Goal: Communication & Community: Answer question/provide support

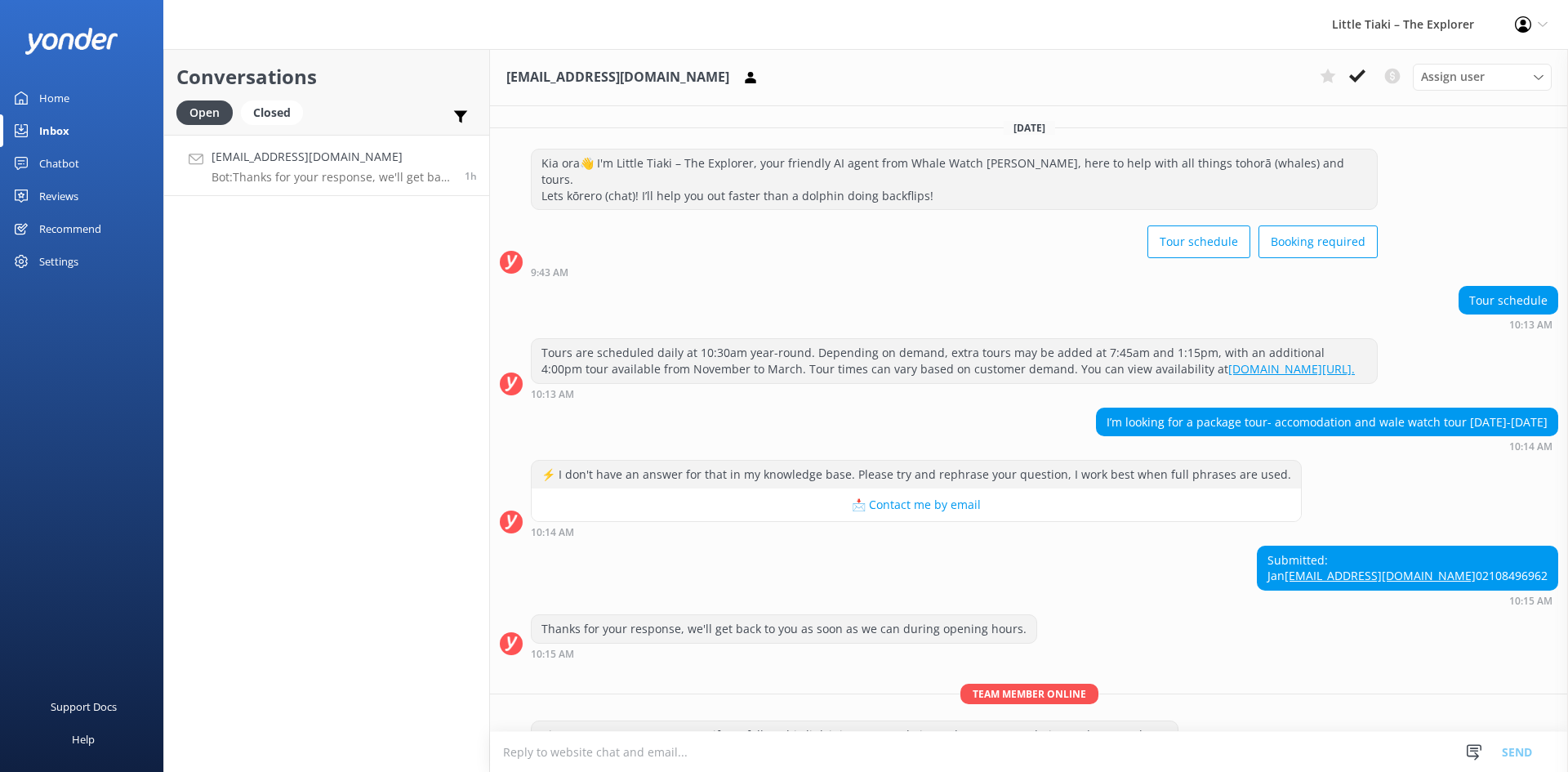
scroll to position [110, 0]
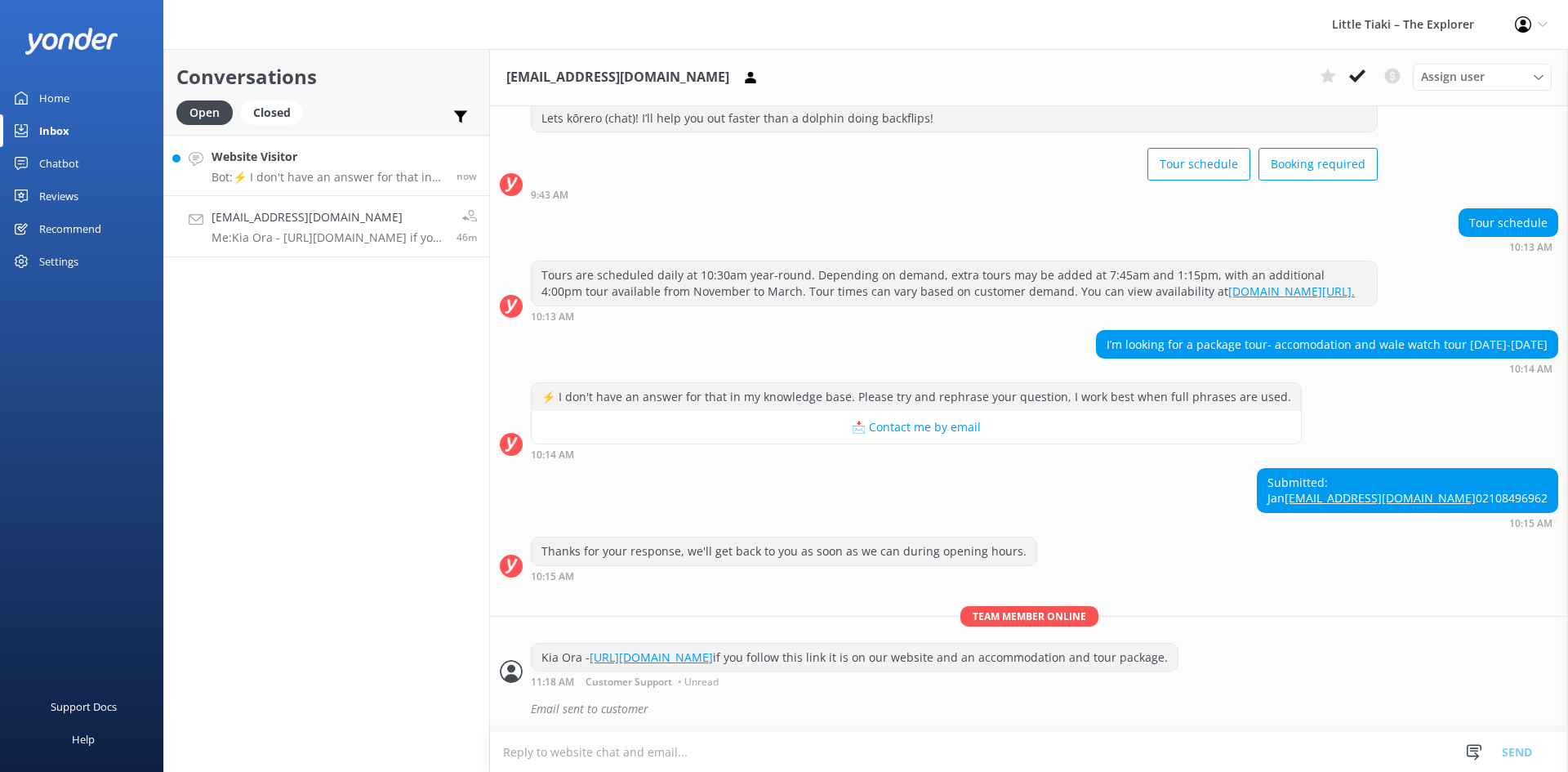
click at [320, 175] on p "Bot: ⚡ I don't have an answer for that in my knowledge base. Please try and rep…" at bounding box center [328, 177] width 233 height 15
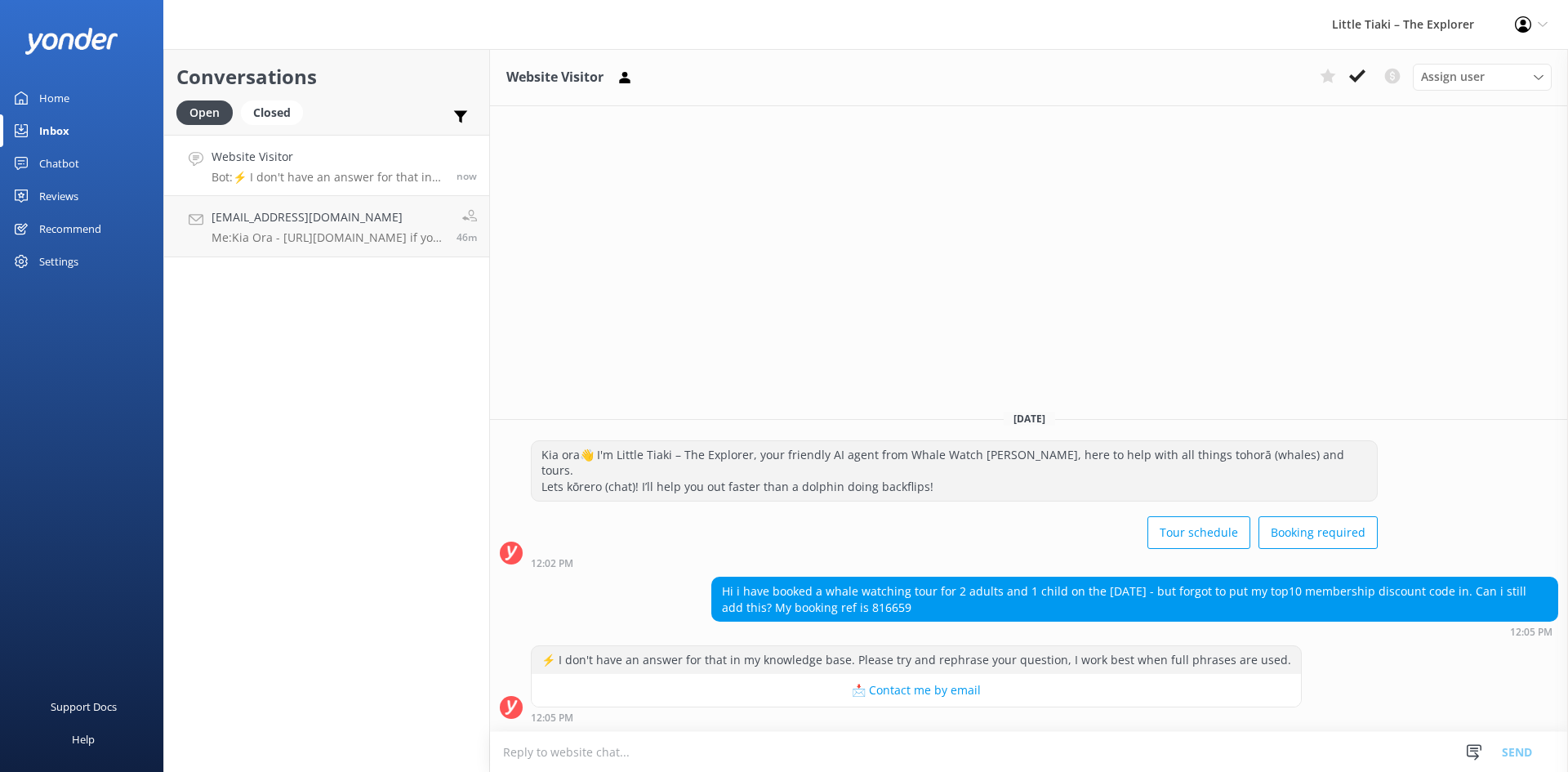
drag, startPoint x: 722, startPoint y: 590, endPoint x: 951, endPoint y: 606, distance: 229.6
click at [951, 606] on div "Hi i have booked a whale watching tour for 2 adults and 1 child on the 12th Jan…" at bounding box center [1135, 599] width 845 height 43
drag, startPoint x: 952, startPoint y: 585, endPoint x: 1096, endPoint y: 606, distance: 145.5
click at [1096, 606] on div "Hi i have booked a whale watching tour for 2 adults and 1 child on the 12th Jan…" at bounding box center [1135, 599] width 845 height 43
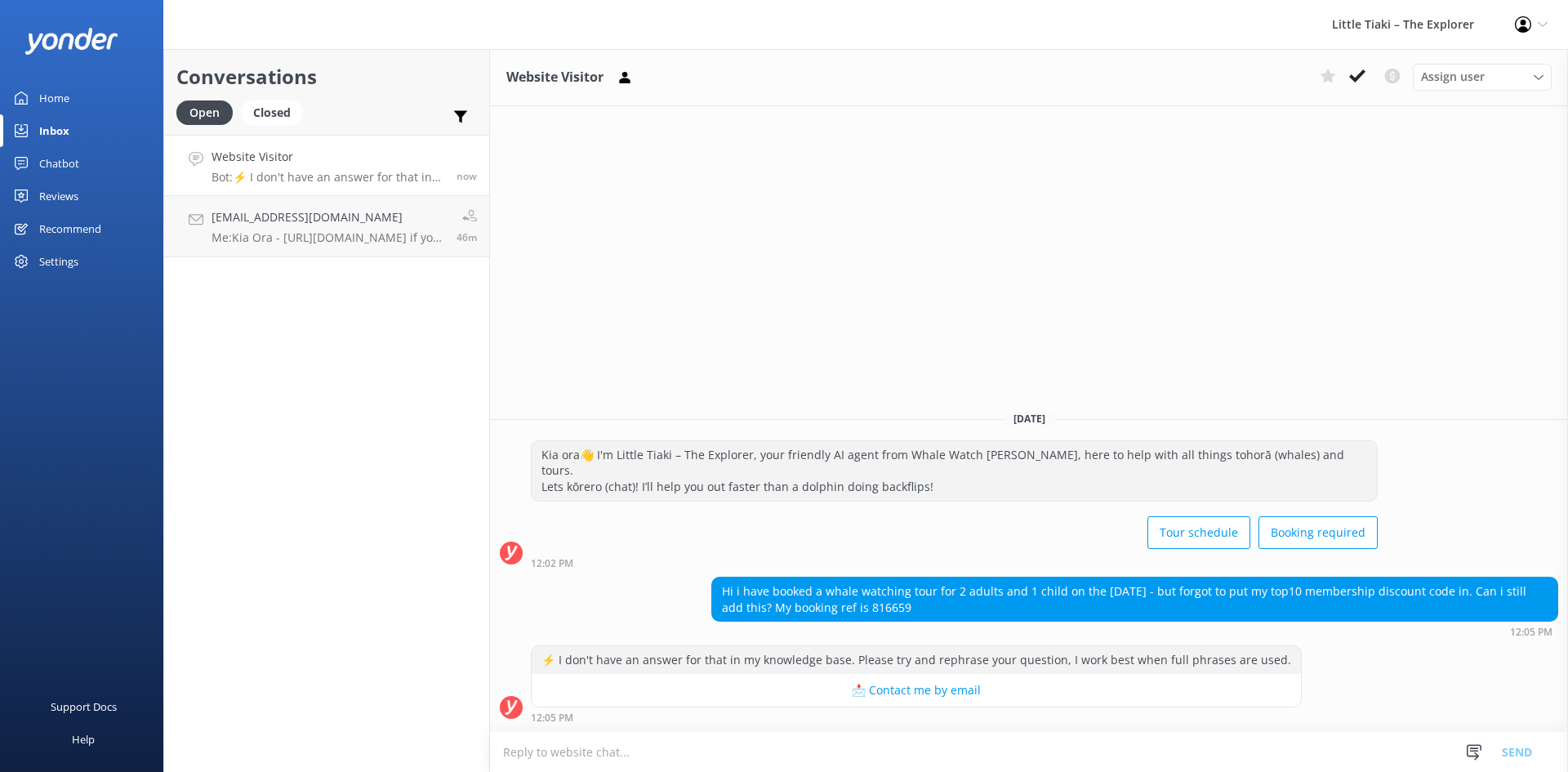
click at [1099, 605] on div "Hi i have booked a whale watching tour for 2 adults and 1 child on the 12th Jan…" at bounding box center [1135, 599] width 845 height 43
drag, startPoint x: 1184, startPoint y: 592, endPoint x: 1191, endPoint y: 605, distance: 14.8
click at [1191, 605] on div "Hi i have booked a whale watching tour for 2 adults and 1 child on the 12th Jan…" at bounding box center [1135, 599] width 845 height 43
click at [708, 759] on textarea at bounding box center [1029, 751] width 1078 height 40
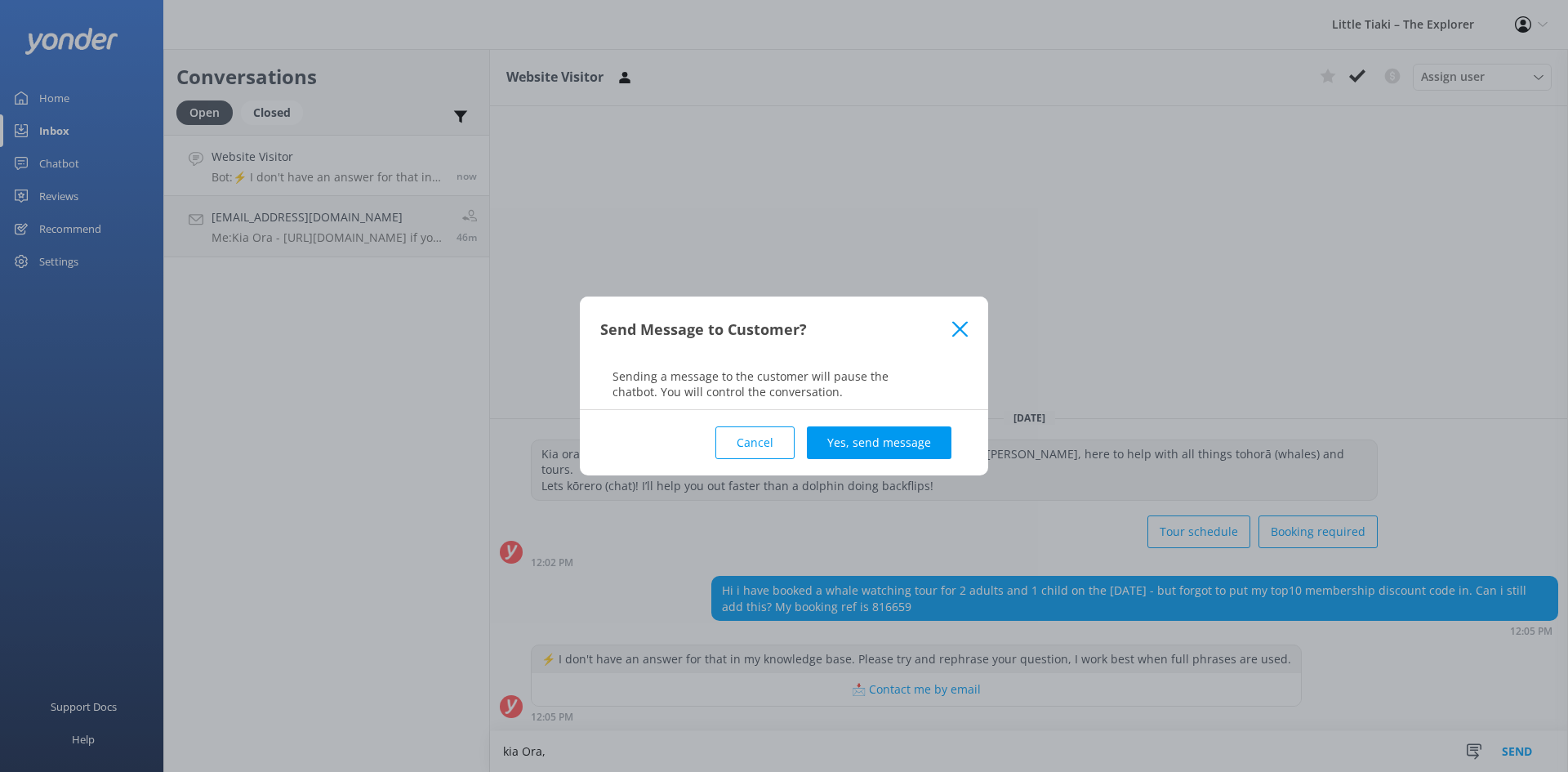
click at [950, 336] on div "Send Message to Customer?" at bounding box center [776, 329] width 352 height 27
click at [966, 332] on icon at bounding box center [960, 329] width 16 height 16
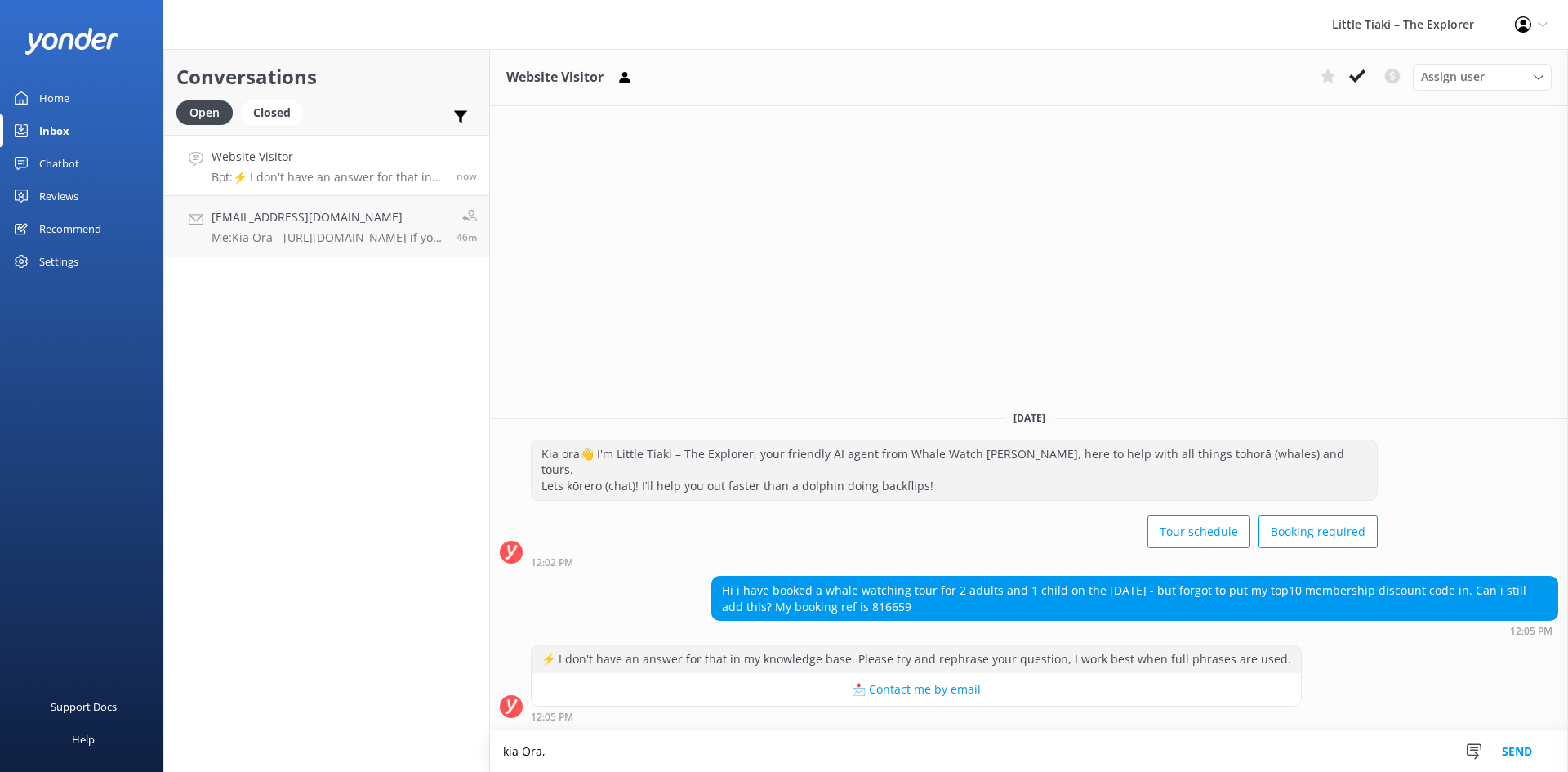
click at [593, 754] on textarea "kia Ora," at bounding box center [1029, 750] width 1078 height 41
click at [593, 754] on textarea "kia Ora, please show us your membership upon arrival and we will refund the %15" at bounding box center [1029, 750] width 1078 height 41
click at [612, 754] on textarea "kia Ora, please show us your membership upon arrival and we will refund the %15" at bounding box center [1029, 750] width 1078 height 41
click at [648, 750] on textarea "kia Ora, please show us your membership upon arrival and we will refund the %15" at bounding box center [1029, 750] width 1078 height 41
drag, startPoint x: 715, startPoint y: 750, endPoint x: 772, endPoint y: 750, distance: 57.0
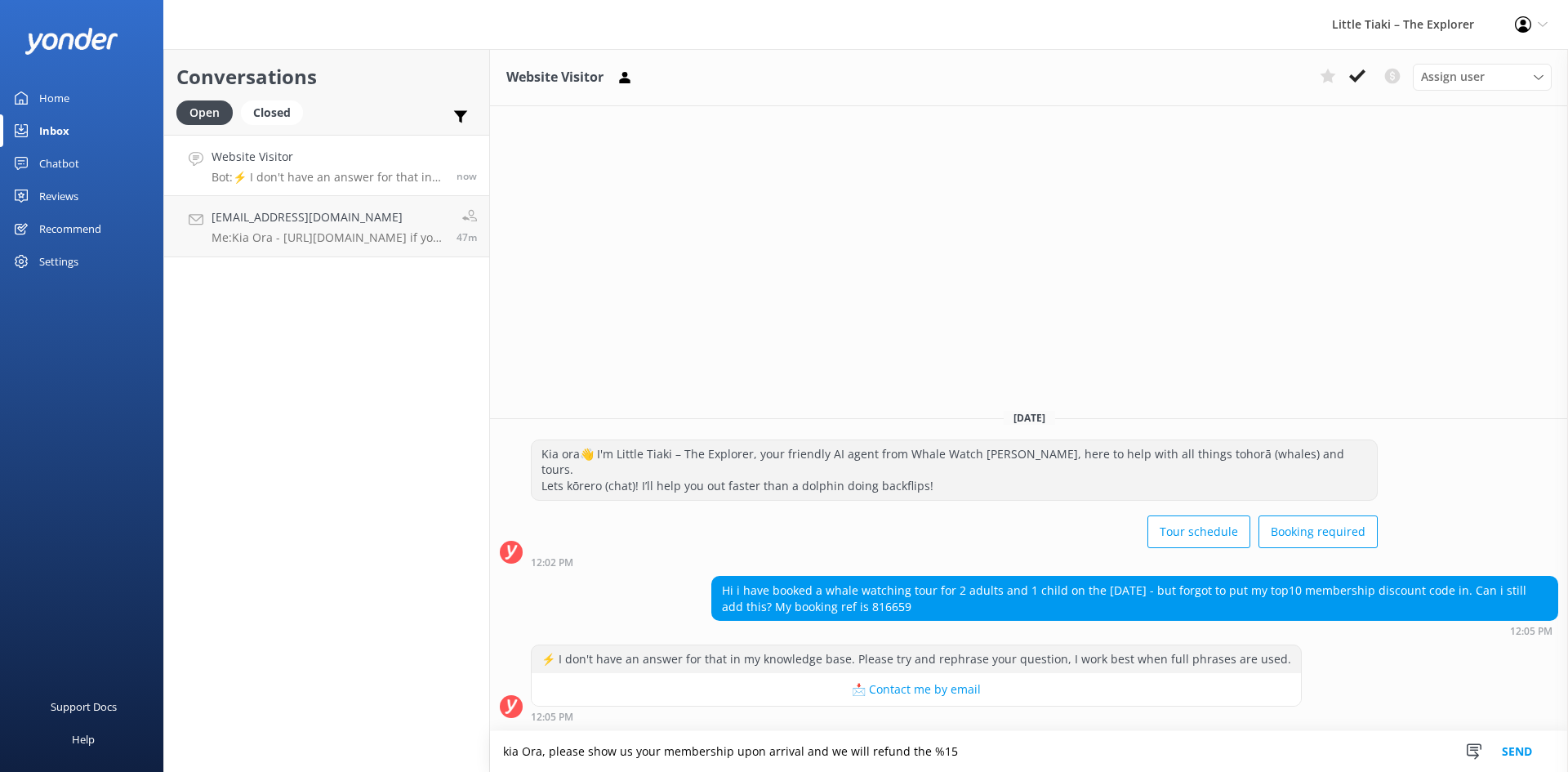
click at [716, 750] on textarea "kia Ora, please show us your membership upon arrival and we will refund the %15" at bounding box center [1029, 750] width 1078 height 41
click at [773, 750] on textarea "kia Ora, please show us your membership upon arrival and we will refund the %15" at bounding box center [1029, 750] width 1078 height 41
drag, startPoint x: 831, startPoint y: 751, endPoint x: 877, endPoint y: 752, distance: 46.0
click at [832, 751] on textarea "kia Ora, please show us your membership upon arrival and we will refund the %15" at bounding box center [1029, 750] width 1078 height 41
click at [881, 752] on textarea "kia Ora, please show us your membership upon arrival and we will refund the %15" at bounding box center [1029, 750] width 1078 height 41
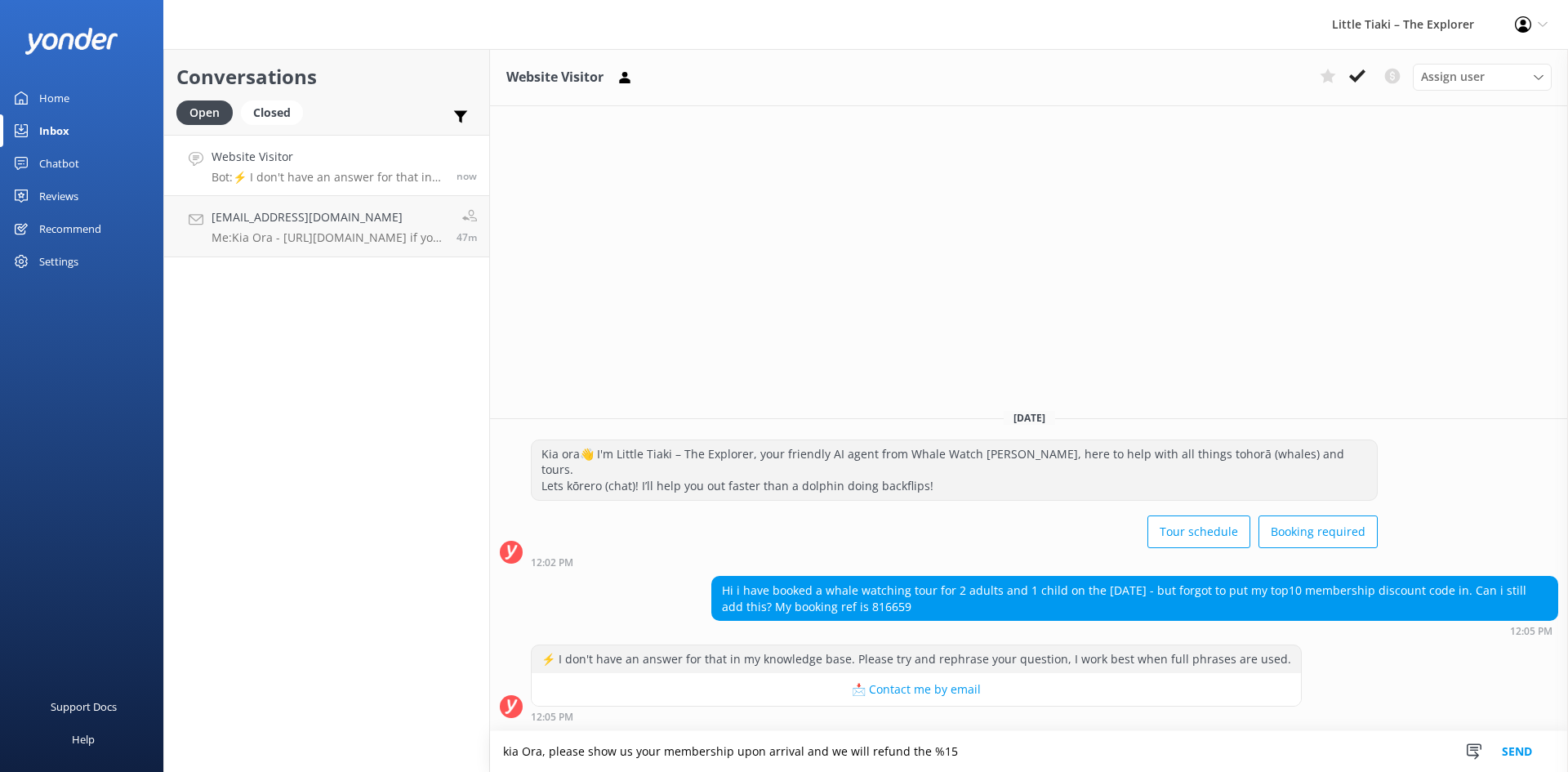
click at [941, 752] on textarea "kia Ora, please show us your membership upon arrival and we will refund the %15" at bounding box center [1029, 750] width 1078 height 41
click at [963, 746] on textarea "kia Ora, please show us your membership upon arrival and we will refund the %15" at bounding box center [1029, 750] width 1078 height 41
type textarea "kia Ora, please show us your membership upon arrival and we will refund the %15…"
click at [1211, 749] on textarea "kia Ora, please show us your membership upon arrival and we will refund the %15…" at bounding box center [1029, 750] width 1078 height 41
paste textarea "Kia ora, Please show us your membership upon arrival, and we will refund 15% ba…"
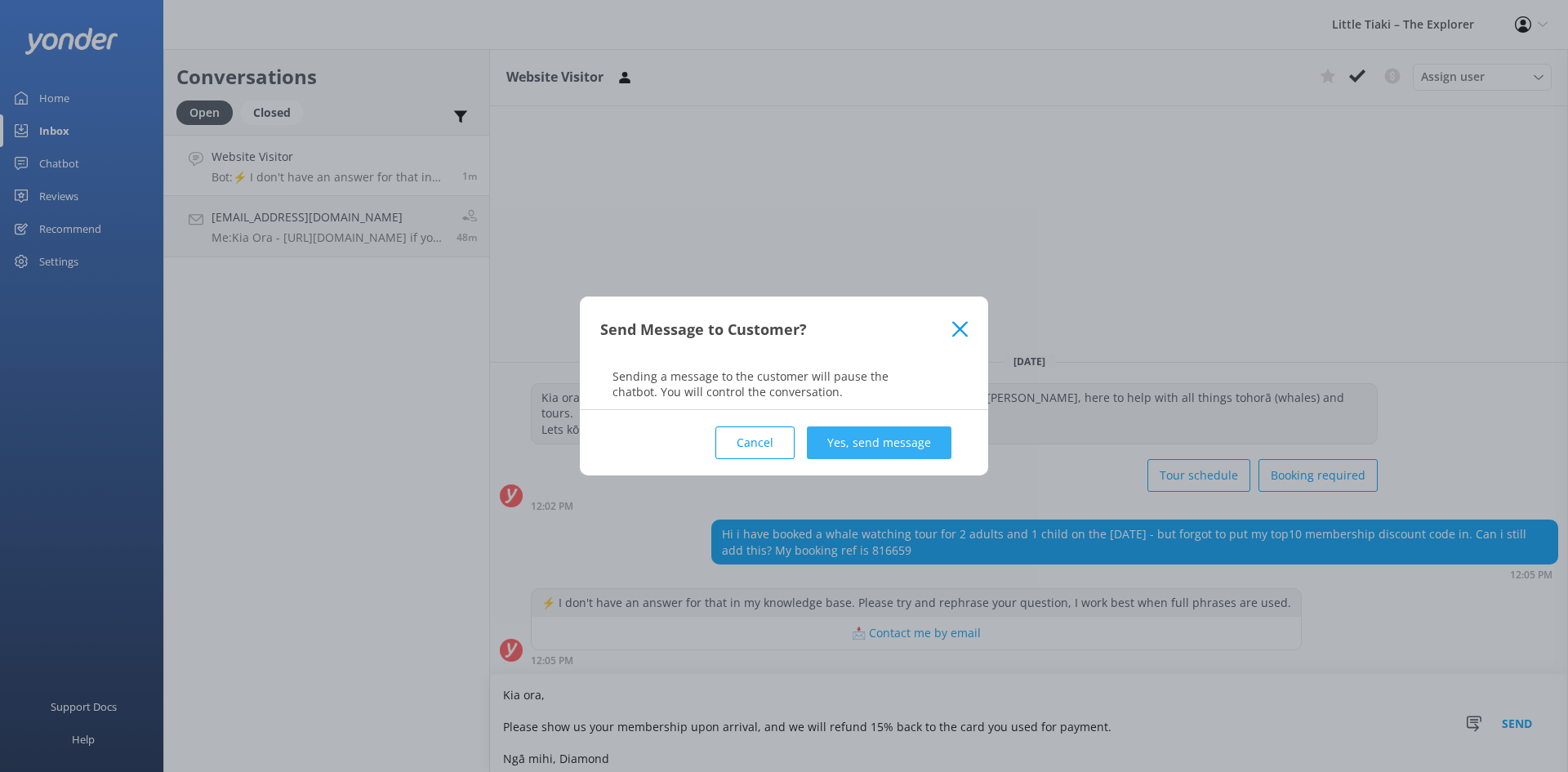
type textarea "Kia ora, Please show us your membership upon arrival, and we will refund 15% ba…"
click at [891, 434] on button "Yes, send message" at bounding box center [879, 442] width 145 height 33
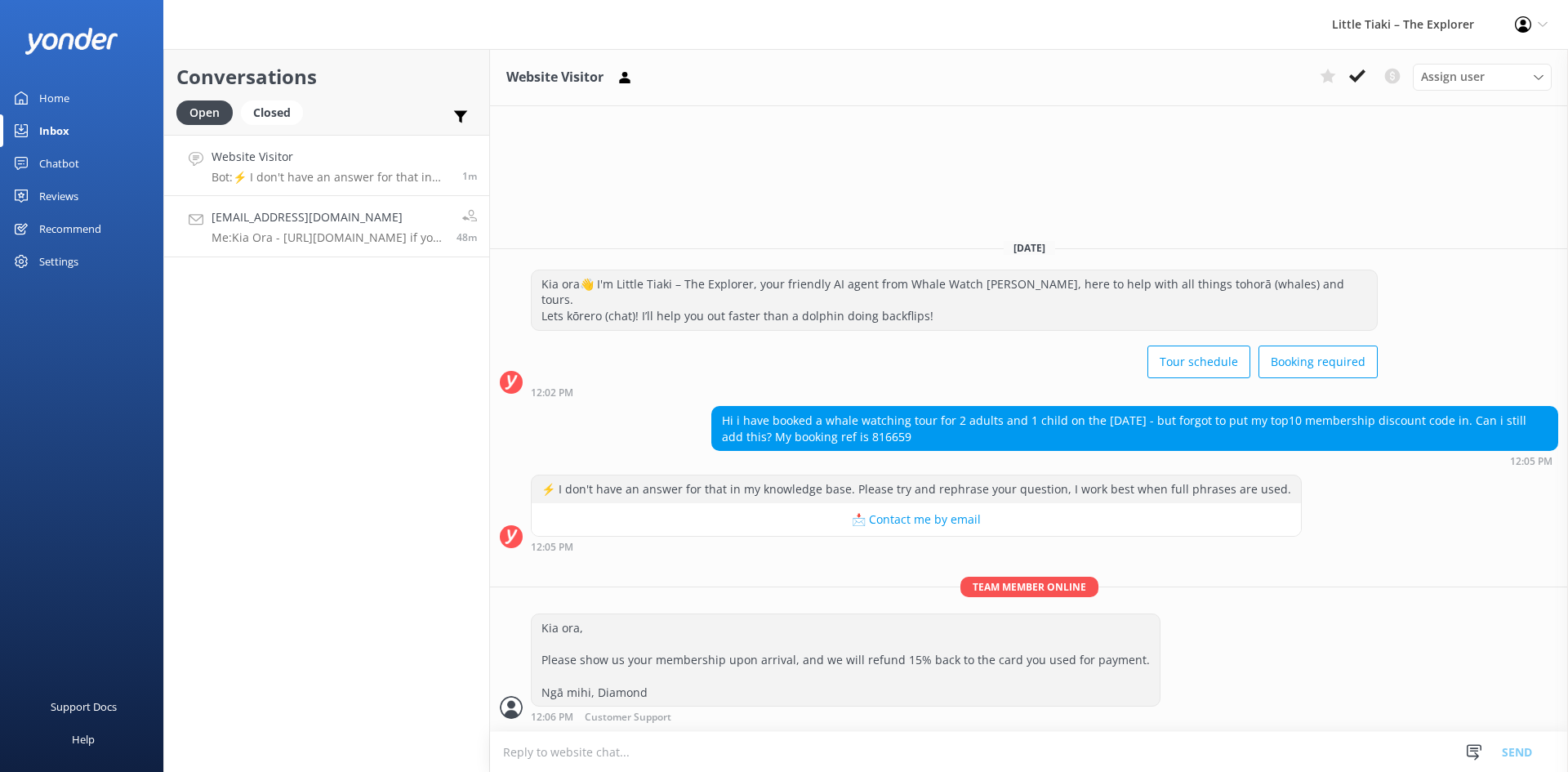
click at [352, 226] on h4 "janhelene@yahoo.com" at bounding box center [328, 217] width 233 height 18
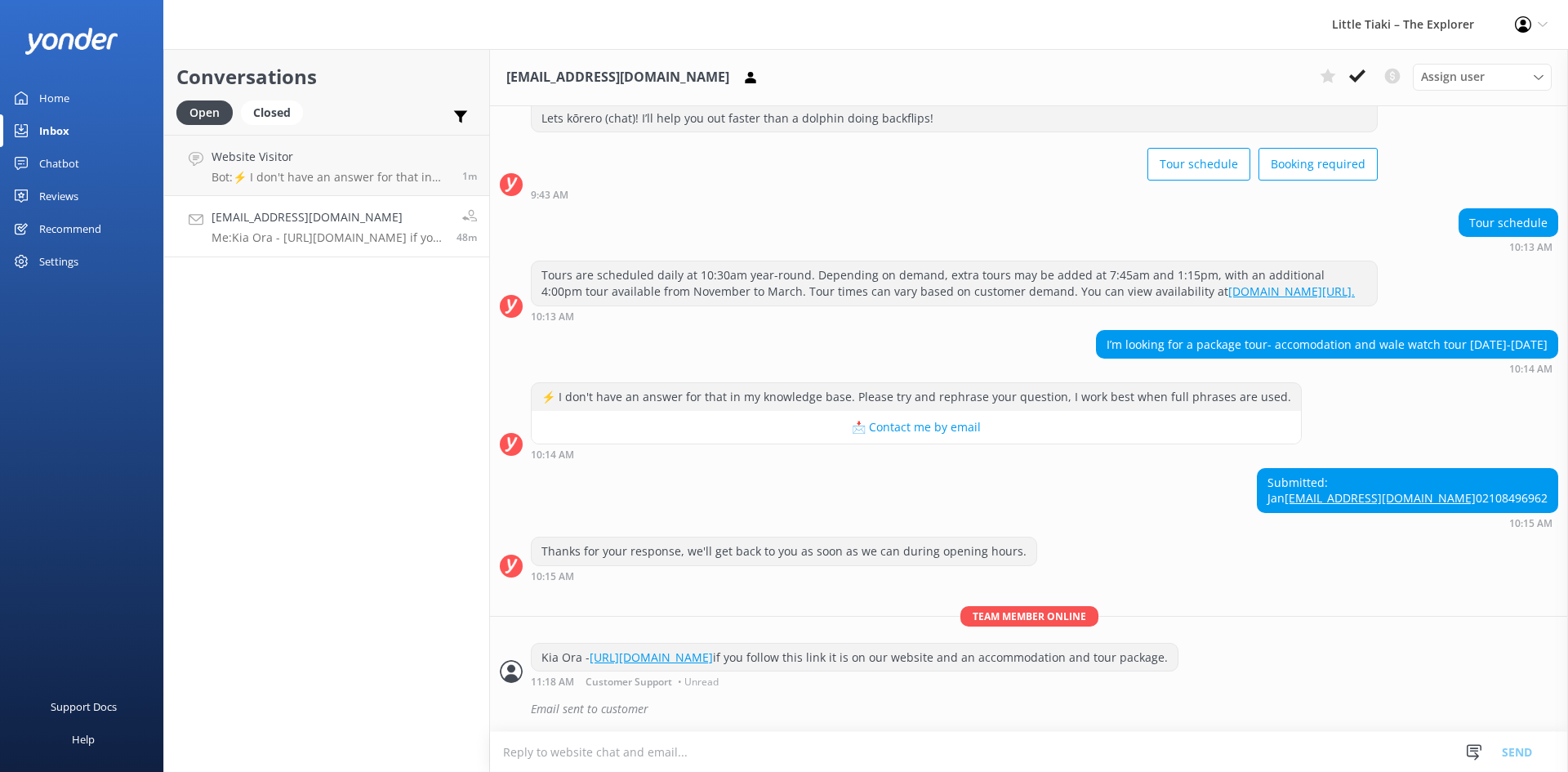
scroll to position [110, 0]
drag, startPoint x: 1091, startPoint y: 298, endPoint x: 1502, endPoint y: 295, distance: 411.0
click at [1502, 330] on div "I’m looking for a package tour- accomodation and wale watch tour 19-21 December…" at bounding box center [1327, 344] width 461 height 28
drag, startPoint x: 1213, startPoint y: 286, endPoint x: 1341, endPoint y: 292, distance: 128.1
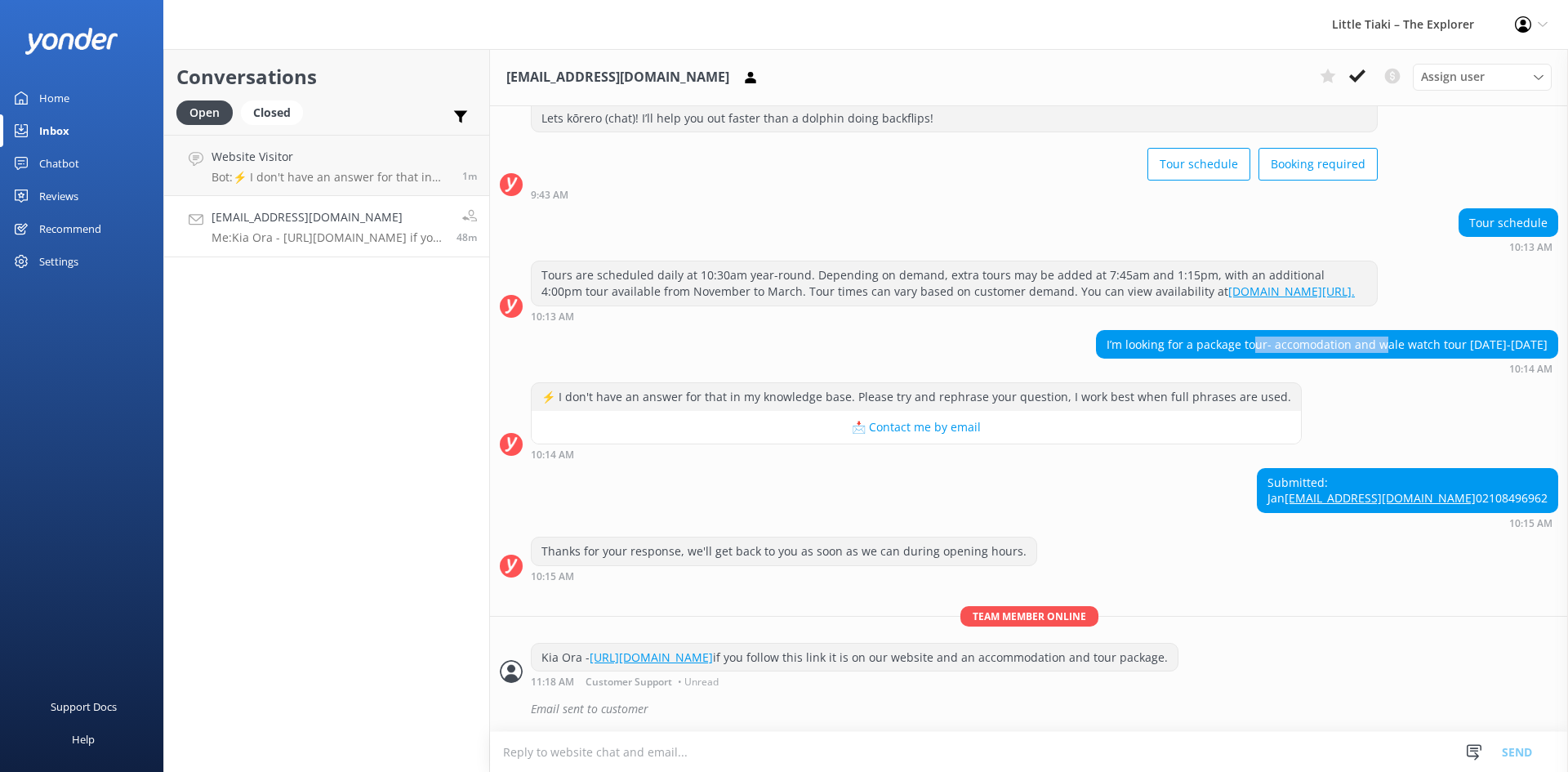
click at [1341, 330] on div "I’m looking for a package tour- accomodation and wale watch tour 19-21 December…" at bounding box center [1327, 344] width 461 height 28
drag, startPoint x: 1058, startPoint y: 291, endPoint x: 1555, endPoint y: 292, distance: 497.0
click at [1555, 292] on div "Today Kia ora👋 I'm Little Tiaki – The Explorer, your friendly AI agent from Wha…" at bounding box center [1029, 418] width 1078 height 625
click at [1394, 382] on div "⚡ I don't have an answer for that in my knowledge base. Please try and rephrase…" at bounding box center [1029, 421] width 1078 height 78
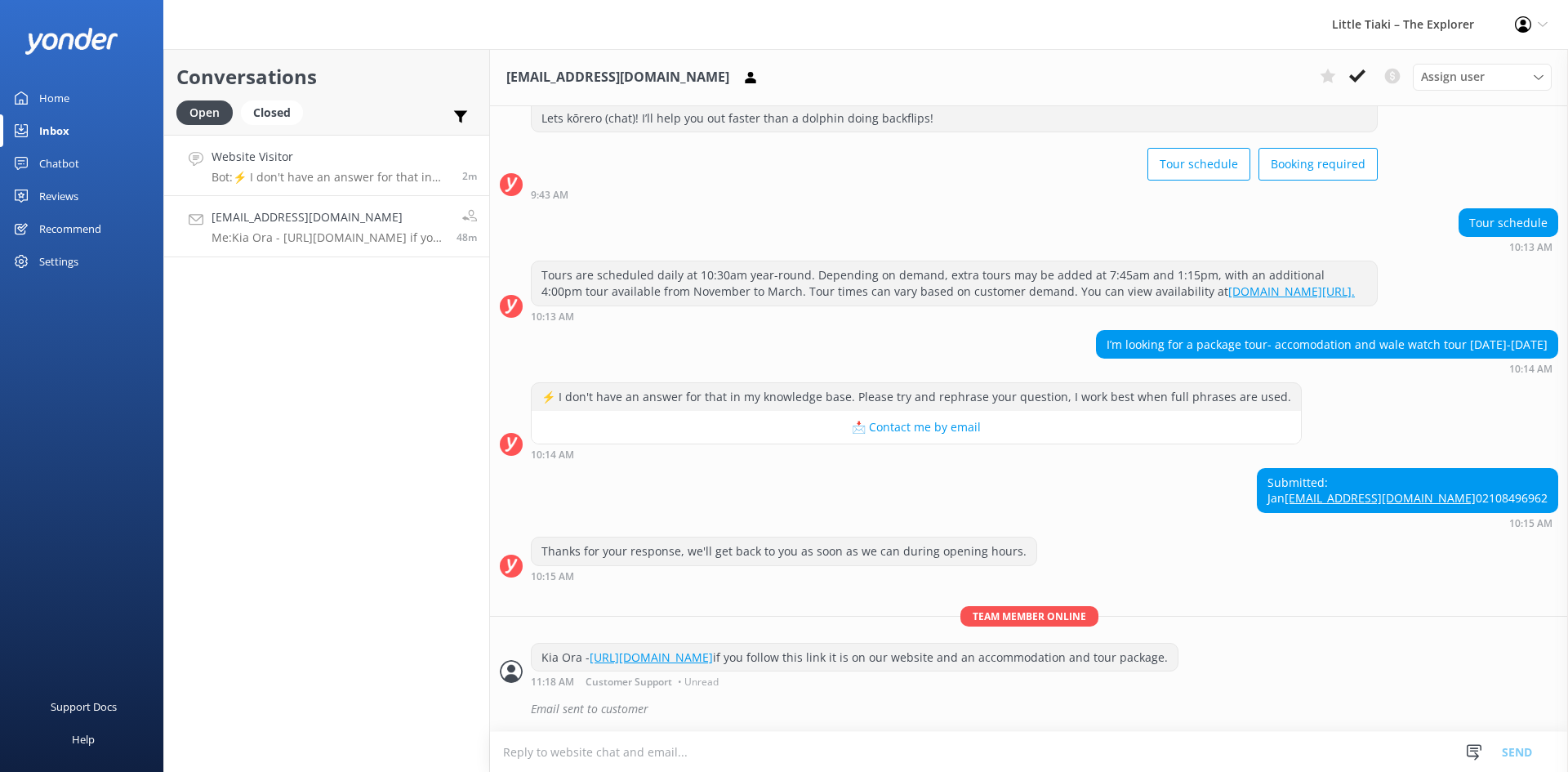
click at [327, 158] on h4 "Website Visitor" at bounding box center [330, 156] width 238 height 18
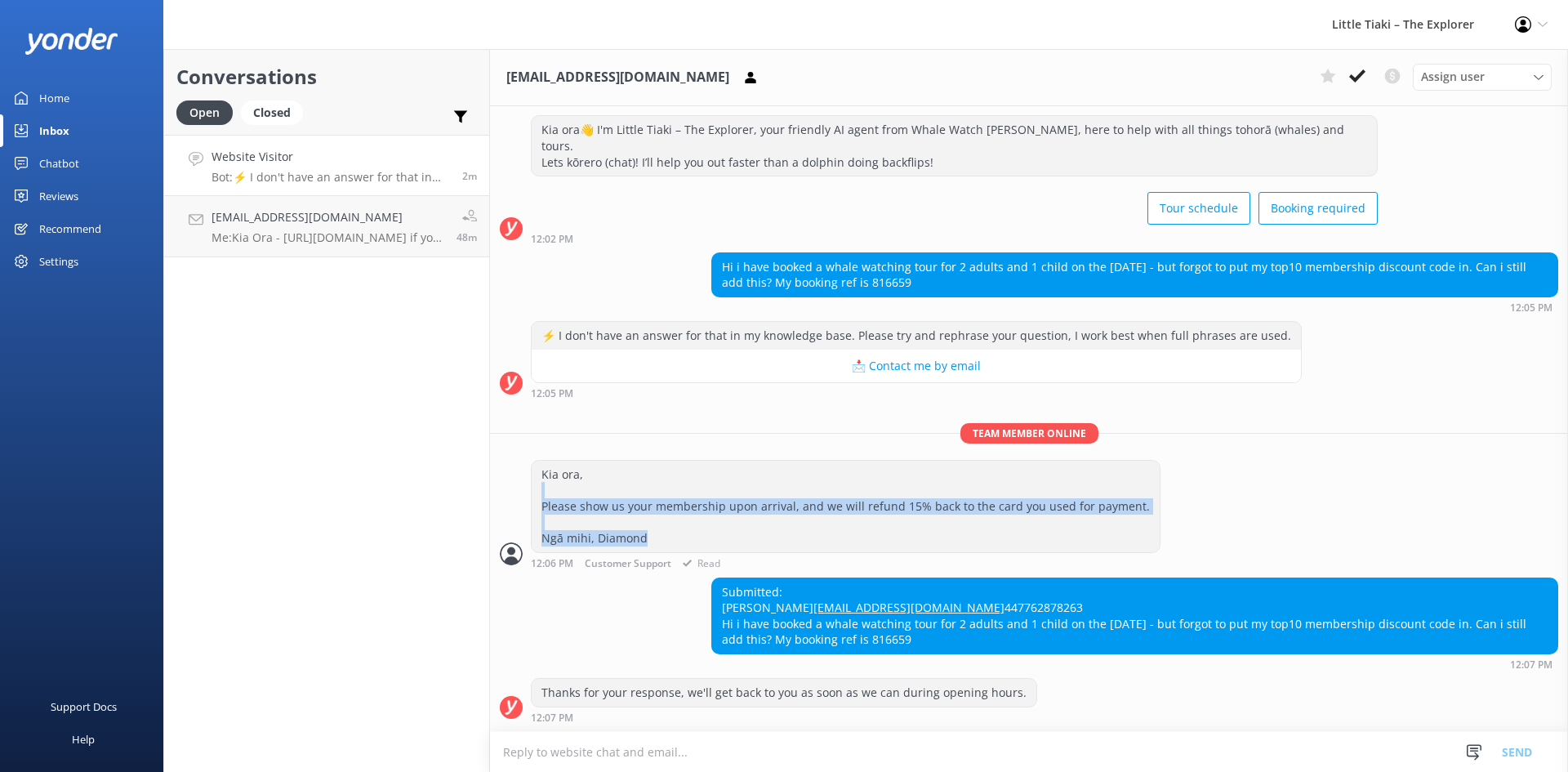
scroll to position [49, 0]
drag, startPoint x: 654, startPoint y: 463, endPoint x: 530, endPoint y: 434, distance: 127.3
click at [524, 460] on div "Kia ora, Please show us your membership upon arrival, and we will refund 15% ba…" at bounding box center [1029, 514] width 1078 height 110
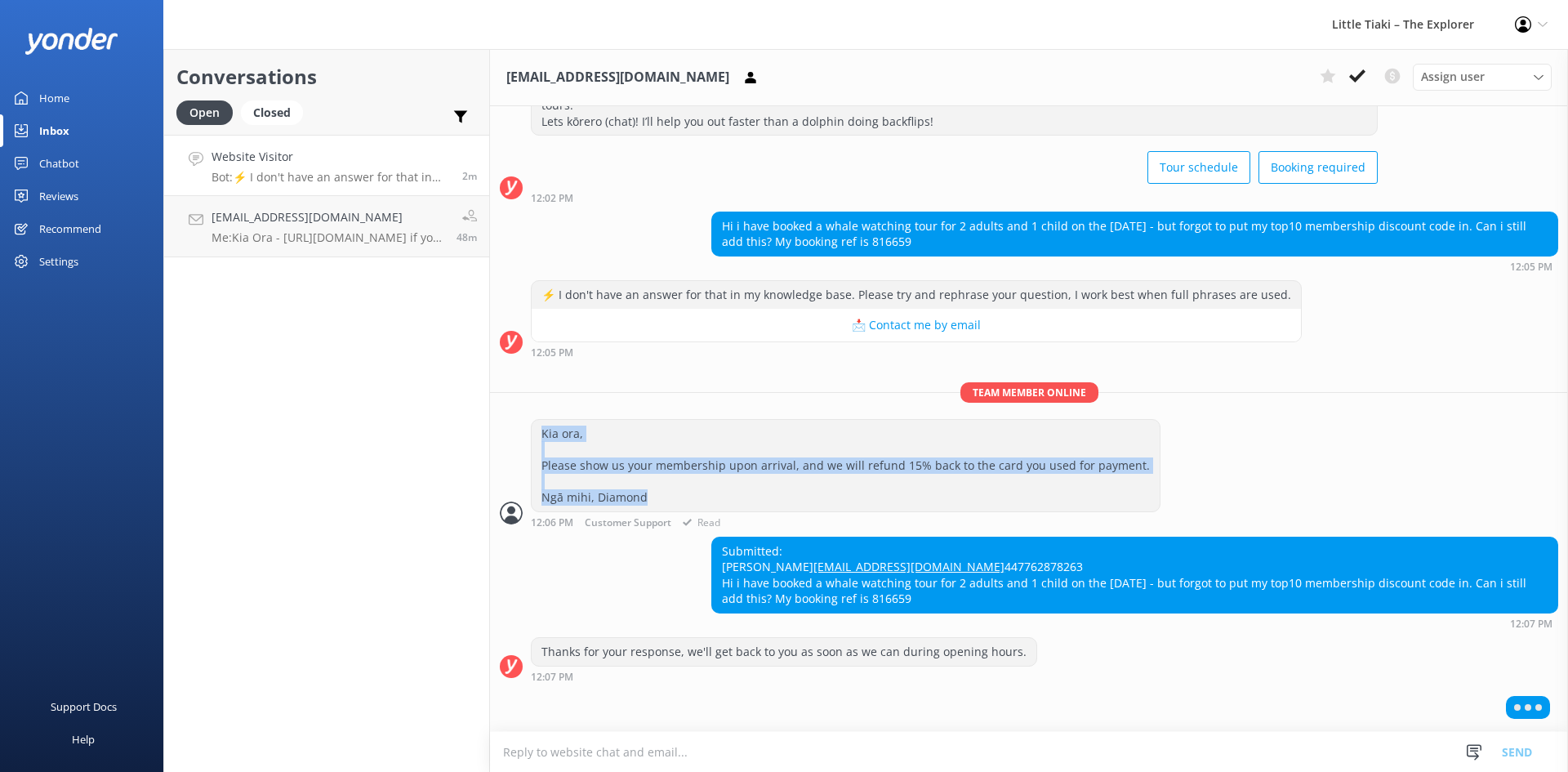
copy div "Kia ora, Please show us your membership upon arrival, and we will refund 15% ba…"
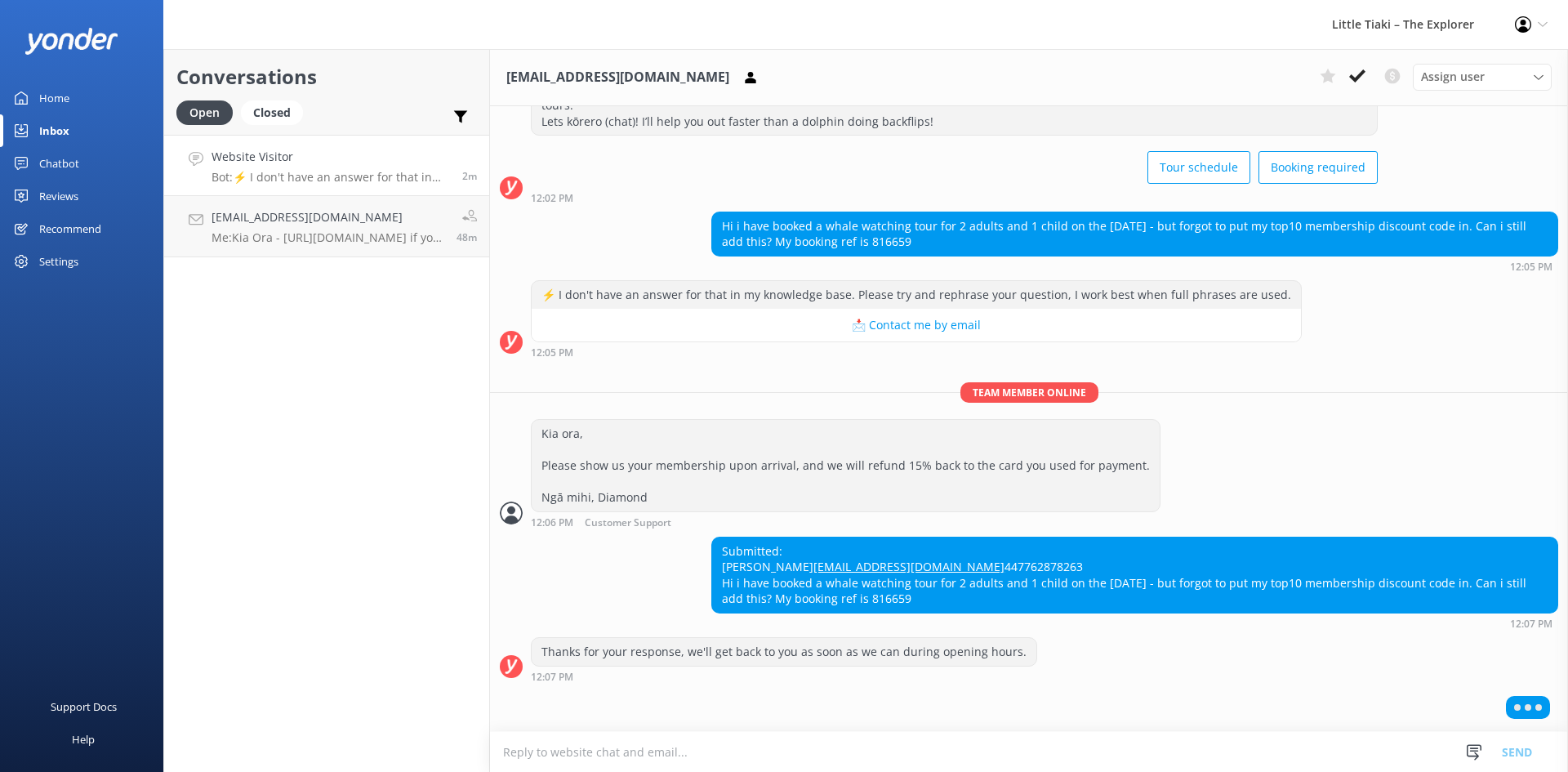
click at [737, 744] on textarea at bounding box center [1029, 751] width 1078 height 40
paste textarea "Kia ora, Please show us your membership upon arrival, and we will refund 15% ba…"
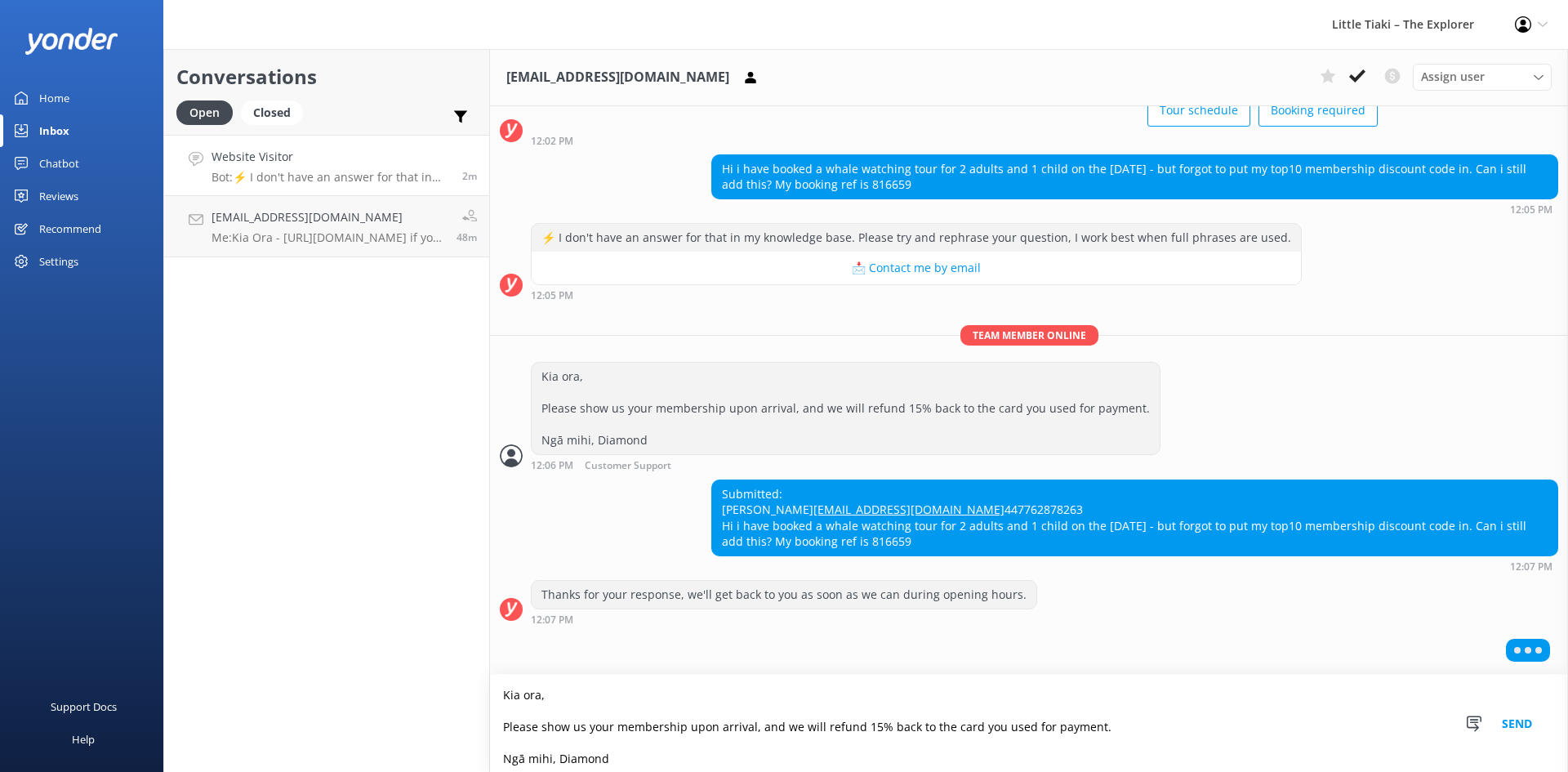
scroll to position [145, 0]
type textarea "Kia ora, Please show us your membership upon arrival, and we will refund 15% ba…"
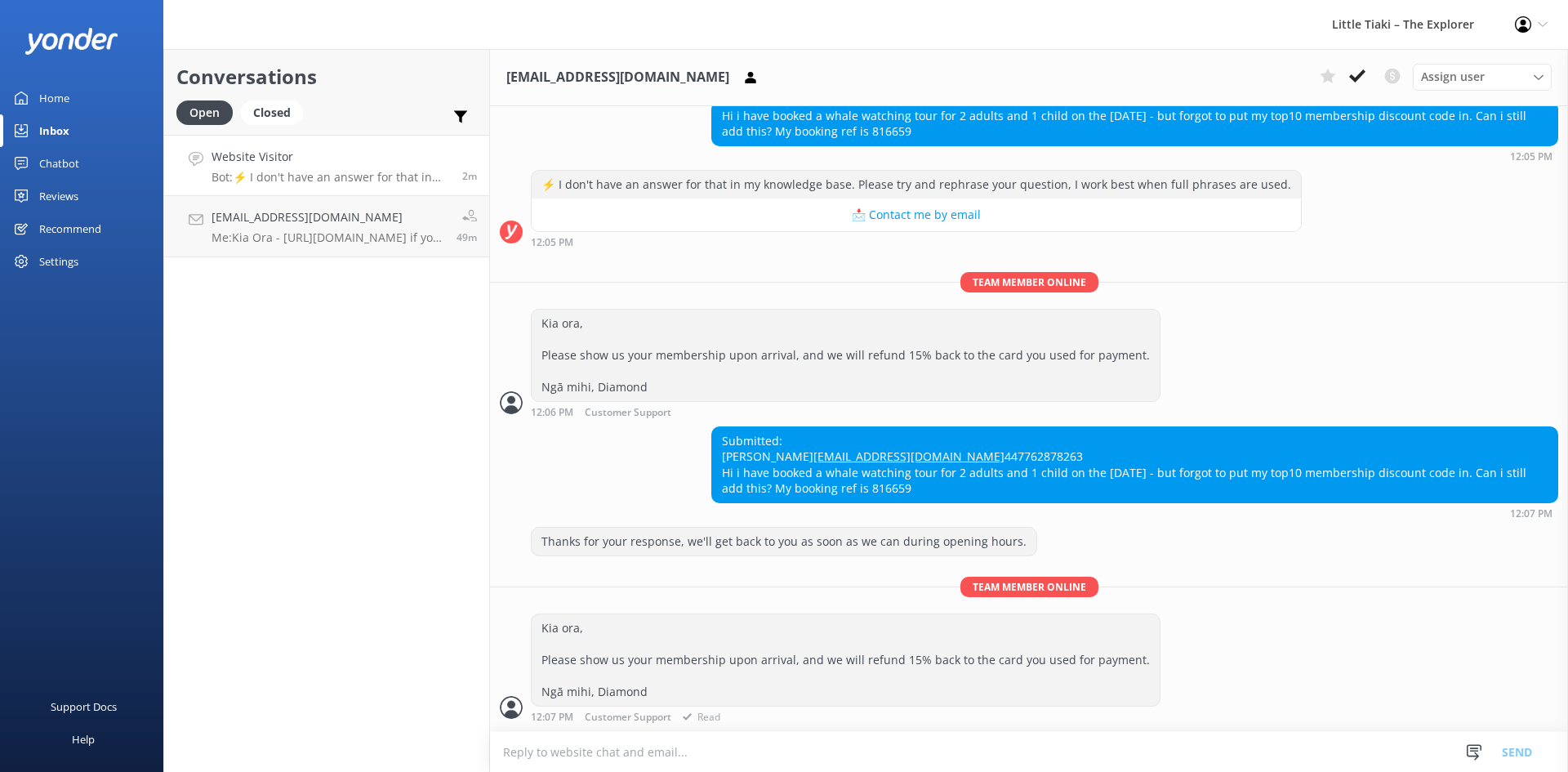
scroll to position [253, 0]
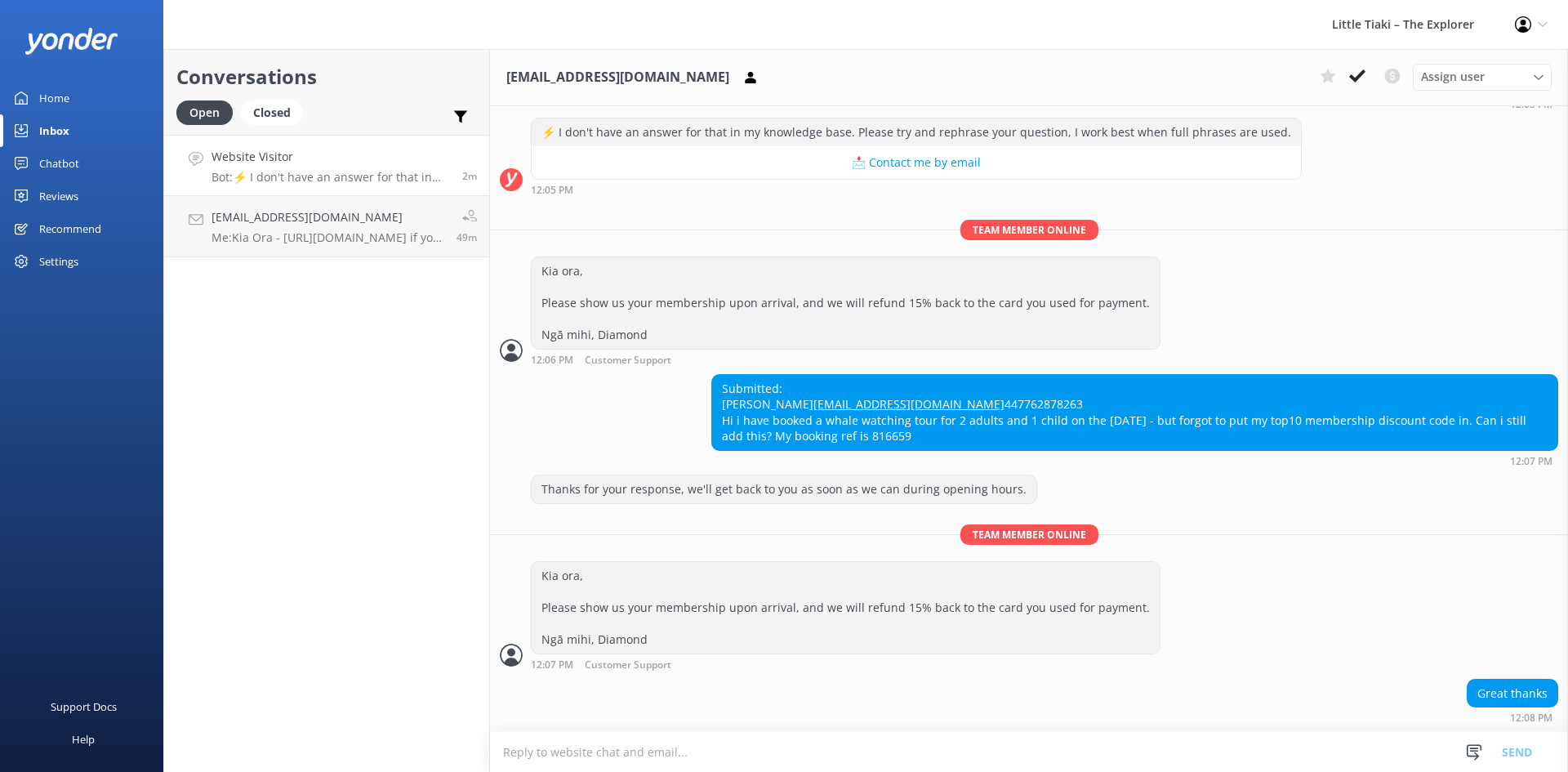
click at [1086, 734] on textarea at bounding box center [1029, 751] width 1078 height 40
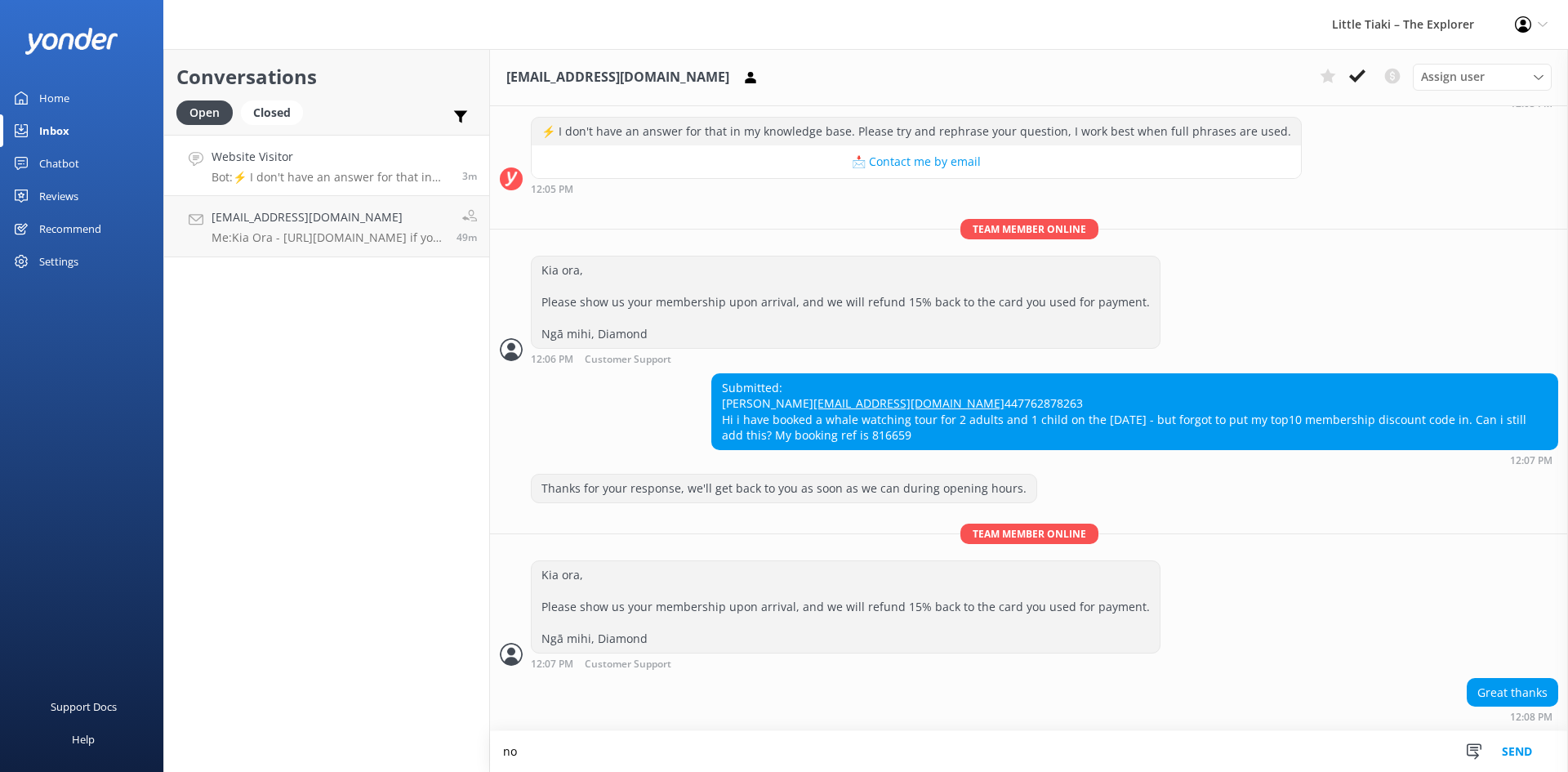
scroll to position [254, 0]
type textarea "n"
type textarea "your welcome :)"
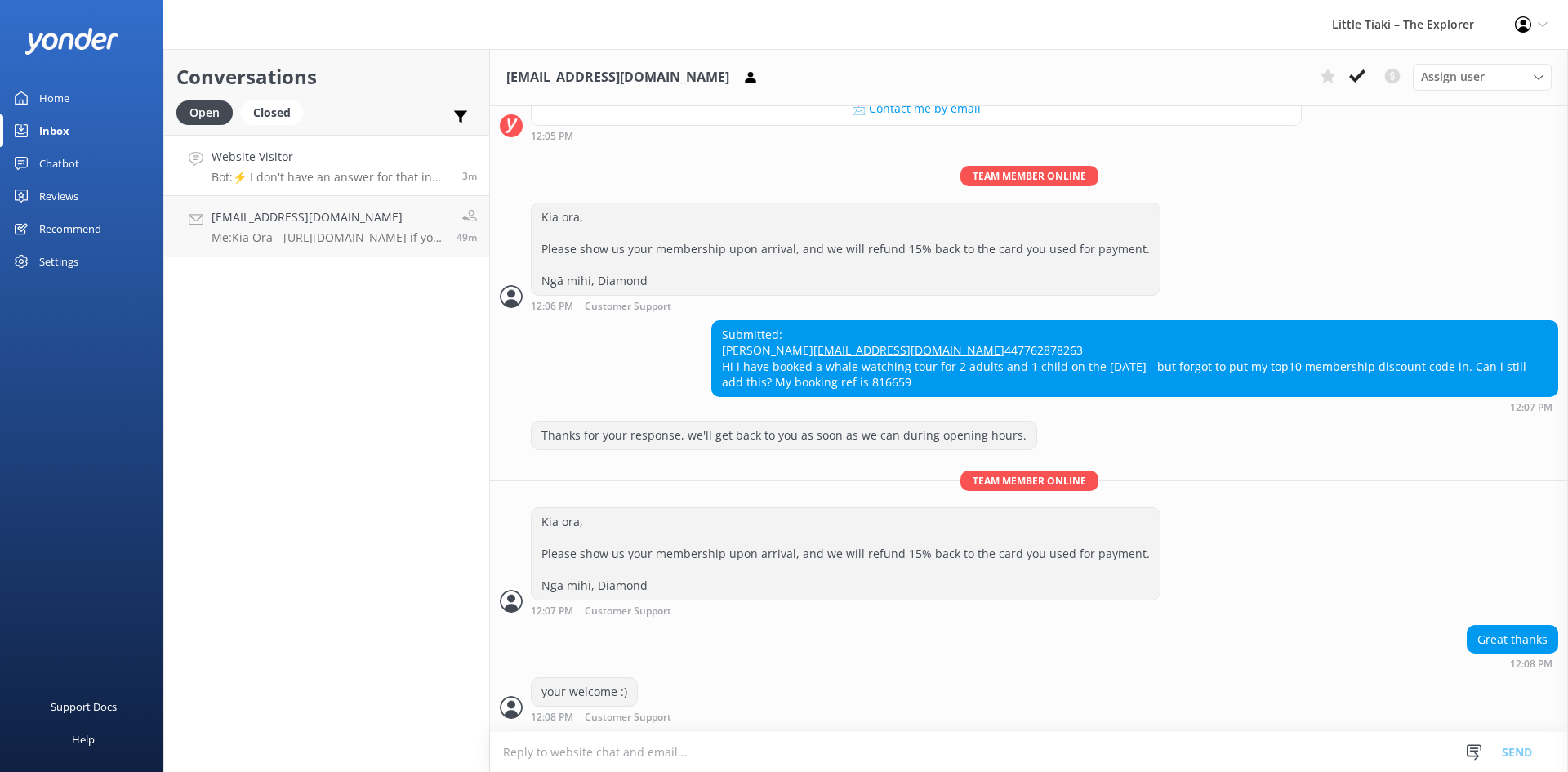
scroll to position [306, 0]
click at [1357, 72] on icon at bounding box center [1357, 76] width 16 height 16
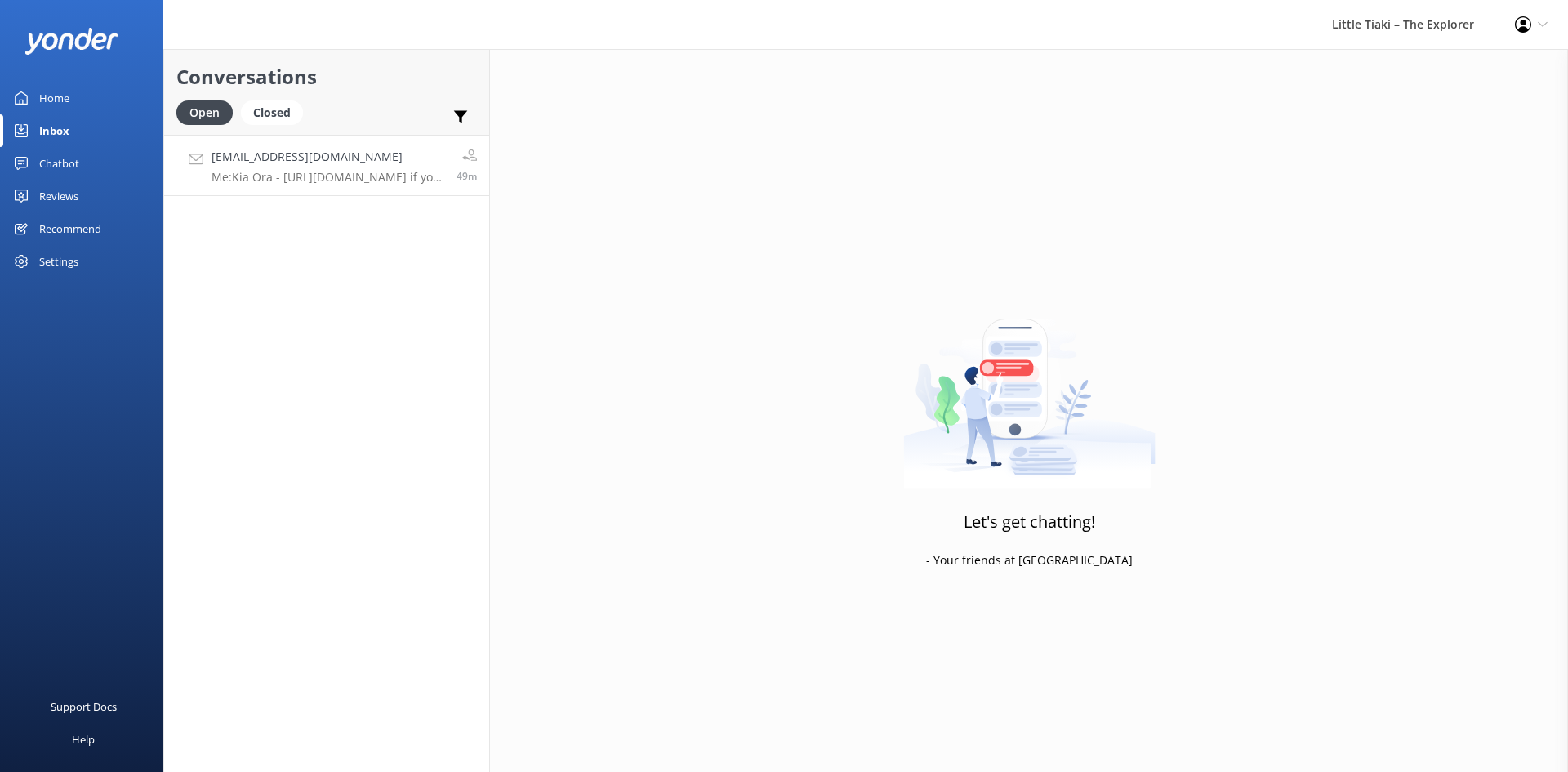
click at [362, 152] on h4 "janhelene@yahoo.com" at bounding box center [328, 156] width 233 height 18
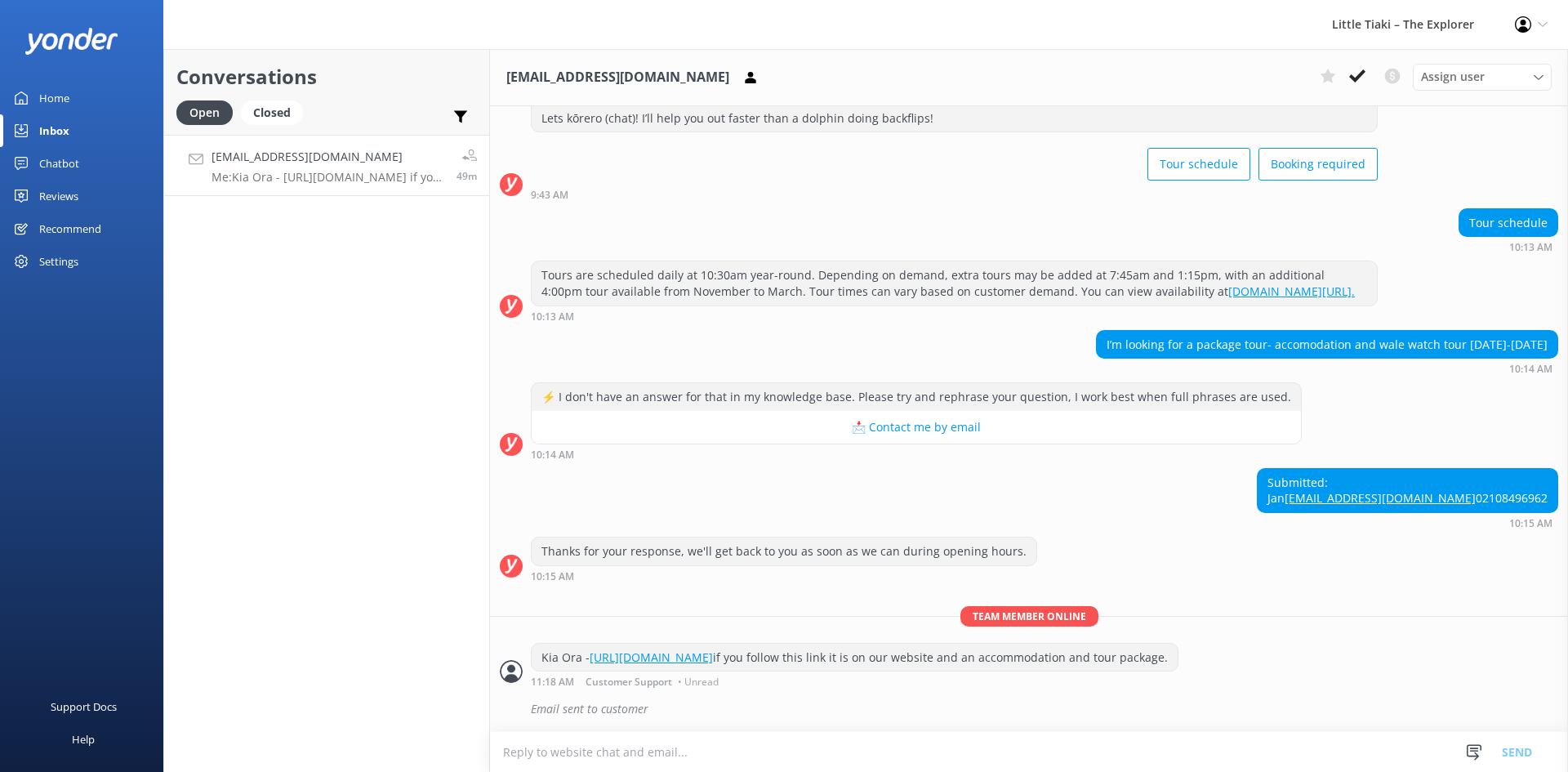
scroll to position [110, 0]
click at [1362, 77] on icon at bounding box center [1357, 76] width 16 height 16
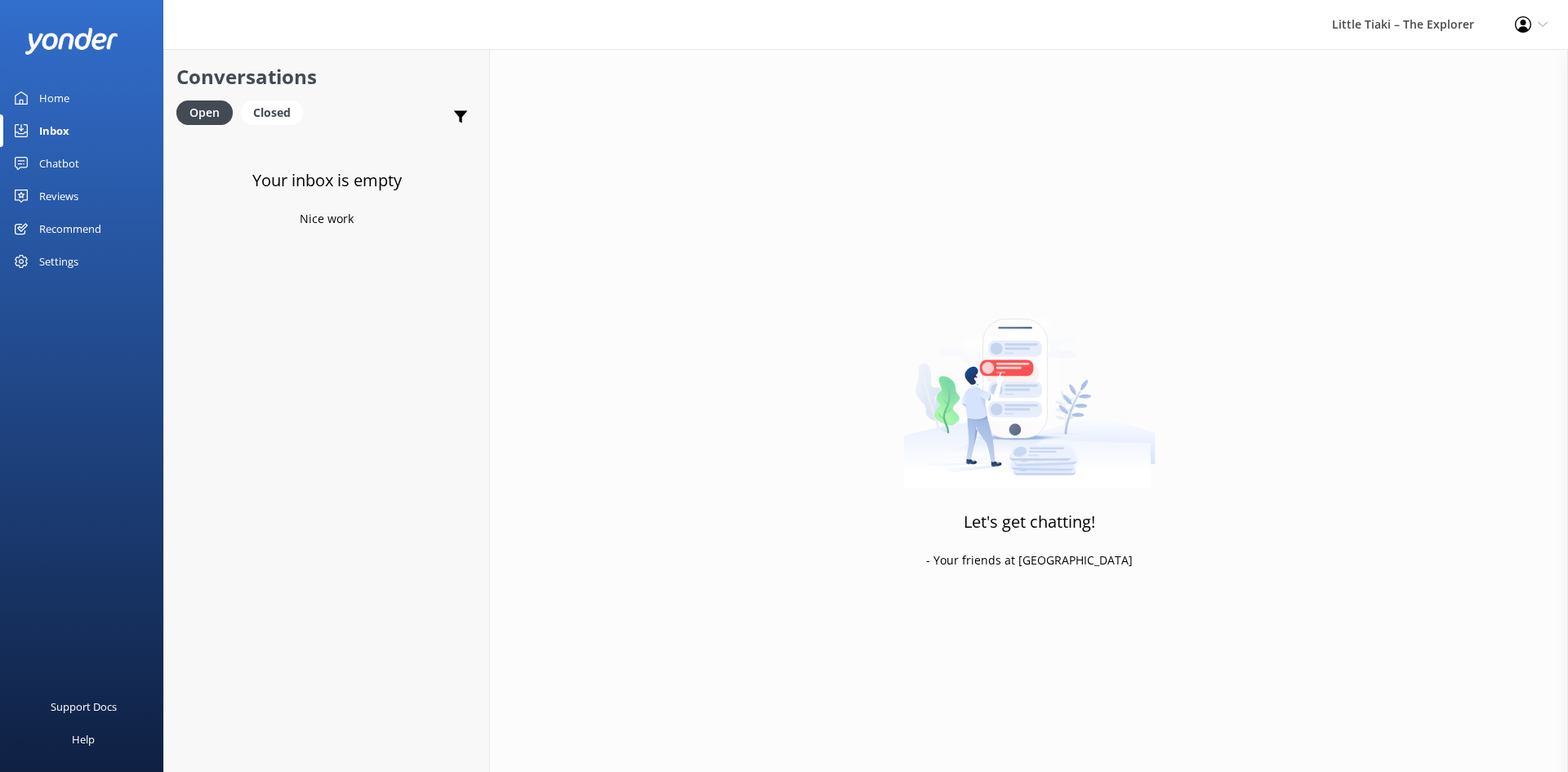
click at [63, 164] on div "Chatbot" at bounding box center [59, 163] width 40 height 33
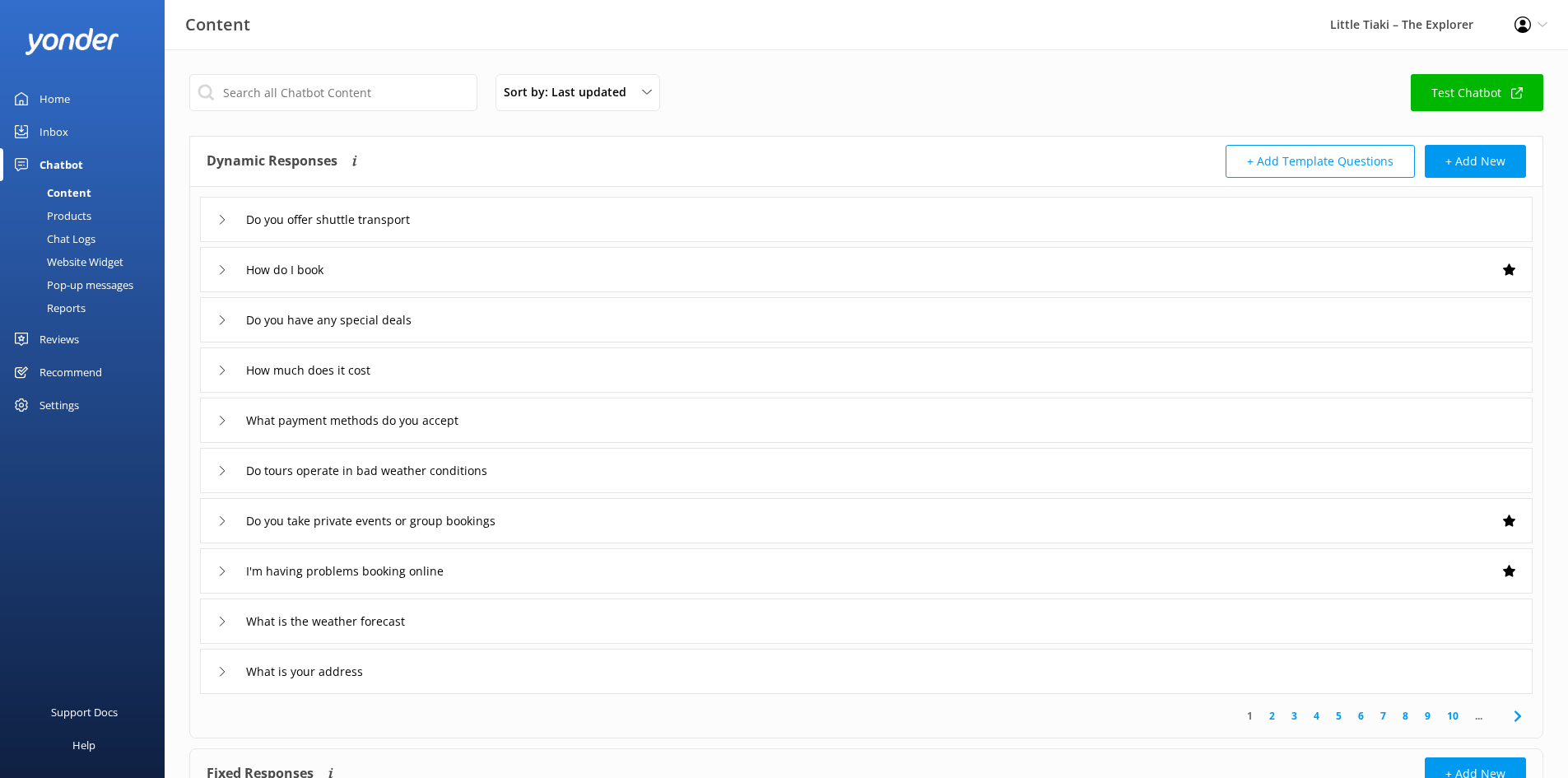
click at [60, 128] on div "Inbox" at bounding box center [53, 132] width 29 height 33
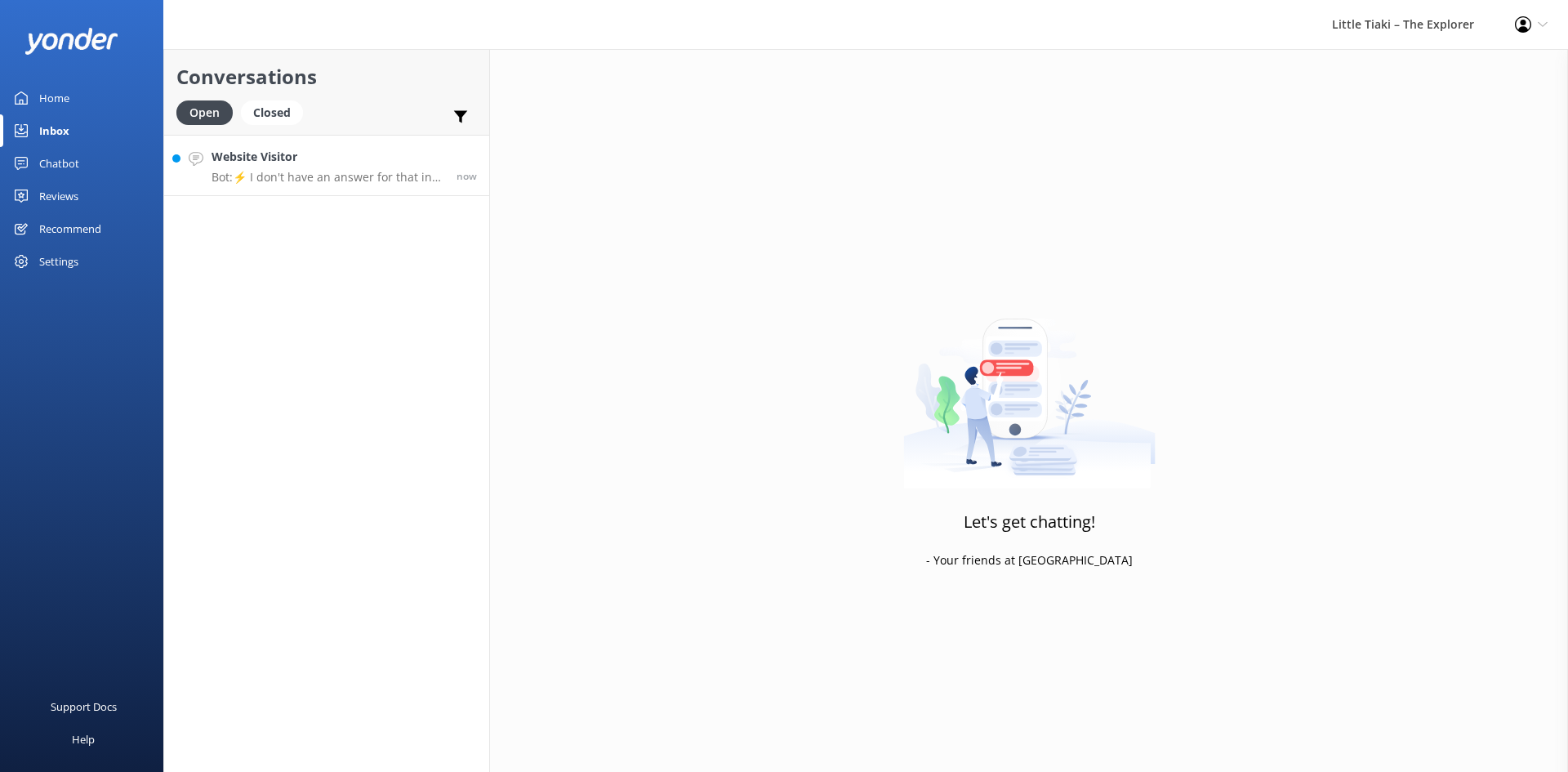
click at [342, 173] on p "Bot: ⚡ I don't have an answer for that in my knowledge base. Please try and rep…" at bounding box center [328, 177] width 233 height 15
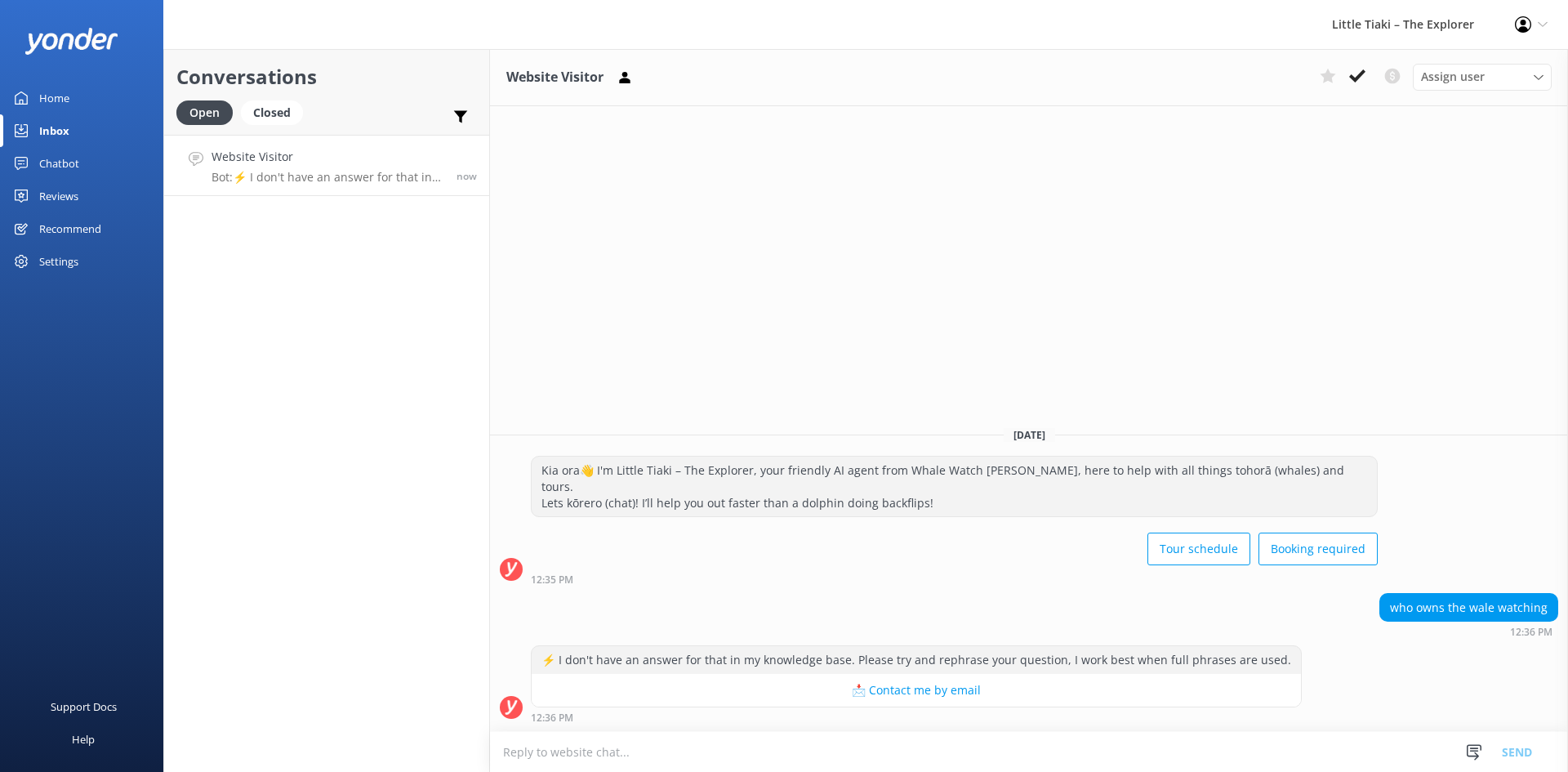
click at [844, 758] on textarea at bounding box center [1029, 751] width 1078 height 40
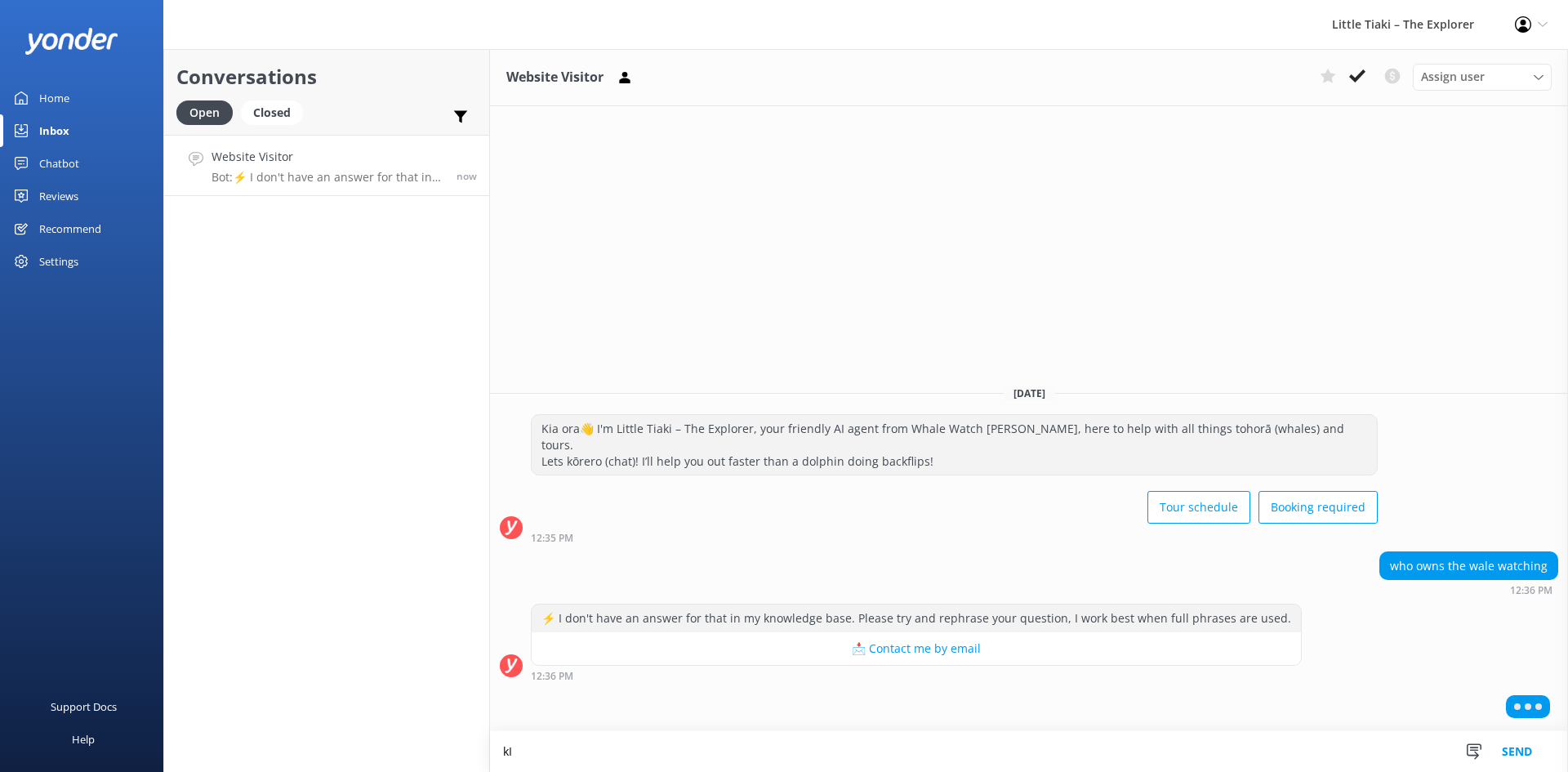
type textarea "k"
click at [552, 751] on textarea "Kia Ora - 4 families a majority share holders and" at bounding box center [1029, 750] width 1078 height 41
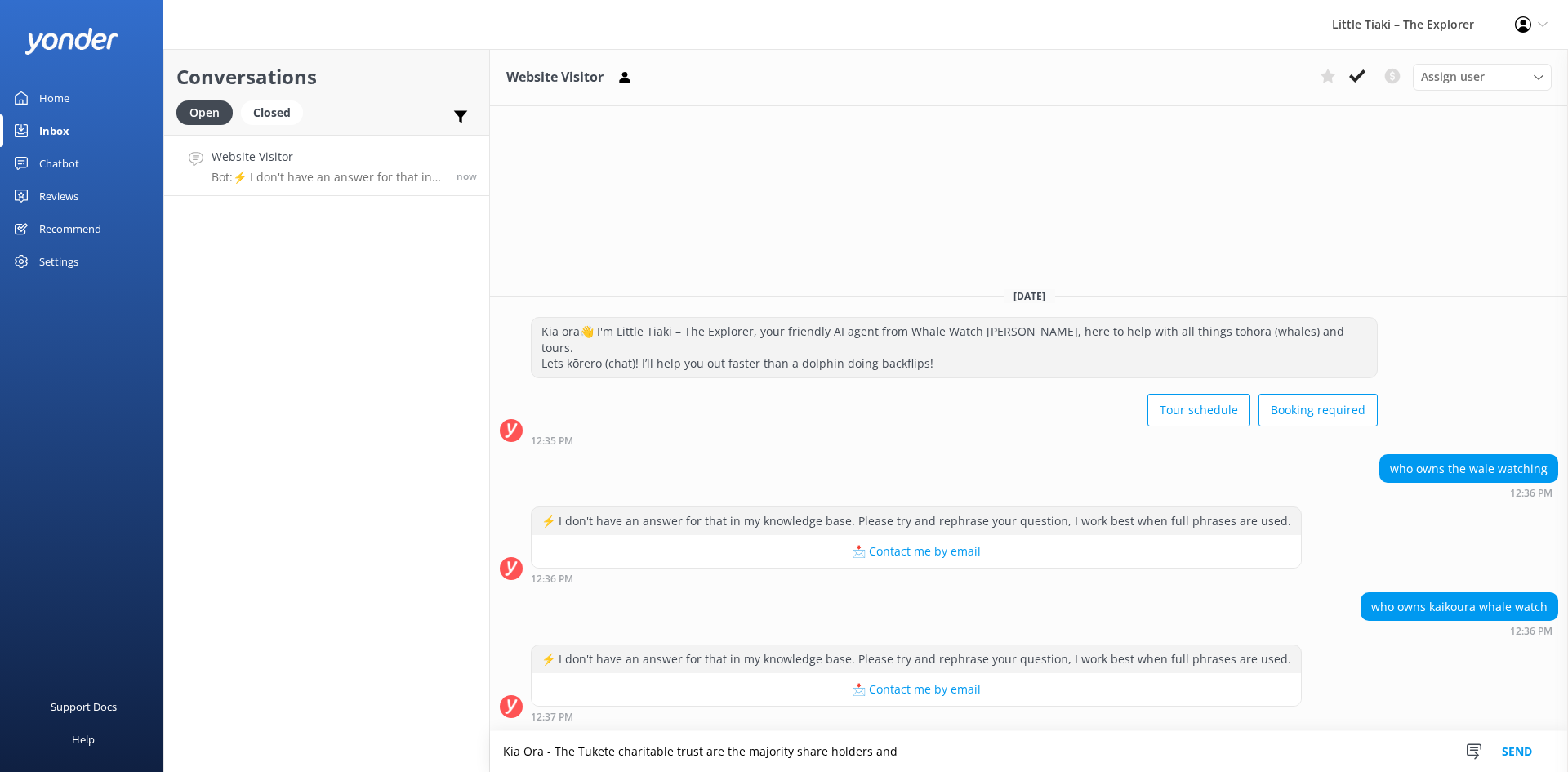
click at [943, 747] on textarea "Kia Ora - The Tukete charitable trust are the majority share holders and" at bounding box center [1029, 750] width 1078 height 41
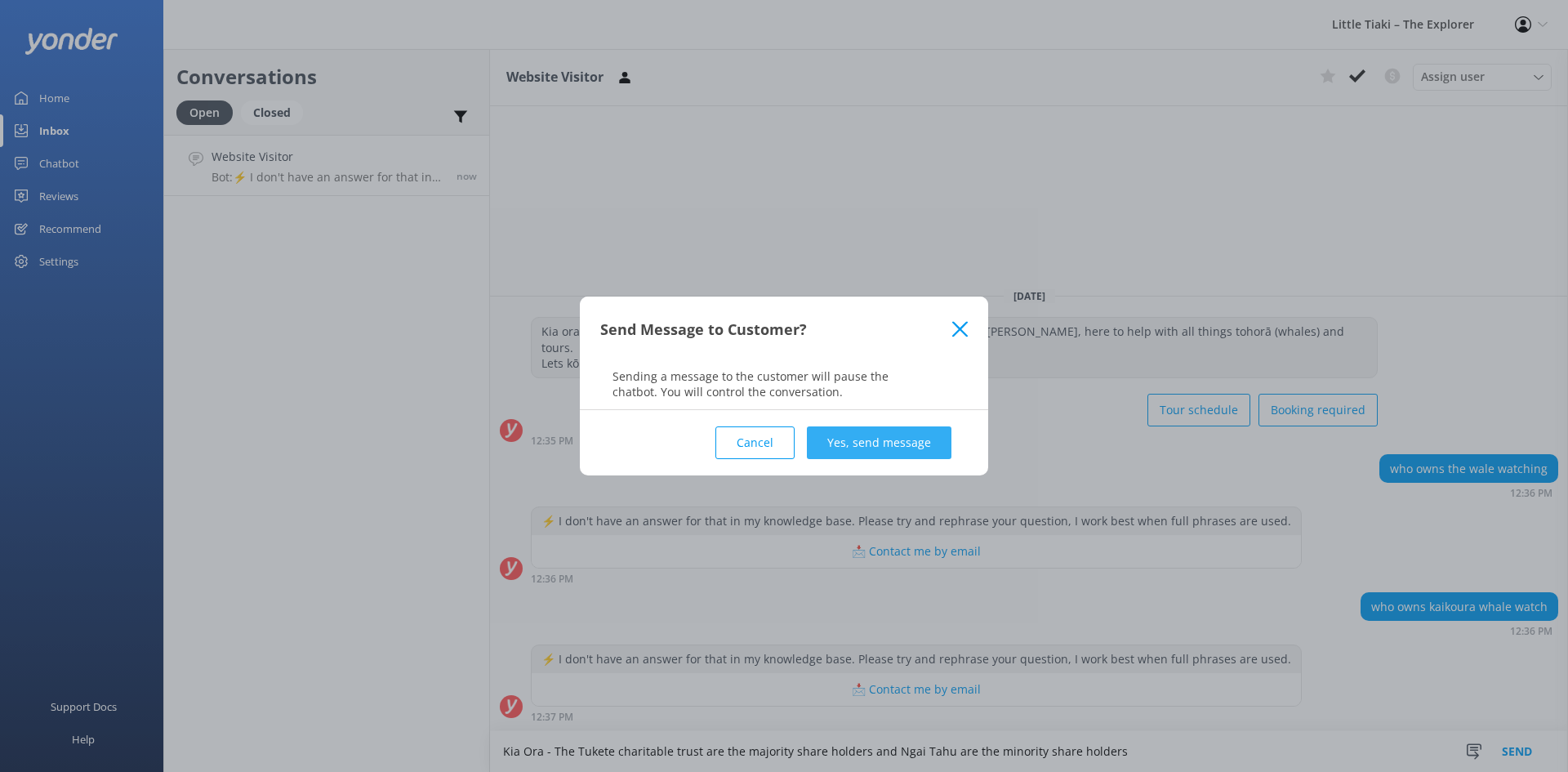
type textarea "Kia Ora - The Tukete charitable trust are the majority share holders and Ngai T…"
click at [935, 440] on button "Yes, send message" at bounding box center [879, 442] width 145 height 33
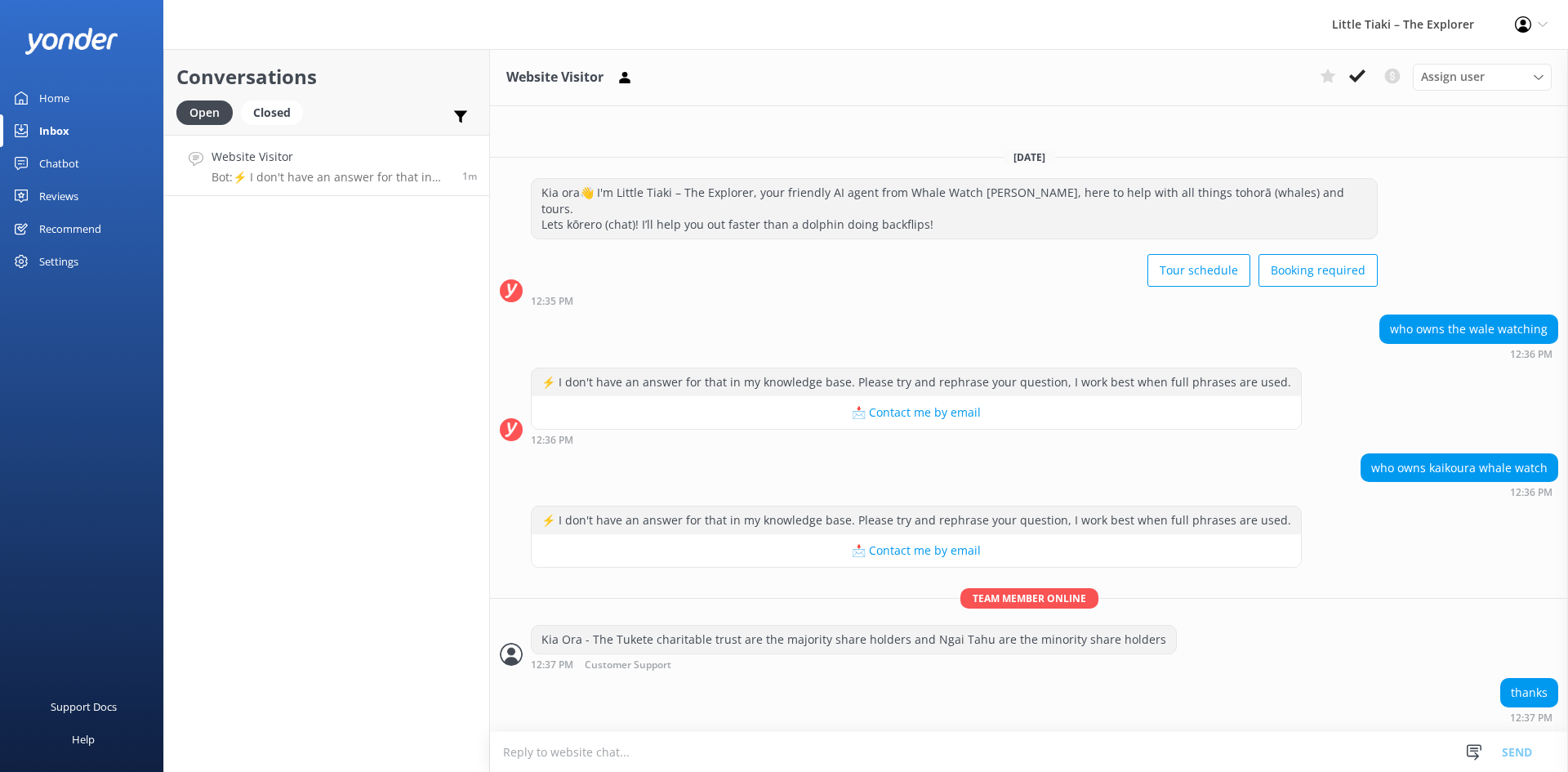
click at [572, 757] on textarea at bounding box center [1029, 751] width 1078 height 40
type textarea "No worries - have a good day!"
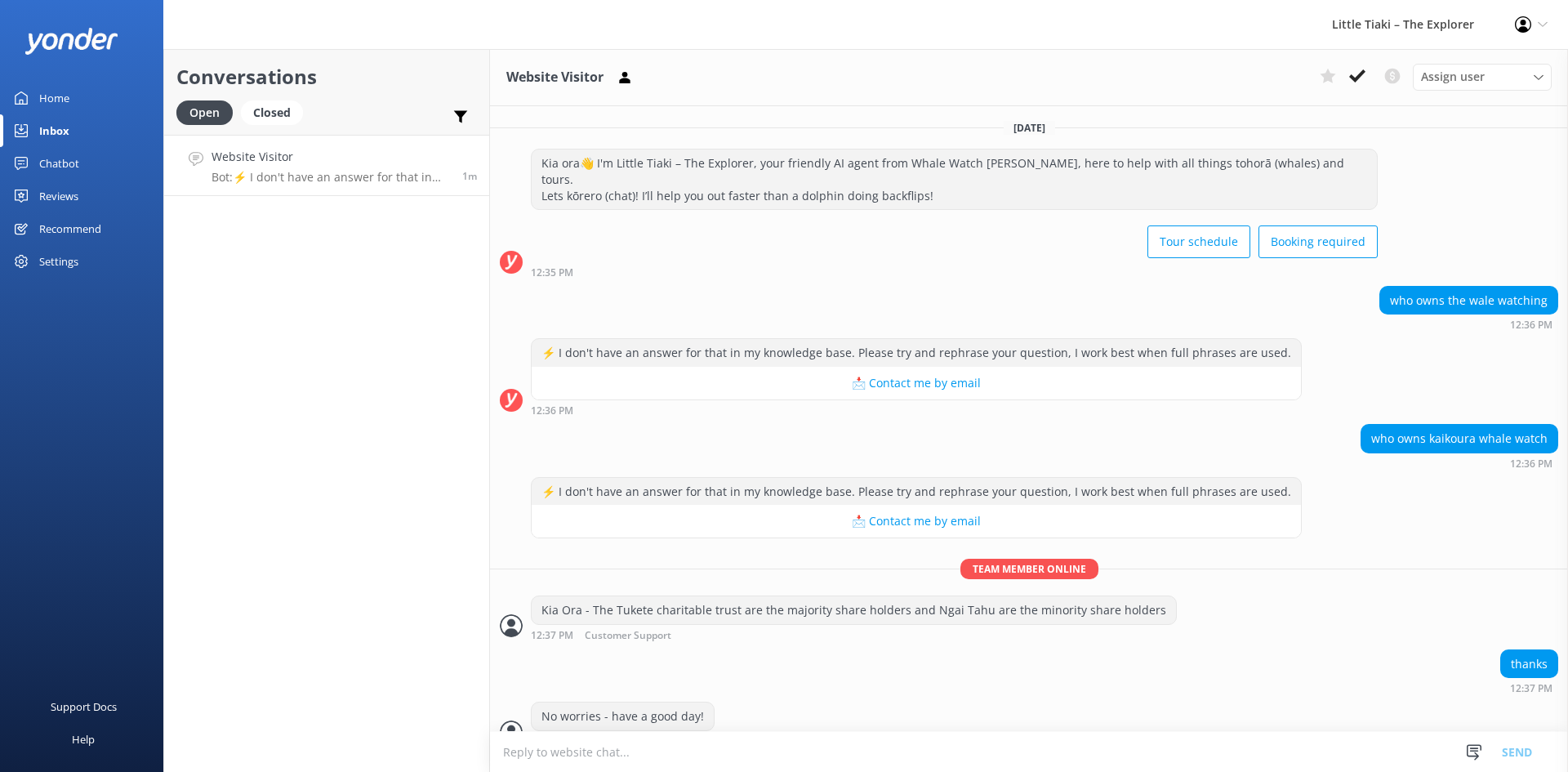
scroll to position [8, 0]
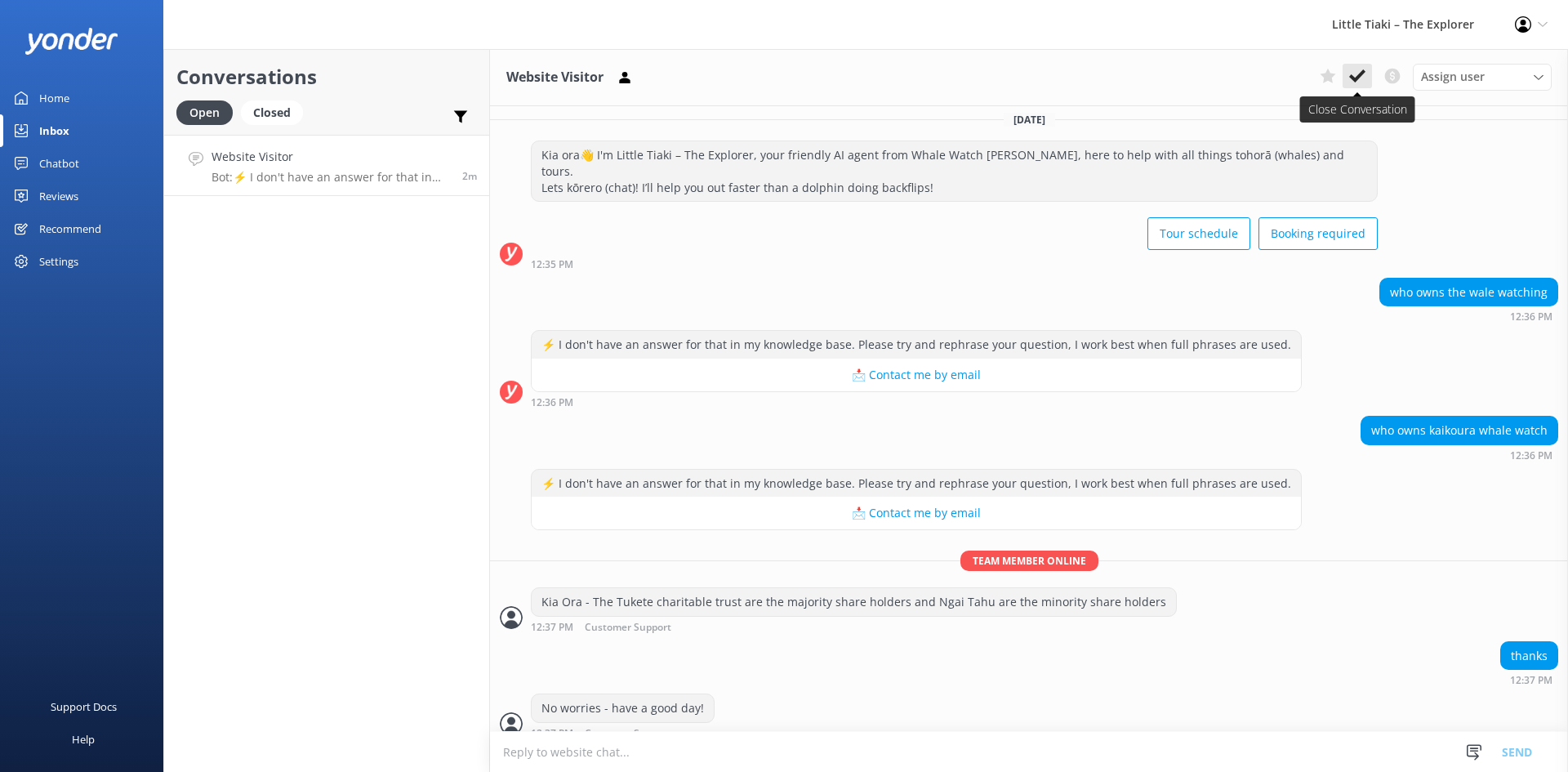
click at [1359, 80] on icon at bounding box center [1357, 76] width 16 height 16
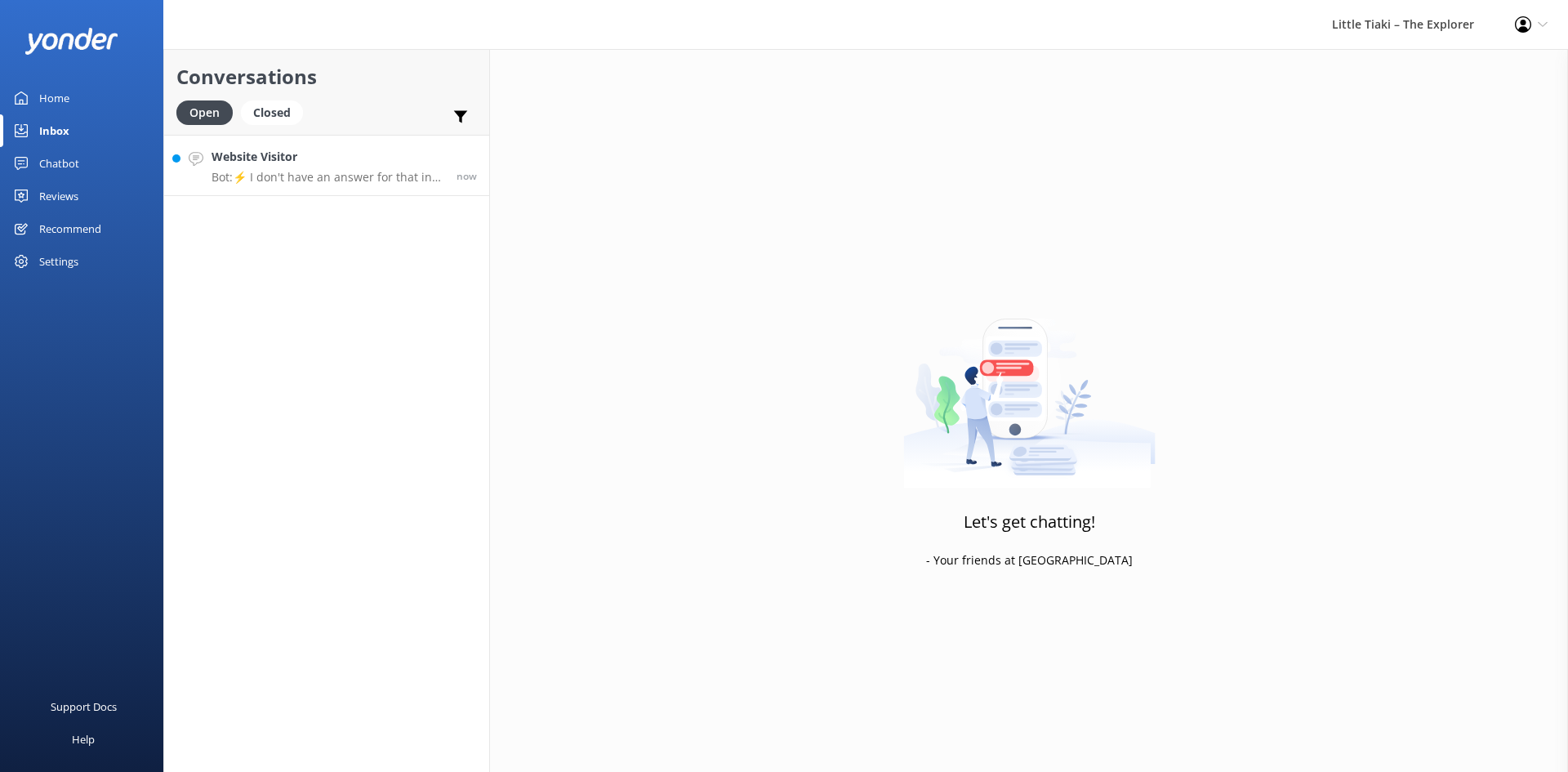
click at [388, 173] on p "Bot: ⚡ I don't have an answer for that in my knowledge base. Please try and rep…" at bounding box center [328, 177] width 233 height 15
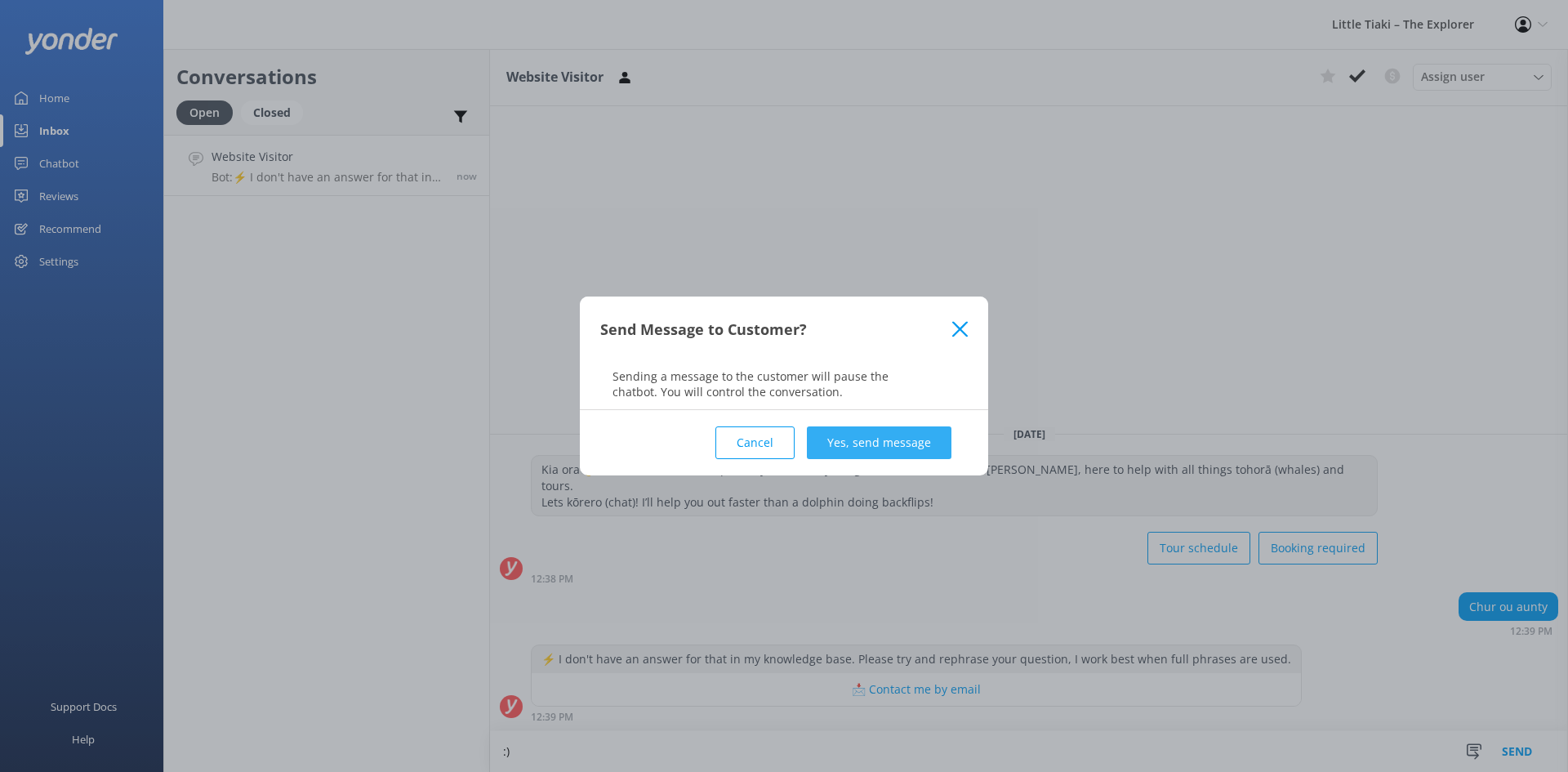
type textarea ":)"
click at [930, 451] on button "Yes, send message" at bounding box center [879, 442] width 145 height 33
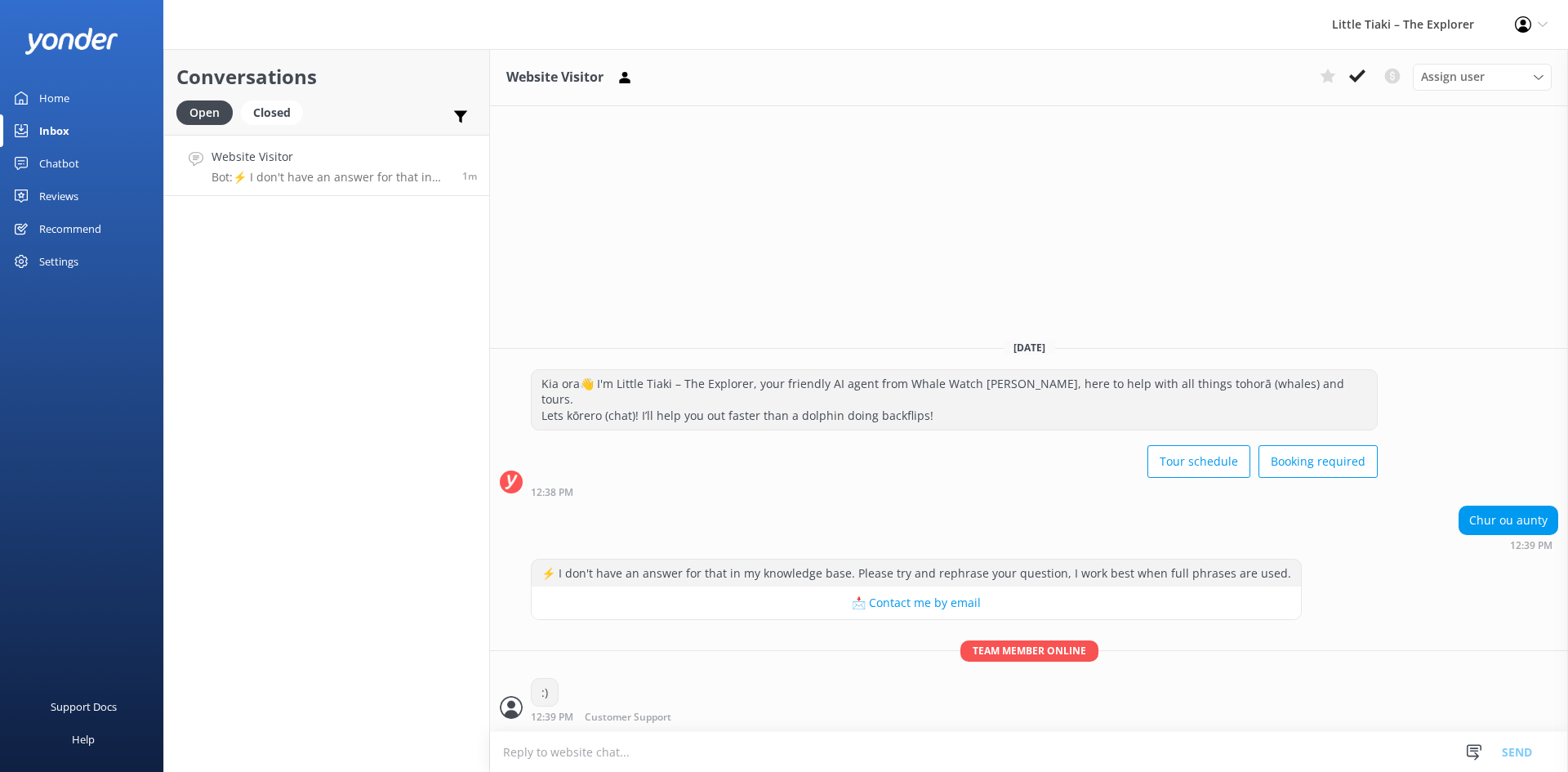
click at [300, 268] on div "Conversations Open Closed Important Converted Assigned to me Unassigned Website…" at bounding box center [326, 411] width 327 height 723
click at [319, 363] on div "Conversations Open Closed Important Converted Assigned to me Unassigned Website…" at bounding box center [326, 411] width 327 height 723
click at [268, 220] on h4 "Website Visitor" at bounding box center [328, 217] width 233 height 18
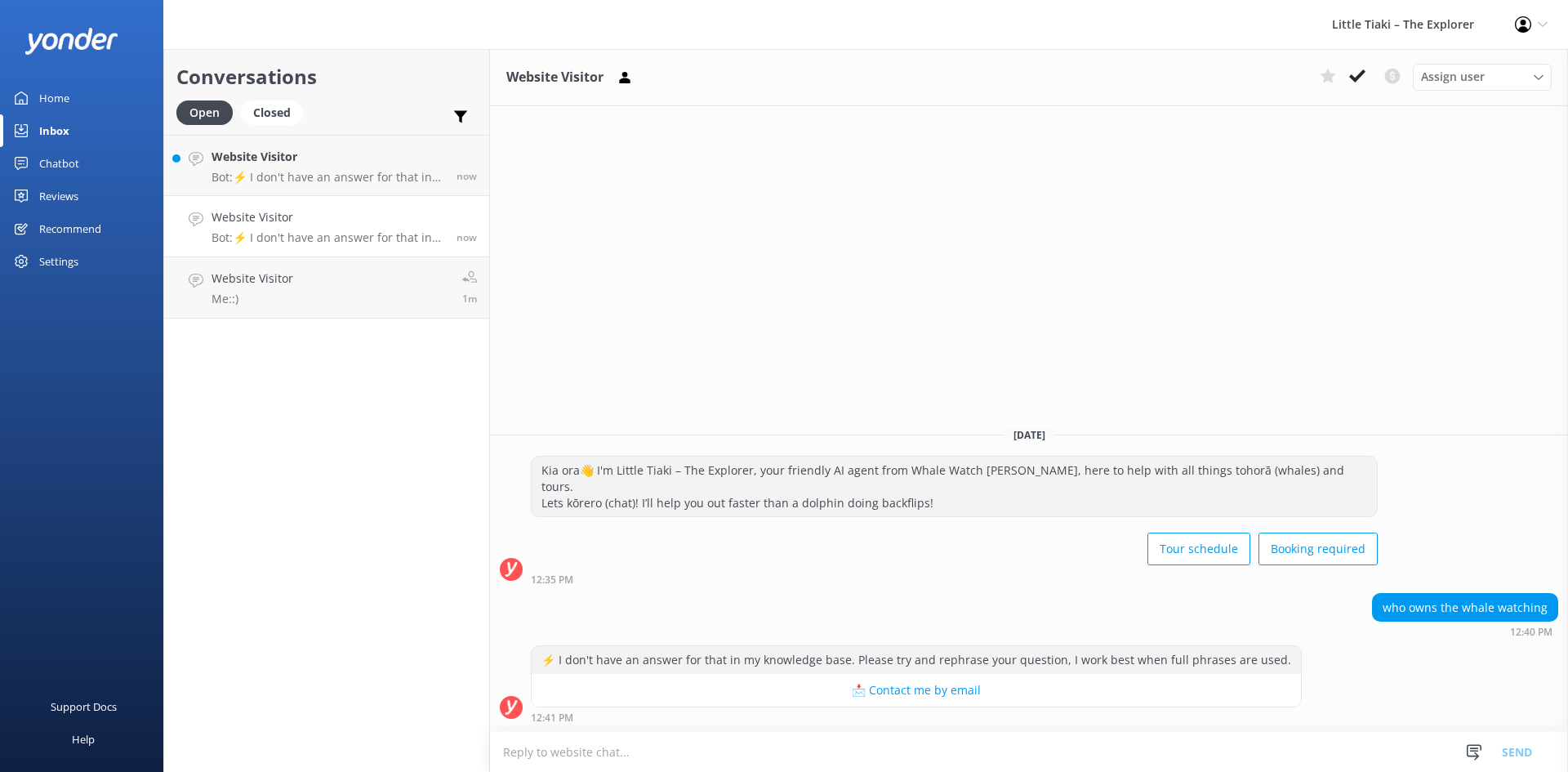
click at [580, 744] on textarea at bounding box center [1029, 751] width 1078 height 40
drag, startPoint x: 744, startPoint y: 748, endPoint x: 796, endPoint y: 406, distance: 345.9
click at [796, 406] on div "Website Visitor Assign user Customer Support Wiremu Stone Abba kahu Olivia Naki…" at bounding box center [1029, 411] width 1078 height 723
click at [837, 750] on textarea "The majority share holders are the Tukete Charitable Trust" at bounding box center [1029, 750] width 1078 height 41
drag, startPoint x: 1065, startPoint y: 756, endPoint x: 408, endPoint y: 677, distance: 661.7
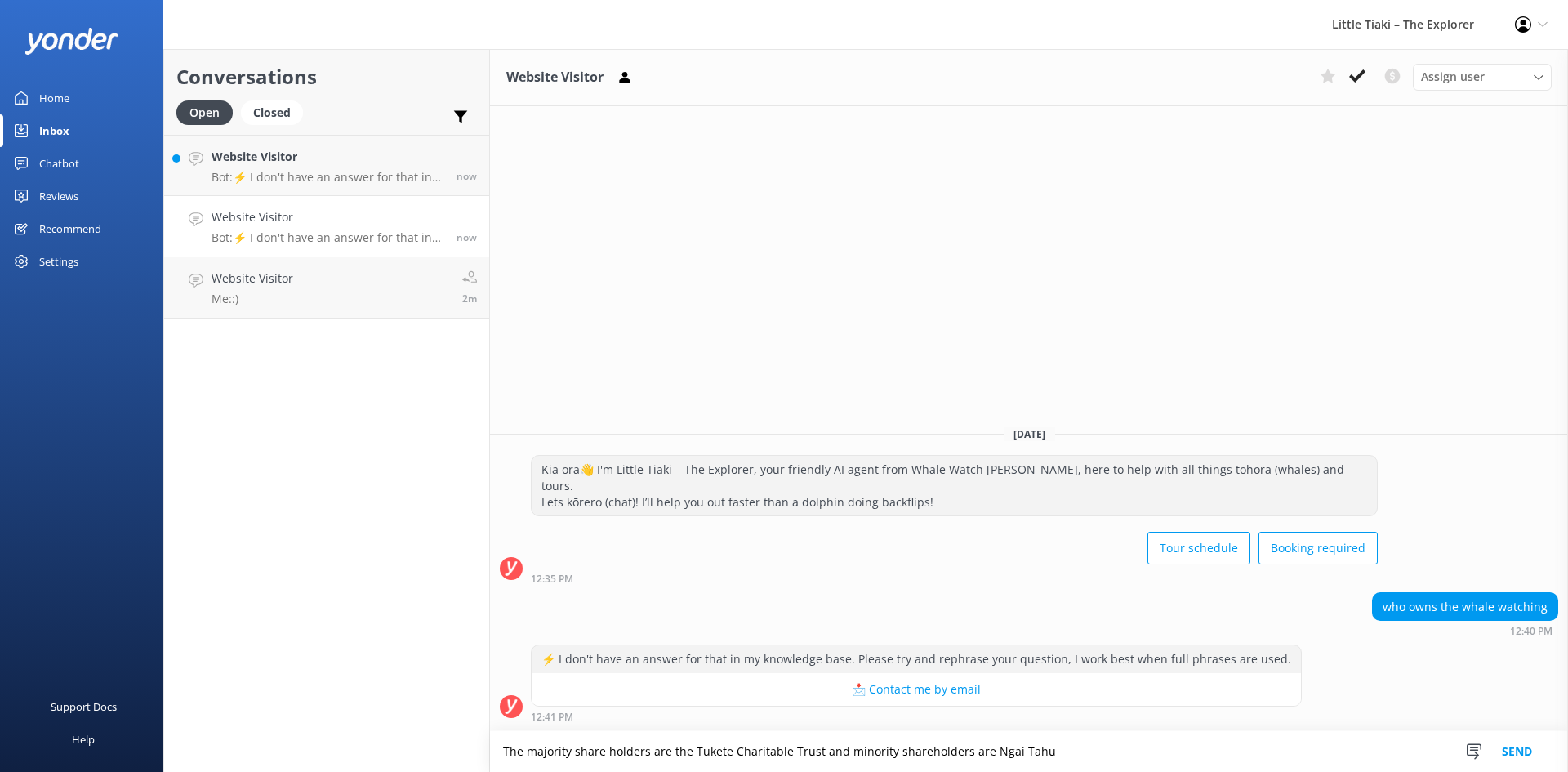
click at [474, 695] on div "Conversations Open Closed Important Converted Assigned to me Unassigned Website…" at bounding box center [865, 411] width 1404 height 723
type textarea "The majority share holders are the Tukete Charitable Trust and minority shareho…"
click at [1519, 751] on button "Send" at bounding box center [1516, 750] width 61 height 41
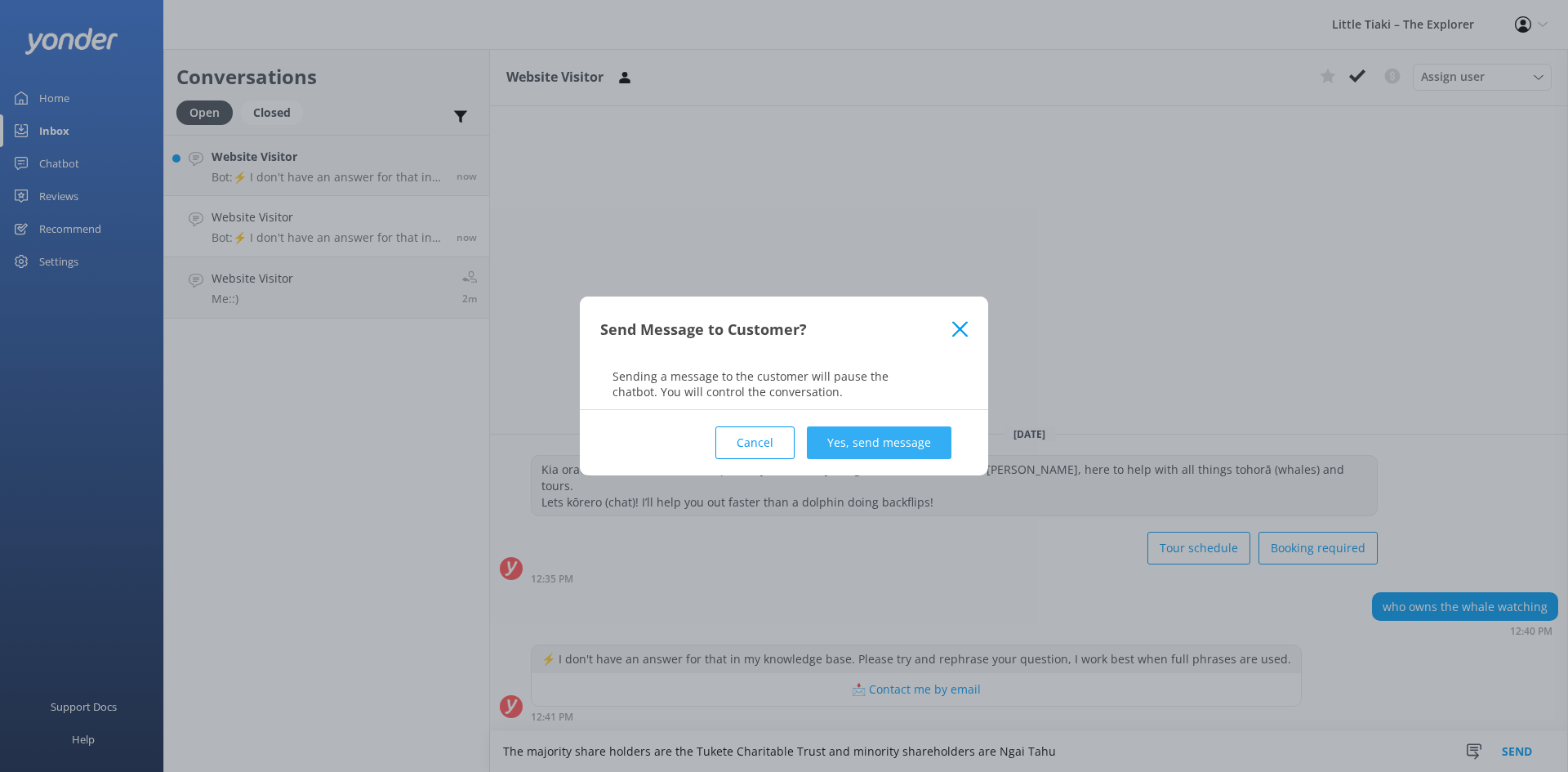
click at [906, 448] on button "Yes, send message" at bounding box center [879, 442] width 145 height 33
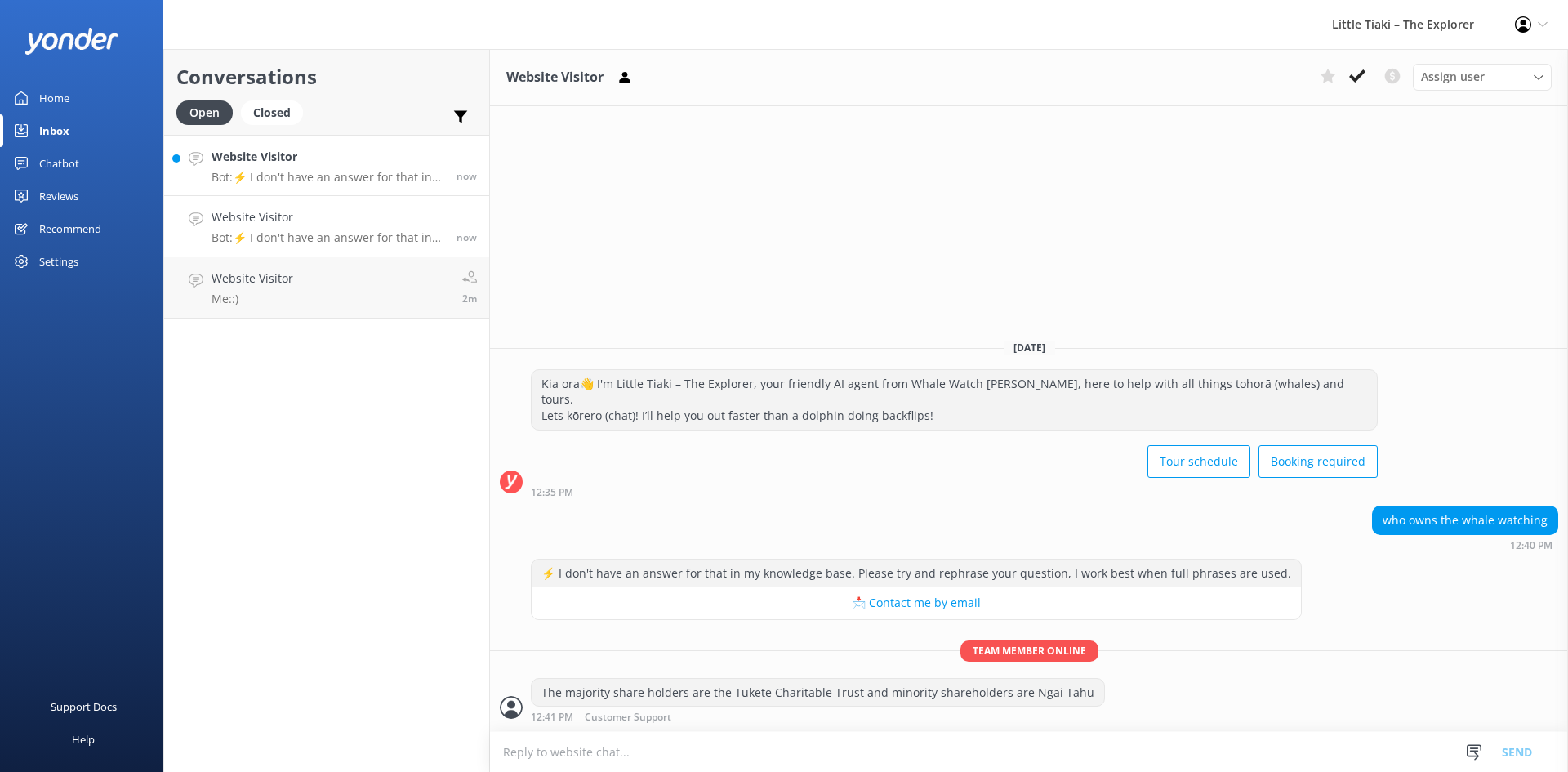
click at [341, 167] on div "Website Visitor Bot: ⚡ I don't have an answer for that in my knowledge base. Pl…" at bounding box center [328, 165] width 233 height 35
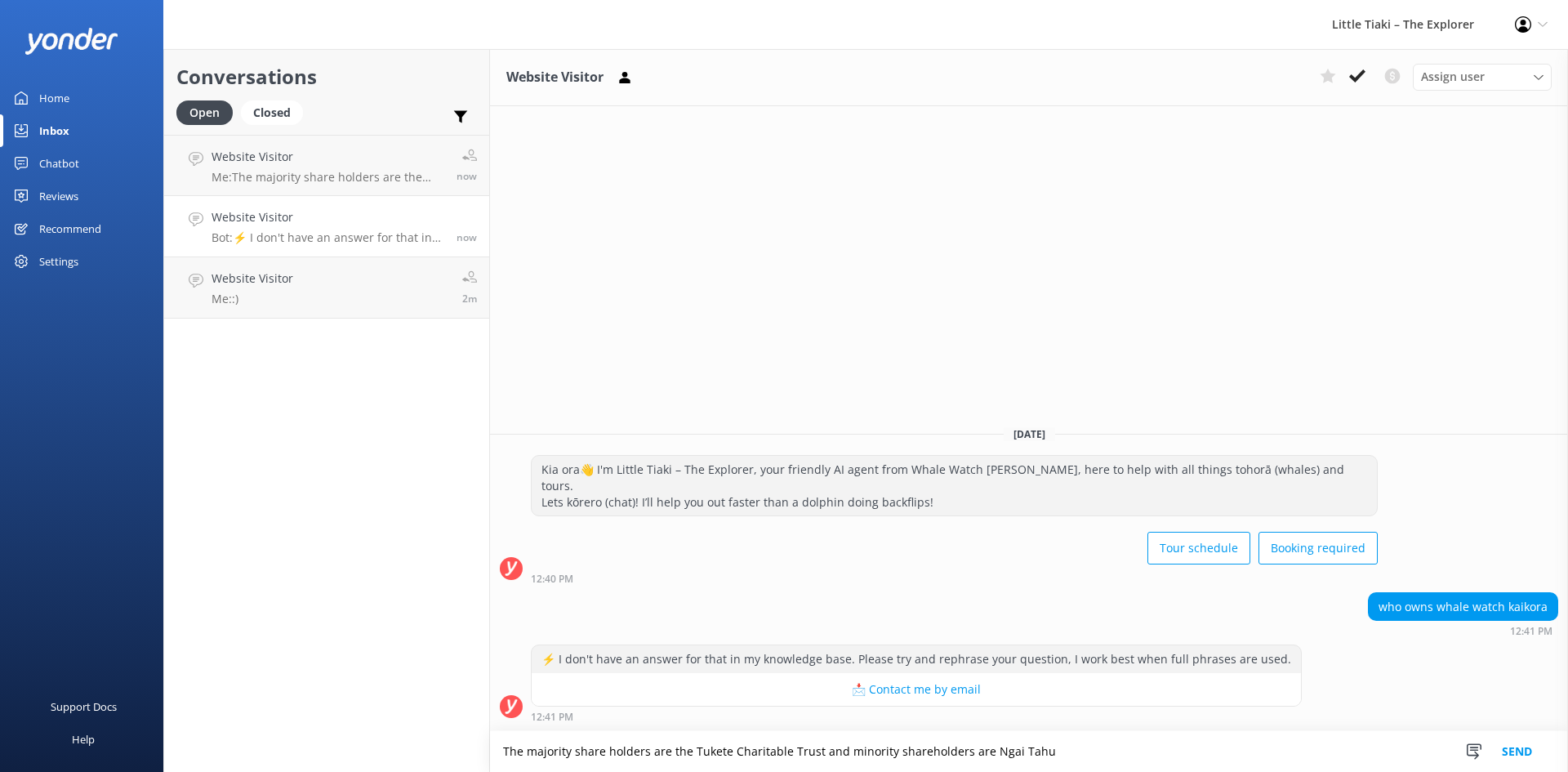
type textarea "The majority share holders are the Tukete Charitable Trust and minority shareho…"
click at [1526, 755] on button "Send" at bounding box center [1516, 750] width 61 height 41
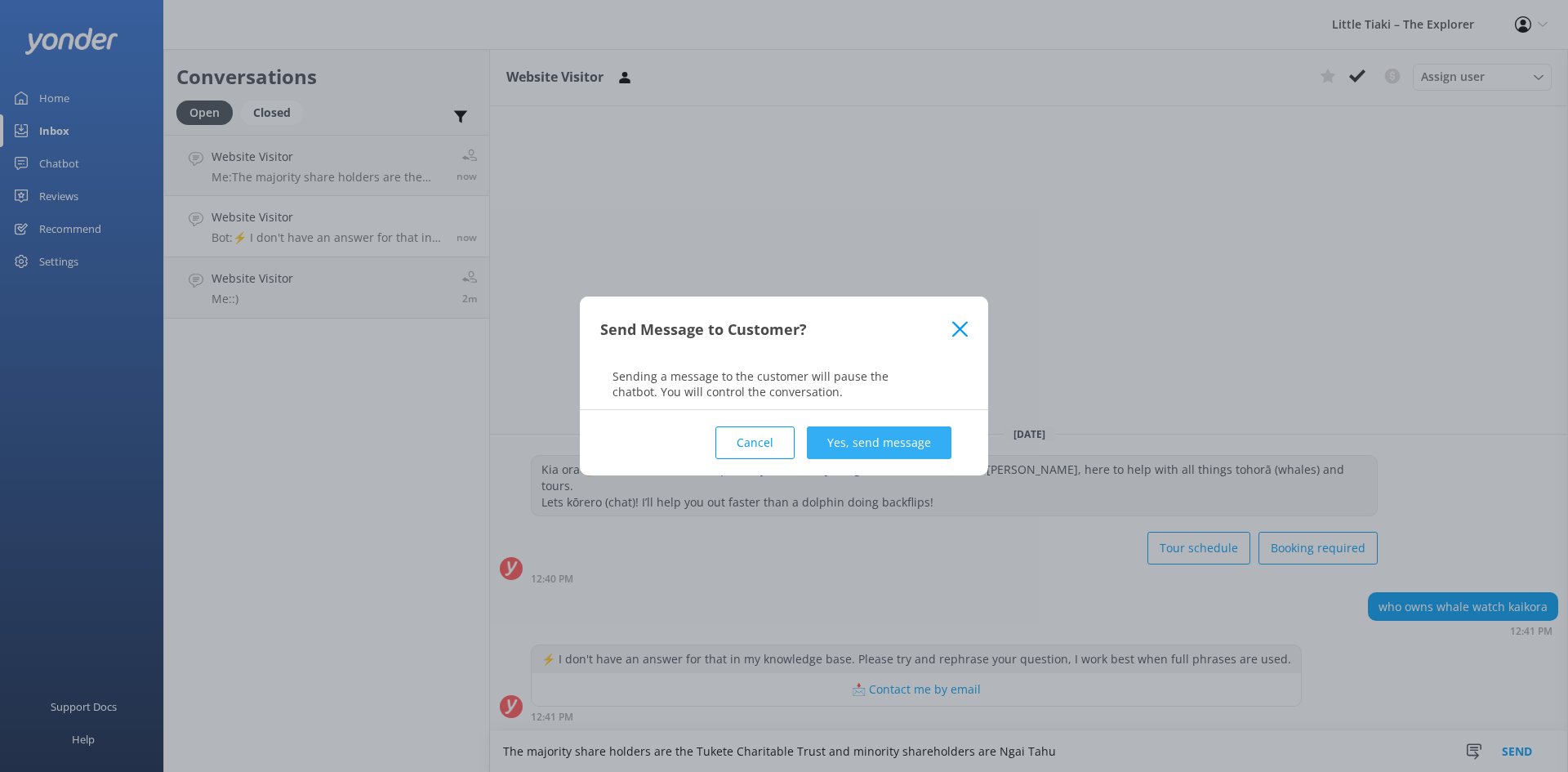
click at [868, 455] on button "Yes, send message" at bounding box center [879, 442] width 145 height 33
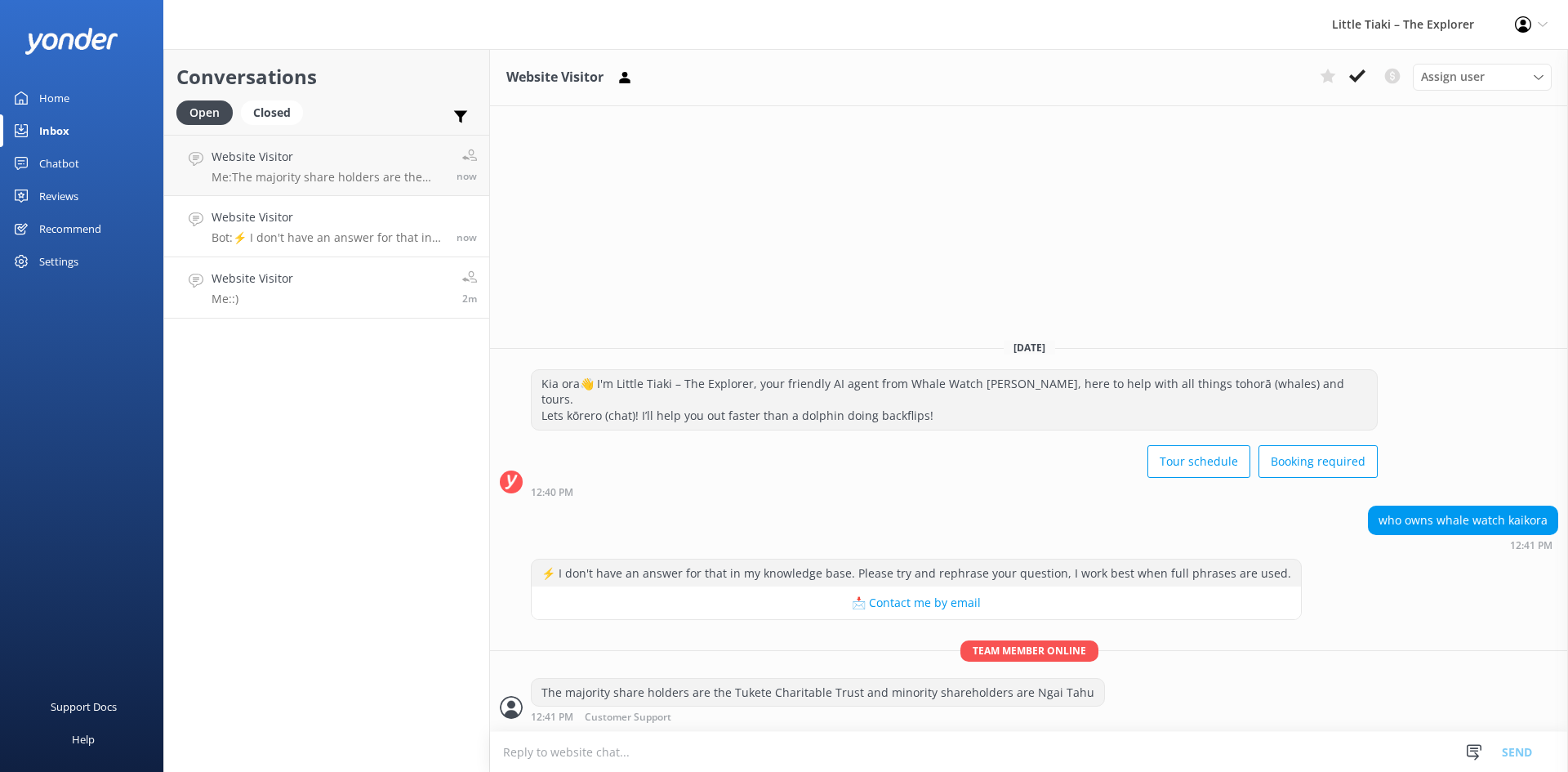
click at [375, 289] on link "Website Visitor Me: :) 2m" at bounding box center [326, 287] width 325 height 61
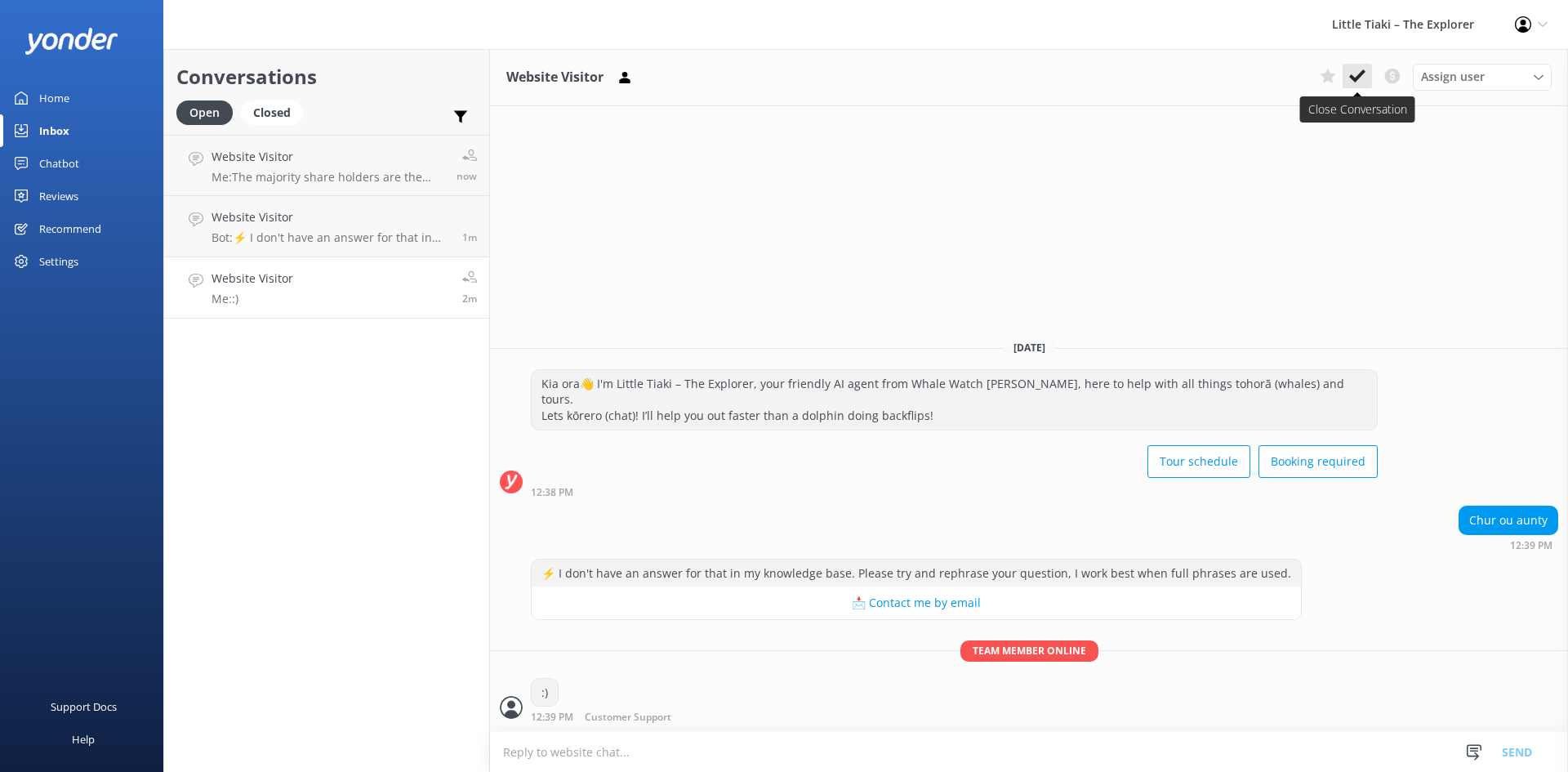
click at [1363, 73] on use at bounding box center [1357, 75] width 16 height 13
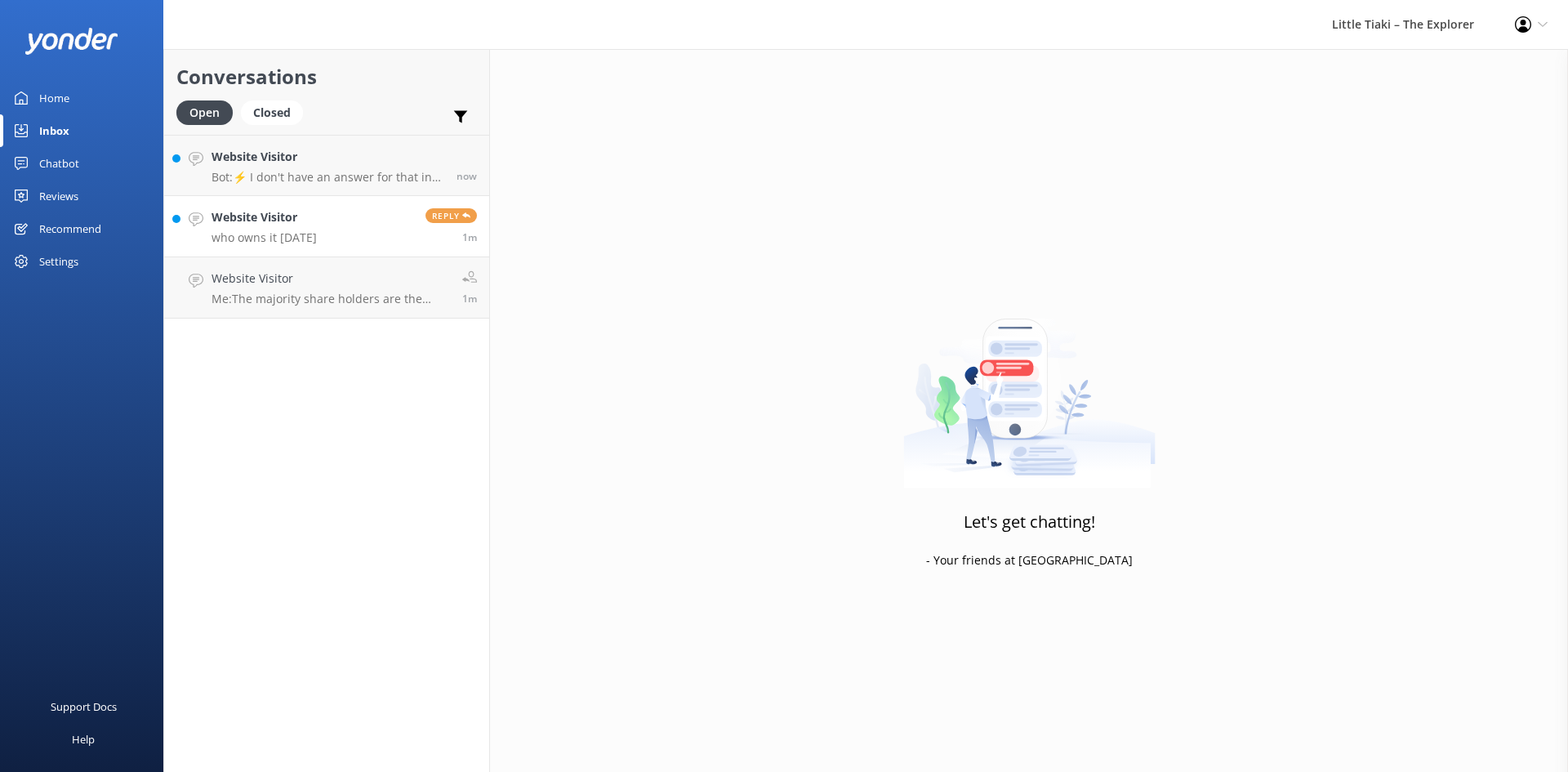
click at [274, 234] on p "who owns it [DATE]" at bounding box center [264, 237] width 105 height 15
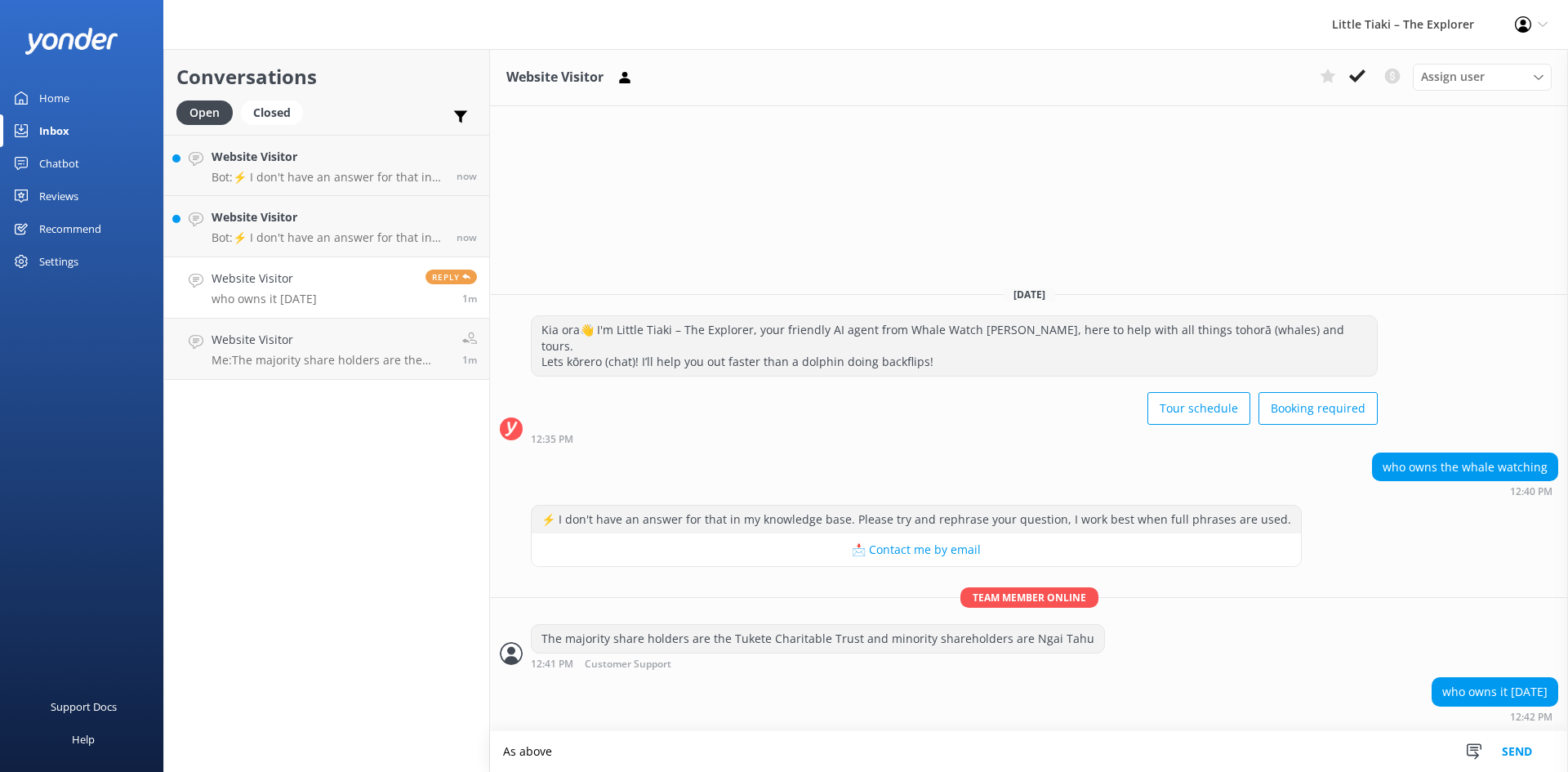
type textarea "As above"
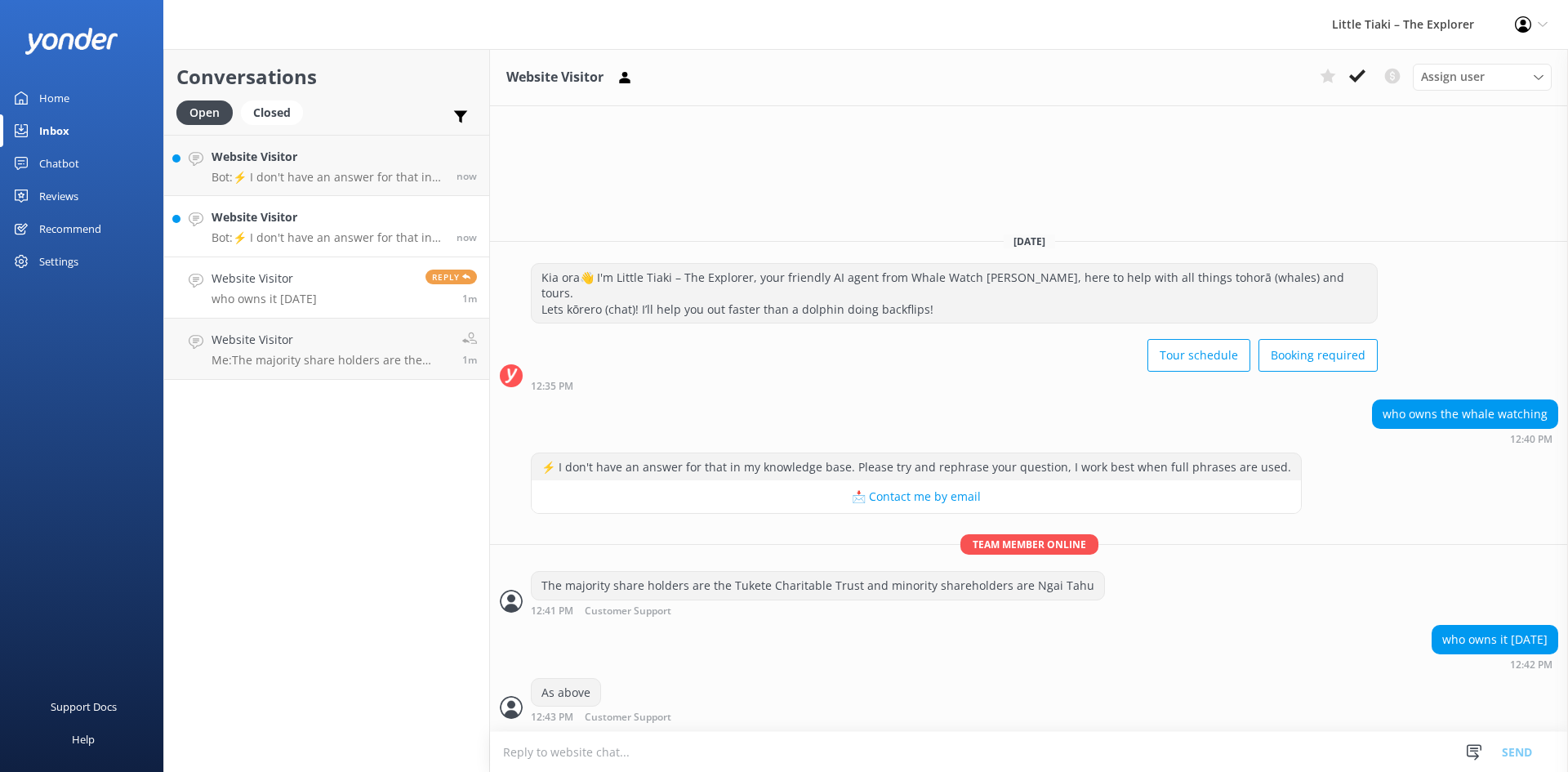
click at [288, 210] on h4 "Website Visitor" at bounding box center [328, 217] width 233 height 18
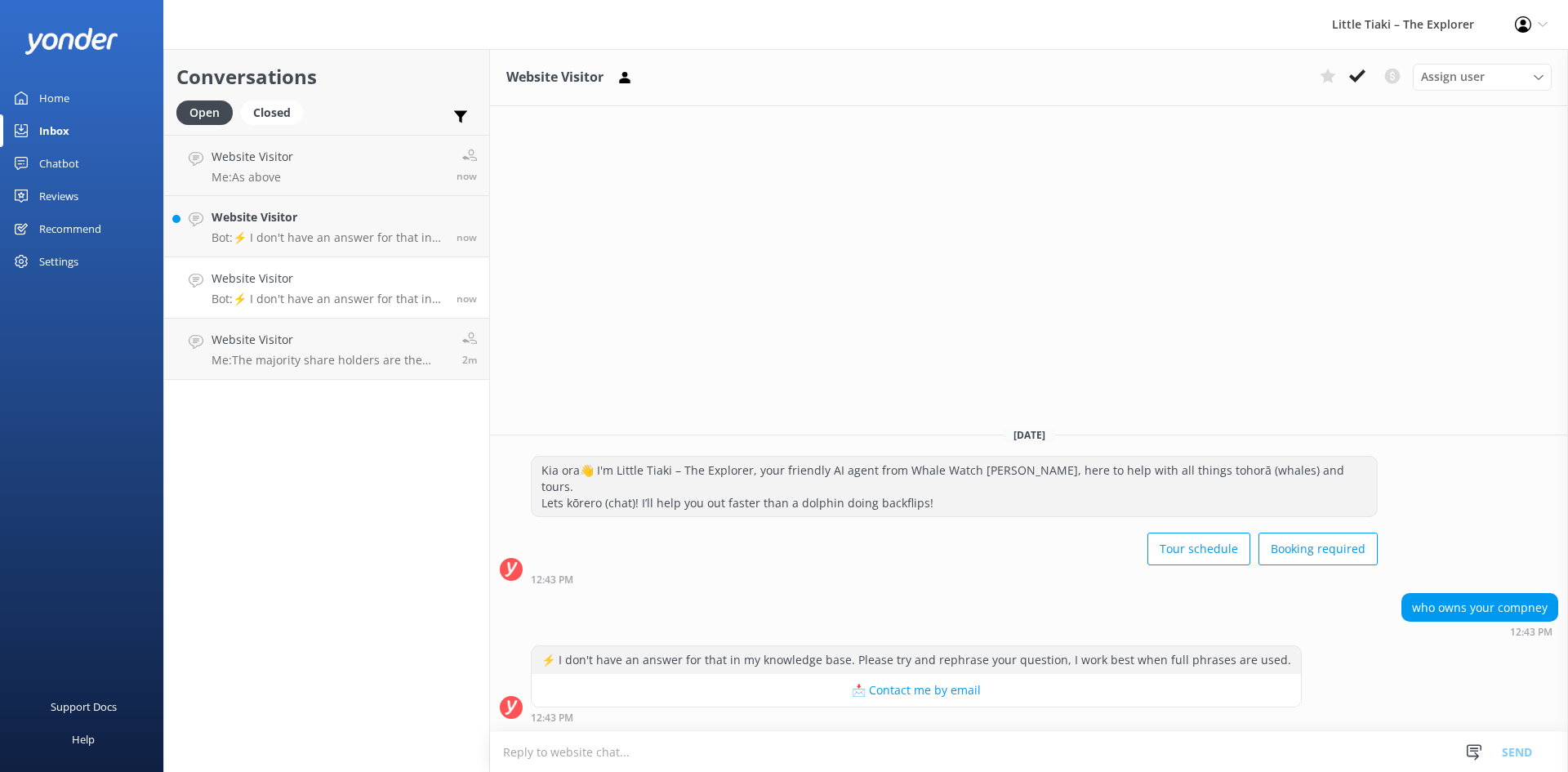
click at [627, 744] on textarea at bounding box center [1029, 751] width 1078 height 40
paste textarea "The majority share holders are the Tukete Charitable Trust and minority shareho…"
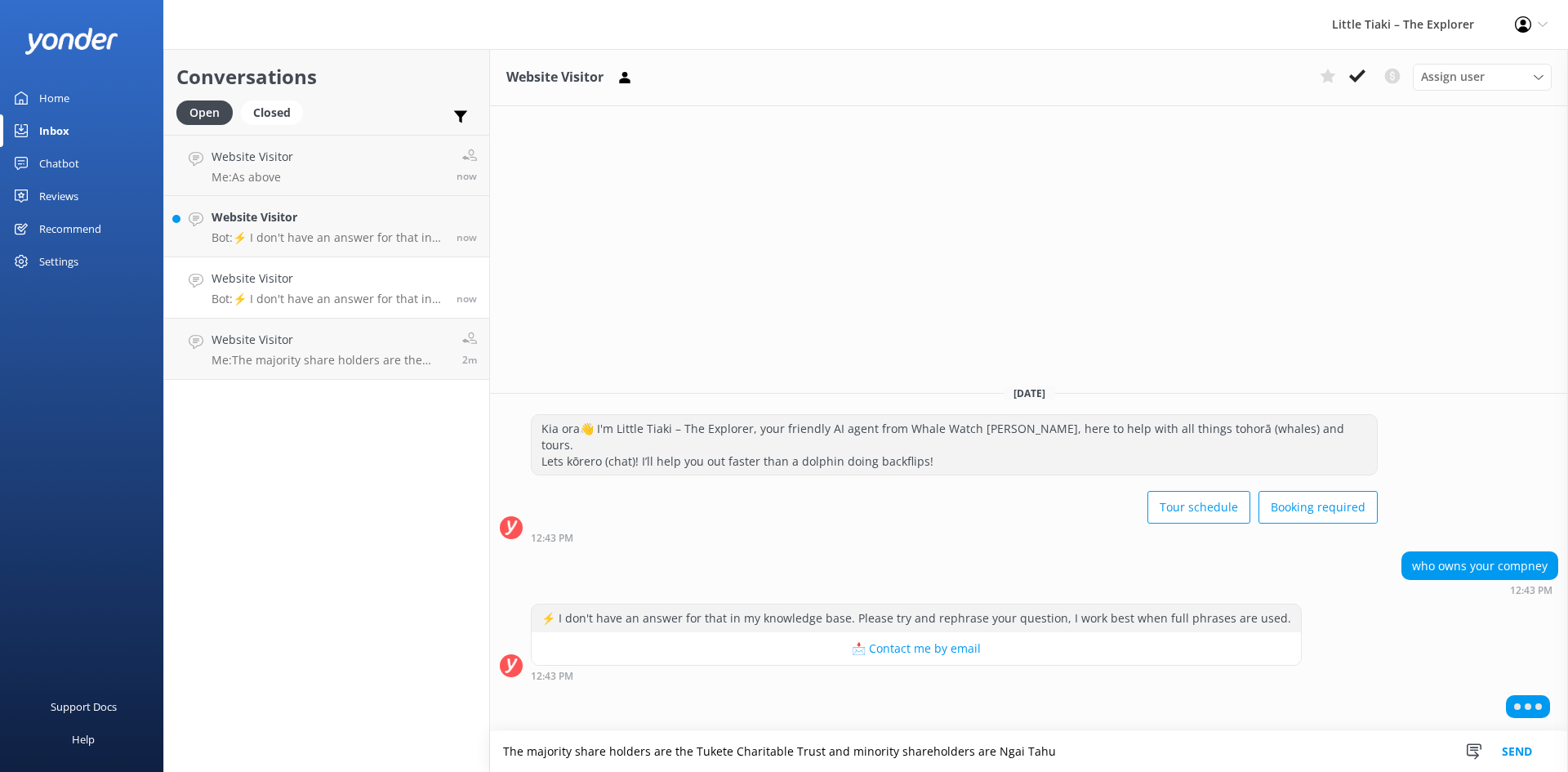
type textarea "The majority share holders are the Tukete Charitable Trust and minority shareho…"
click at [1517, 753] on button "Send" at bounding box center [1516, 750] width 61 height 41
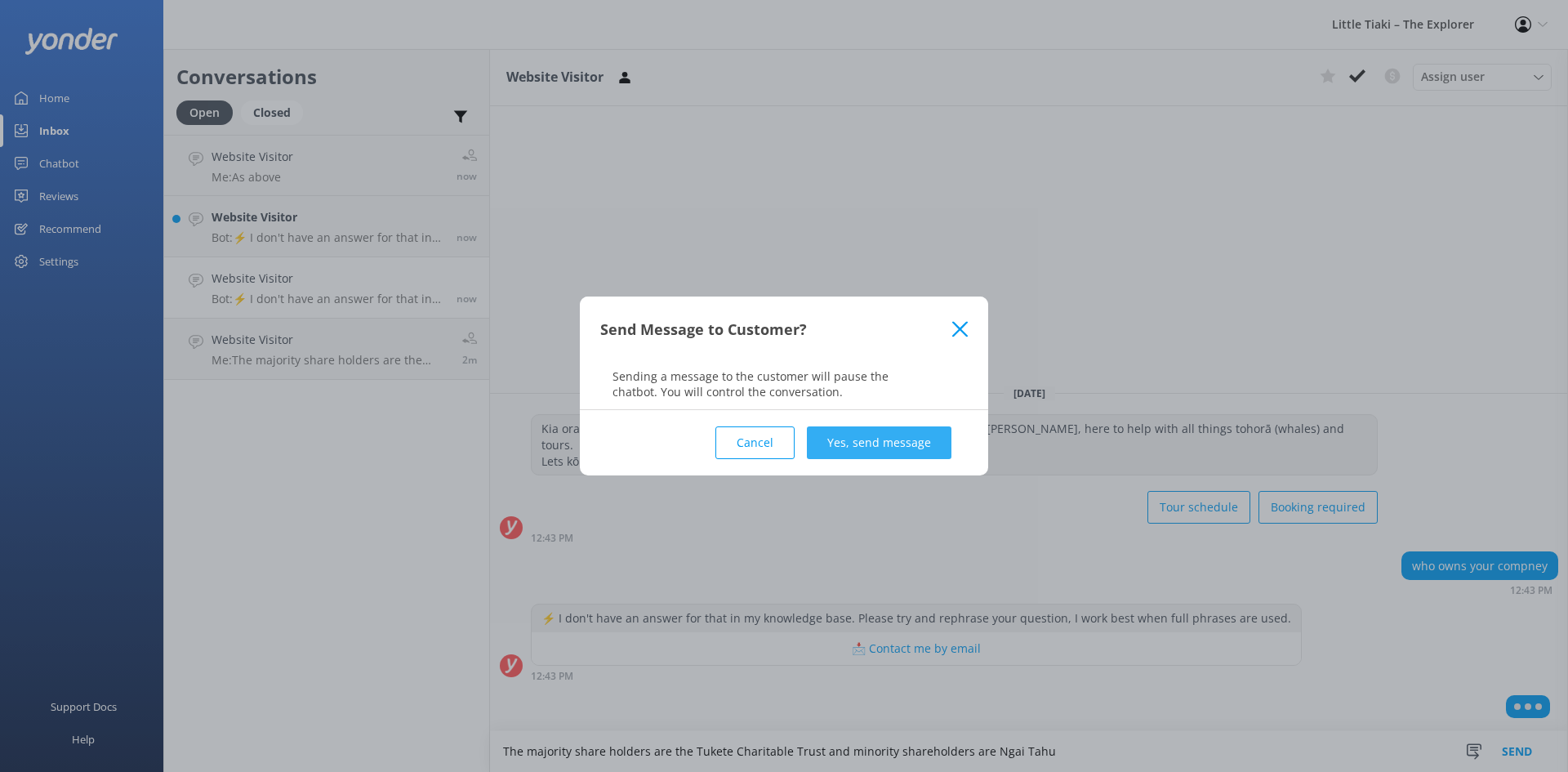
click at [916, 440] on button "Yes, send message" at bounding box center [879, 442] width 145 height 33
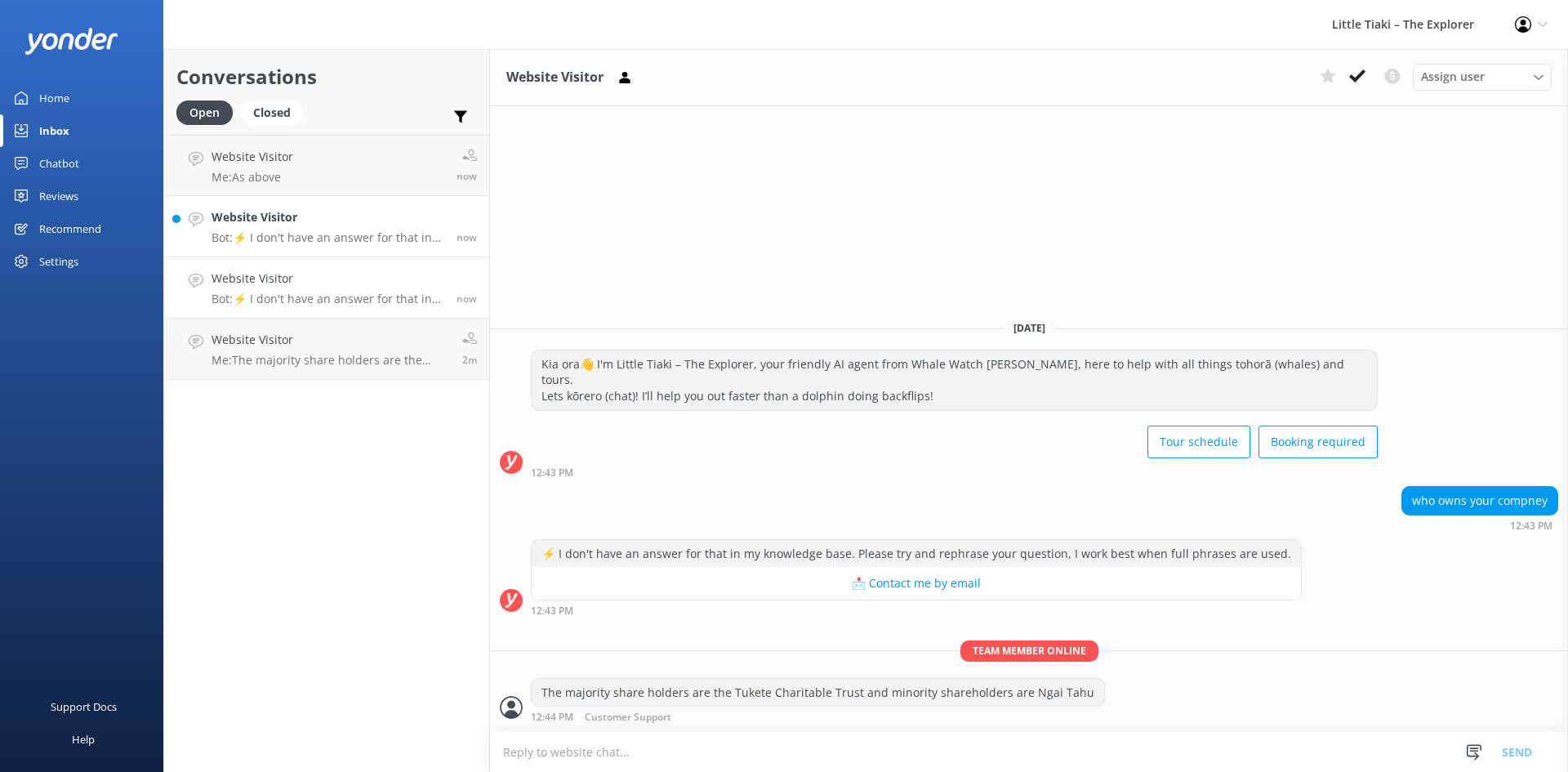
click at [289, 223] on h4 "Website Visitor" at bounding box center [328, 217] width 233 height 18
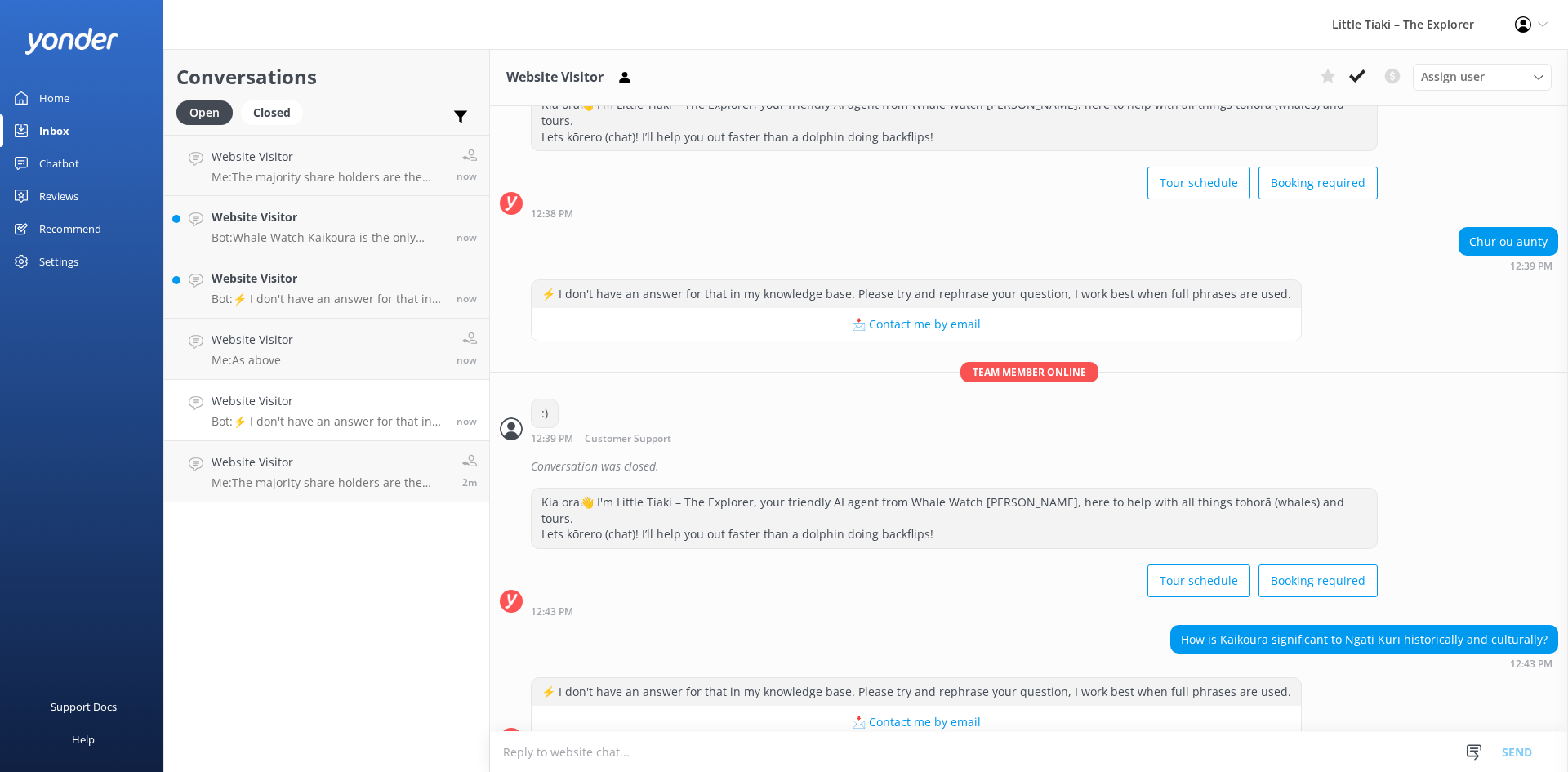
scroll to position [97, 0]
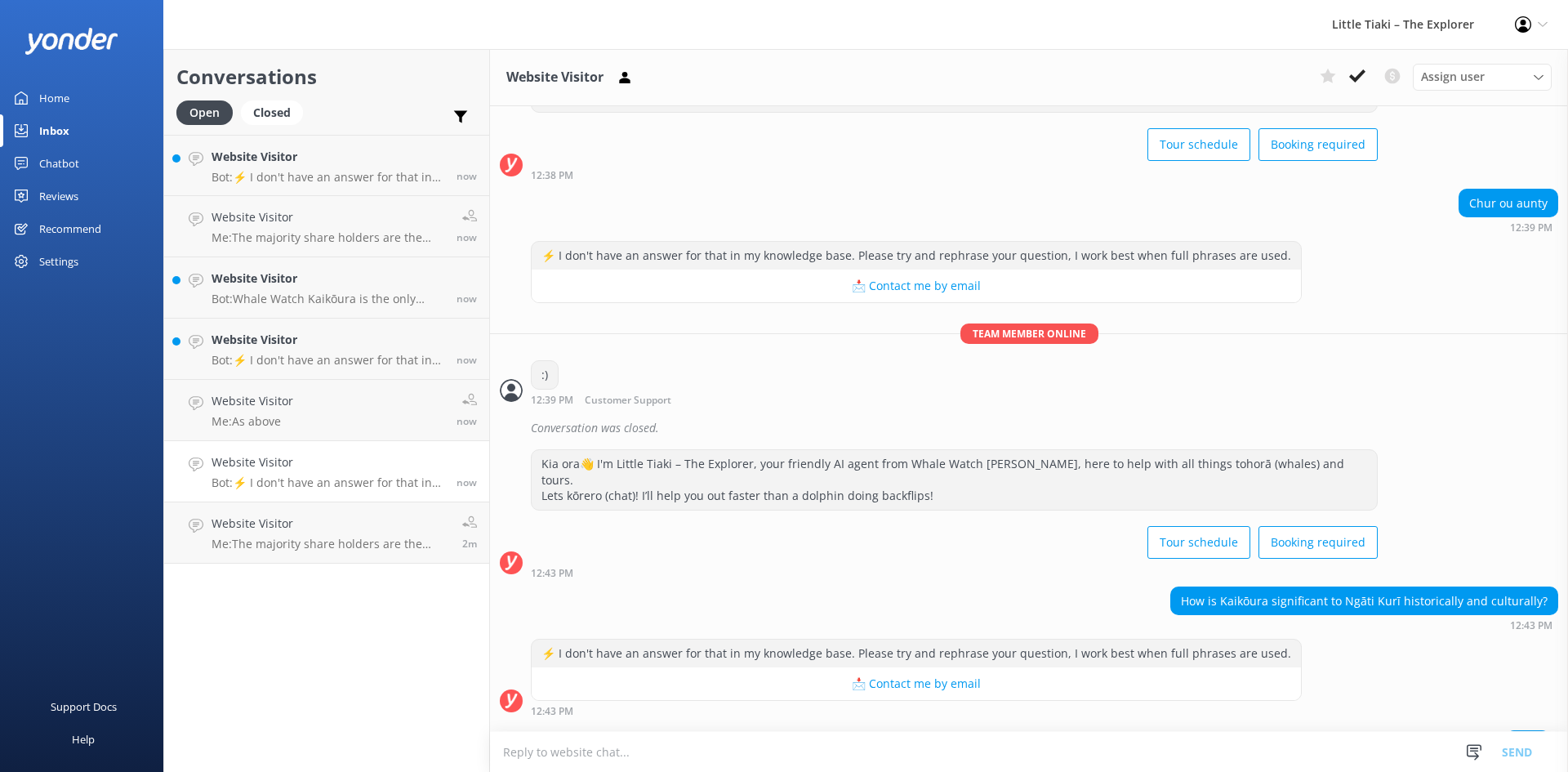
click at [599, 744] on textarea at bounding box center [1029, 751] width 1078 height 40
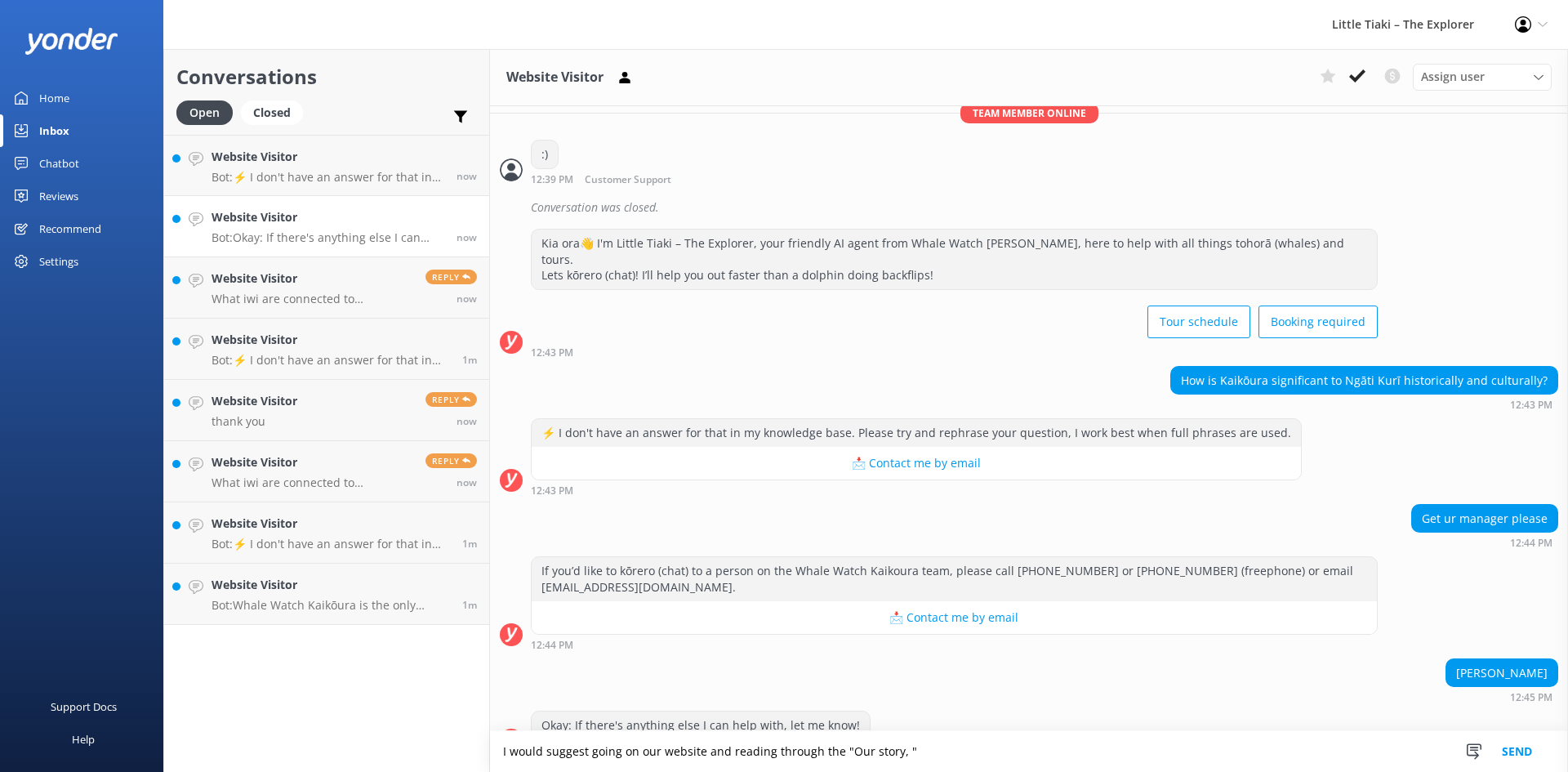
scroll to position [319, 0]
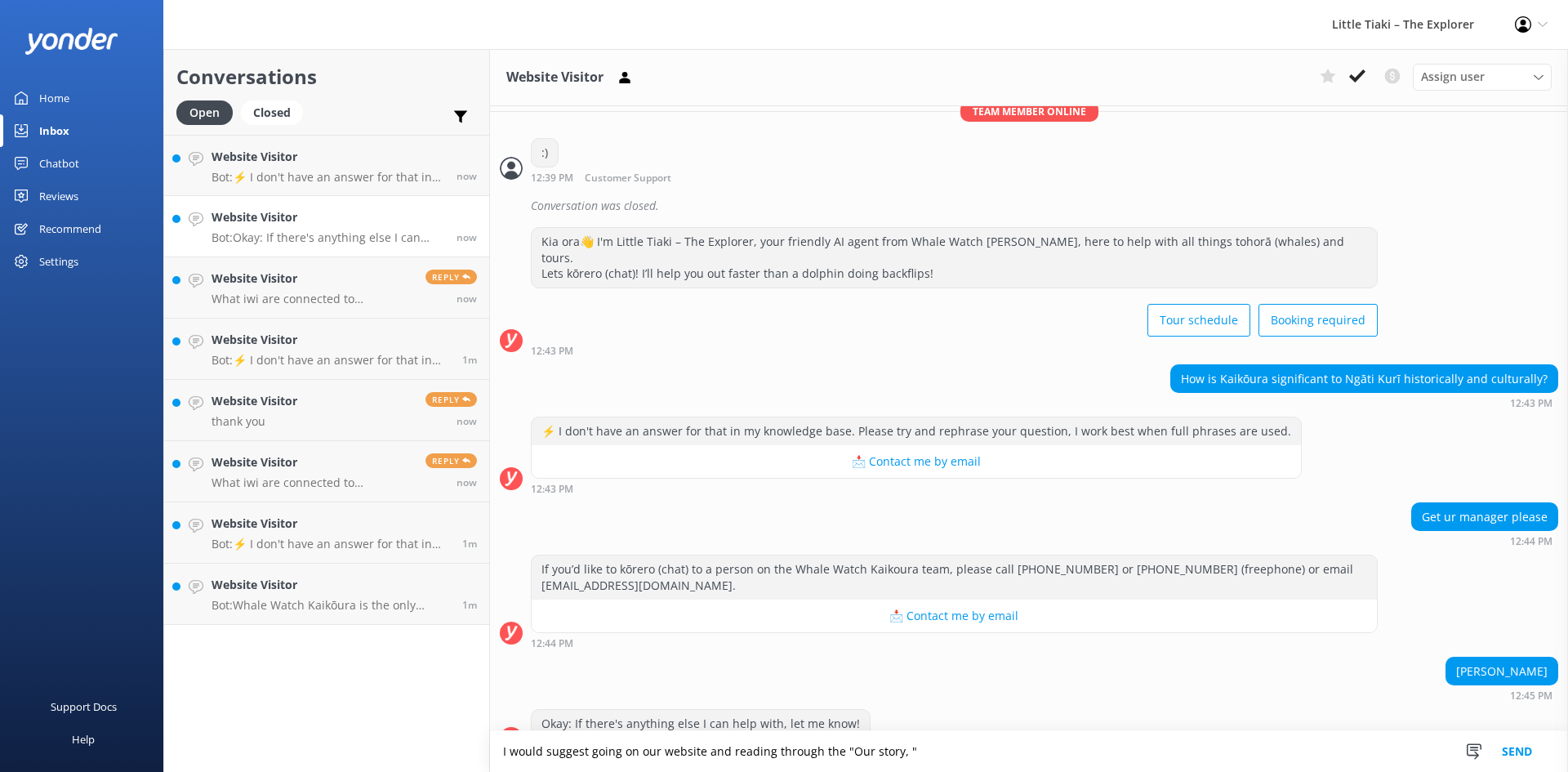
click at [906, 749] on textarea "I would suggest going on our website and reading through the "Our story, "" at bounding box center [1029, 750] width 1078 height 41
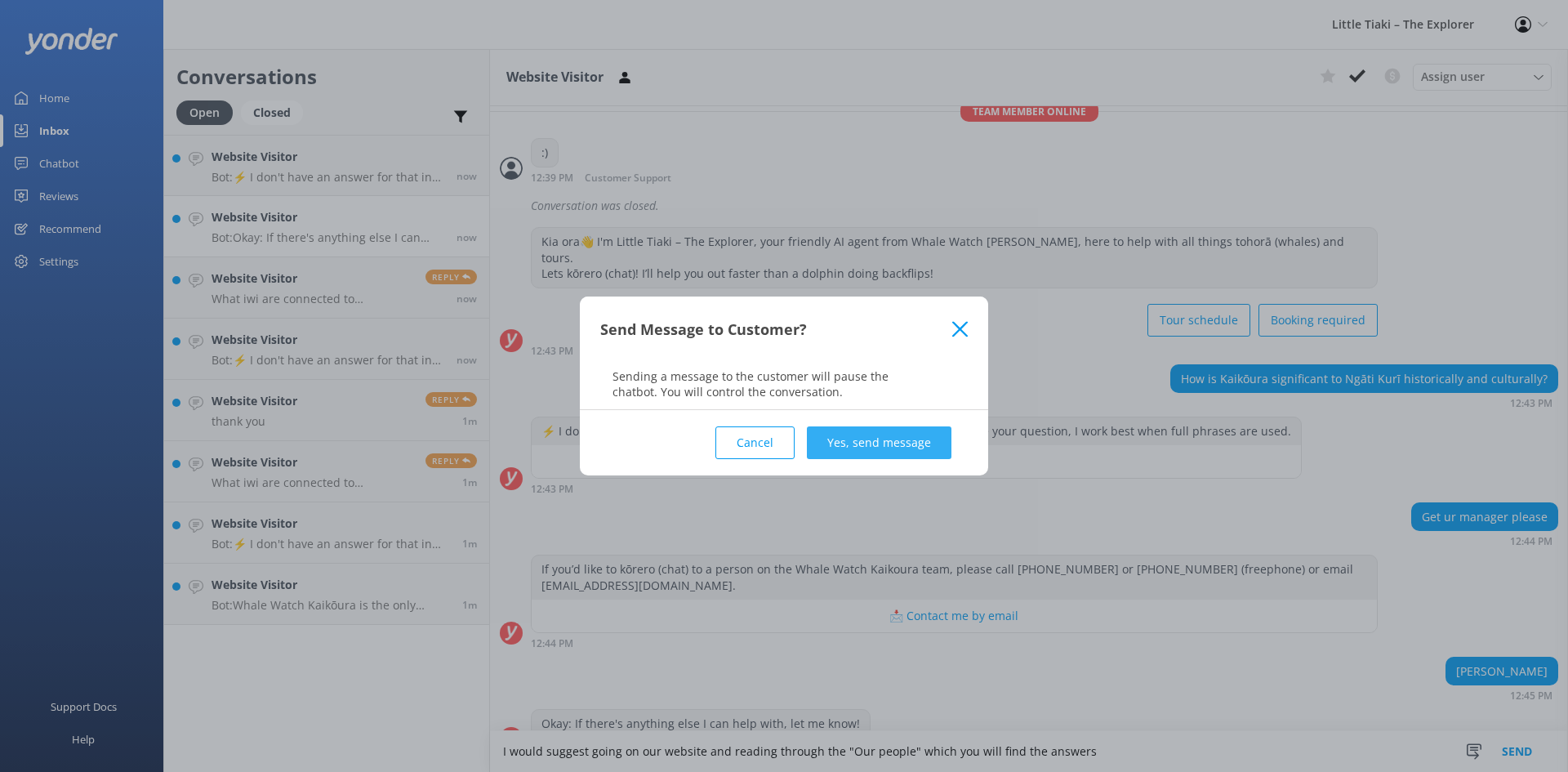
type textarea "I would suggest going on our website and reading through the "Our people" which…"
click at [858, 442] on button "Yes, send message" at bounding box center [879, 442] width 145 height 33
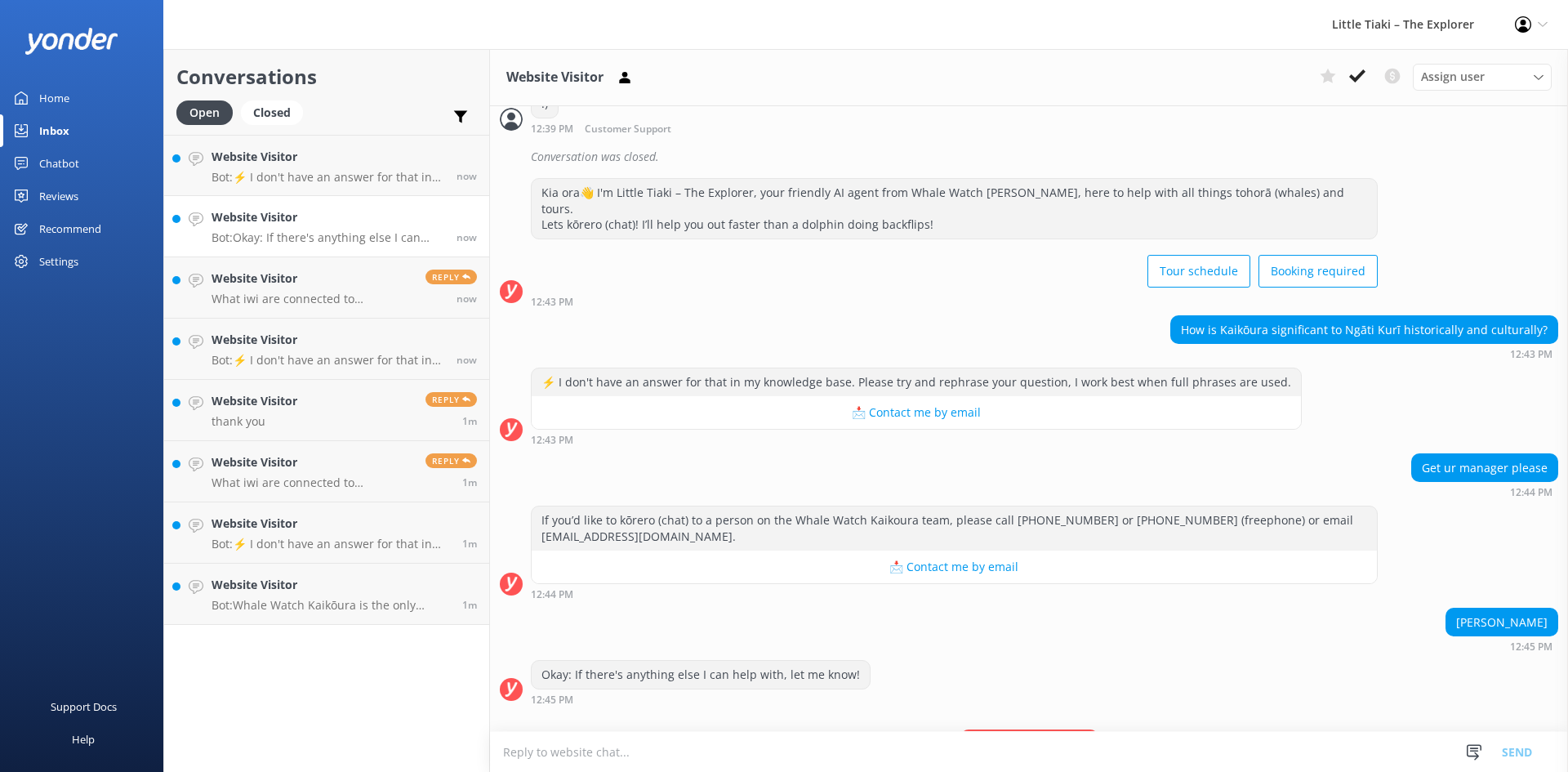
scroll to position [424, 0]
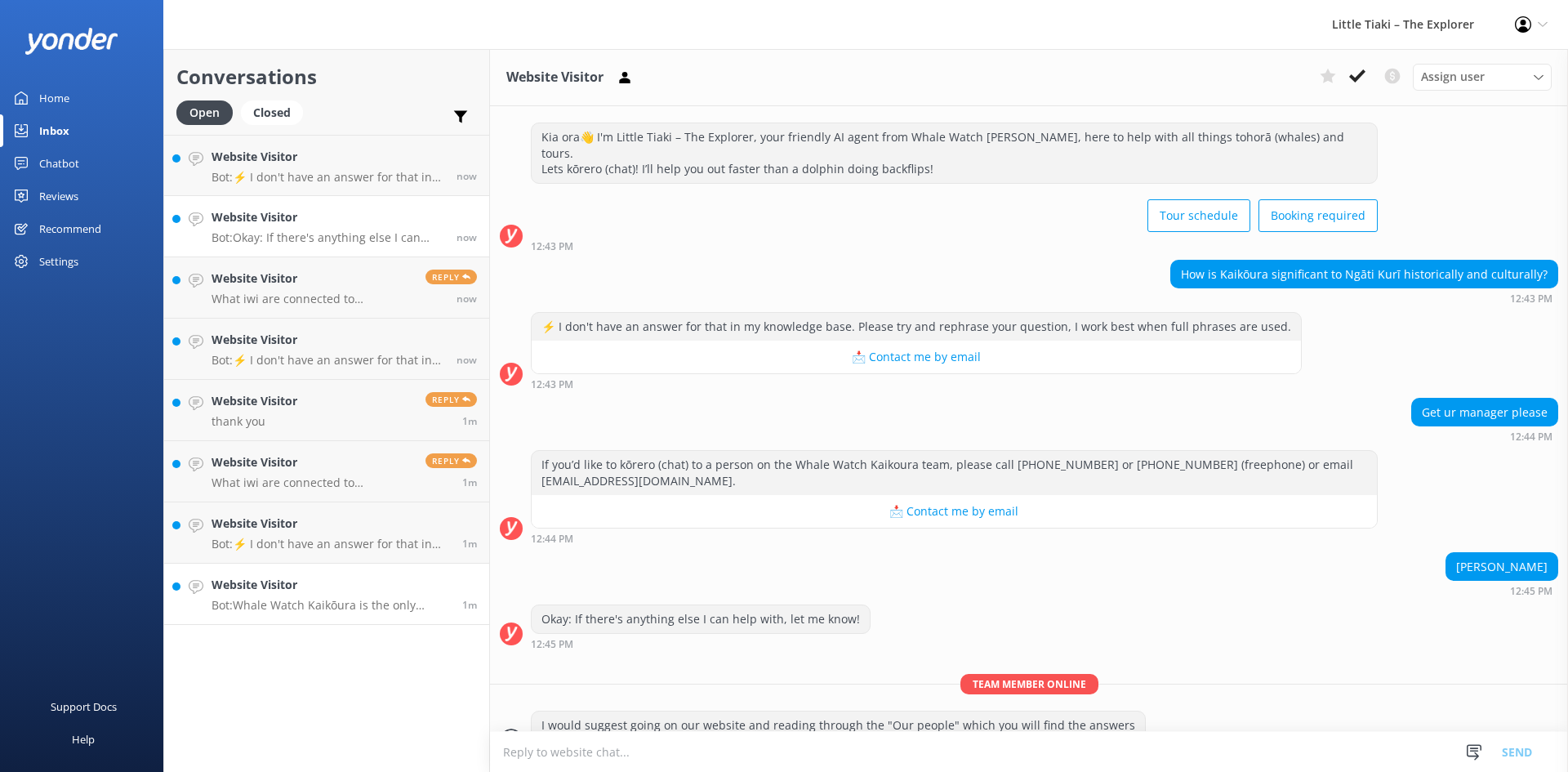
click at [256, 597] on div "Website Visitor Bot: Whale Watch Kaikōura is the only company in Kaikōura that …" at bounding box center [330, 593] width 238 height 36
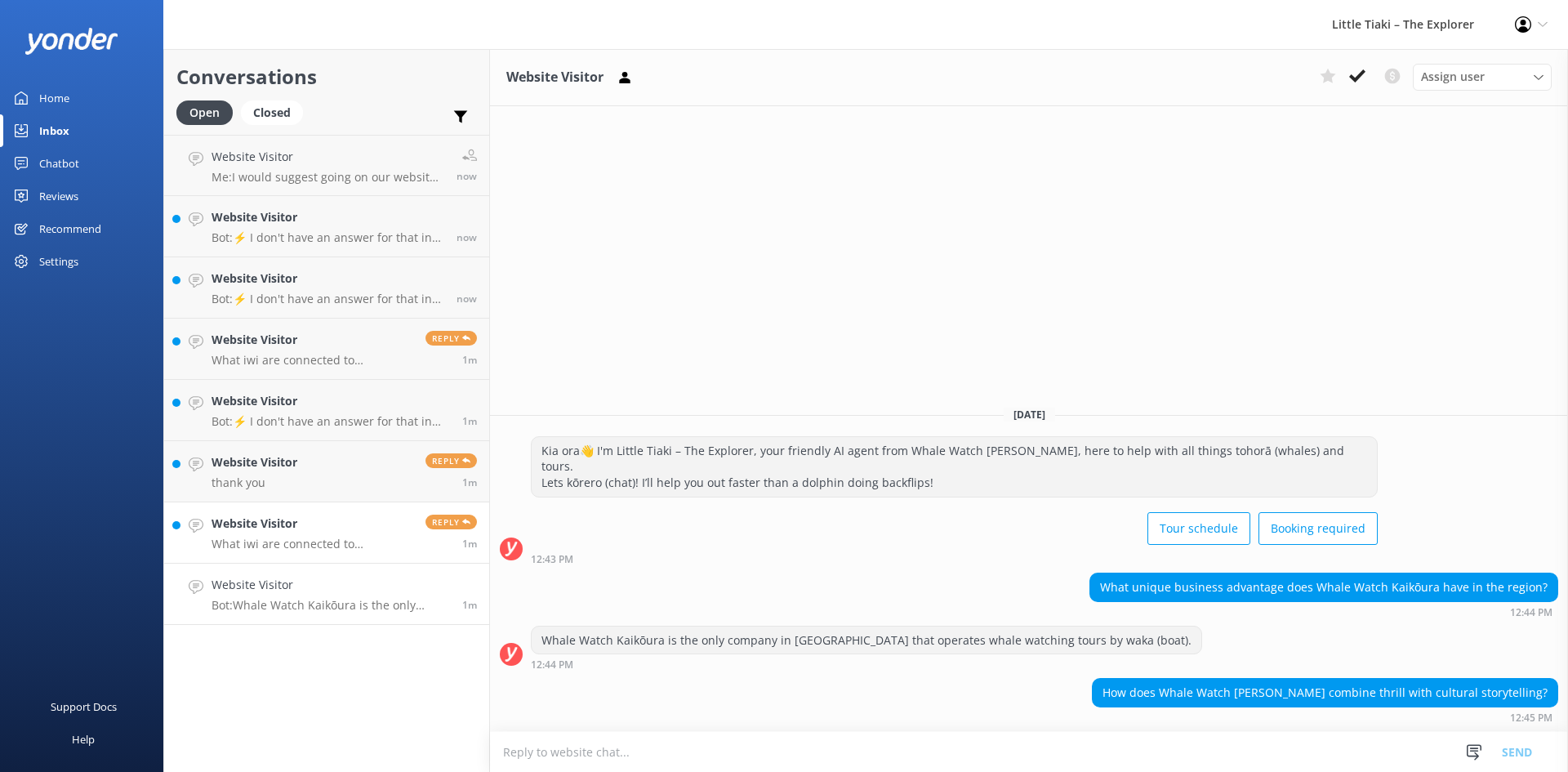
click at [351, 529] on h4 "Website Visitor" at bounding box center [312, 523] width 202 height 18
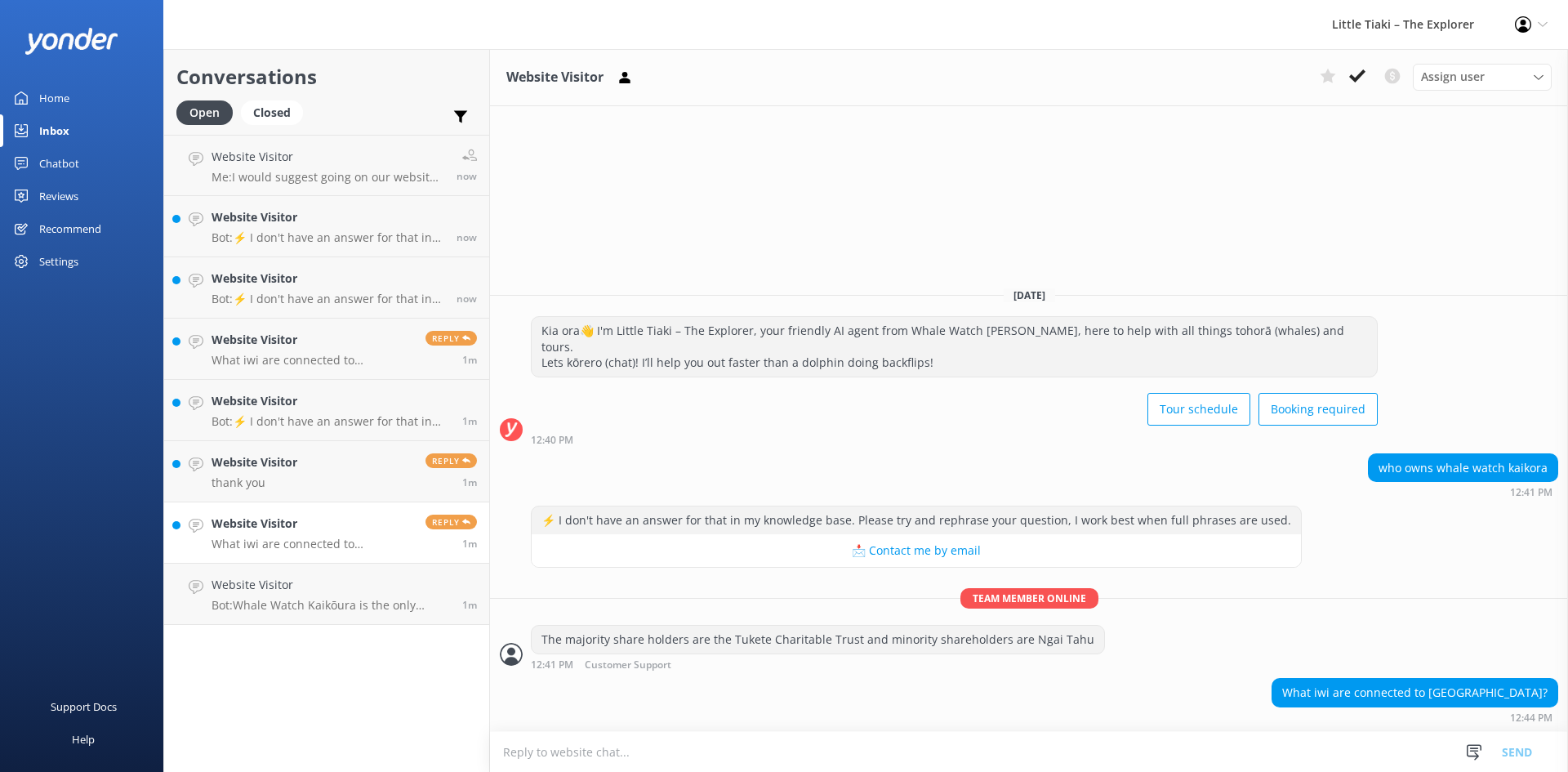
click at [819, 758] on textarea at bounding box center [1029, 751] width 1078 height 40
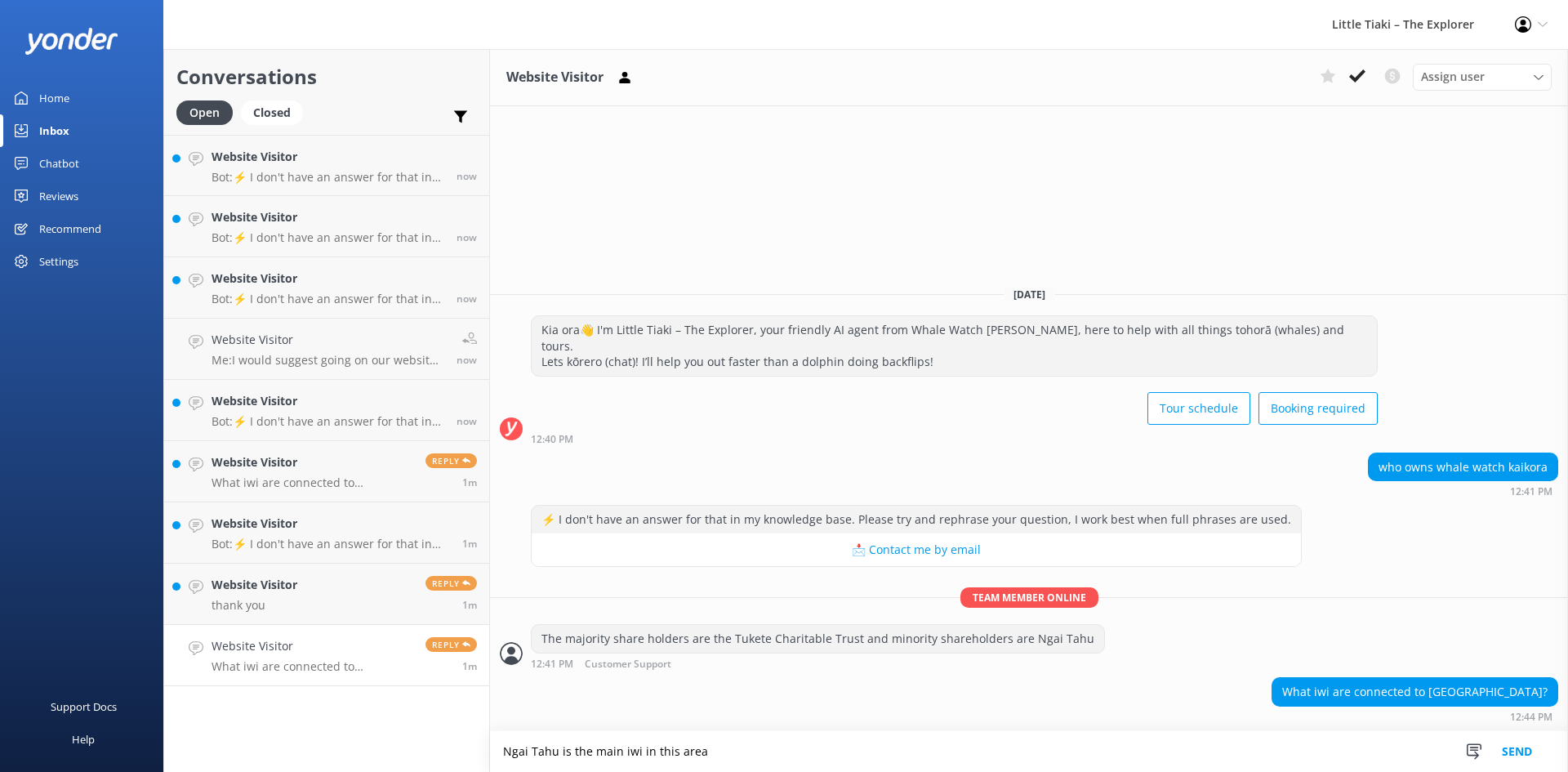
type textarea "Ngai Tahu is the main iwi in this area"
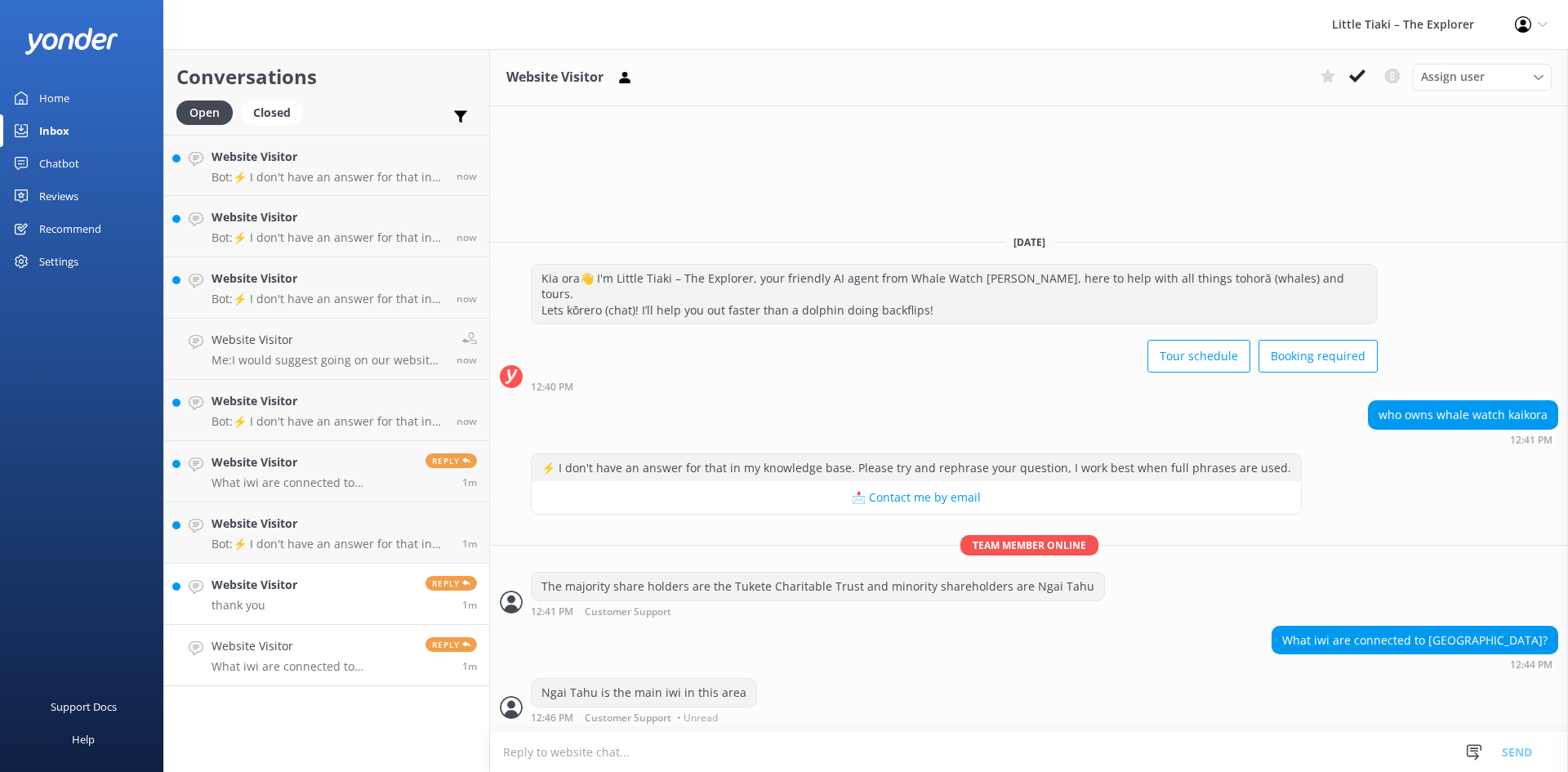
drag, startPoint x: 286, startPoint y: 581, endPoint x: 305, endPoint y: 585, distance: 19.4
click at [287, 581] on h4 "Website Visitor" at bounding box center [254, 584] width 85 height 18
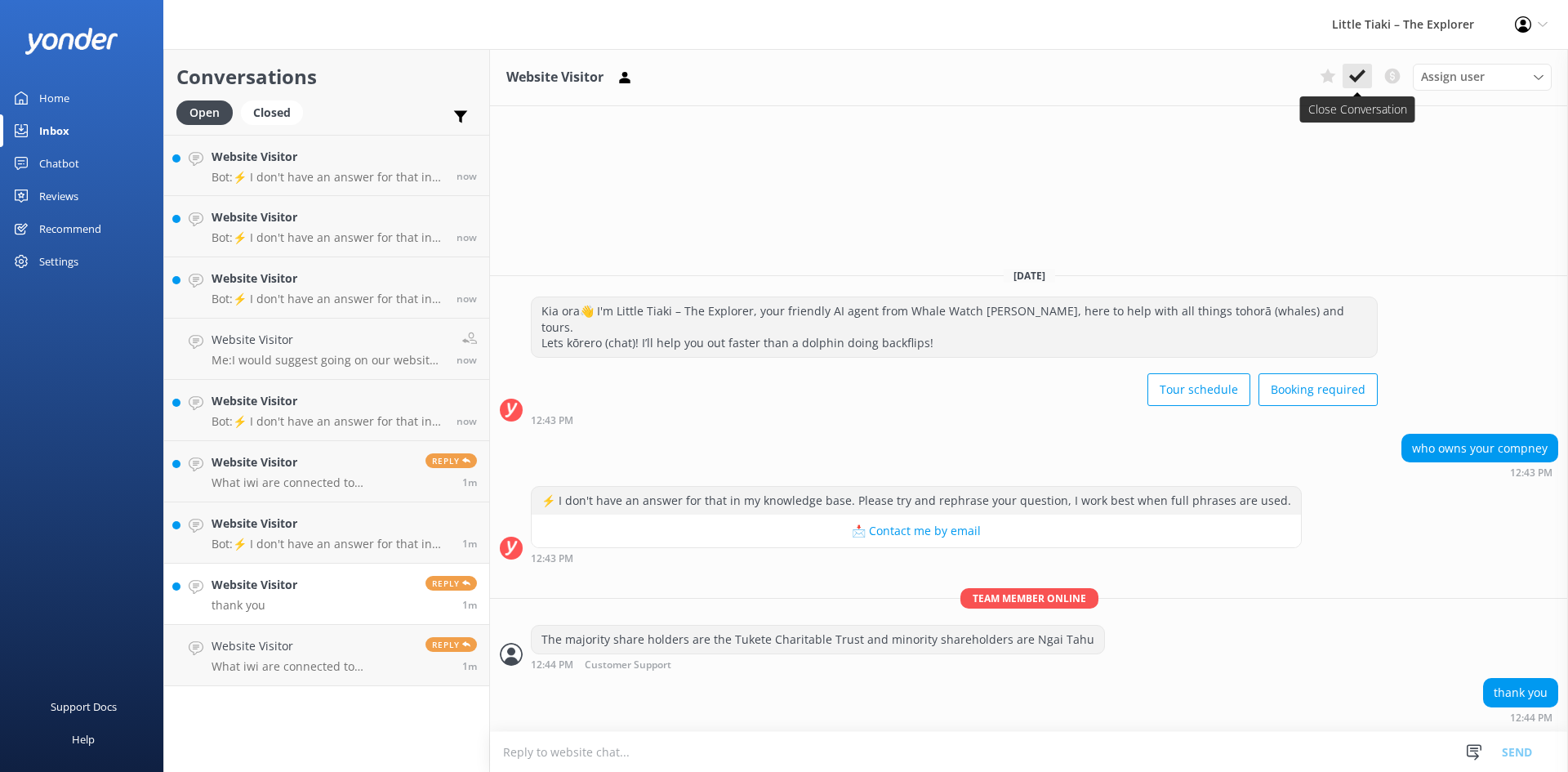
click at [1360, 72] on use at bounding box center [1357, 75] width 16 height 13
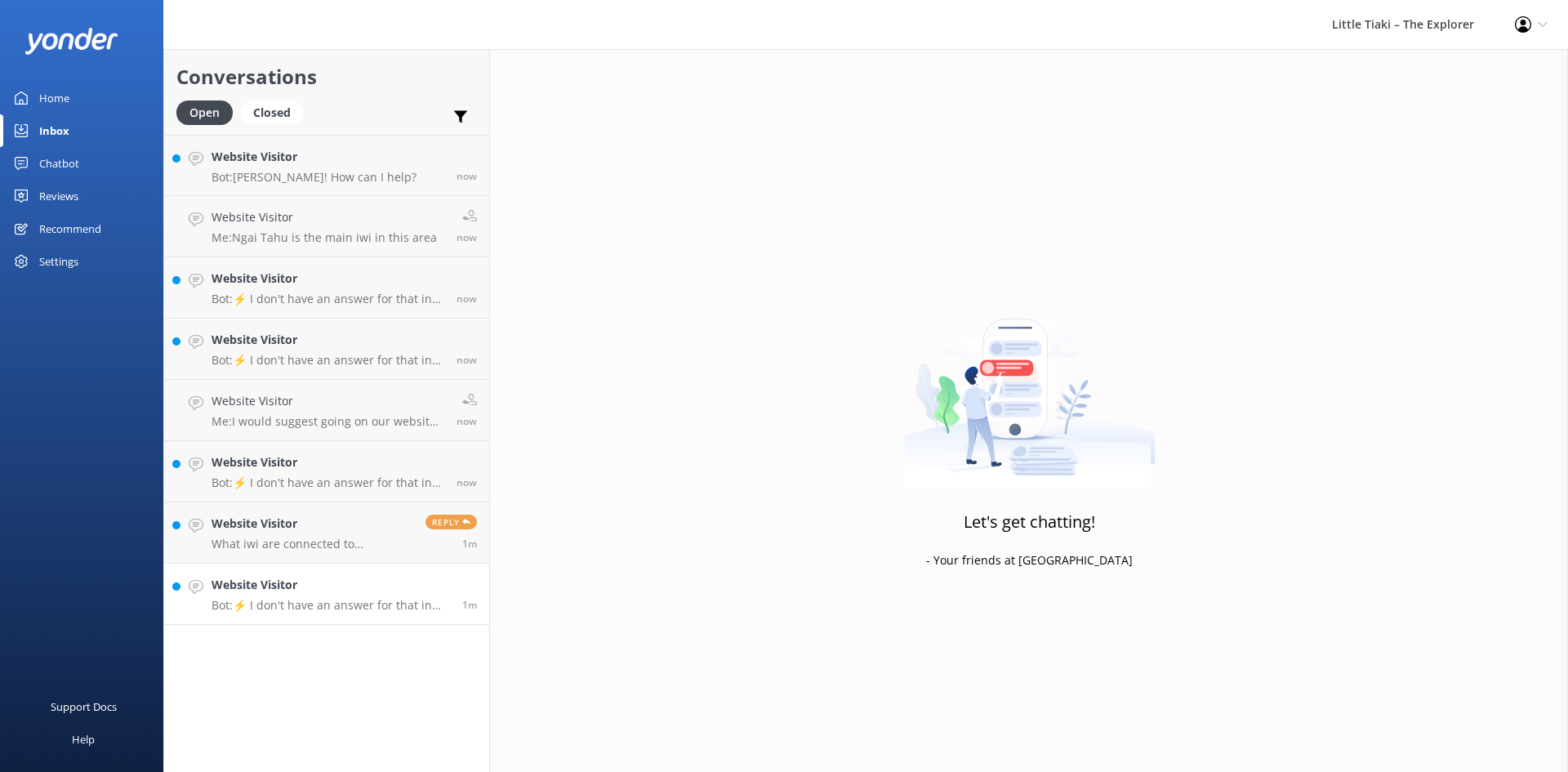
drag, startPoint x: 254, startPoint y: 578, endPoint x: 272, endPoint y: 584, distance: 19.0
click at [254, 579] on h4 "Website Visitor" at bounding box center [330, 584] width 238 height 18
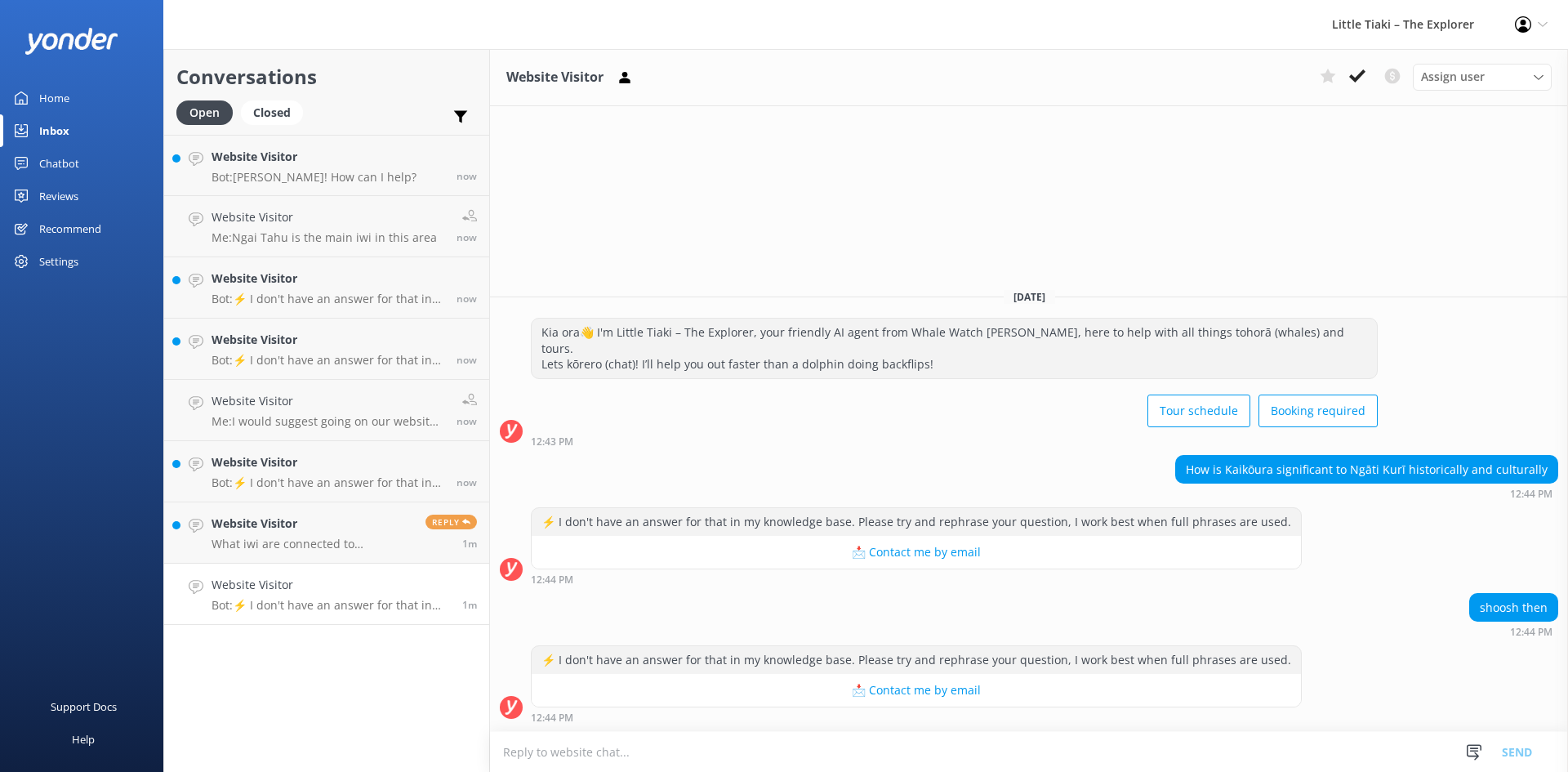
click at [704, 758] on textarea at bounding box center [1029, 751] width 1078 height 40
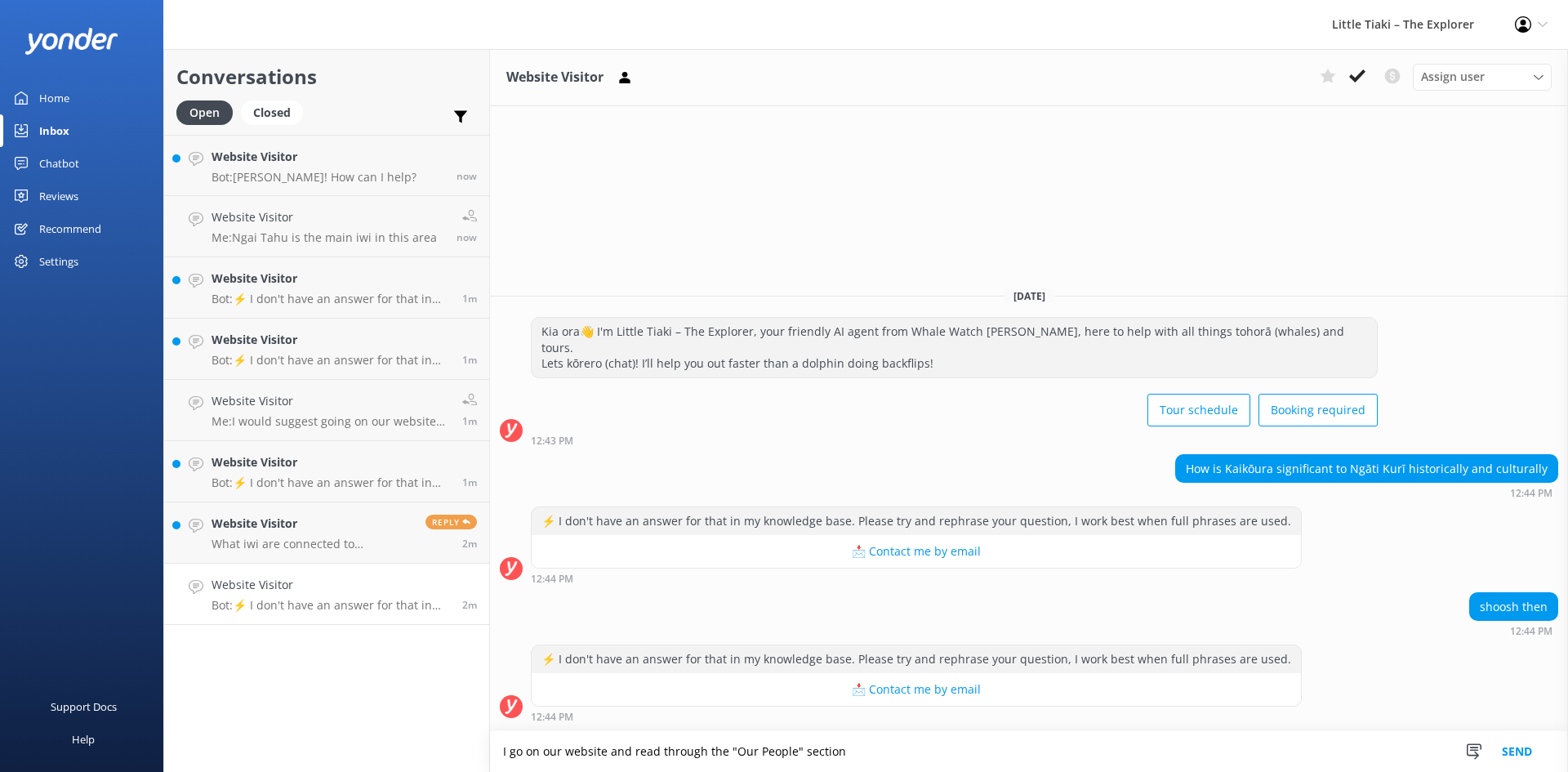
type textarea "I go on our website and read through the "Our People" section"
click at [1530, 744] on button "Send" at bounding box center [1516, 750] width 61 height 41
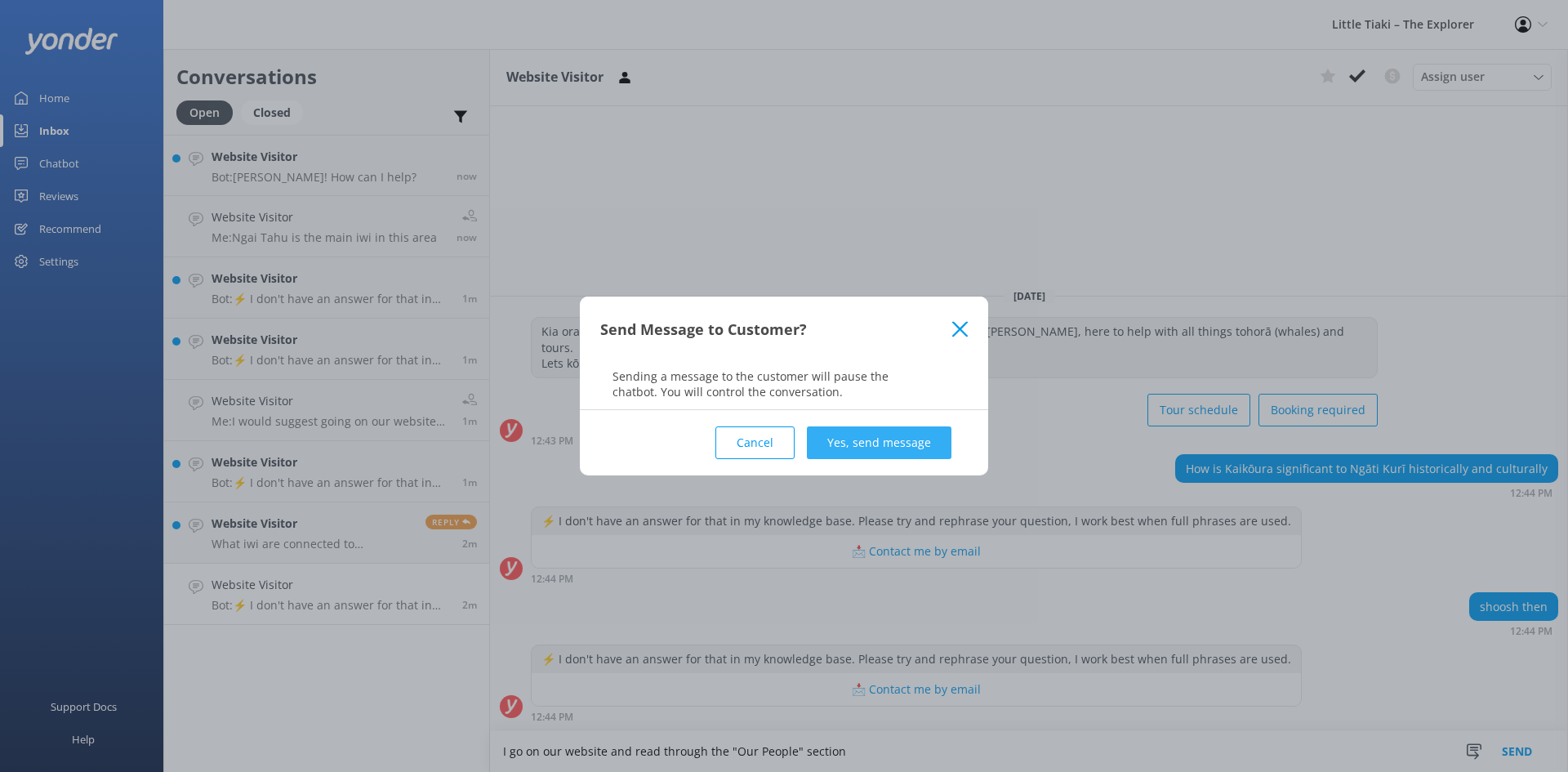
click at [906, 433] on button "Yes, send message" at bounding box center [879, 442] width 145 height 33
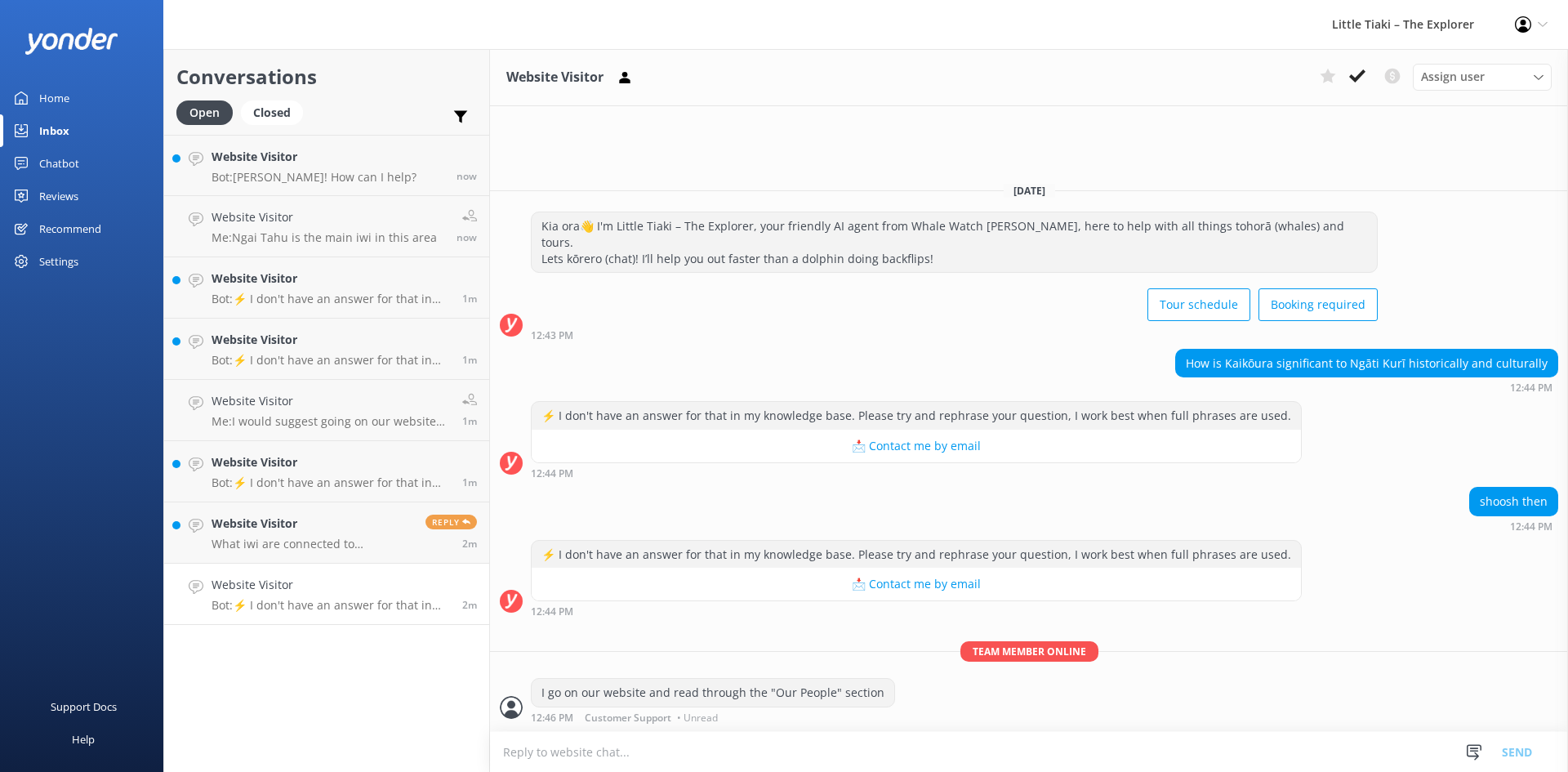
drag, startPoint x: 281, startPoint y: 530, endPoint x: 391, endPoint y: 618, distance: 140.9
click at [281, 530] on h4 "Website Visitor" at bounding box center [312, 523] width 202 height 18
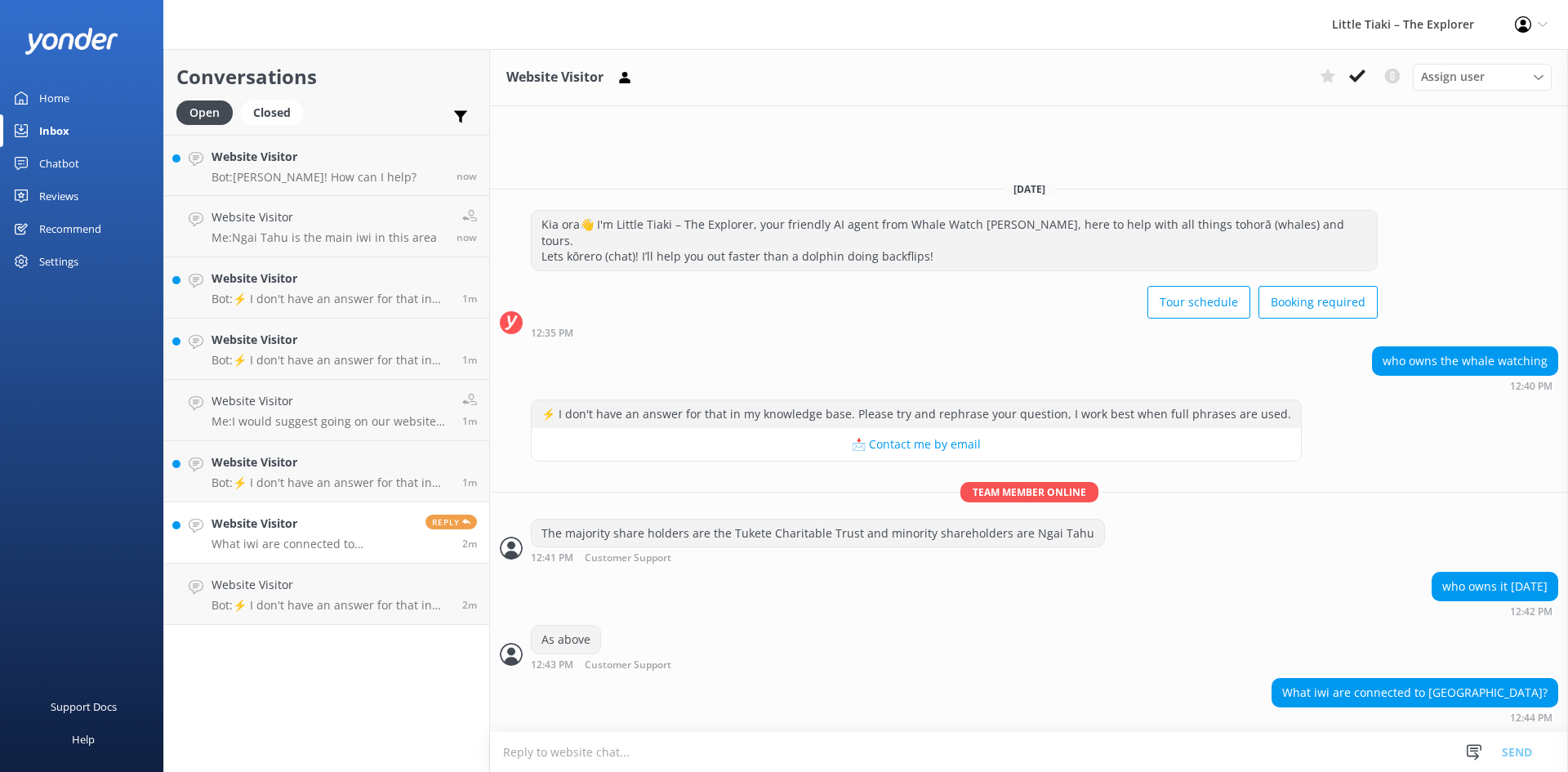
click at [670, 747] on textarea at bounding box center [1029, 751] width 1078 height 40
type textarea "Ngai Tahu"
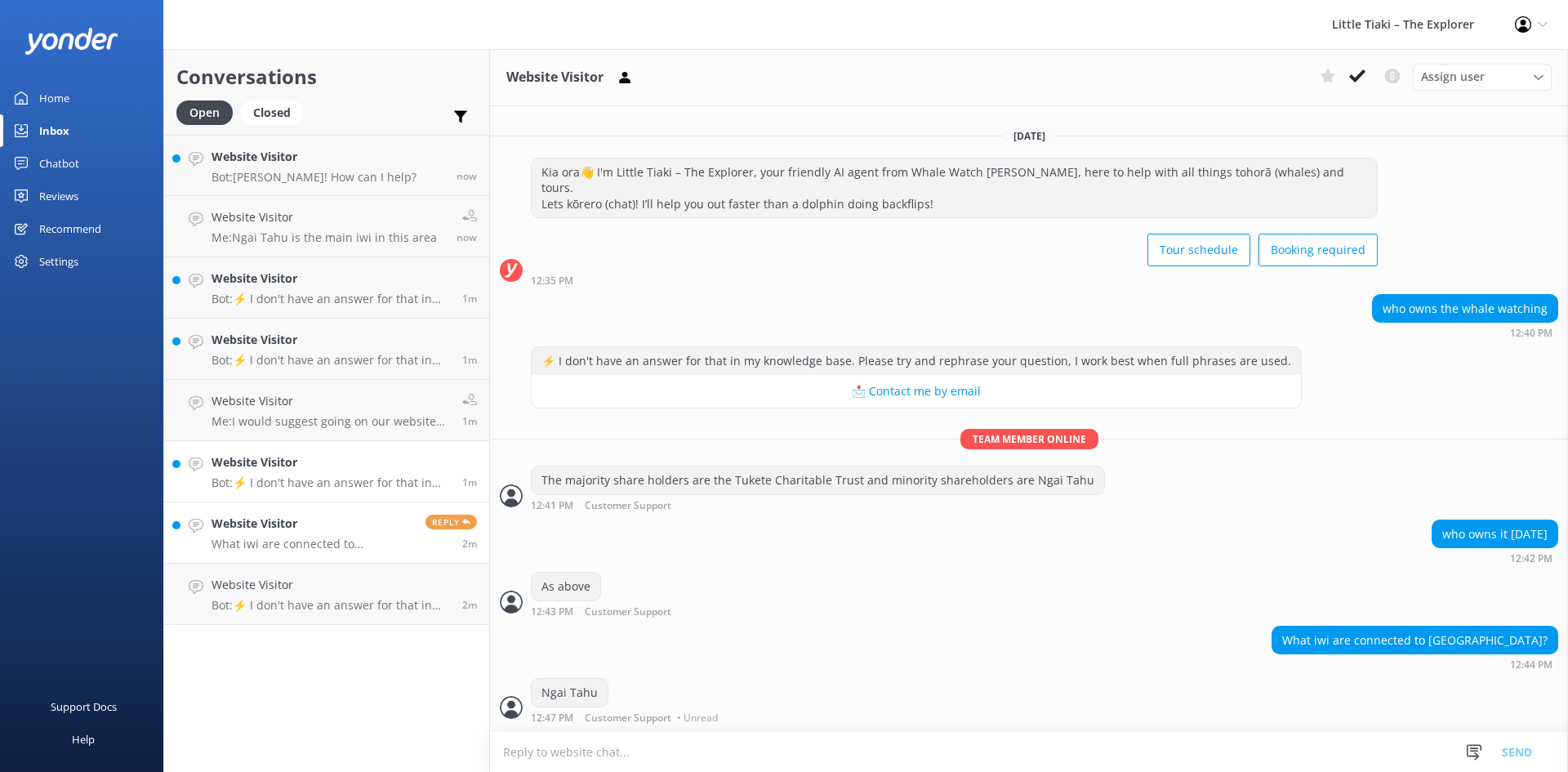
click at [281, 479] on p "Bot: ⚡ I don't have an answer for that in my knowledge base. Please try and rep…" at bounding box center [330, 482] width 238 height 15
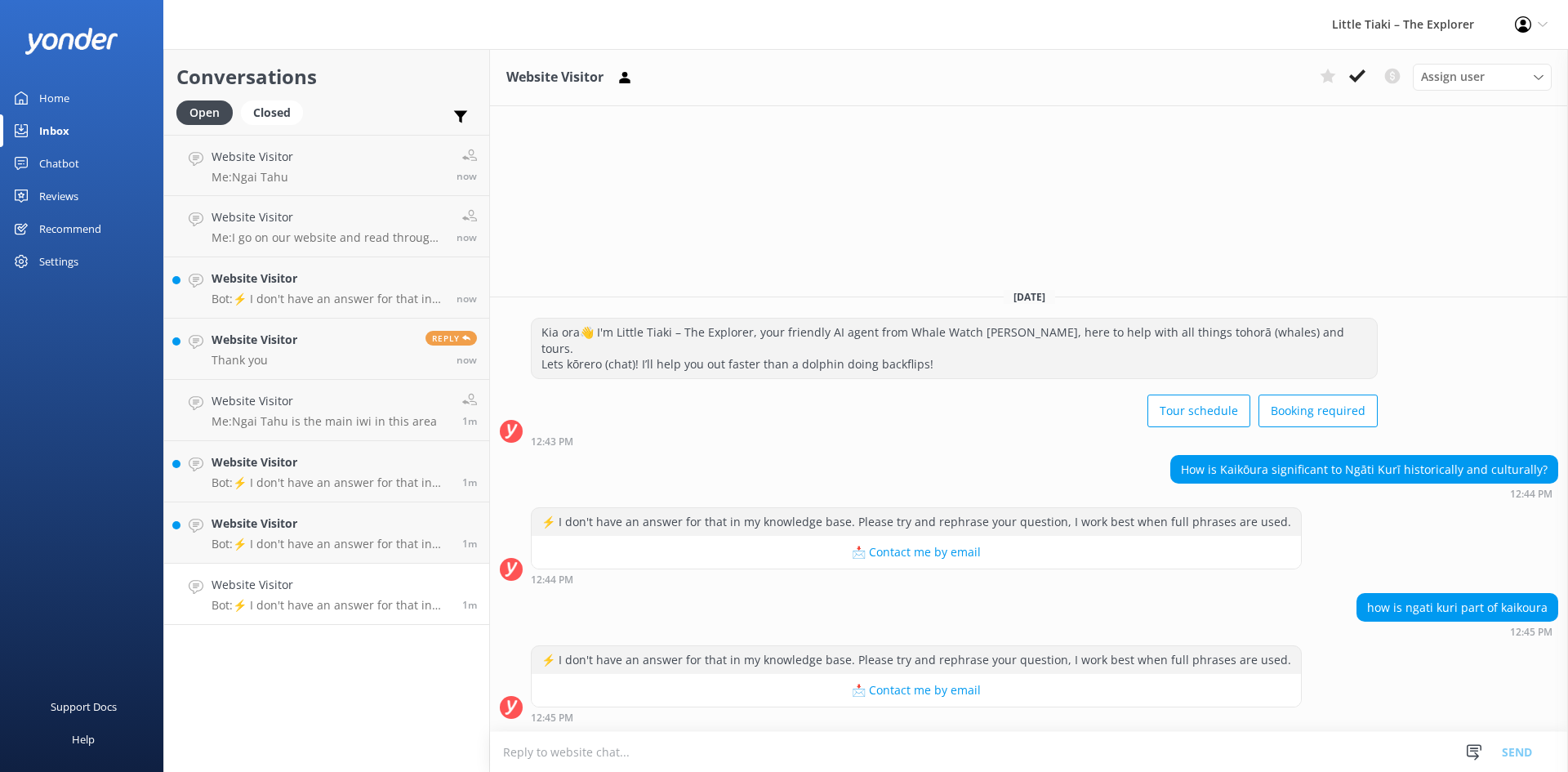
click at [569, 758] on textarea at bounding box center [1029, 751] width 1078 height 40
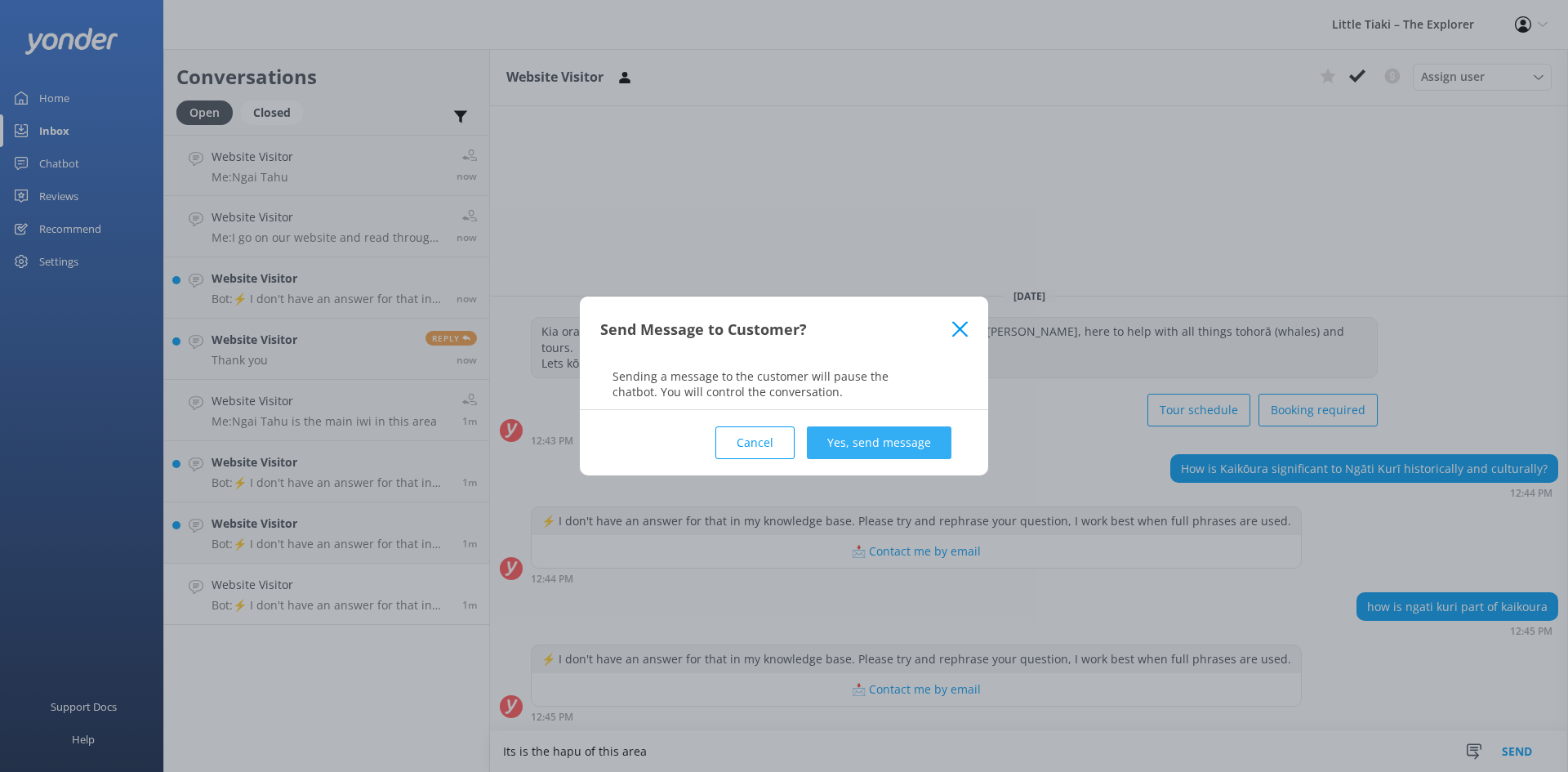
type textarea "Its is the hapu of this area"
click at [901, 441] on button "Yes, send message" at bounding box center [879, 442] width 145 height 33
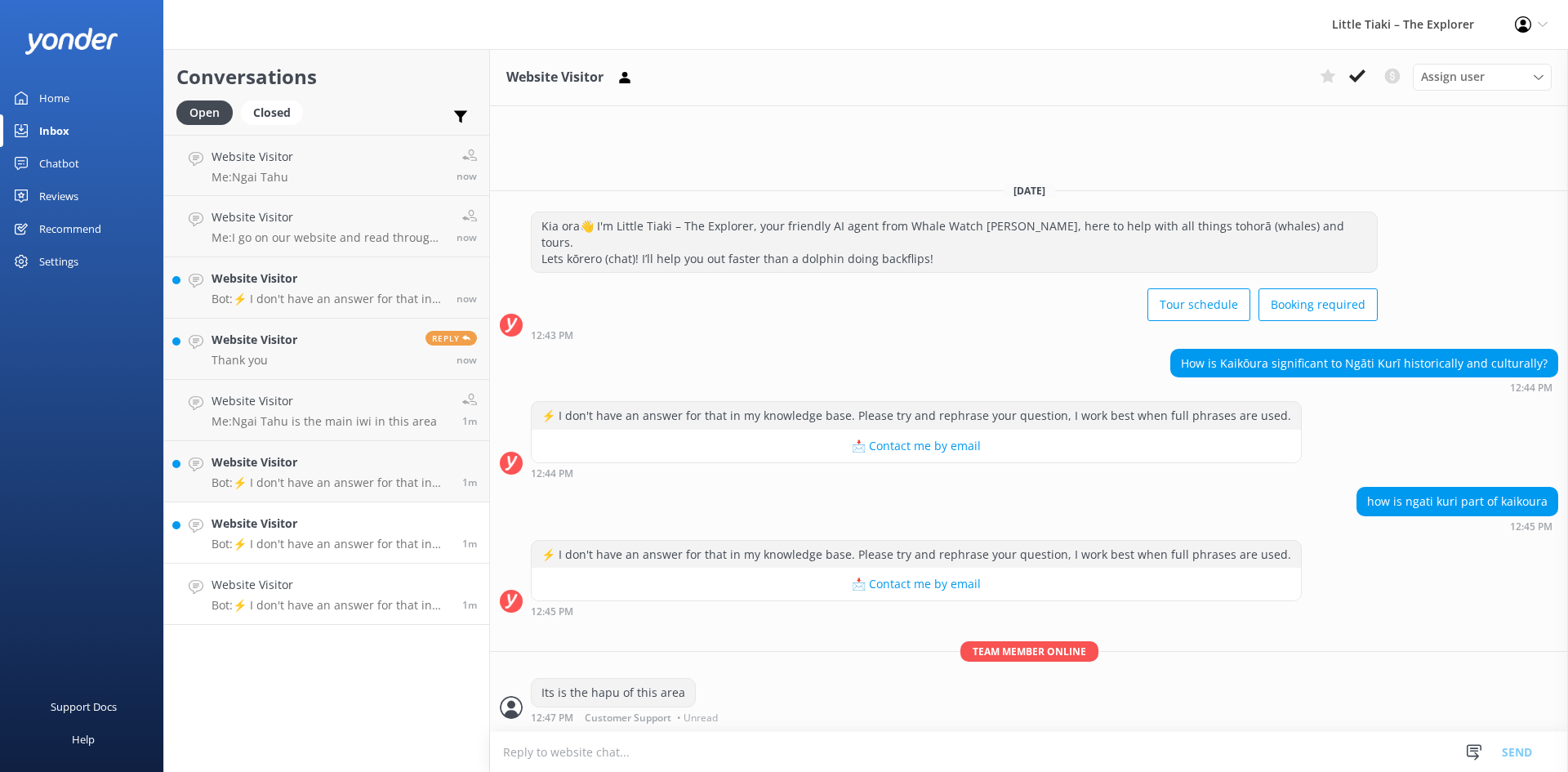
click at [292, 540] on p "Bot: ⚡ I don't have an answer for that in my knowledge base. Please try and rep…" at bounding box center [330, 543] width 238 height 15
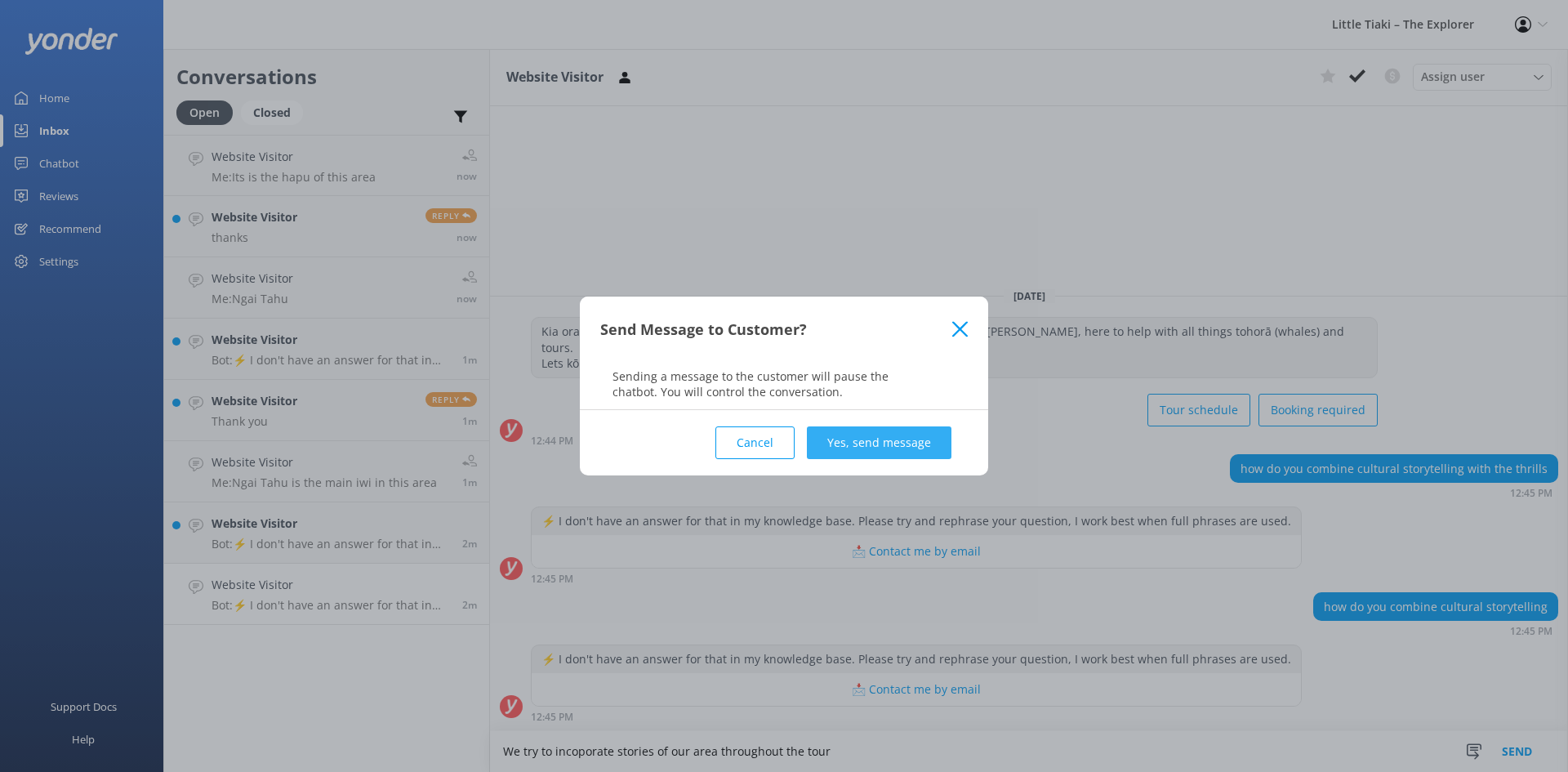
type textarea "We try to incoporate stories of our area throughout the tour"
click at [868, 442] on button "Yes, send message" at bounding box center [879, 442] width 145 height 33
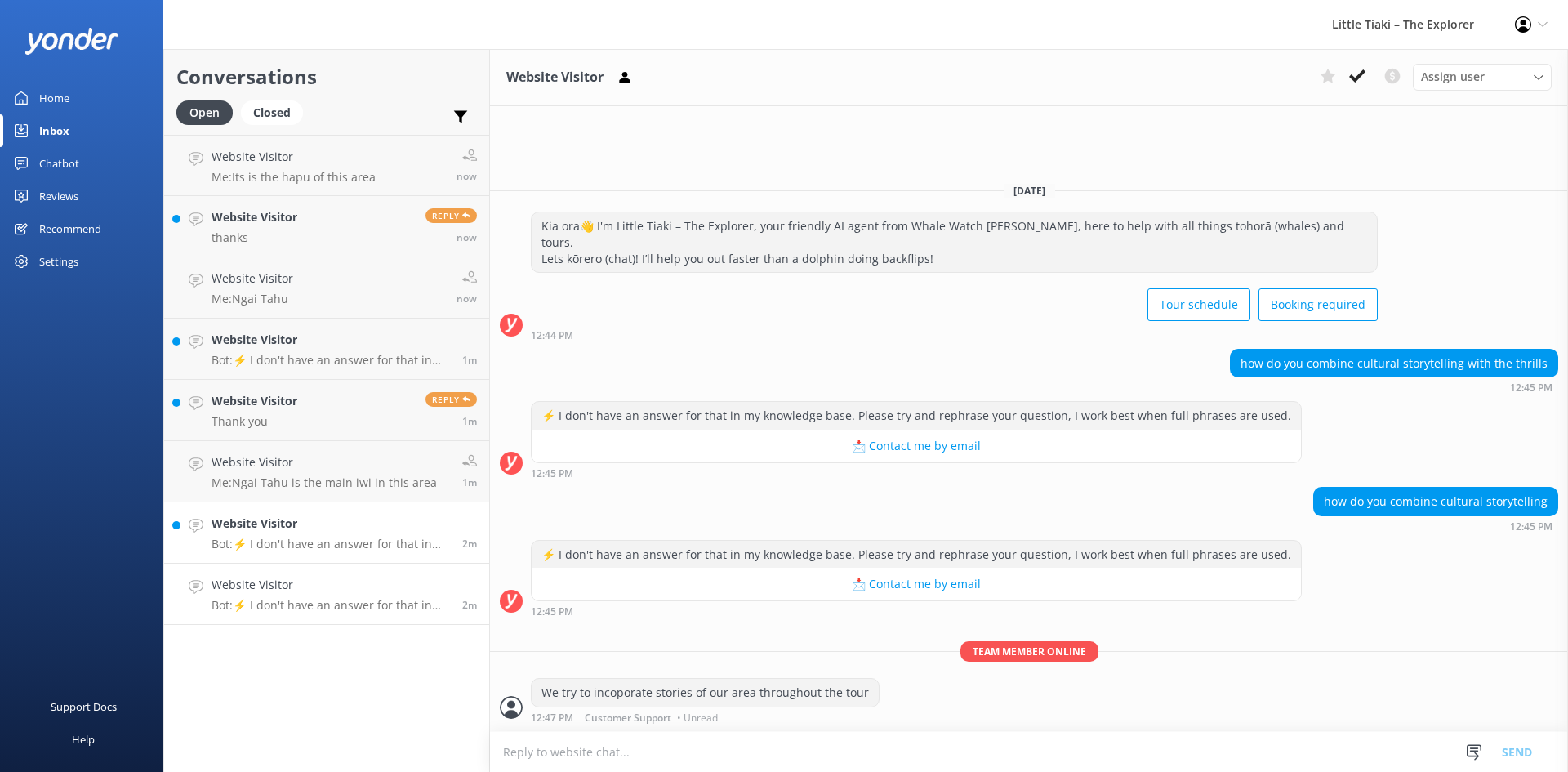
click at [260, 531] on h4 "Website Visitor" at bounding box center [330, 523] width 238 height 18
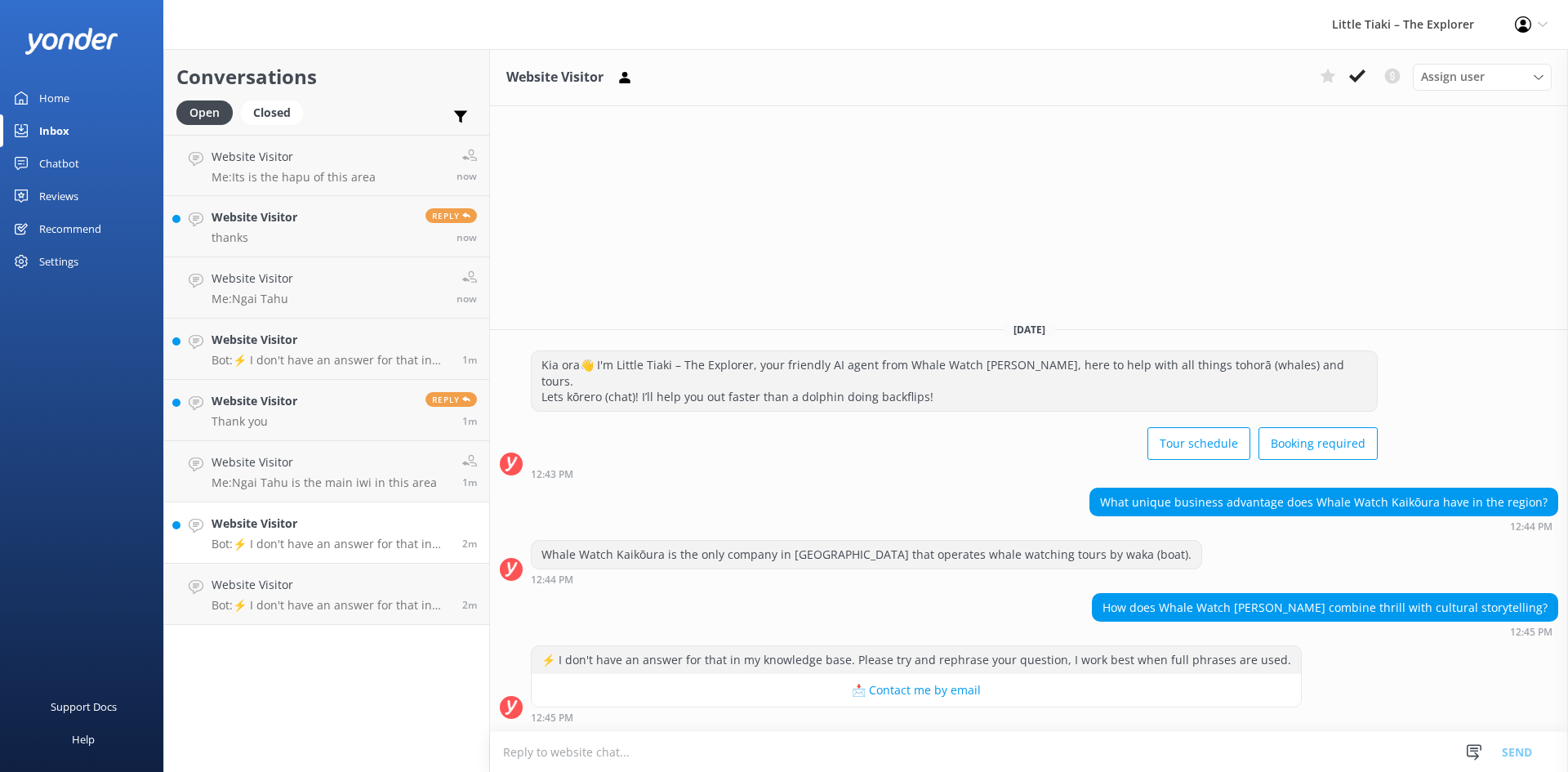
click at [682, 744] on textarea at bounding box center [1029, 751] width 1078 height 40
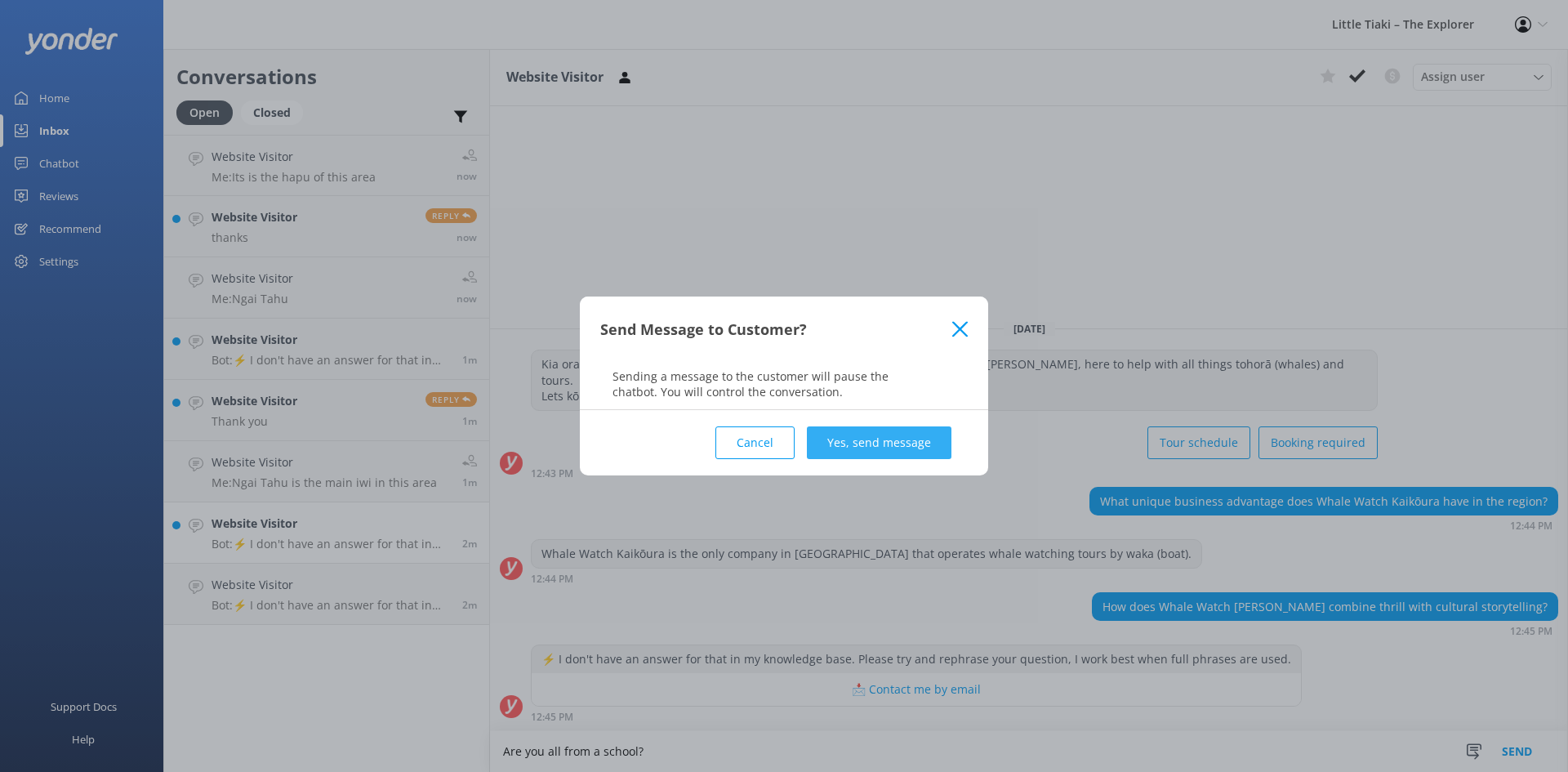
type textarea "Are you all from a school?"
click at [879, 429] on button "Yes, send message" at bounding box center [879, 442] width 145 height 33
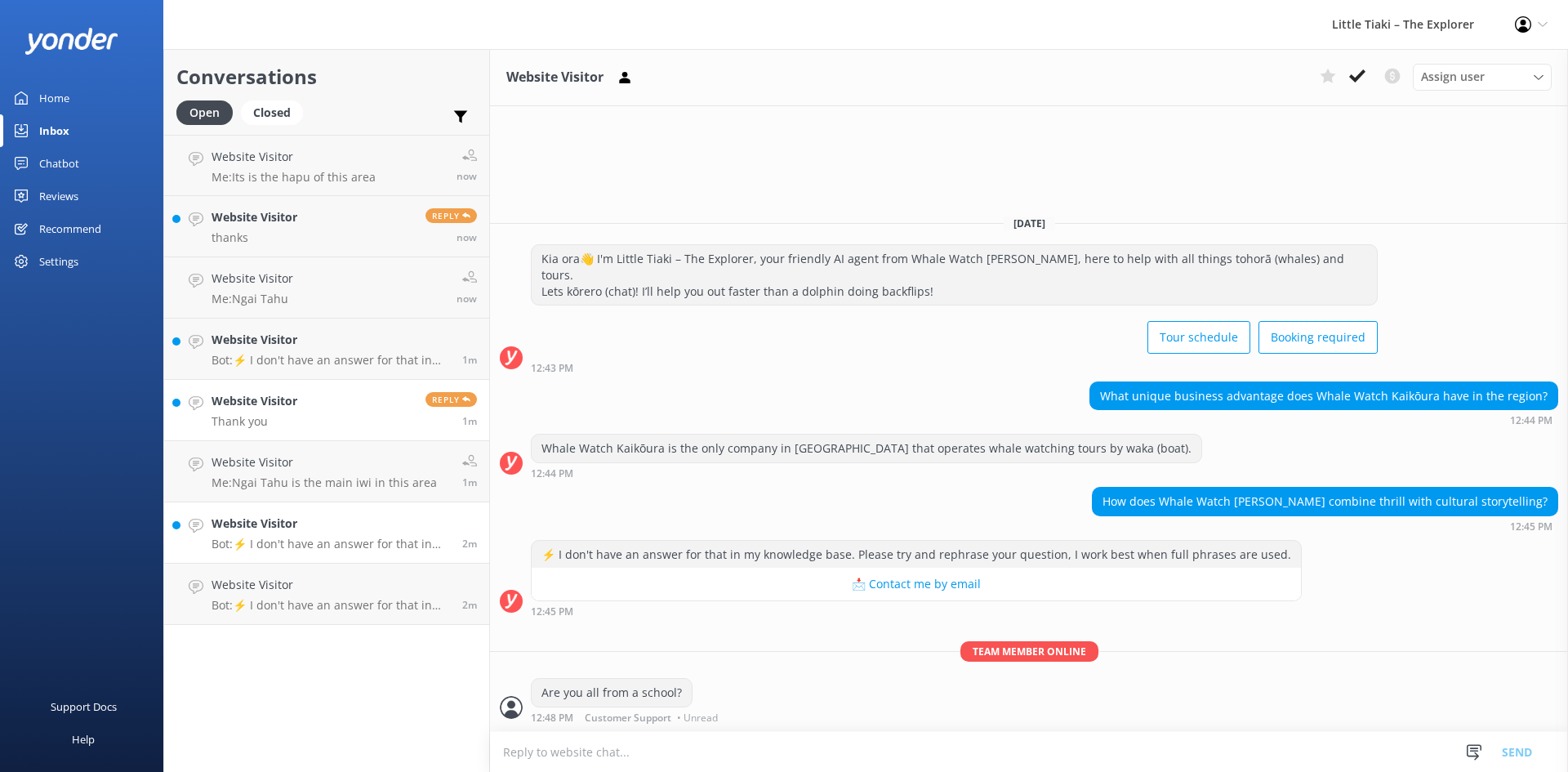
click at [279, 424] on p "Thank you" at bounding box center [254, 421] width 85 height 15
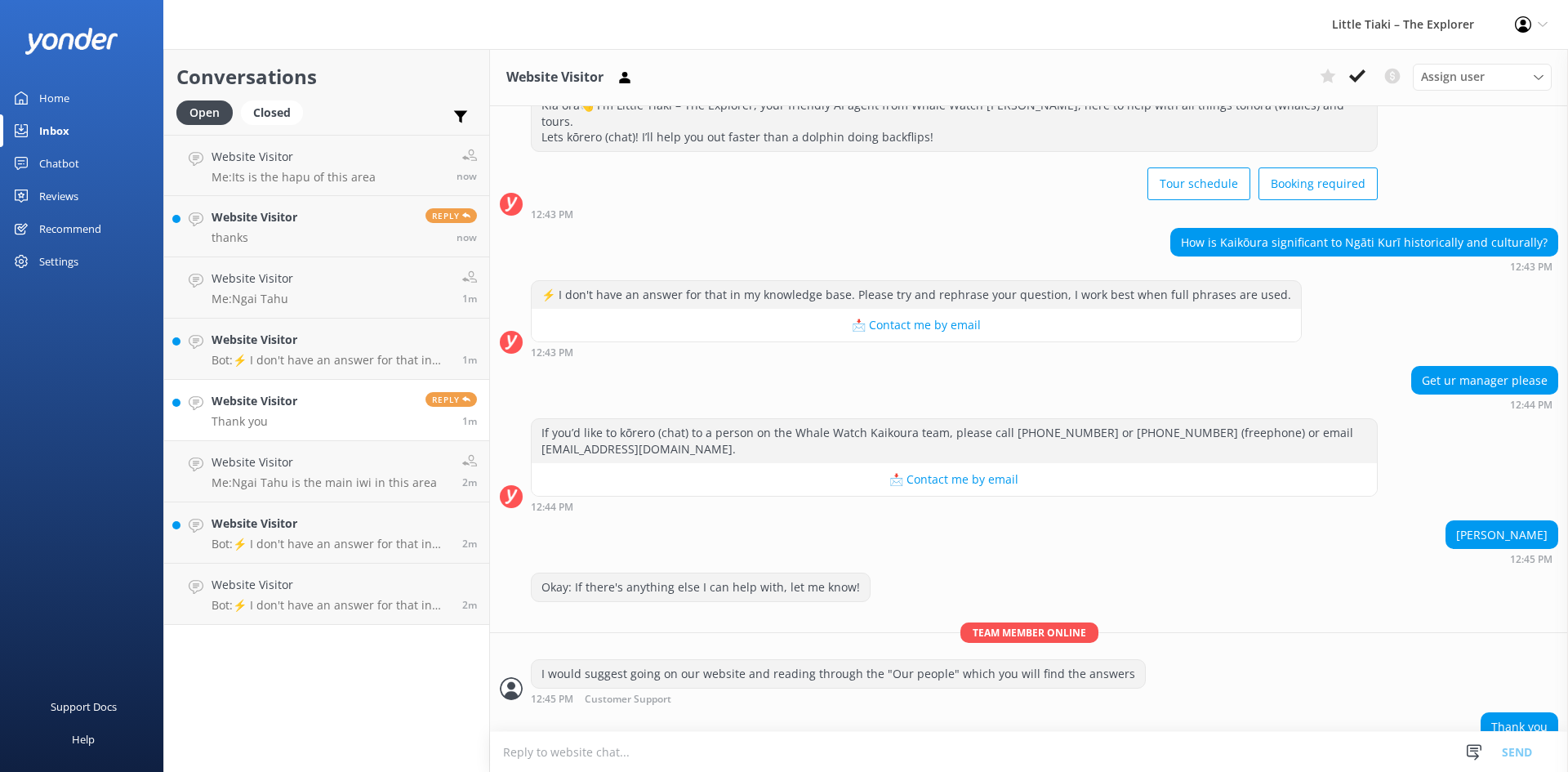
scroll to position [458, 0]
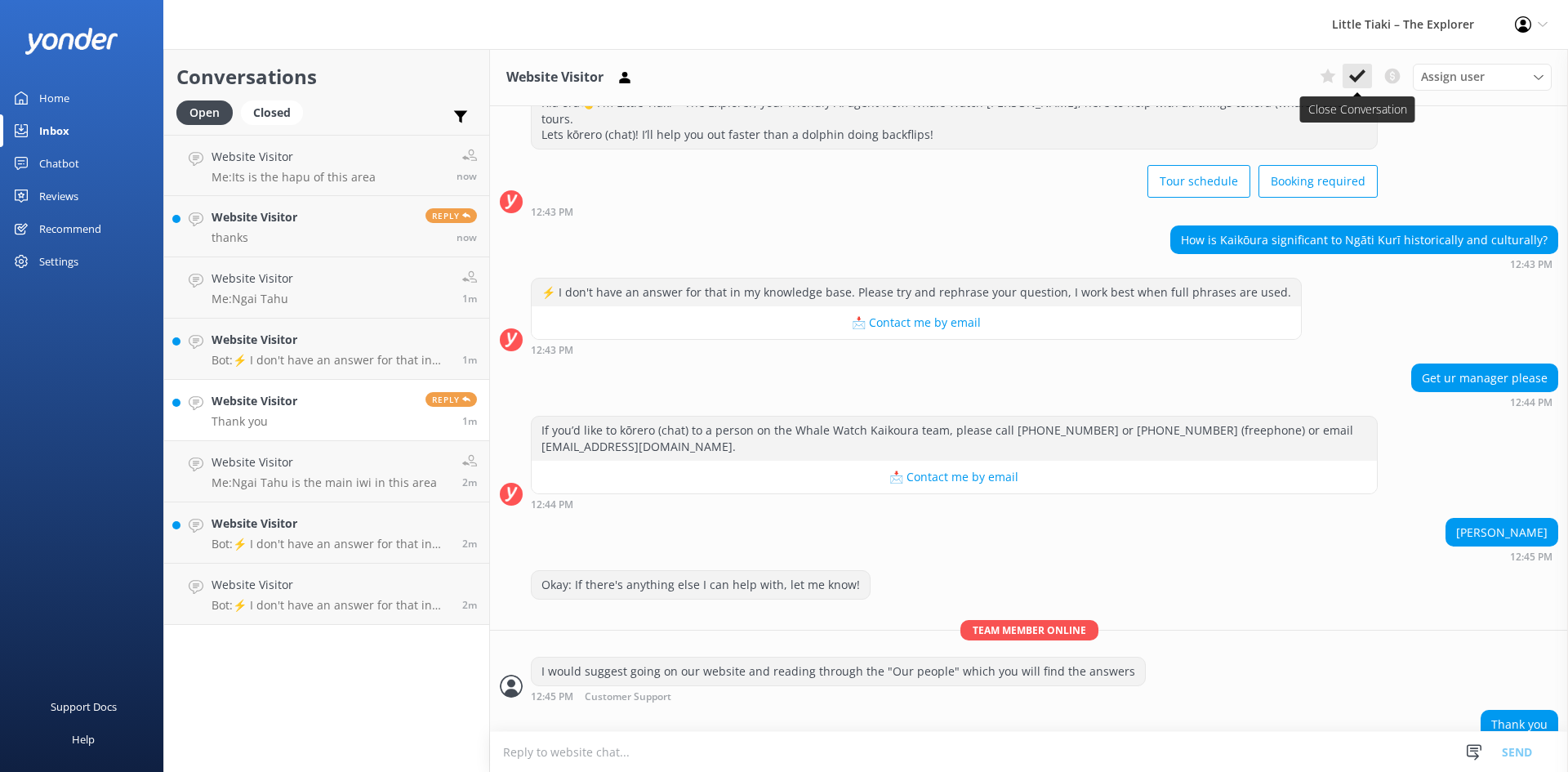
click at [1367, 80] on button at bounding box center [1357, 76] width 29 height 24
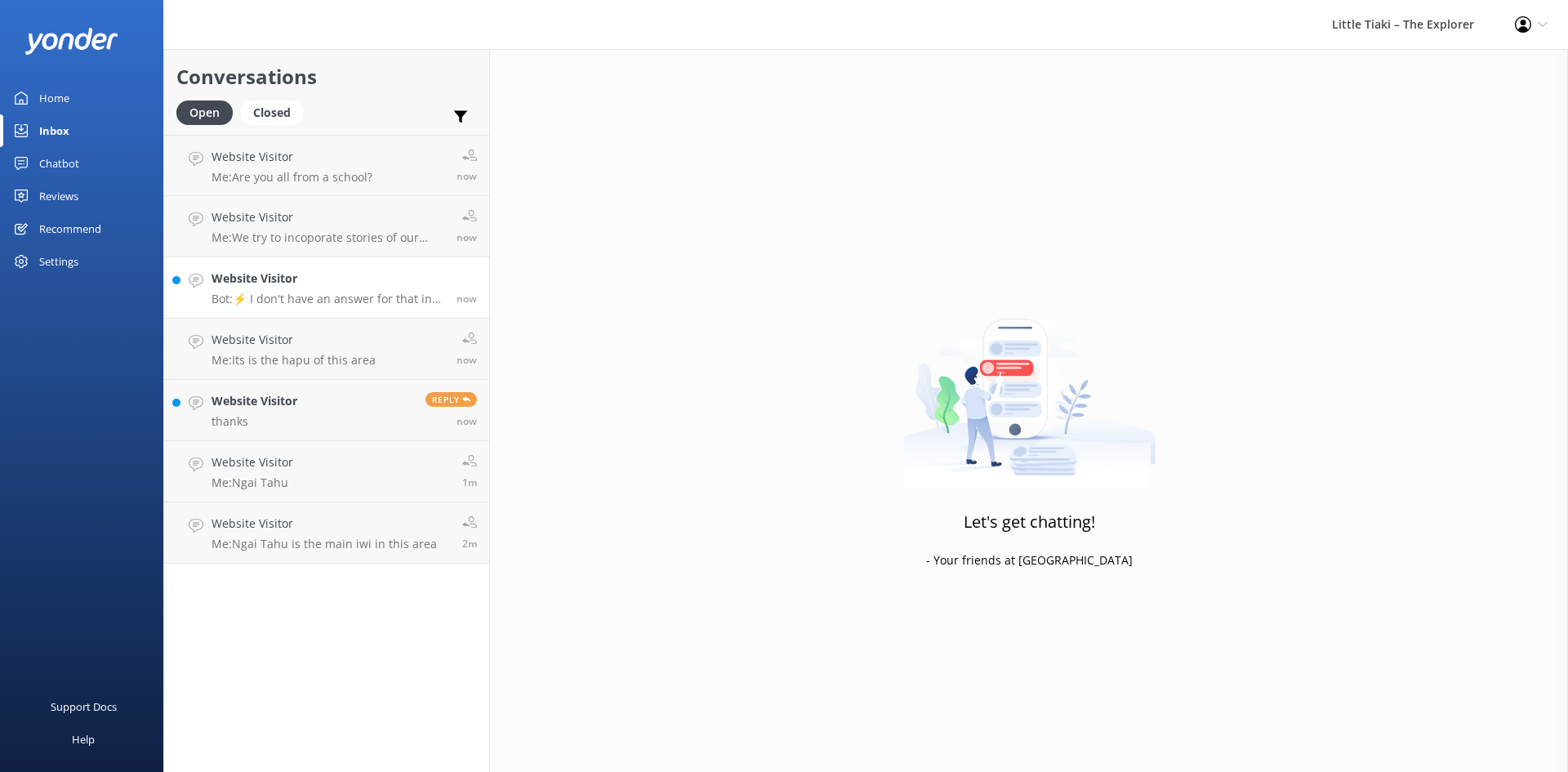
click at [308, 304] on p "Bot: ⚡ I don't have an answer for that in my knowledge base. Please try and rep…" at bounding box center [328, 298] width 233 height 15
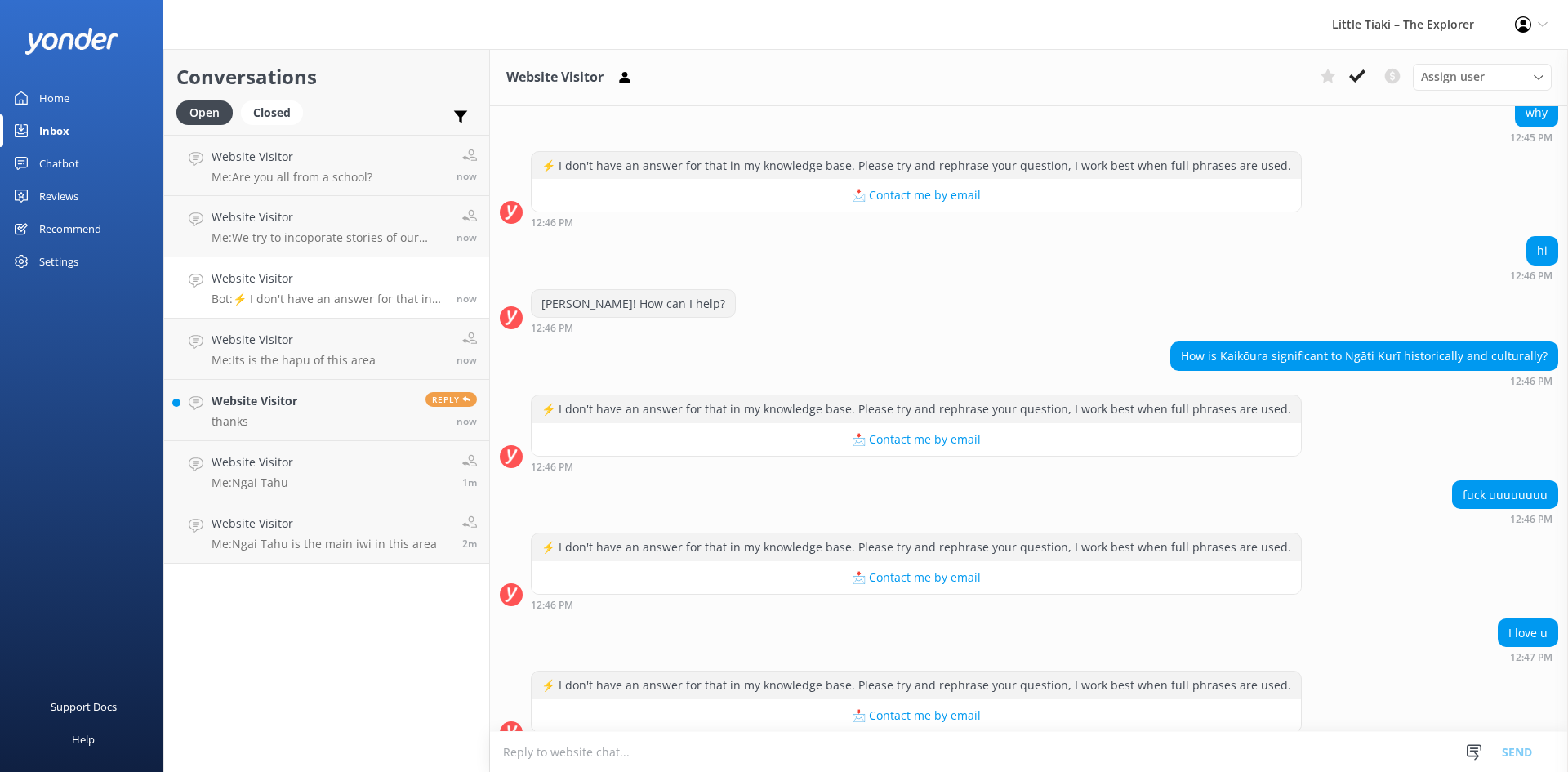
scroll to position [335, 0]
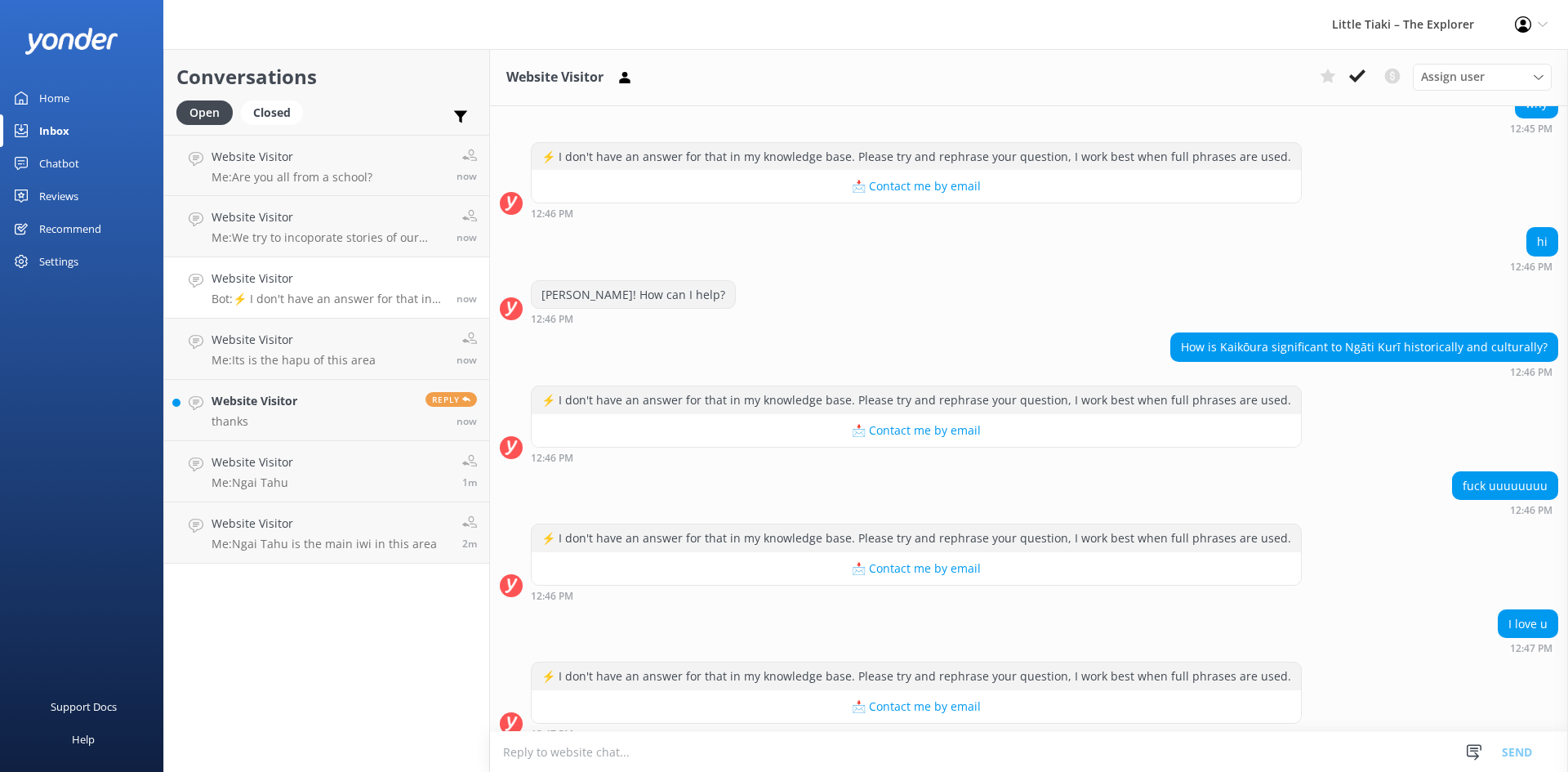
click at [730, 753] on textarea at bounding box center [1029, 751] width 1078 height 40
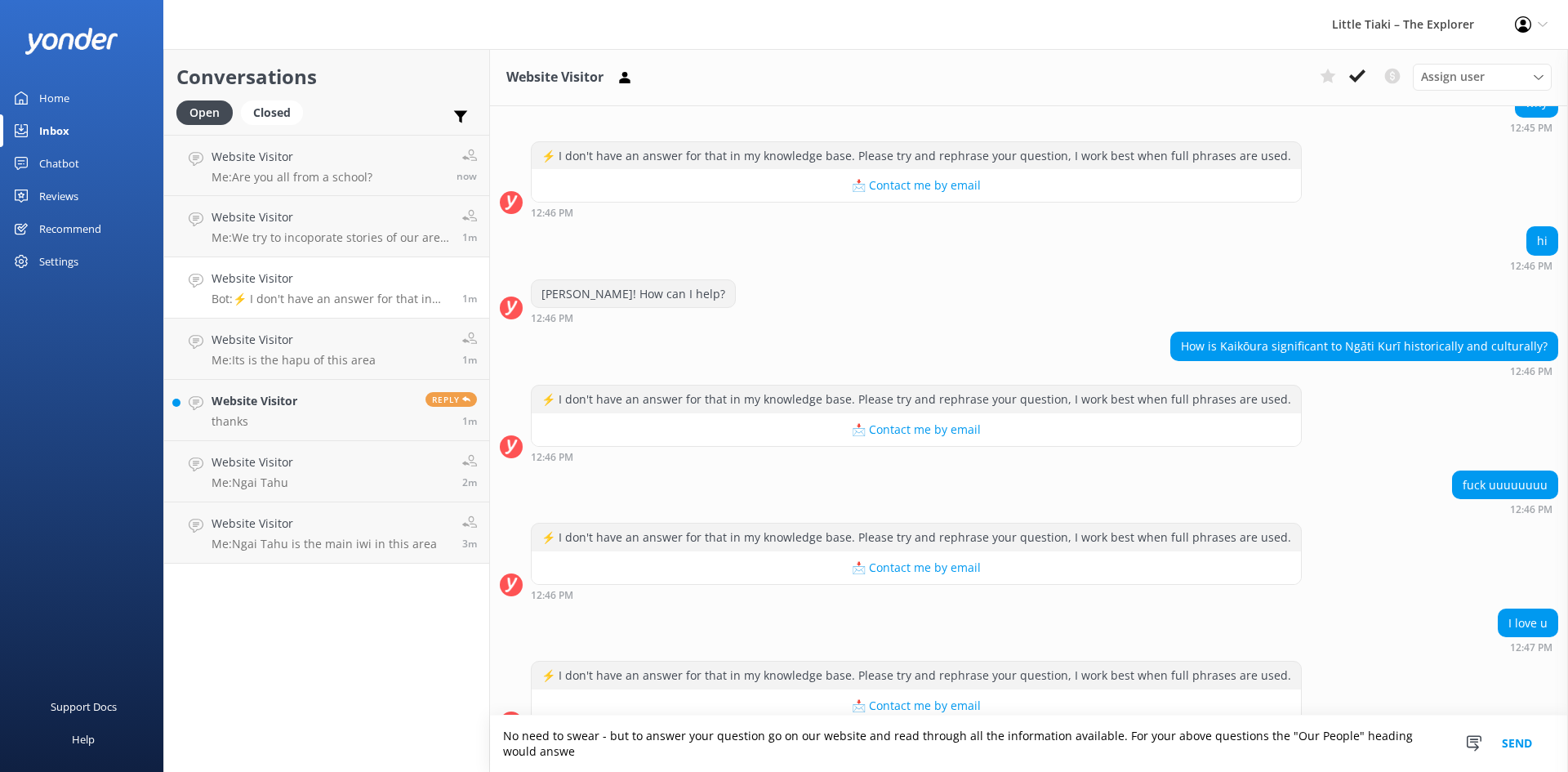
scroll to position [351, 0]
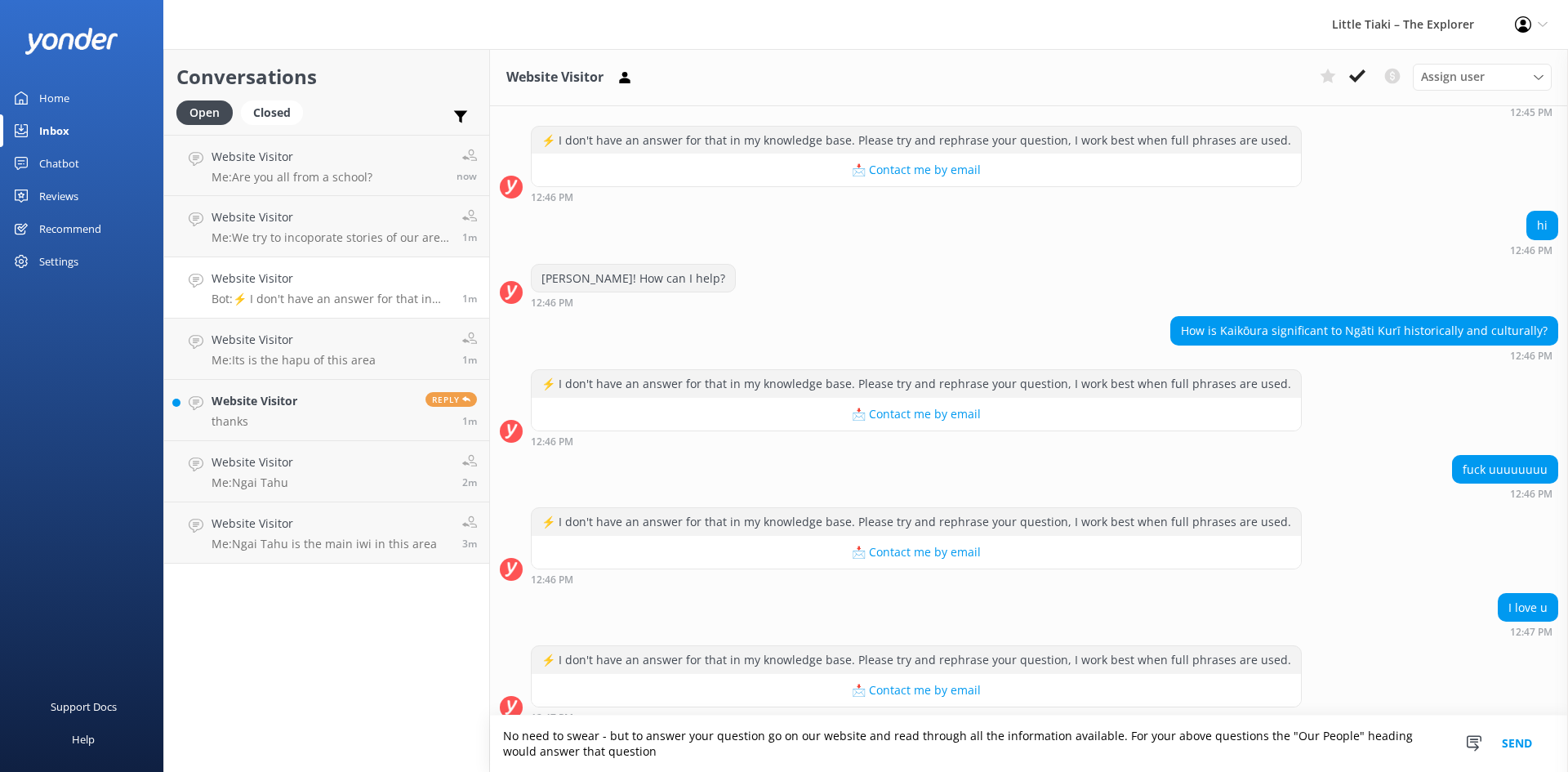
type textarea "No need to swear - but to answer your question go on our website and read throu…"
click at [1521, 744] on button "Send" at bounding box center [1516, 743] width 61 height 56
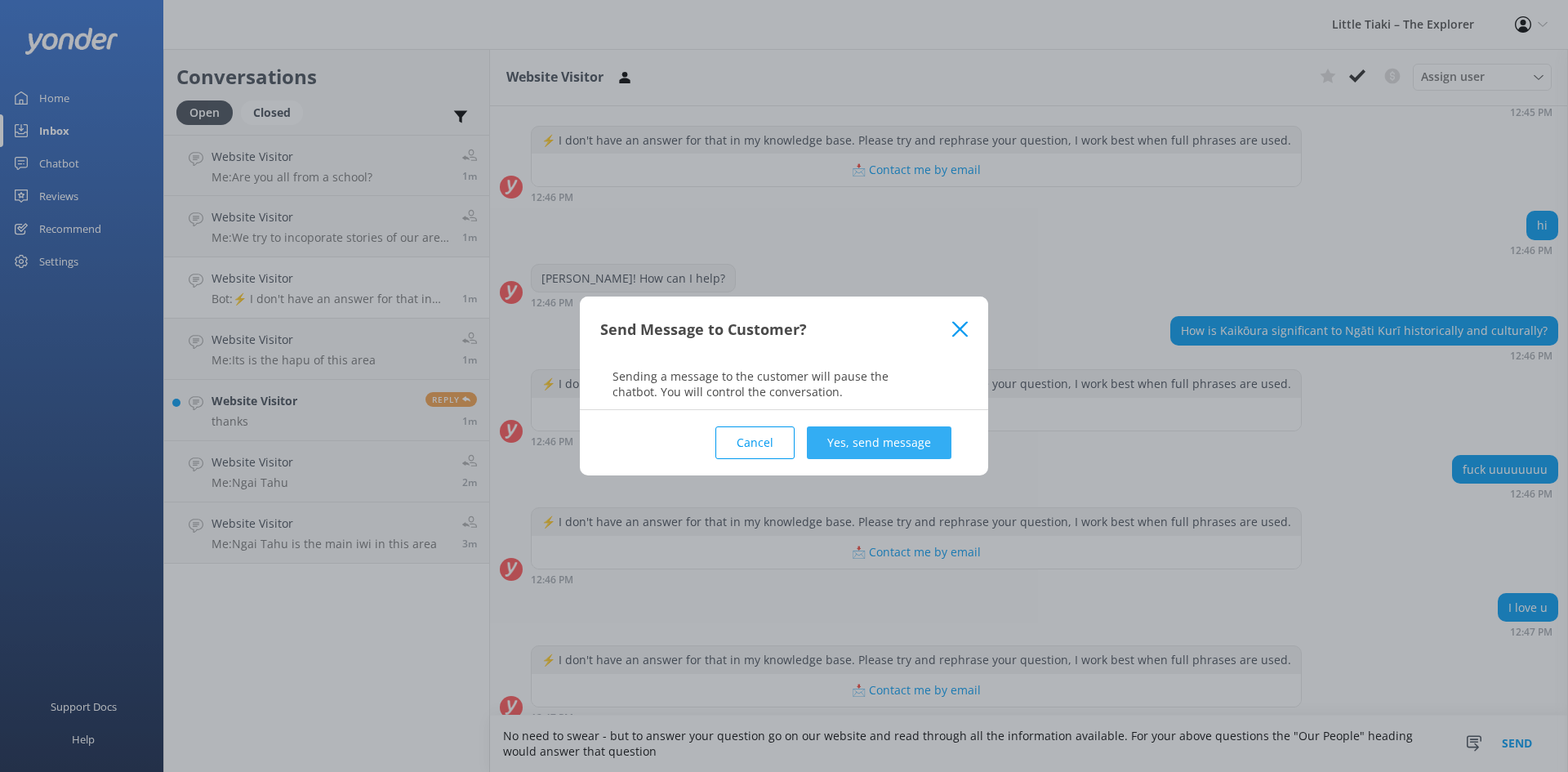
click at [849, 438] on button "Yes, send message" at bounding box center [879, 442] width 145 height 33
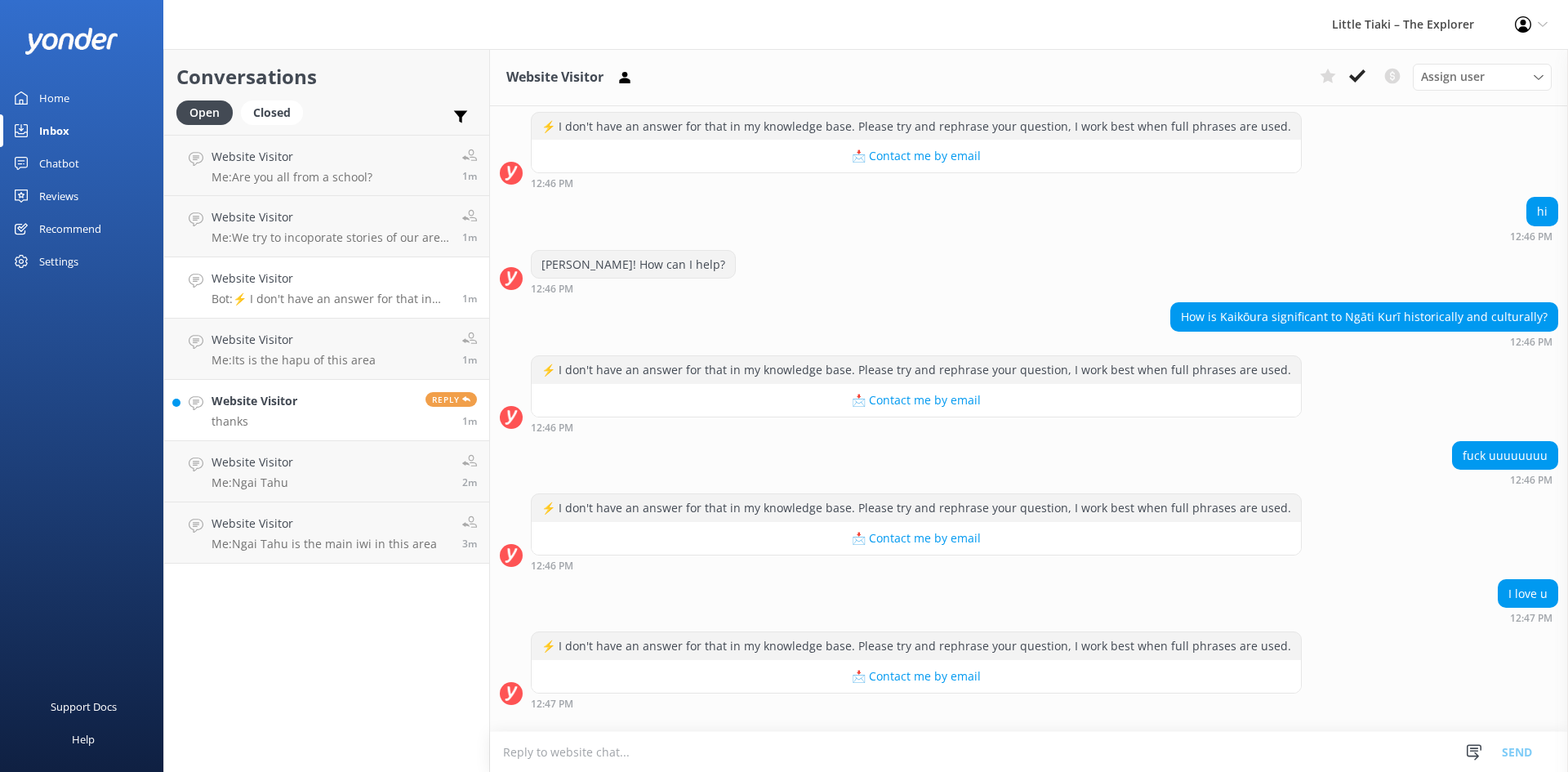
scroll to position [457, 0]
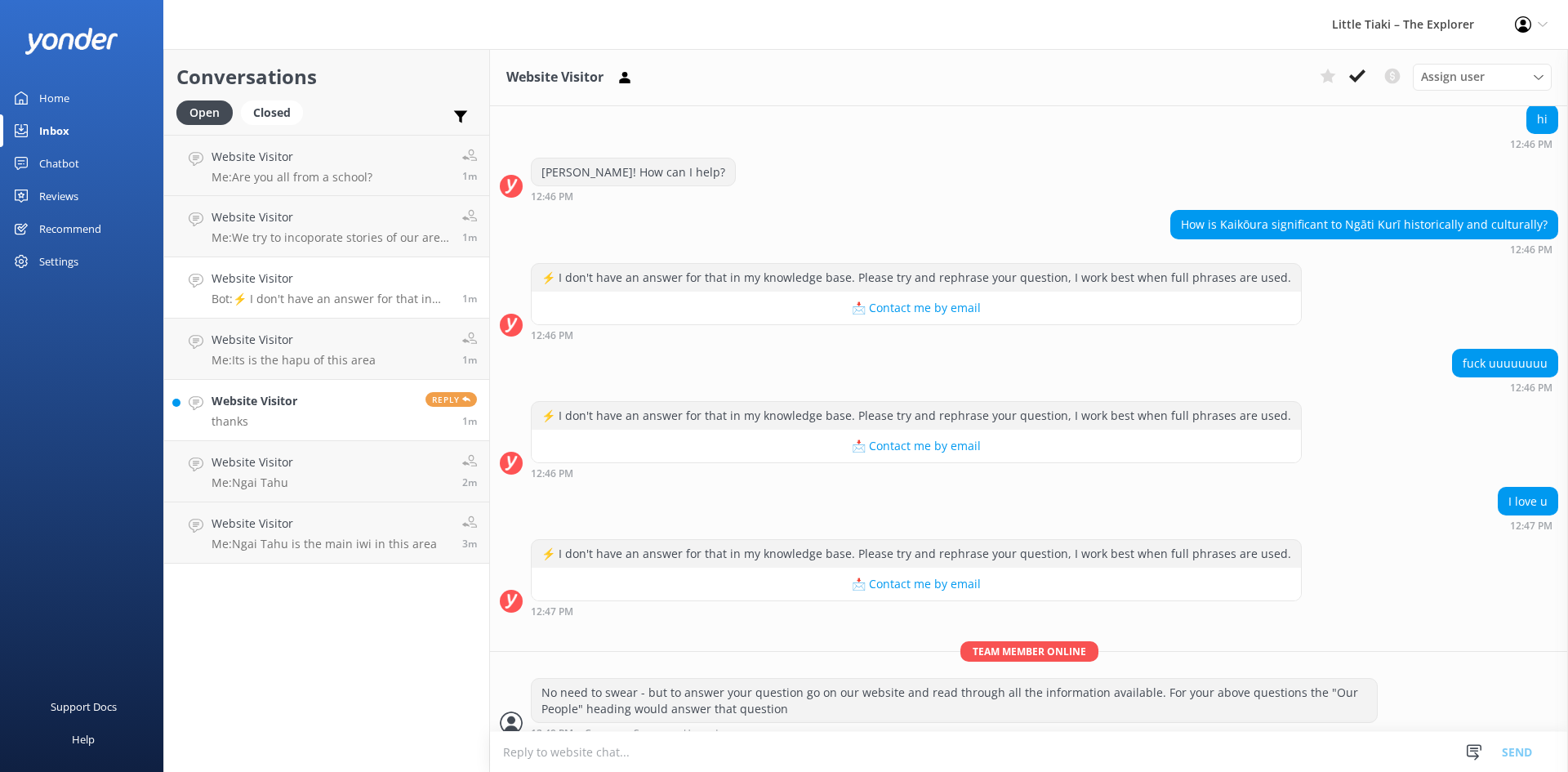
drag, startPoint x: 264, startPoint y: 415, endPoint x: 298, endPoint y: 413, distance: 34.1
click at [264, 415] on p "thanks" at bounding box center [254, 421] width 85 height 15
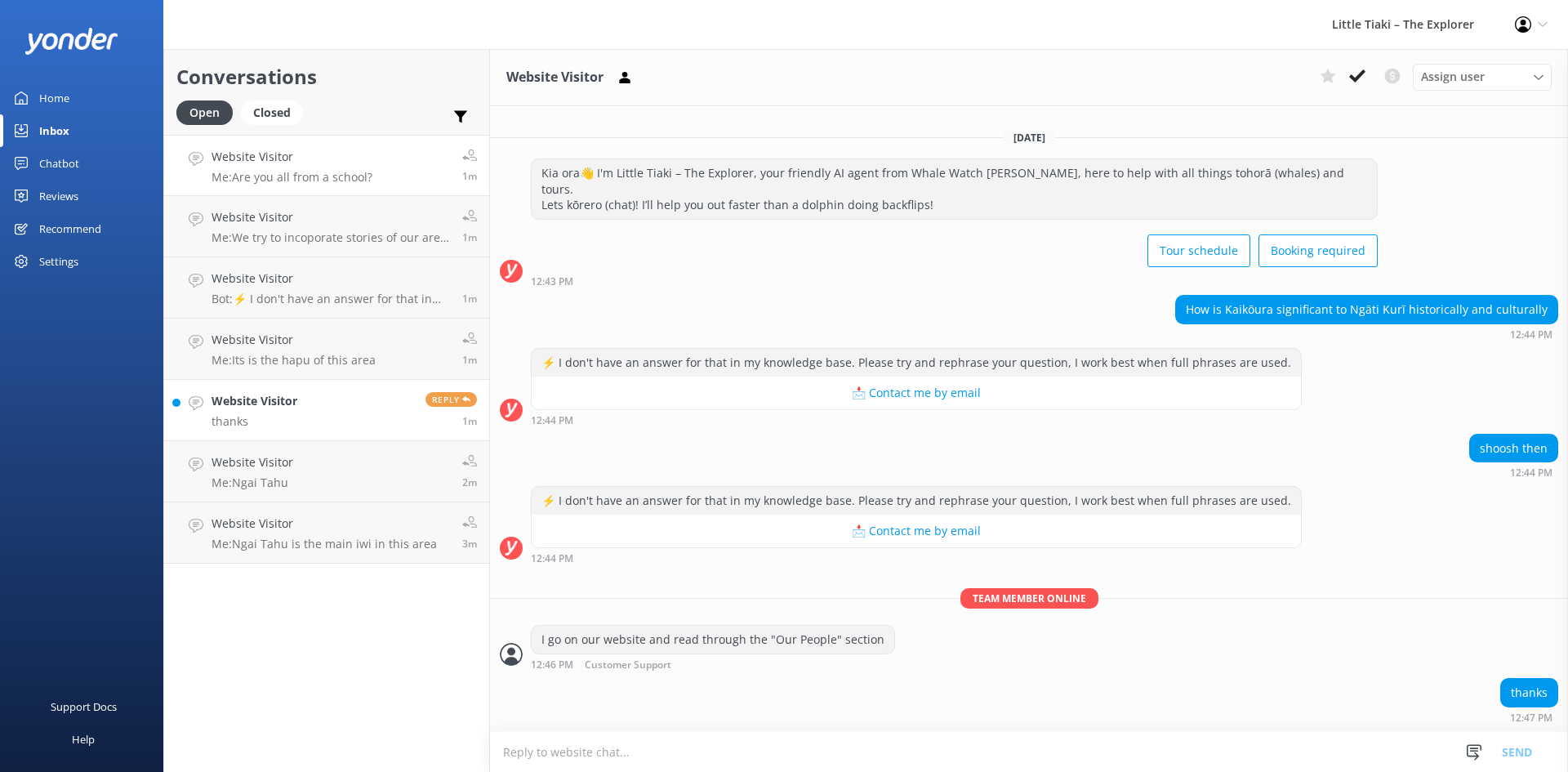
click at [278, 179] on p "Me: Are you all from a school?" at bounding box center [292, 177] width 161 height 15
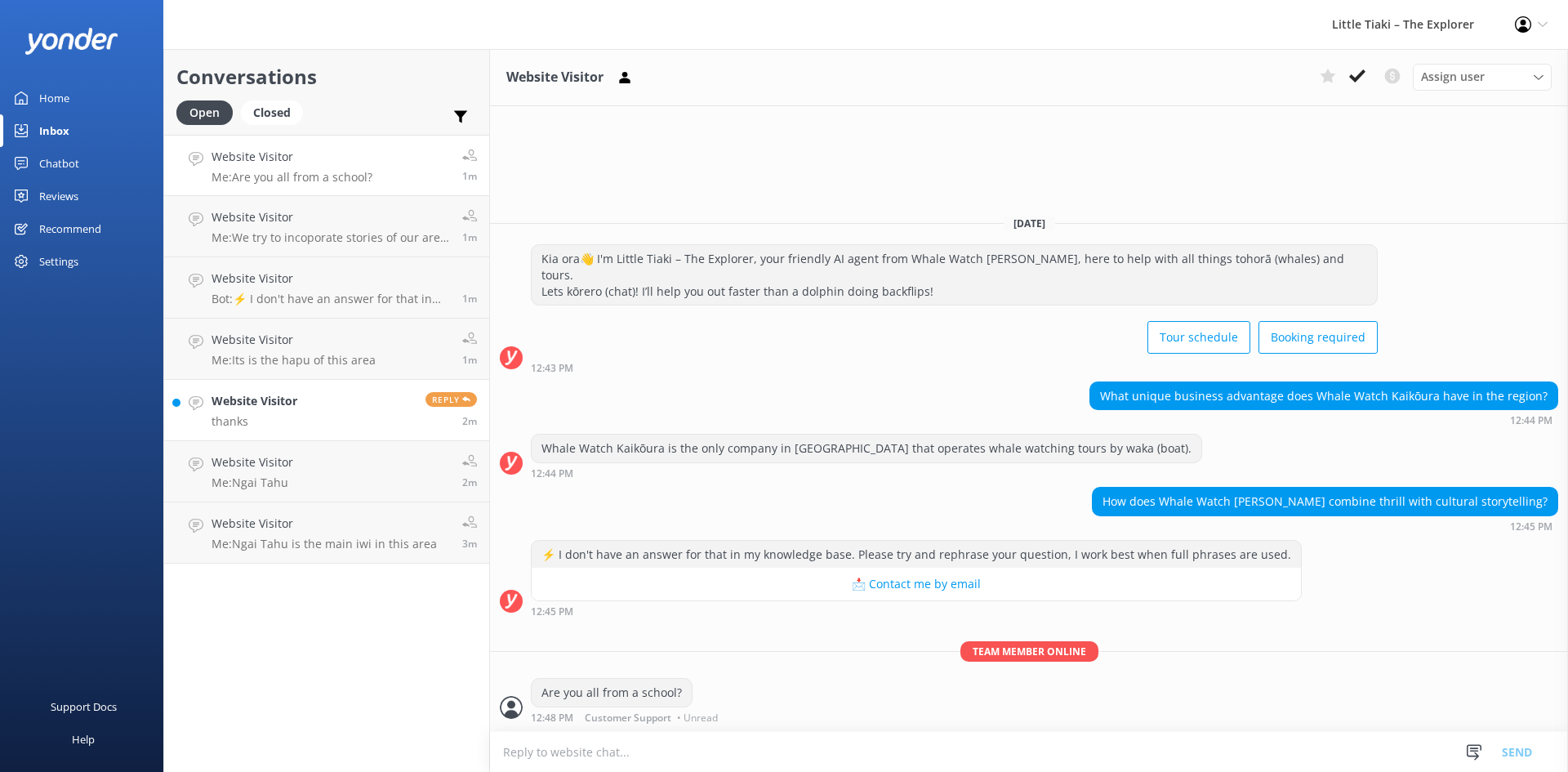
click at [293, 419] on p "thanks" at bounding box center [254, 421] width 85 height 15
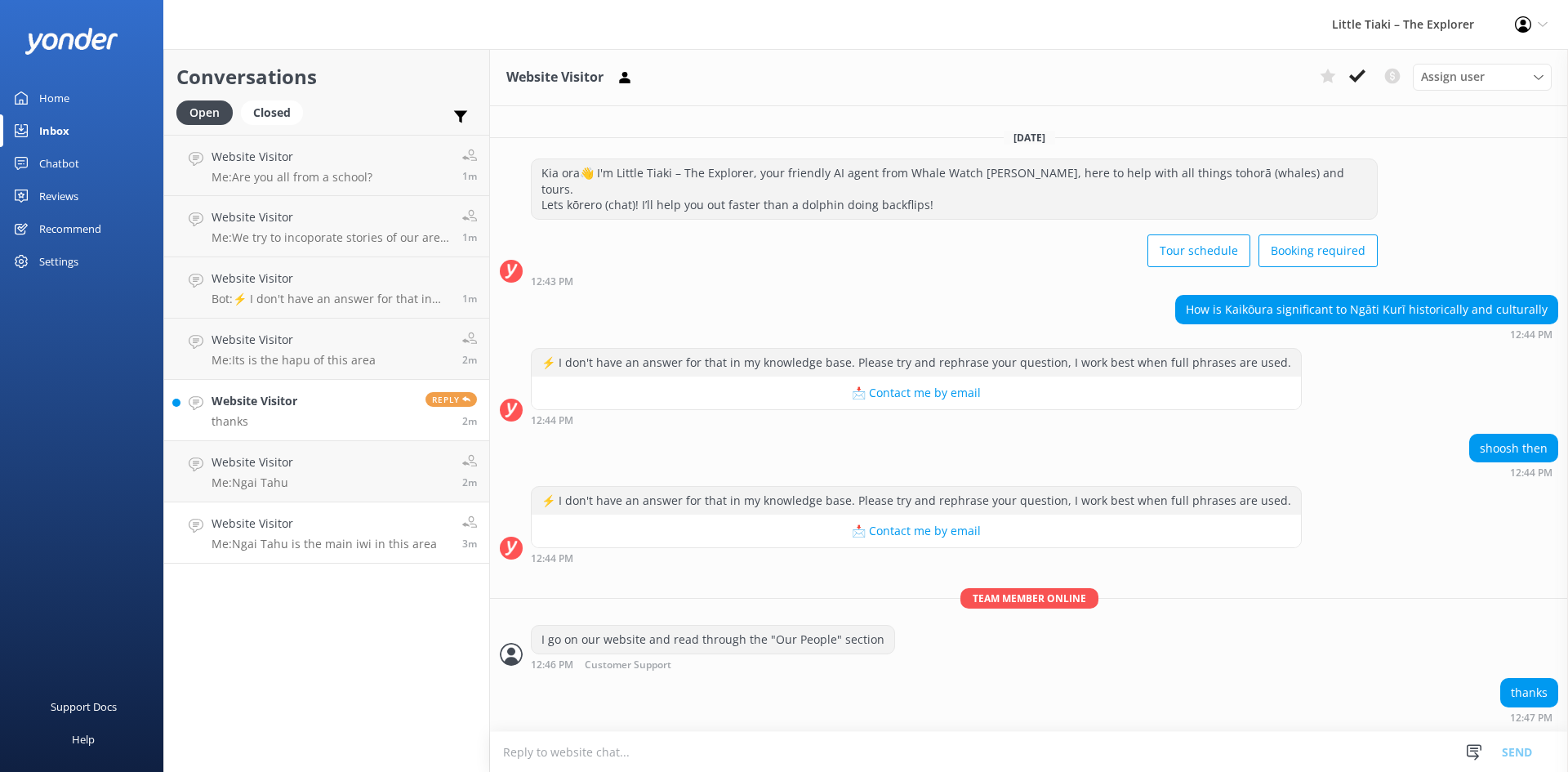
click at [285, 519] on h4 "Website Visitor" at bounding box center [323, 523] width 225 height 18
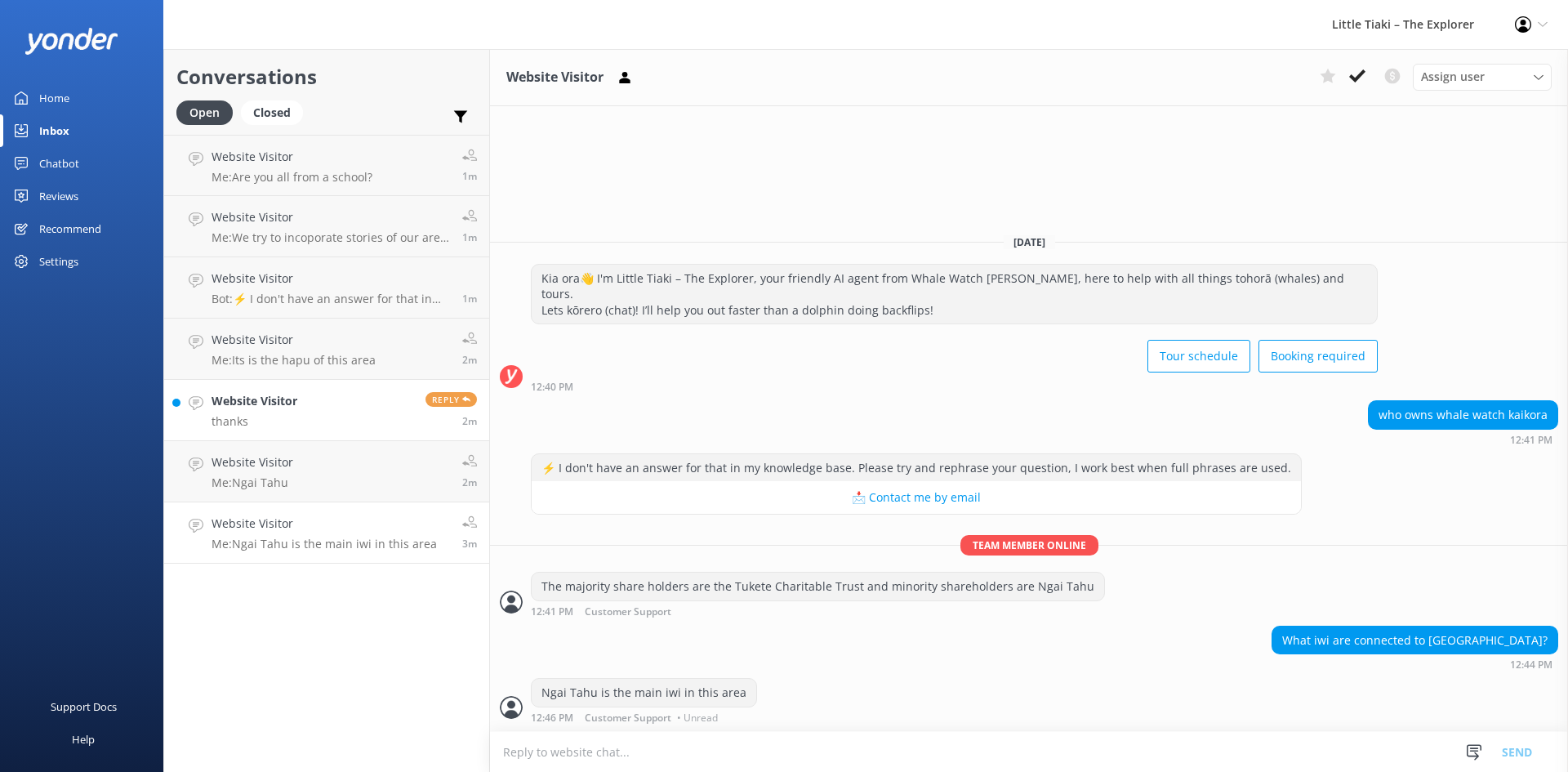
click at [294, 397] on h4 "Website Visitor" at bounding box center [254, 400] width 85 height 18
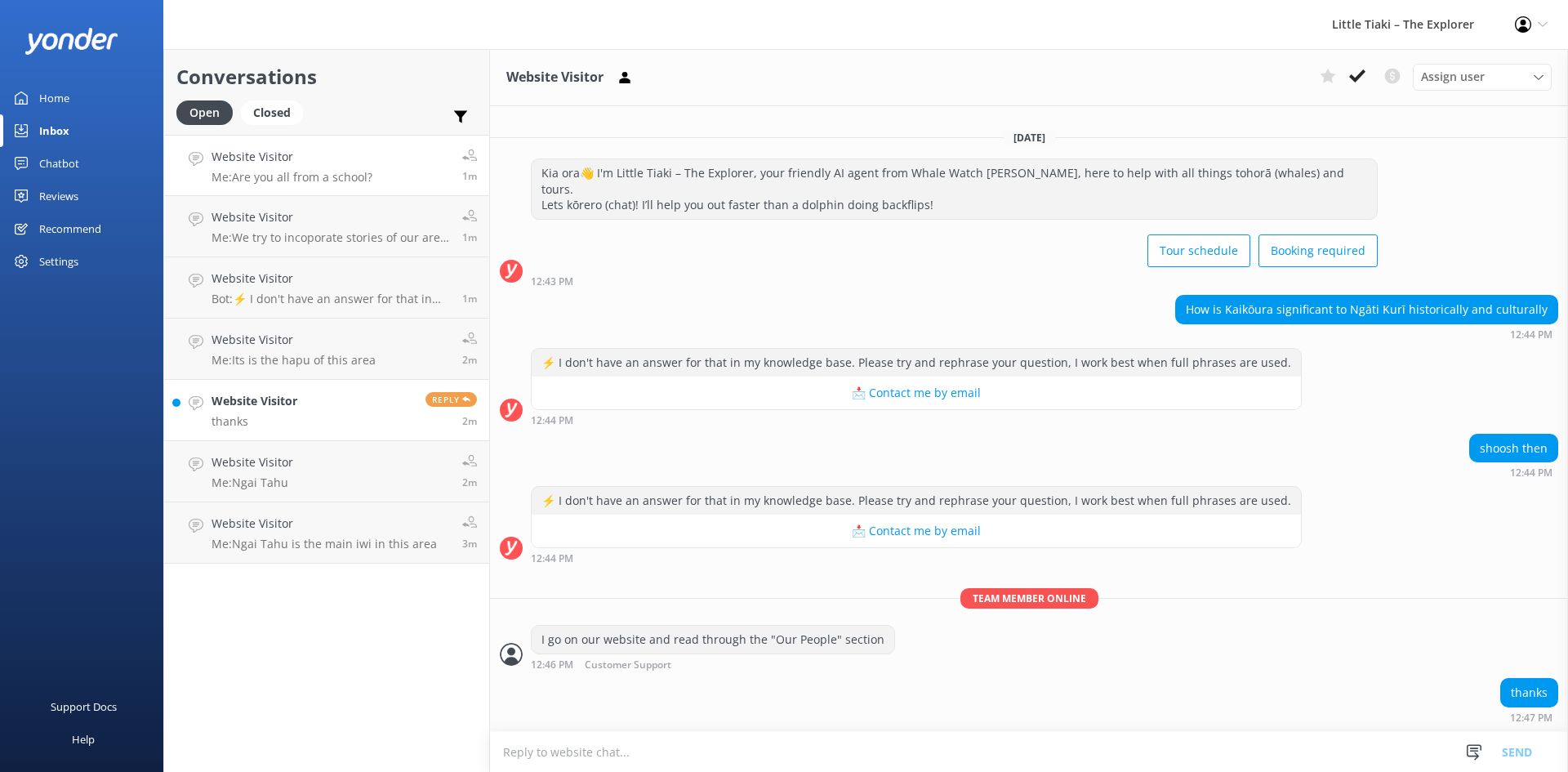
click at [306, 170] on p "Me: Are you all from a school?" at bounding box center [292, 177] width 161 height 15
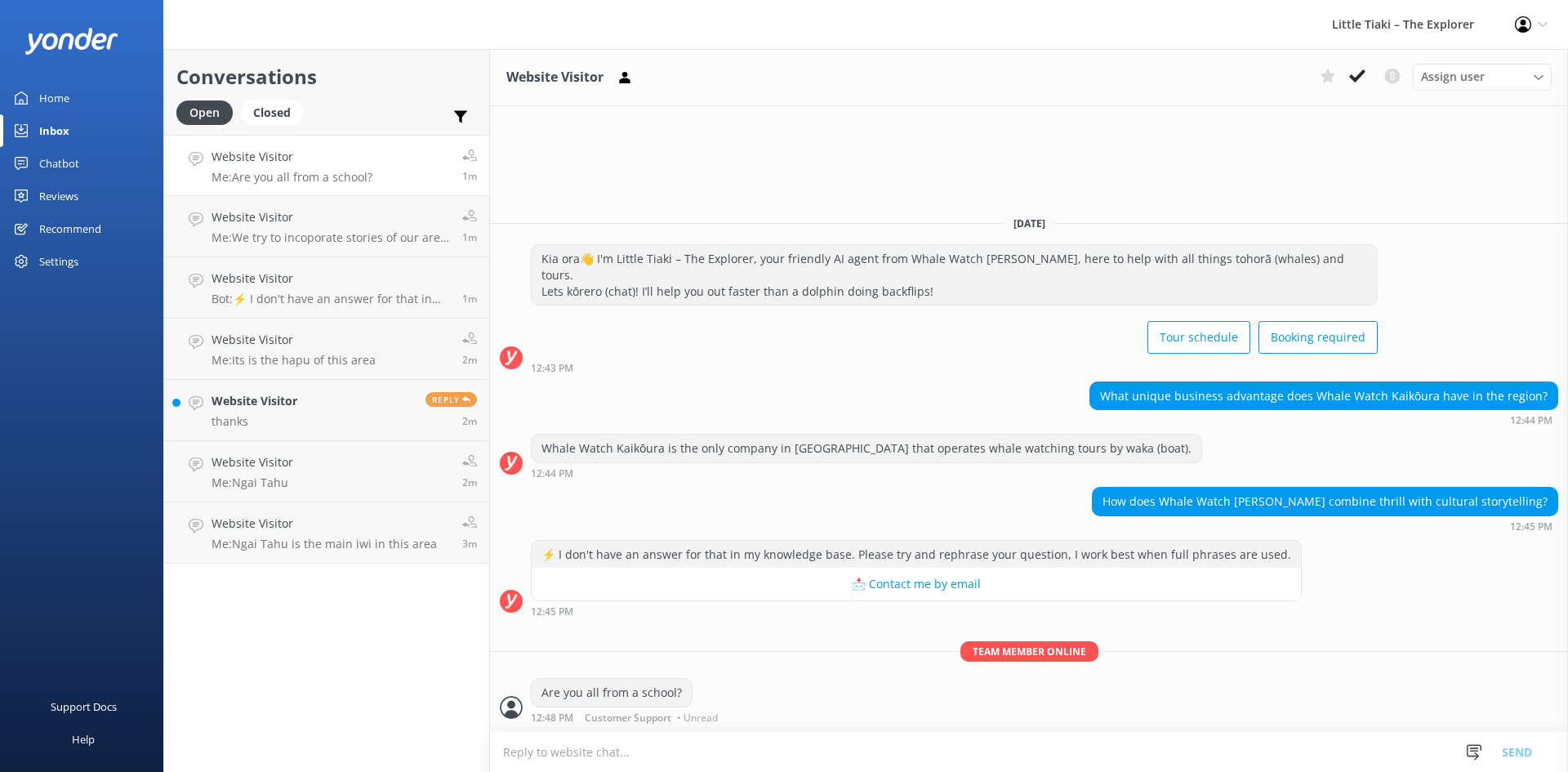
click at [1536, 28] on div "Profile Settings Logout" at bounding box center [1530, 24] width 73 height 49
click at [1496, 69] on link "Profile Settings" at bounding box center [1486, 71] width 163 height 41
click at [1457, 491] on div "How does Whale Watch Kaikōura combine thrill with cultural storytelling?" at bounding box center [1325, 501] width 465 height 28
click at [345, 541] on p "Me: Ngai Tahu is the main iwi in this area" at bounding box center [323, 543] width 225 height 15
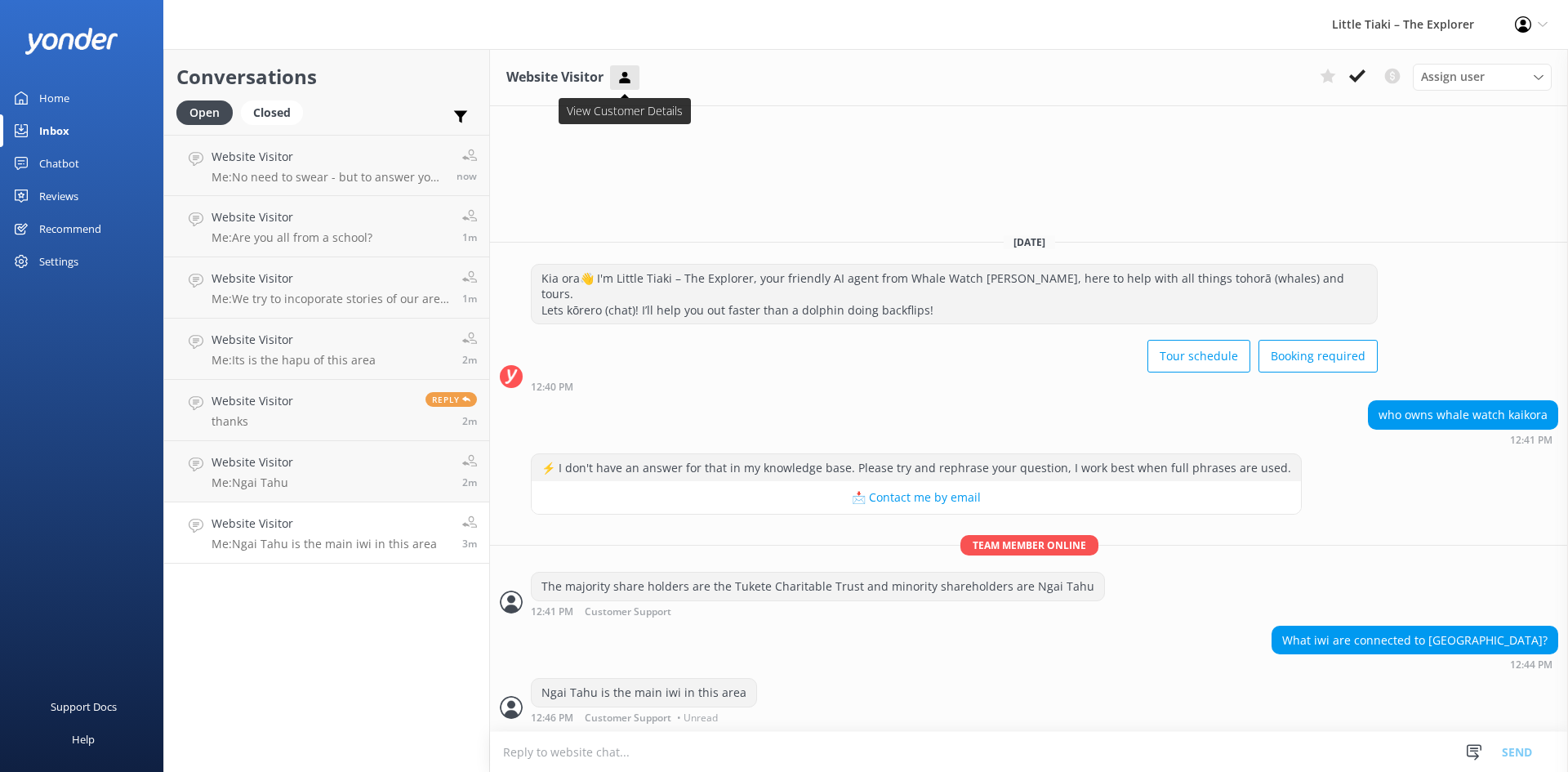
click at [618, 80] on icon at bounding box center [624, 77] width 16 height 16
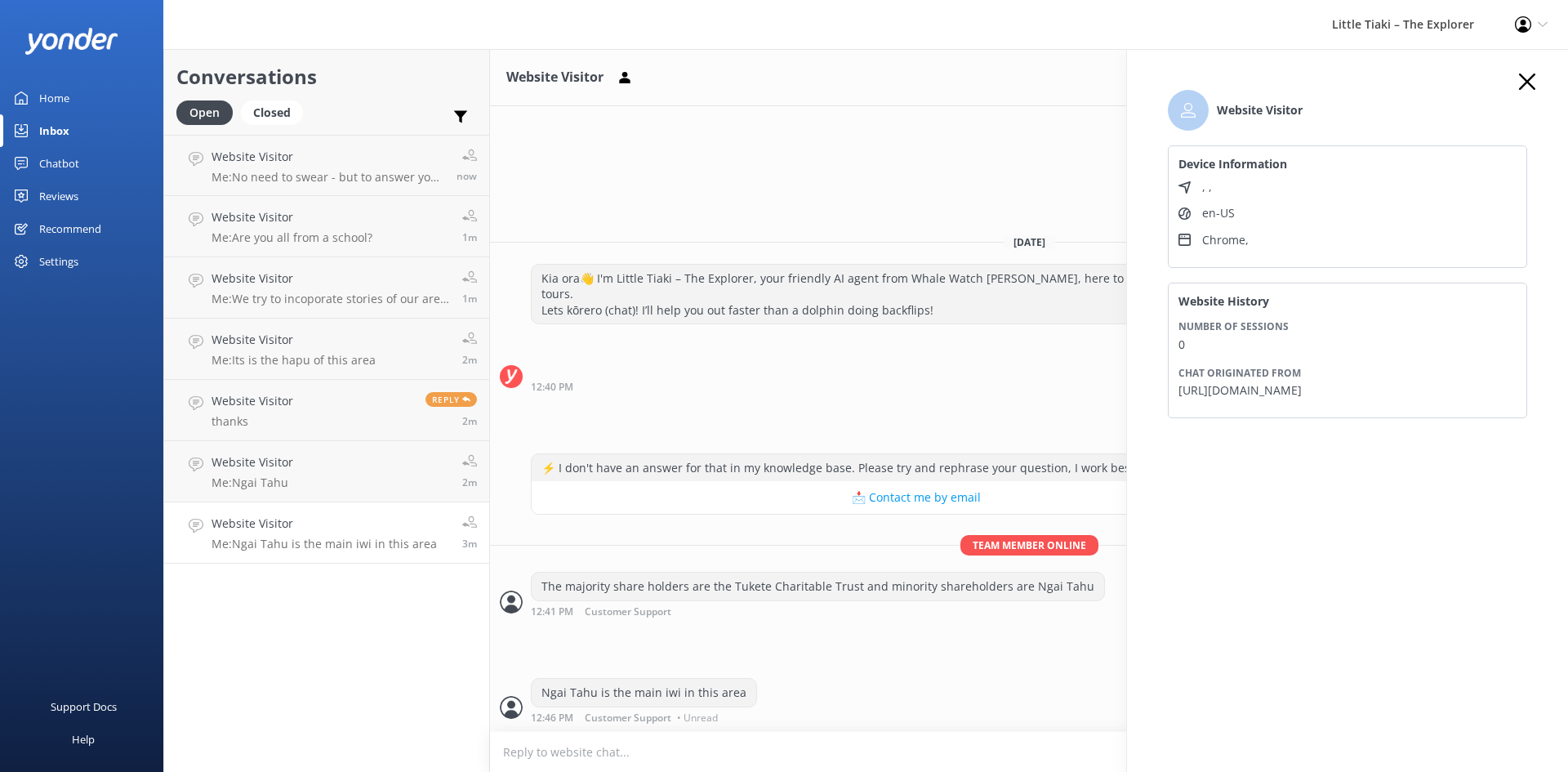
click at [631, 175] on div "Website Visitor Assign user Customer Support Wiremu Stone Abba kahu Olivia Naki…" at bounding box center [1029, 411] width 1078 height 723
drag, startPoint x: 296, startPoint y: 538, endPoint x: 461, endPoint y: 361, distance: 242.0
click at [296, 539] on p "Me: Ngai Tahu is the main iwi in this area" at bounding box center [323, 543] width 225 height 15
click at [275, 301] on p "Me: We try to incoporate stories of our area throughout the tour" at bounding box center [330, 298] width 238 height 15
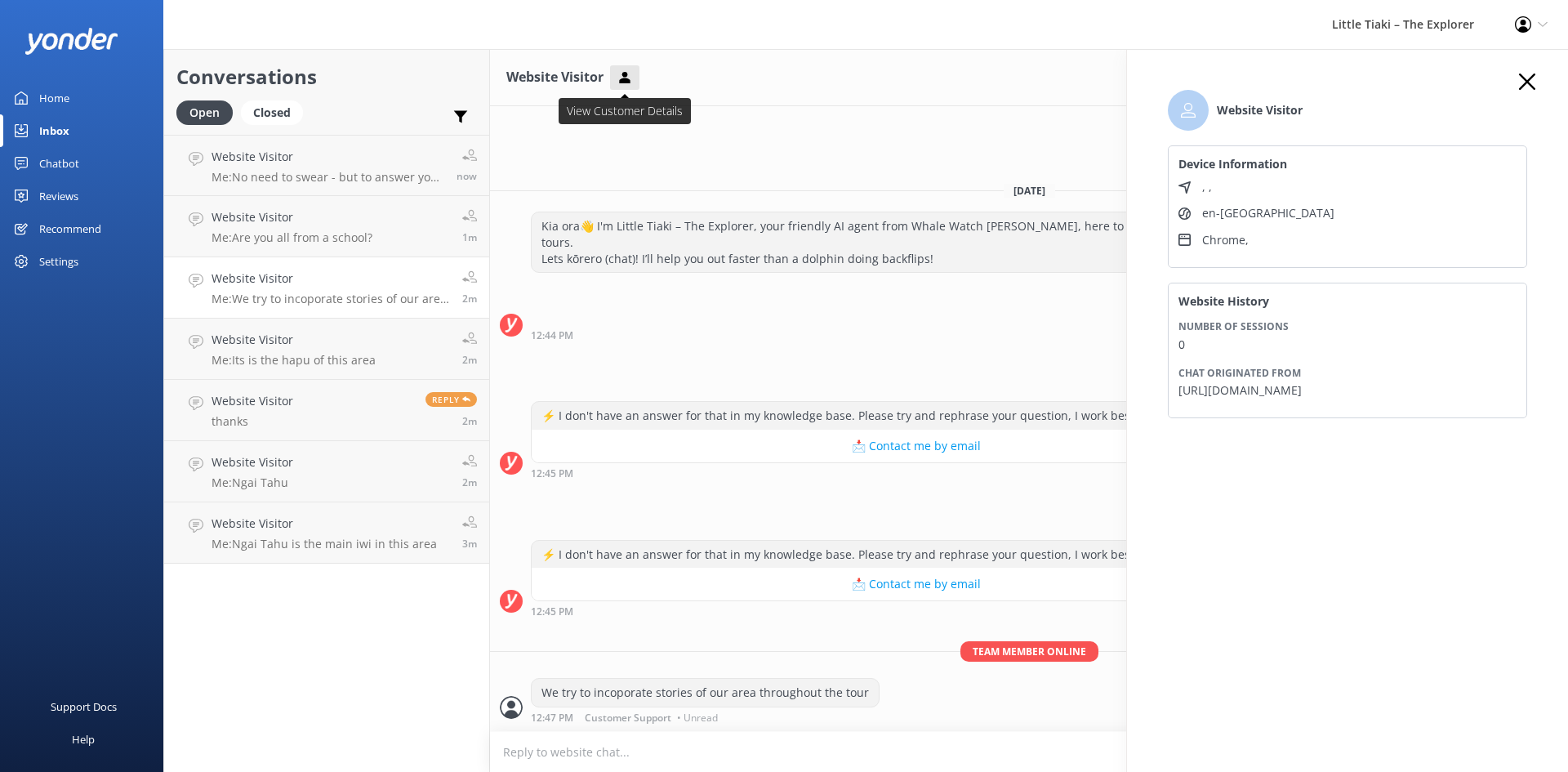
click at [621, 82] on use at bounding box center [624, 76] width 10 height 11
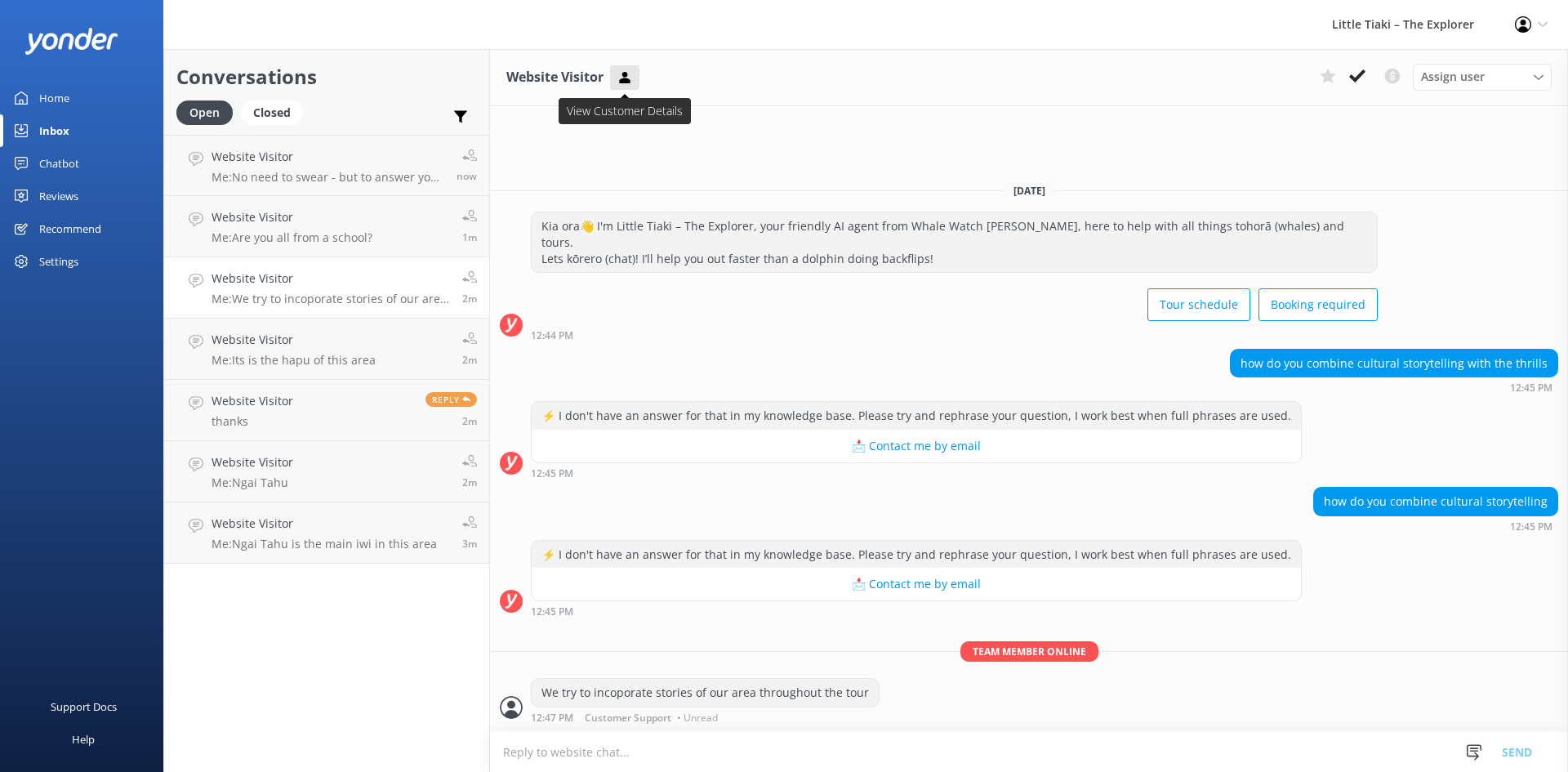
click at [622, 88] on button at bounding box center [624, 78] width 29 height 24
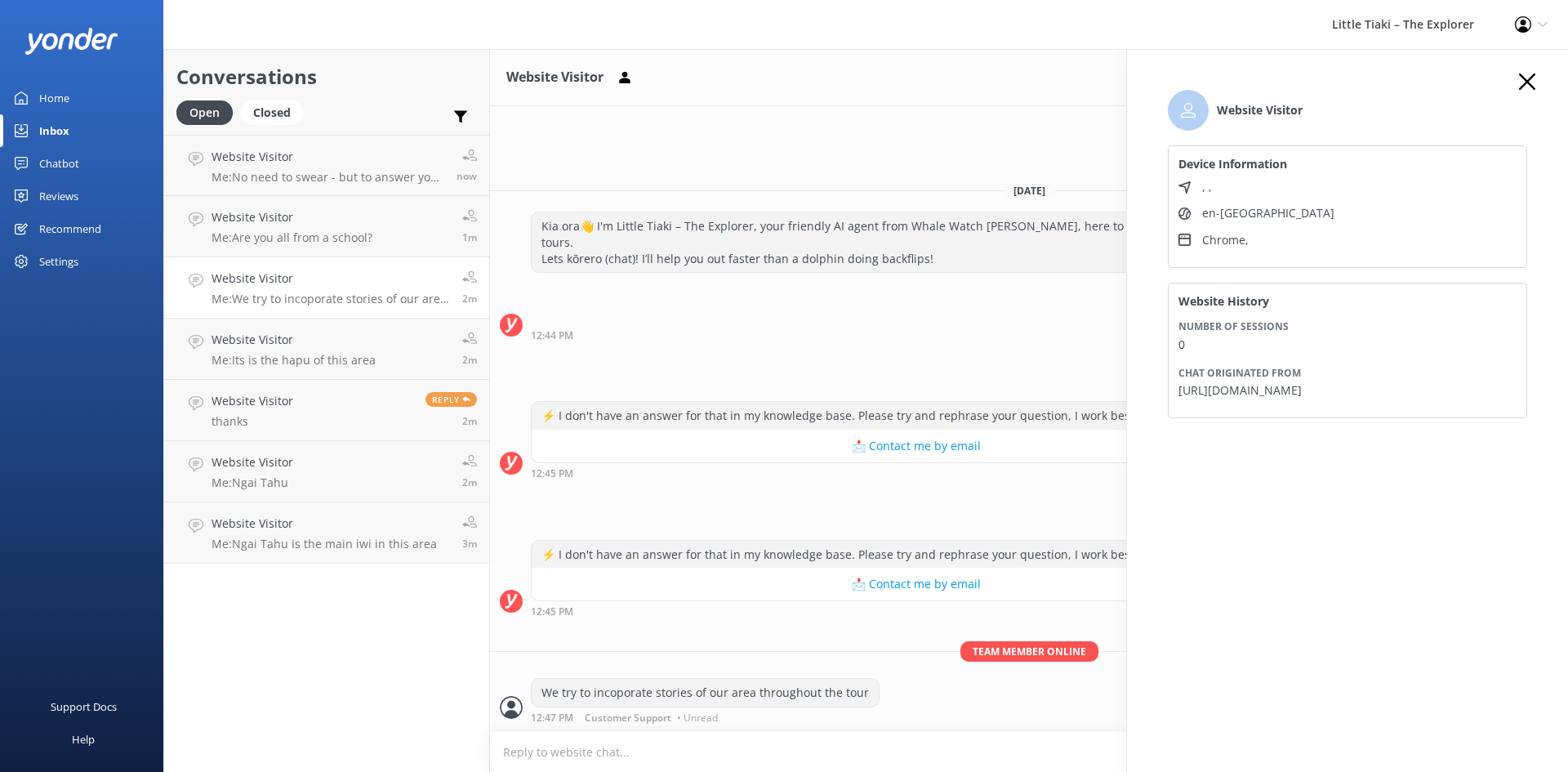
click at [834, 169] on div "Website Visitor Assign user Customer Support Wiremu Stone Abba kahu Olivia Naki…" at bounding box center [1029, 411] width 1078 height 723
click at [905, 754] on textarea at bounding box center [1029, 751] width 1078 height 40
click at [344, 641] on div "Conversations Open Closed Important Converted Assigned to me Unassigned Website…" at bounding box center [326, 411] width 327 height 723
click at [1525, 80] on use "button" at bounding box center [1527, 81] width 16 height 16
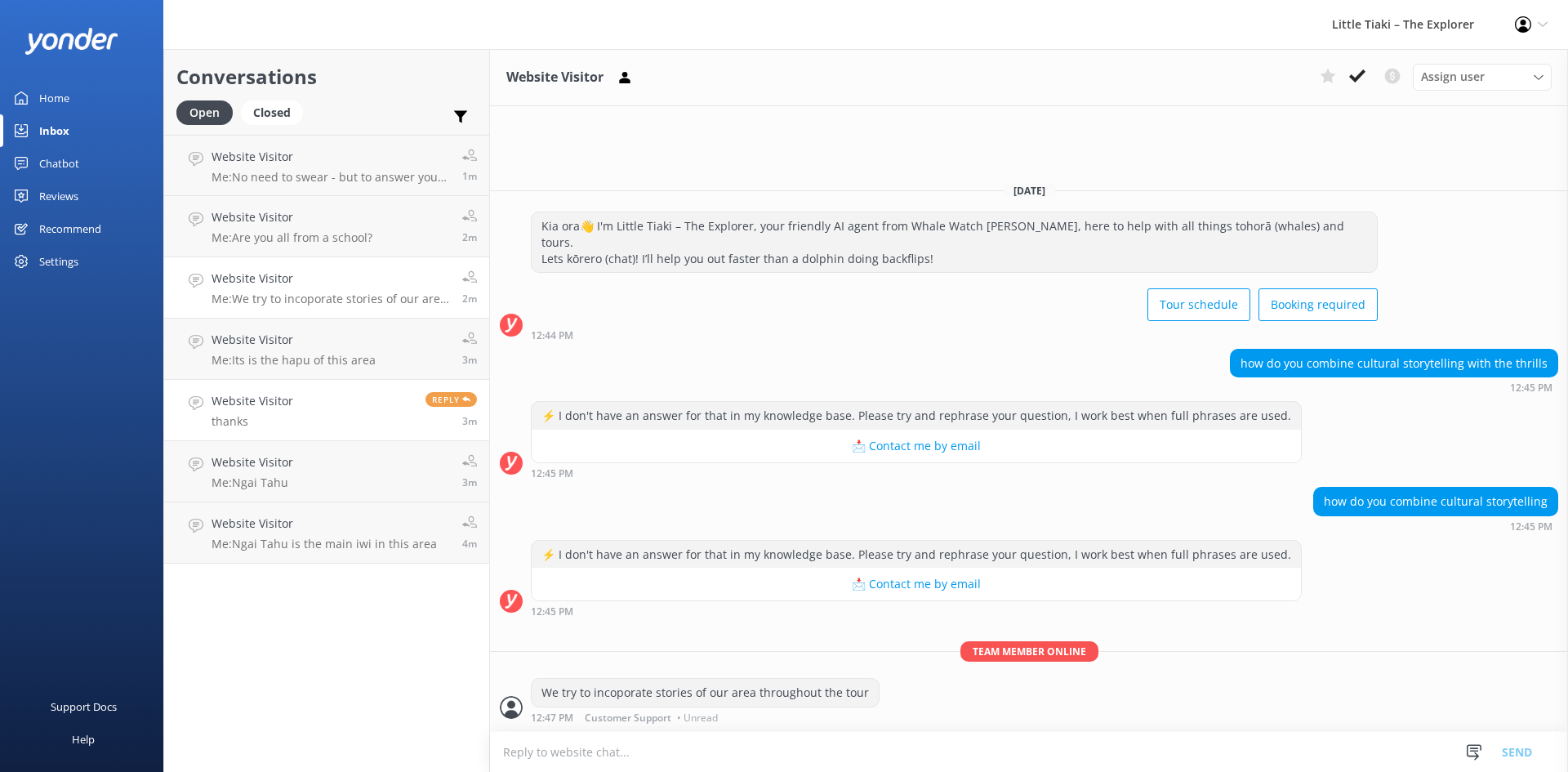
click at [285, 416] on p "thanks" at bounding box center [252, 421] width 82 height 15
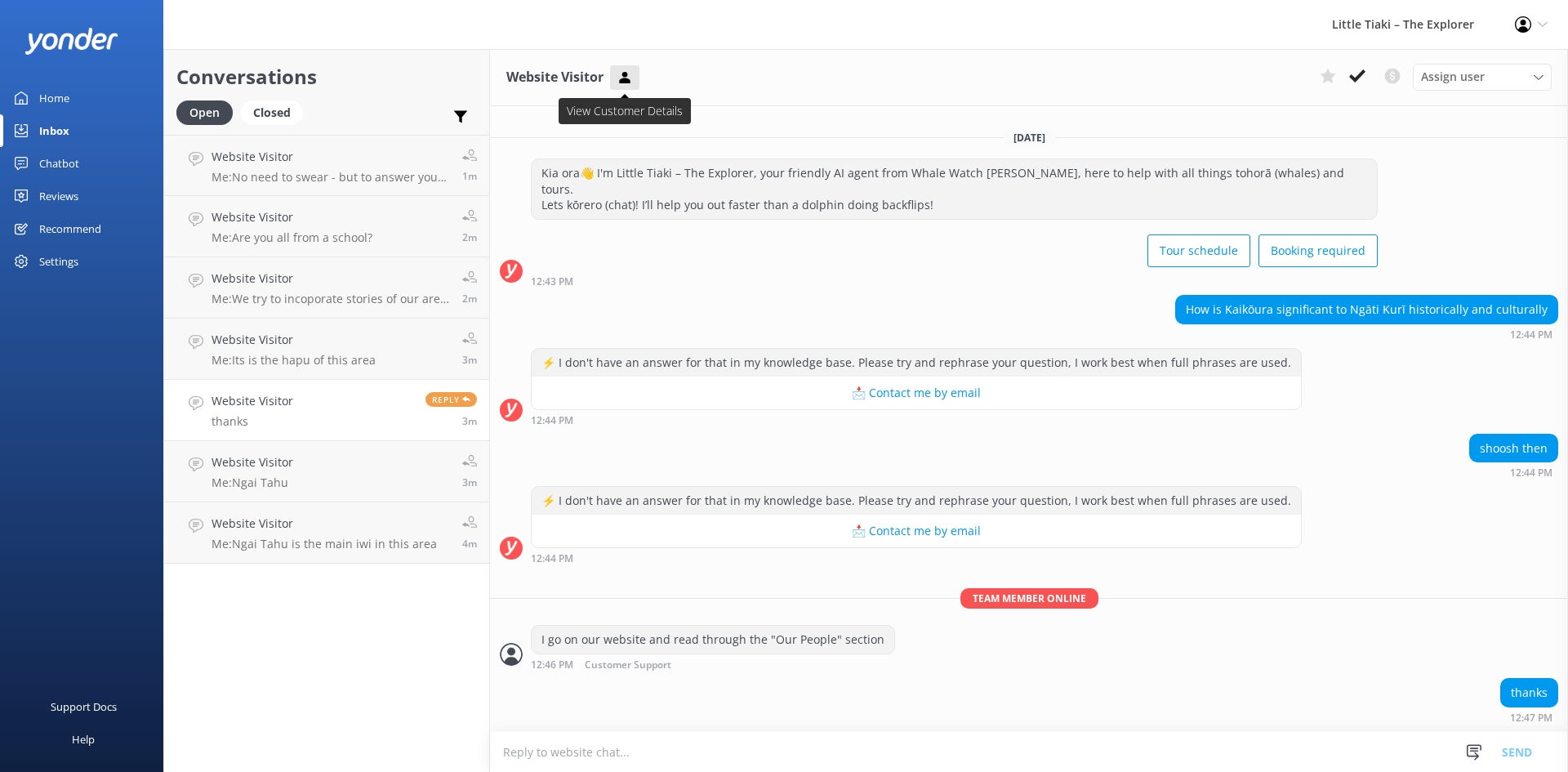
click at [628, 77] on icon at bounding box center [624, 77] width 16 height 16
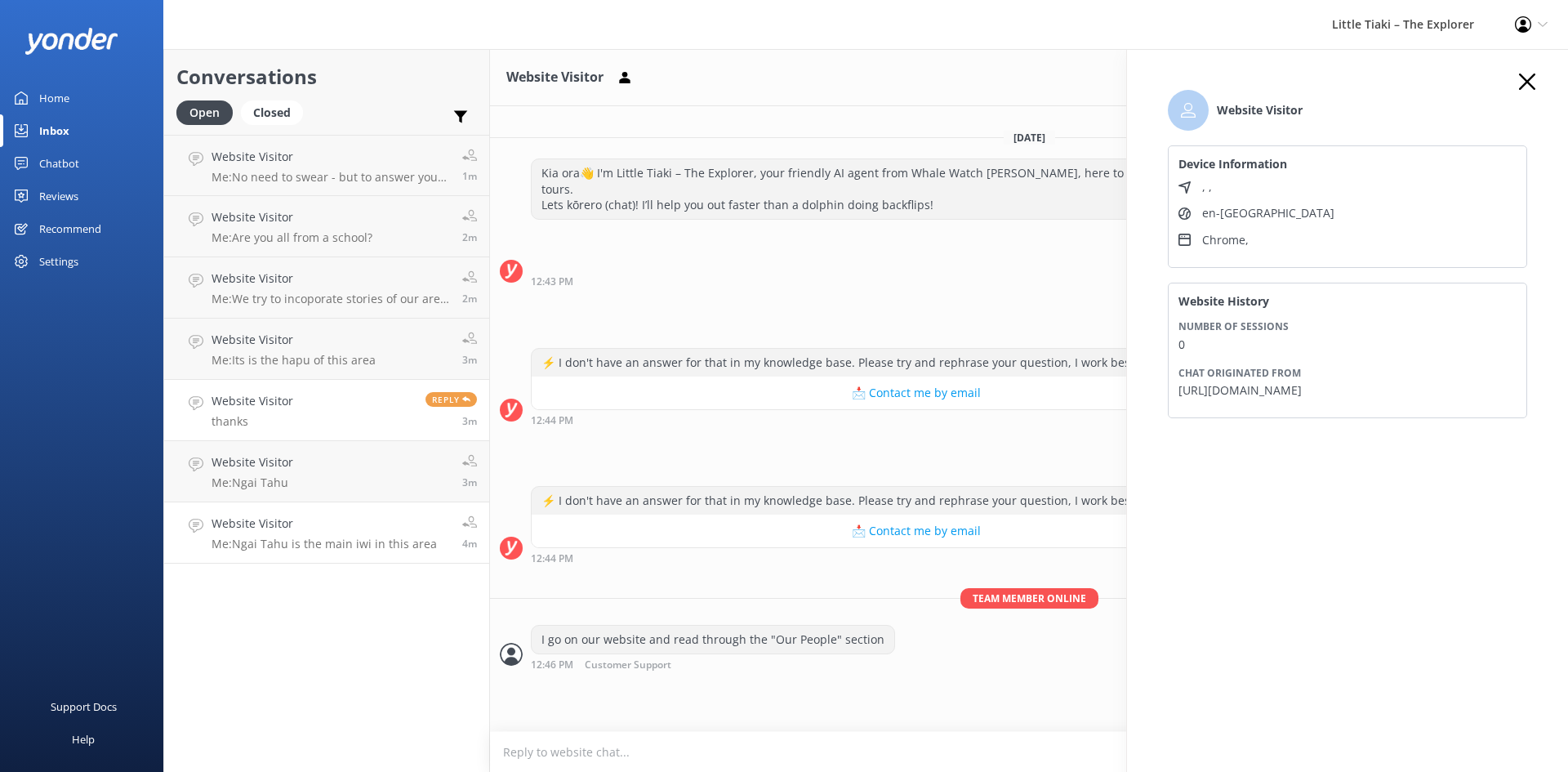
click at [294, 553] on link "Website Visitor Me: Ngai Tahu is the main iwi in this area 4m" at bounding box center [326, 532] width 325 height 61
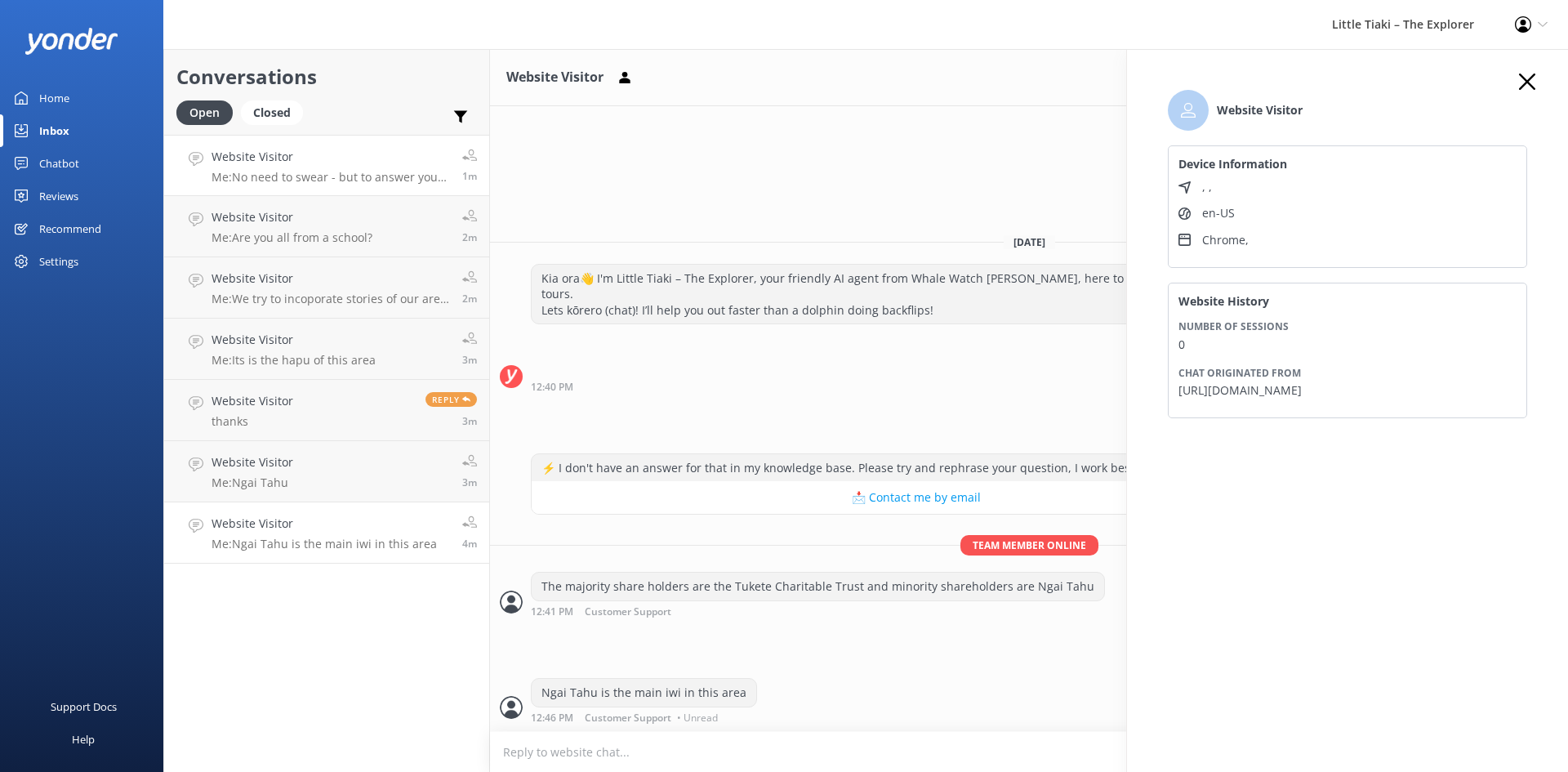
click at [285, 156] on h4 "Website Visitor" at bounding box center [330, 156] width 238 height 18
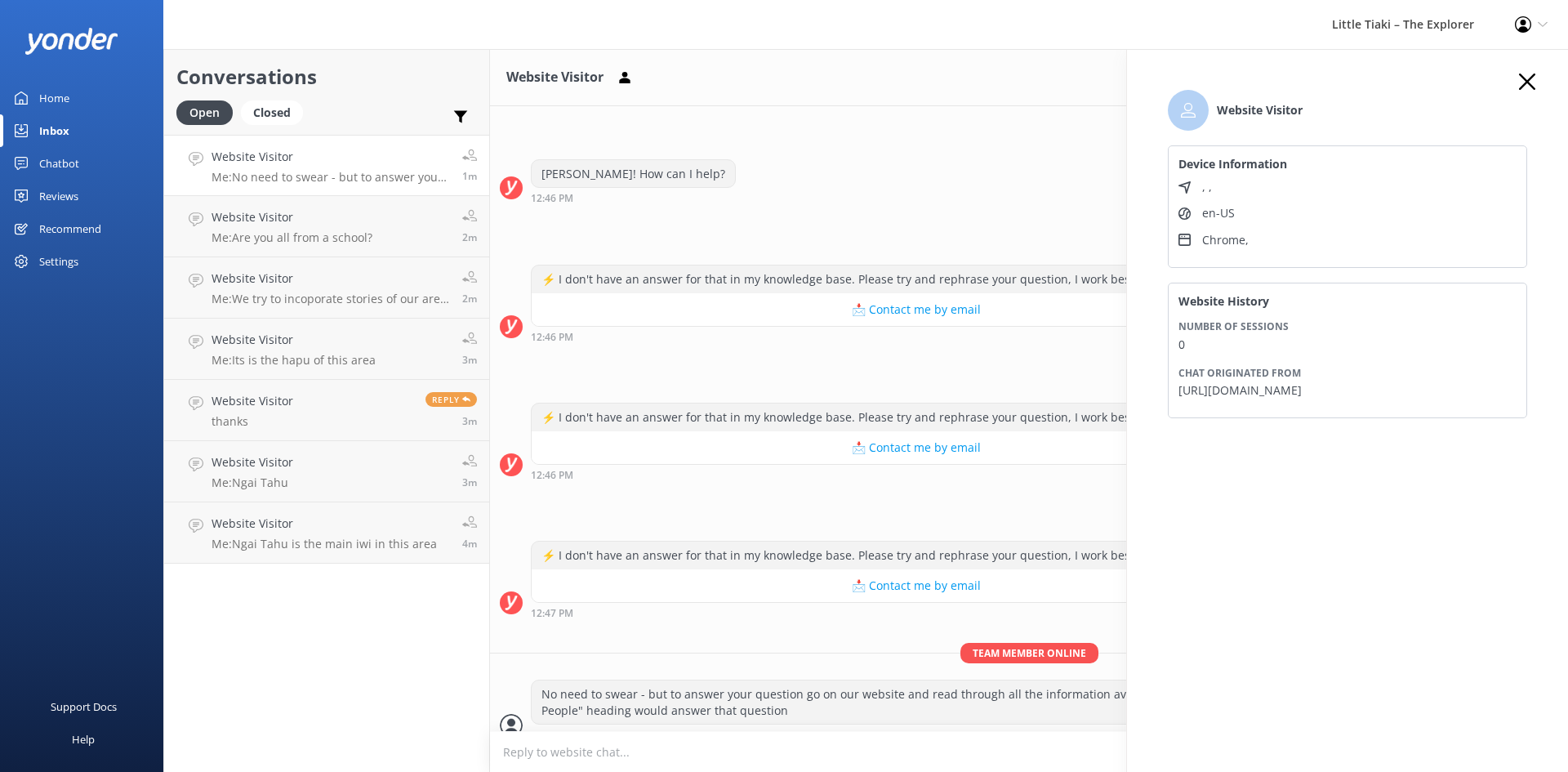
scroll to position [458, 0]
click at [298, 245] on link "Website Visitor Me: Are you all from a school? 2m" at bounding box center [326, 226] width 325 height 61
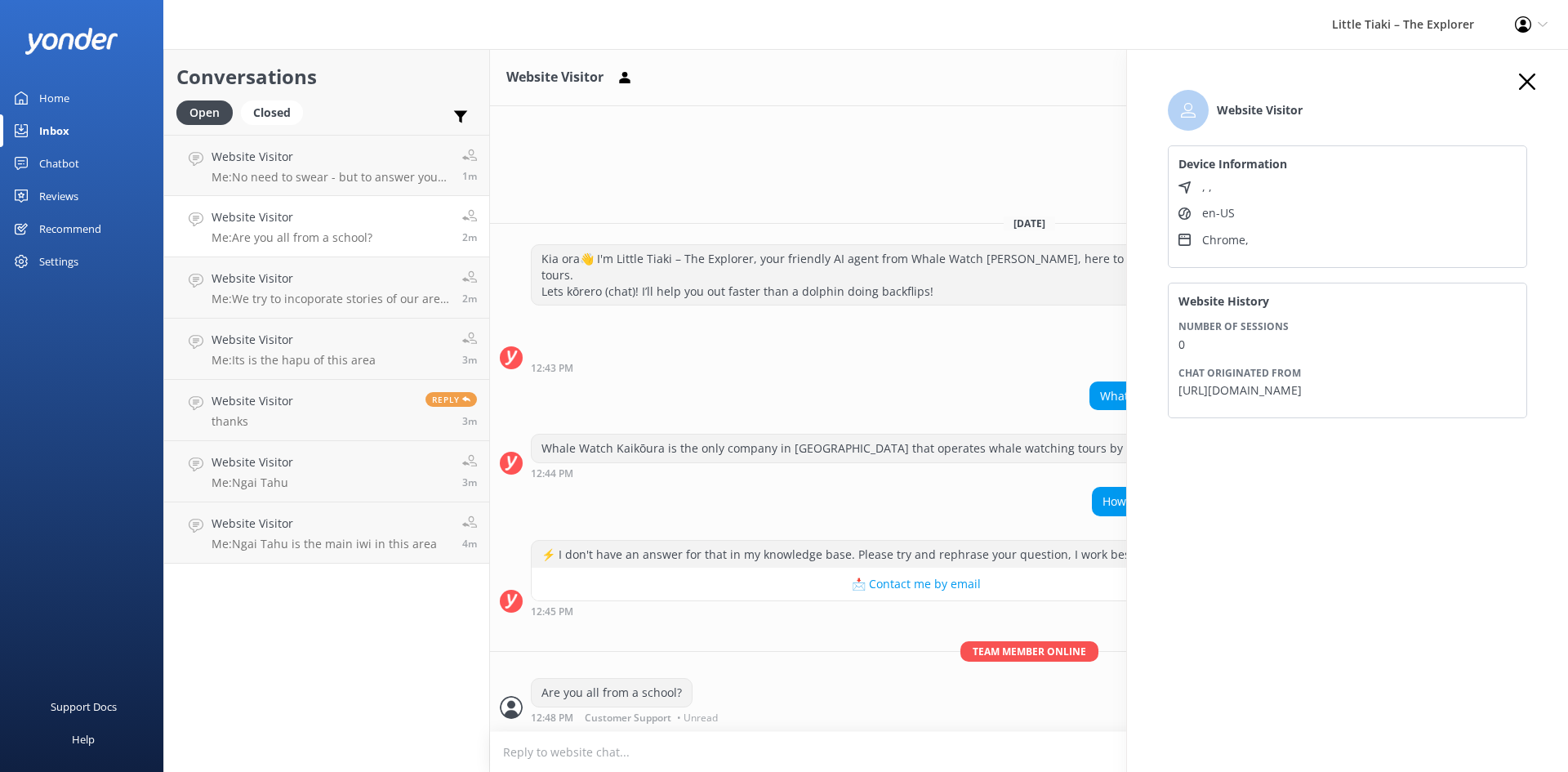
click at [830, 694] on div "Are you all from a school? 12:48 PM Customer Support • Unread" at bounding box center [1029, 700] width 1078 height 45
click at [915, 751] on textarea at bounding box center [1029, 751] width 1078 height 40
click at [1527, 80] on use "button" at bounding box center [1527, 81] width 16 height 16
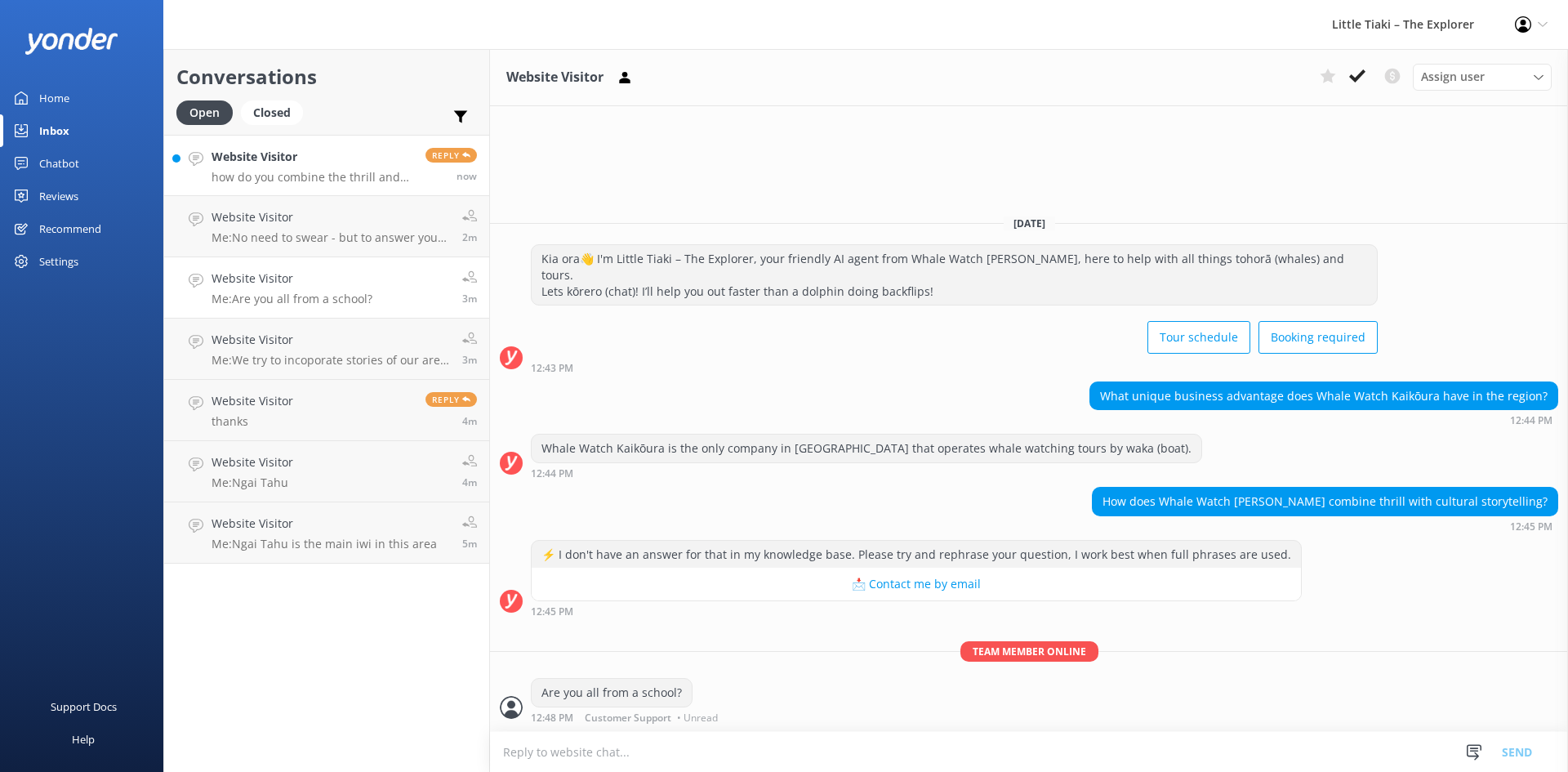
click at [264, 173] on p "how do you combine the thrill and culture of the are" at bounding box center [312, 177] width 202 height 15
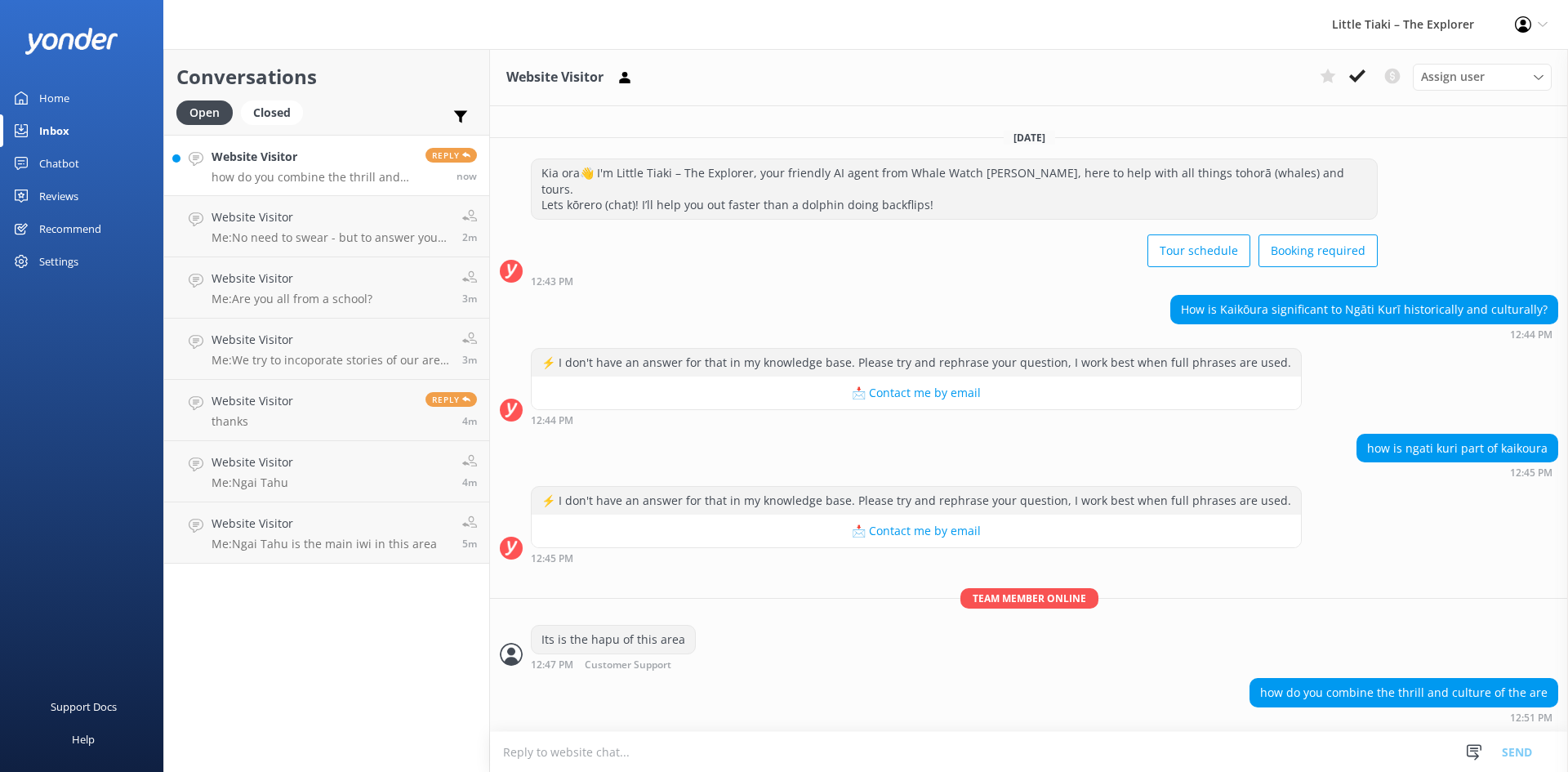
click at [735, 745] on textarea at bounding box center [1029, 751] width 1078 height 40
type textarea "Incorporate stories of area throughout the tour"
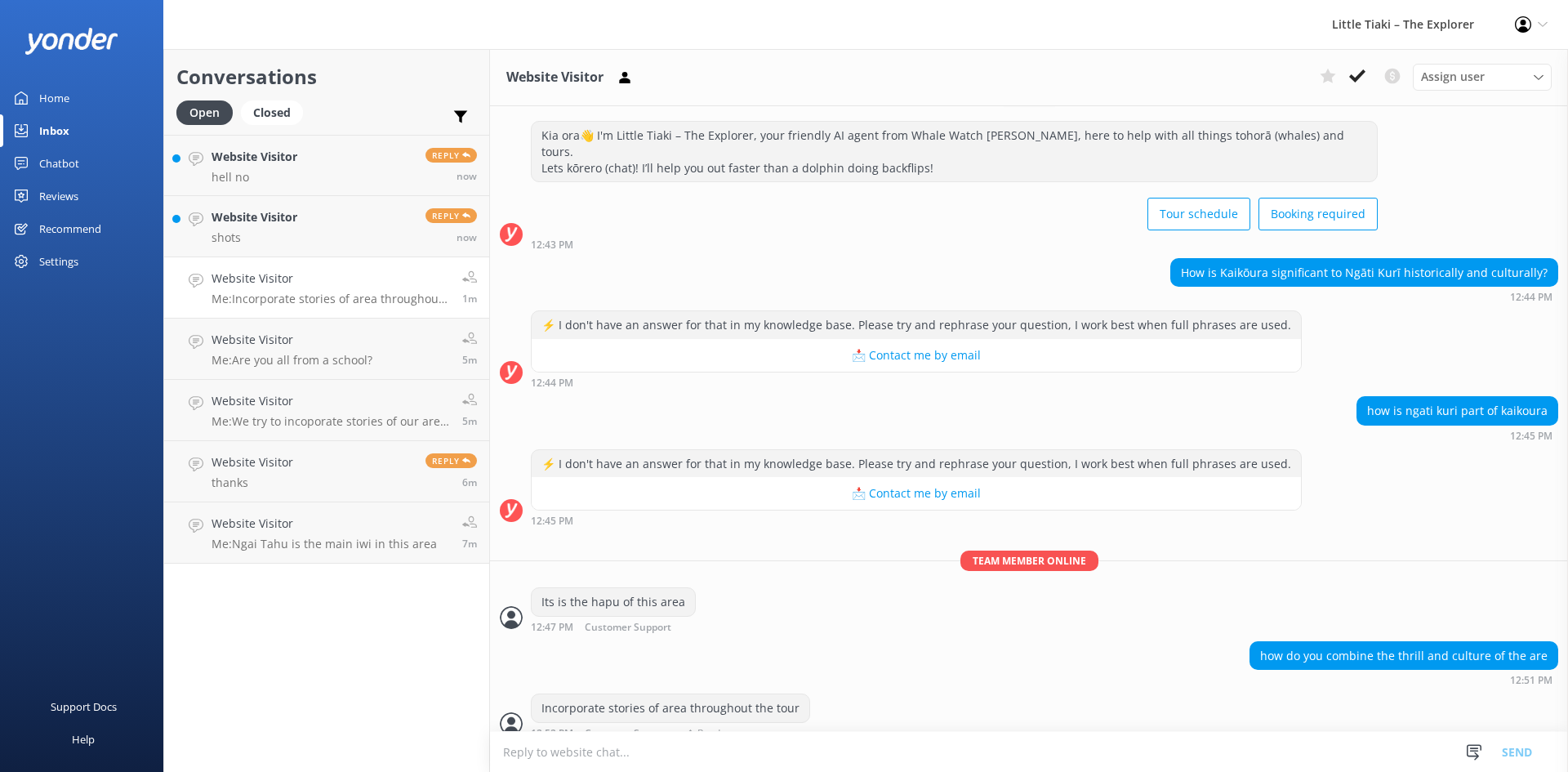
scroll to position [81, 0]
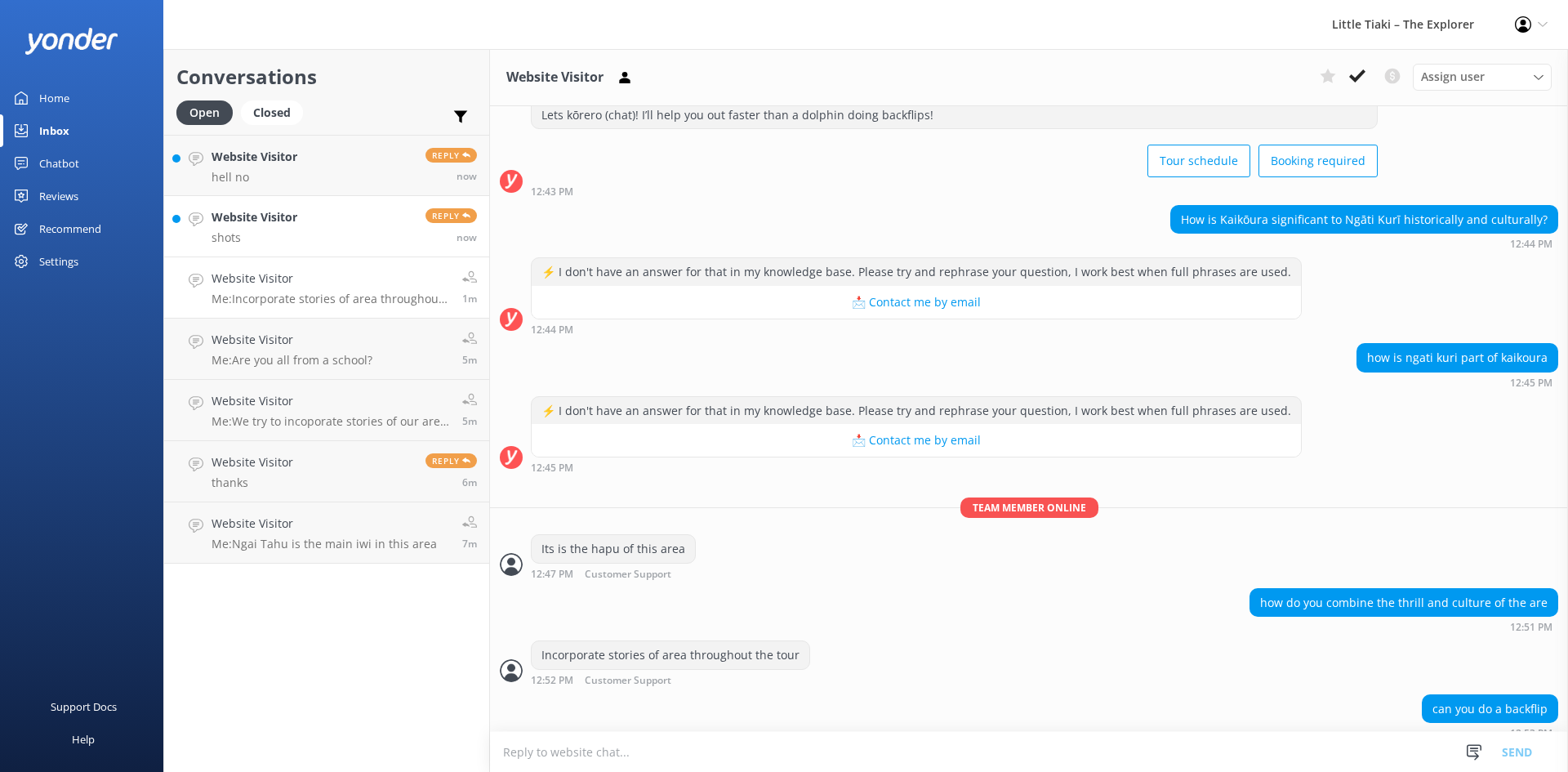
click at [321, 235] on link "Website Visitor shots Reply now" at bounding box center [326, 226] width 325 height 61
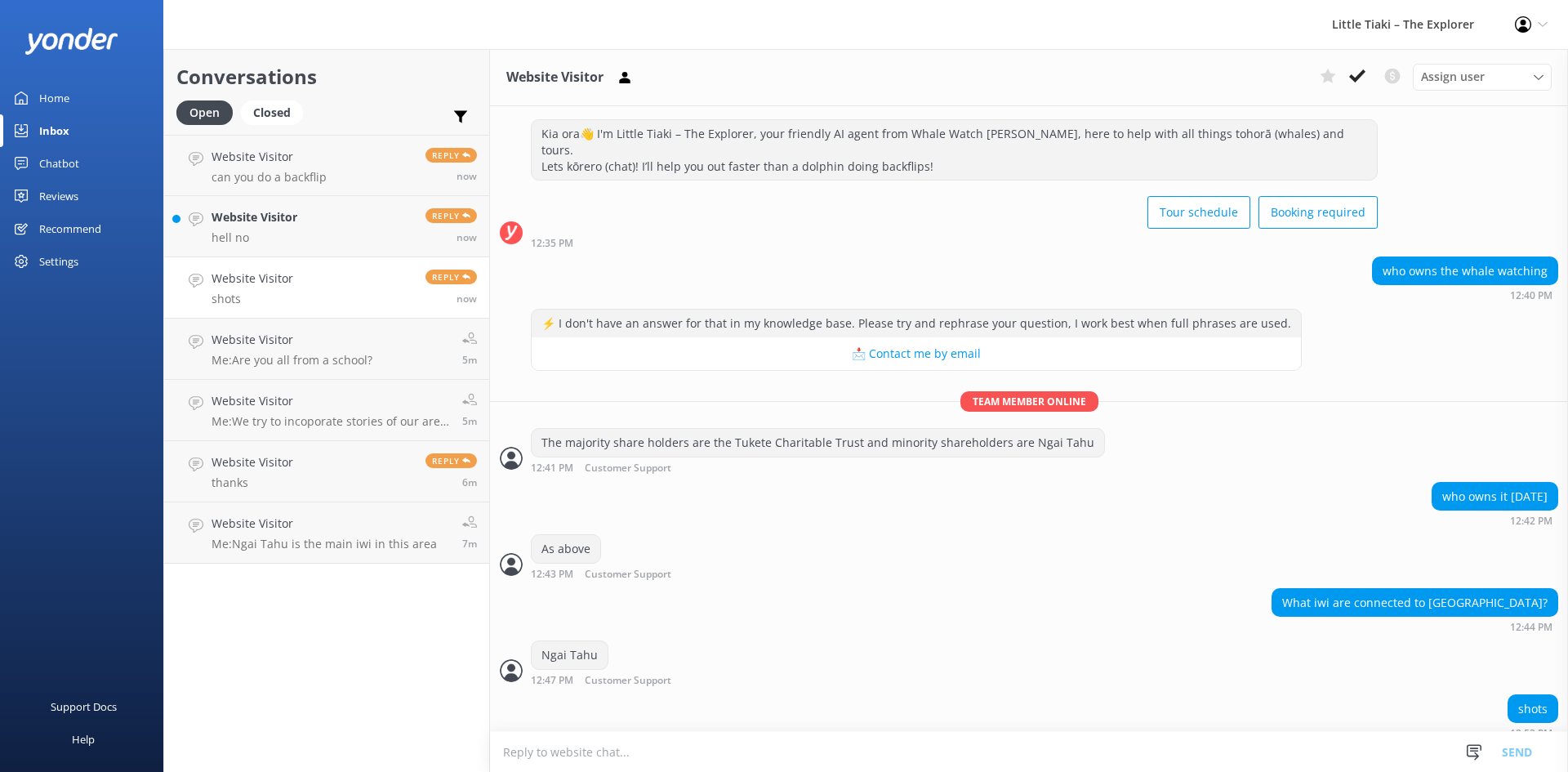
scroll to position [68, 0]
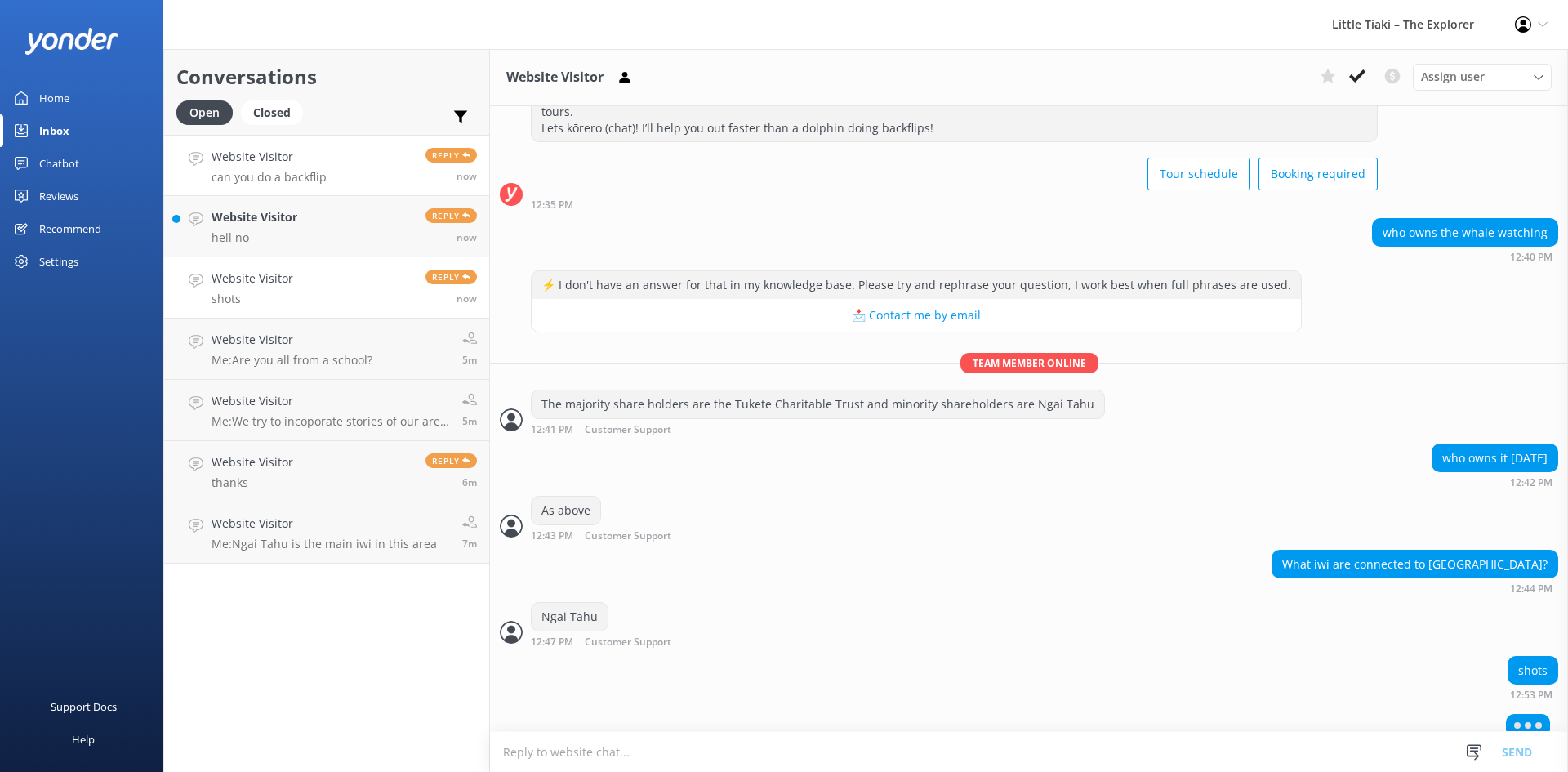
click at [278, 158] on h4 "Website Visitor" at bounding box center [268, 156] width 115 height 18
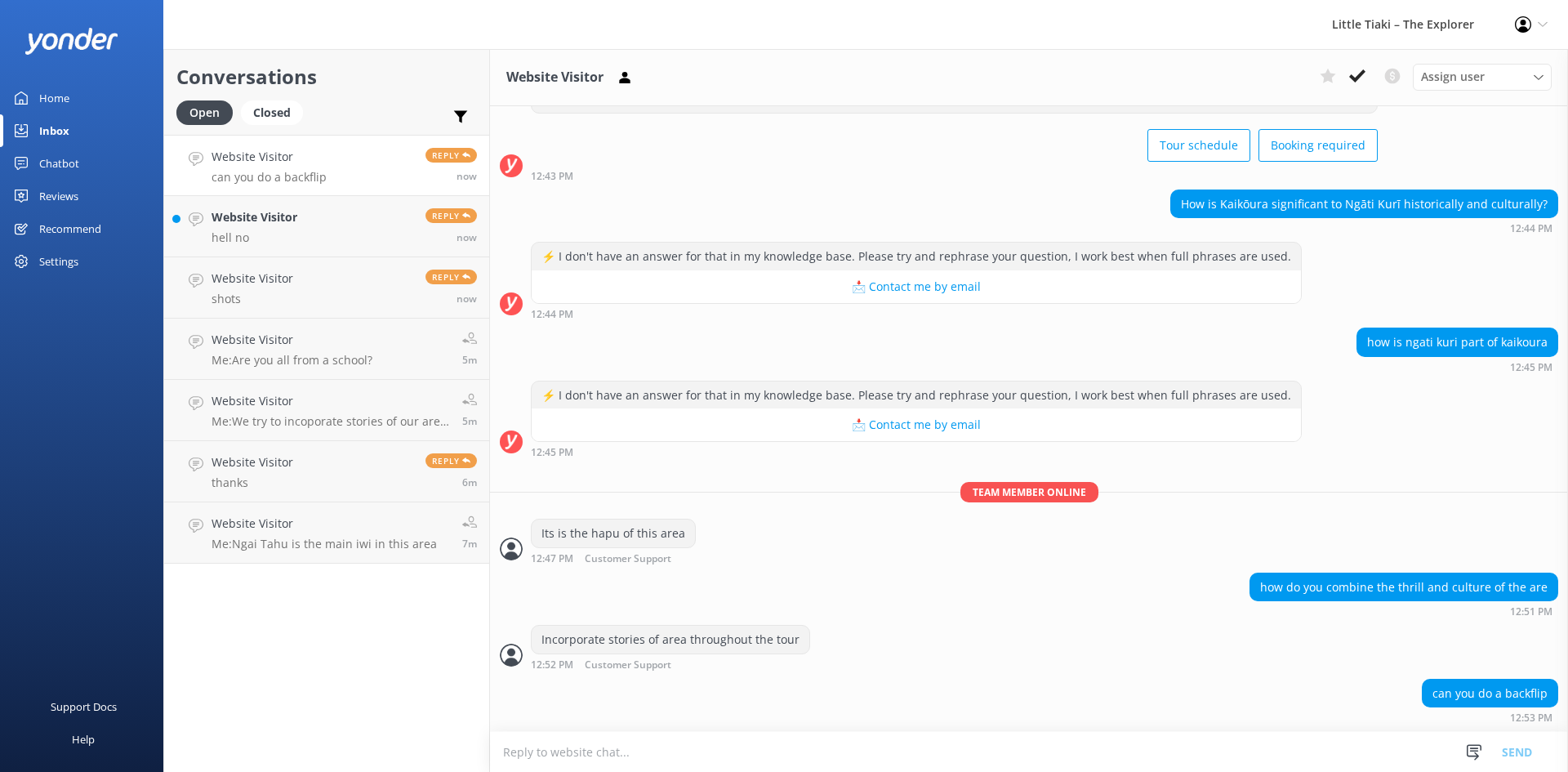
scroll to position [81, 0]
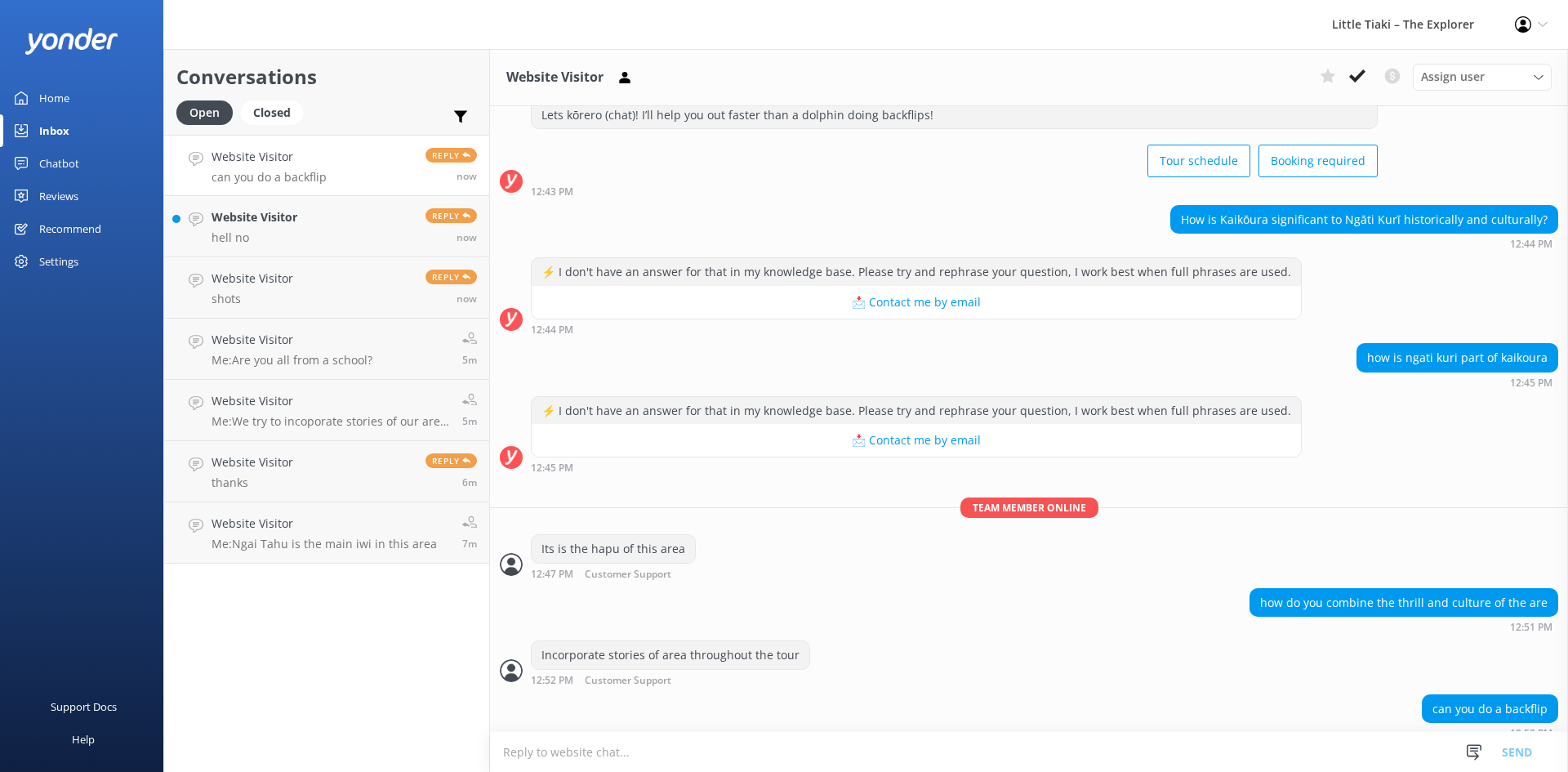
click at [669, 754] on textarea at bounding box center [1029, 751] width 1078 height 40
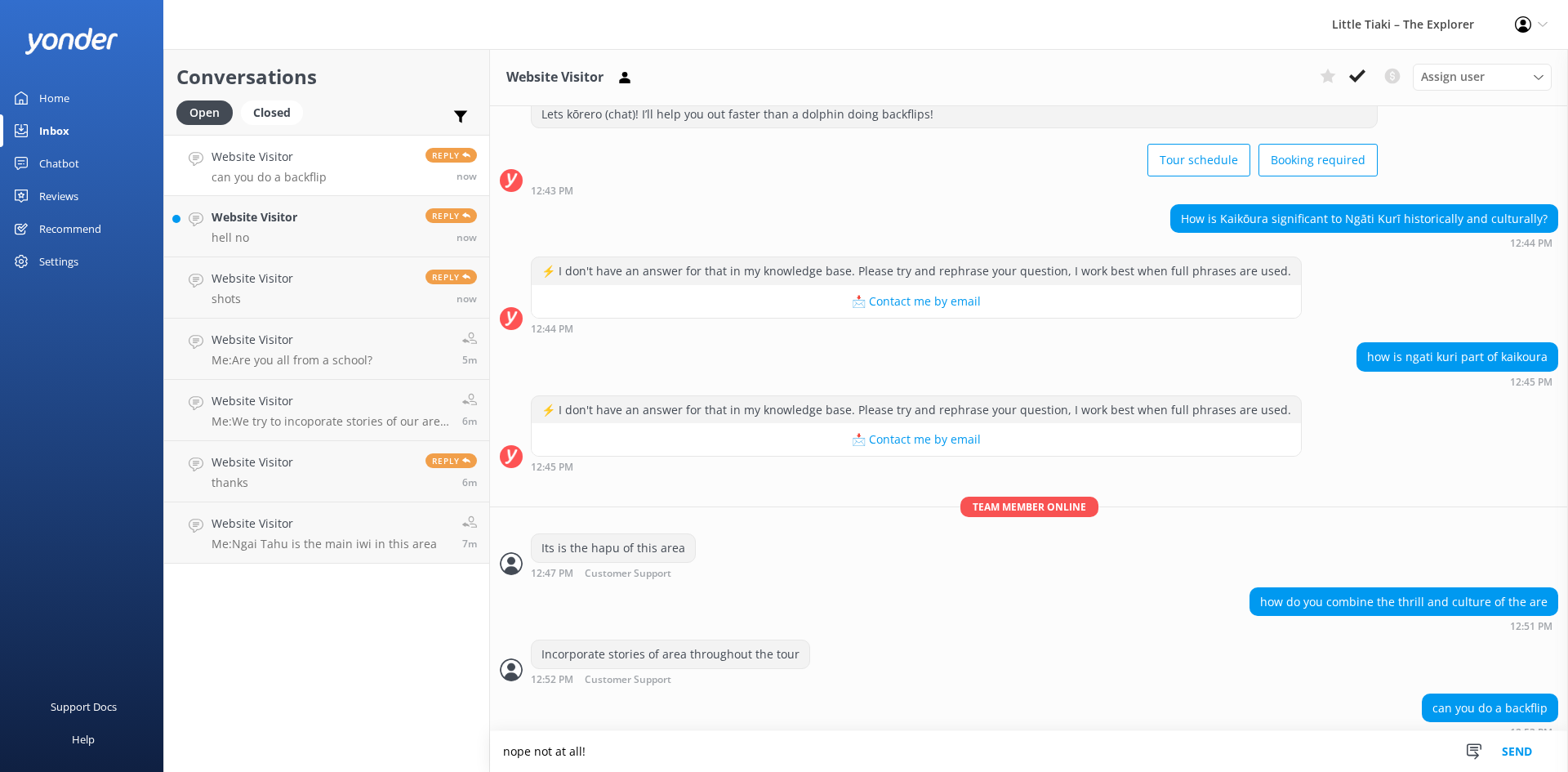
type textarea "nope not at all!"
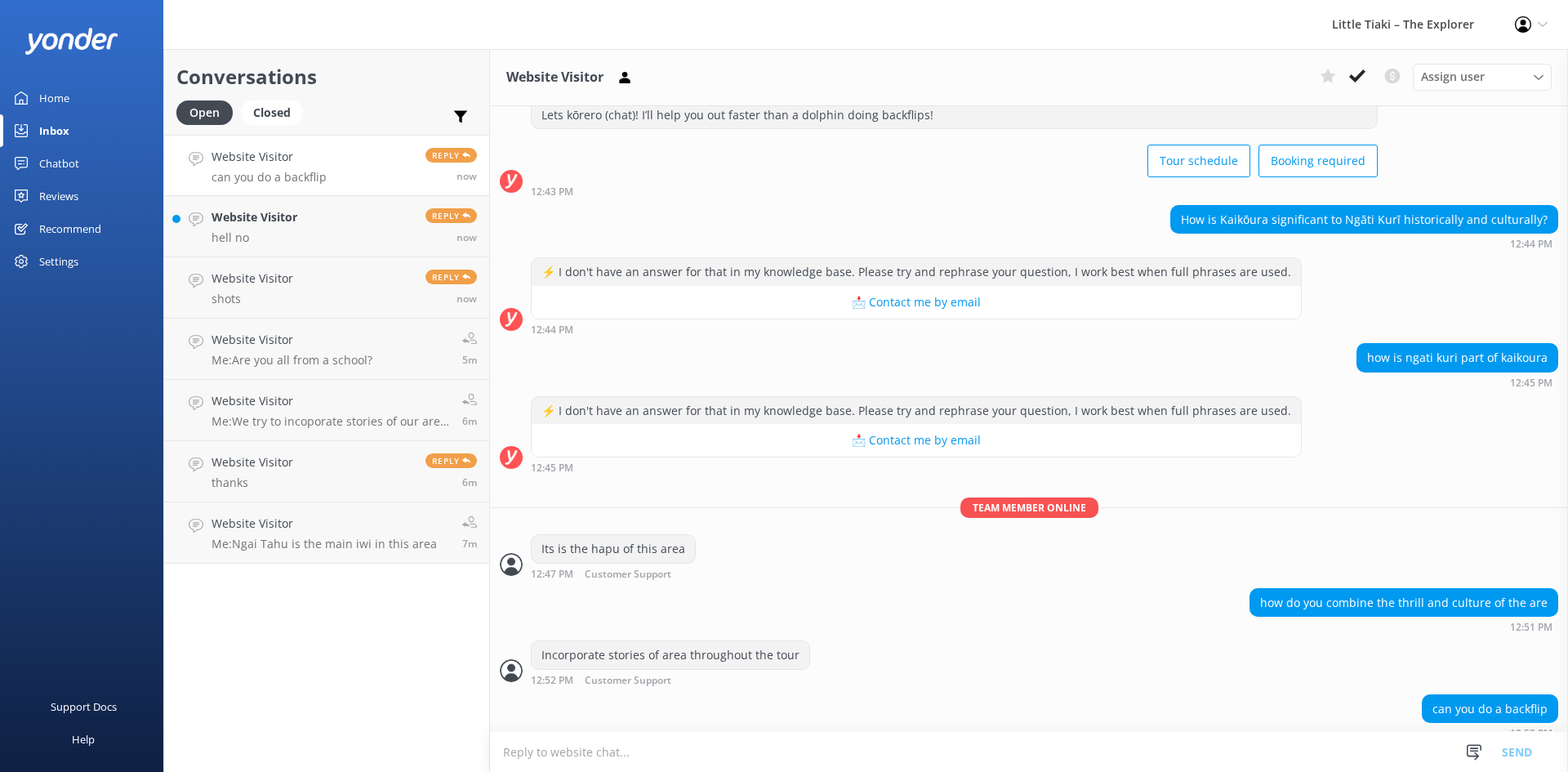
scroll to position [134, 0]
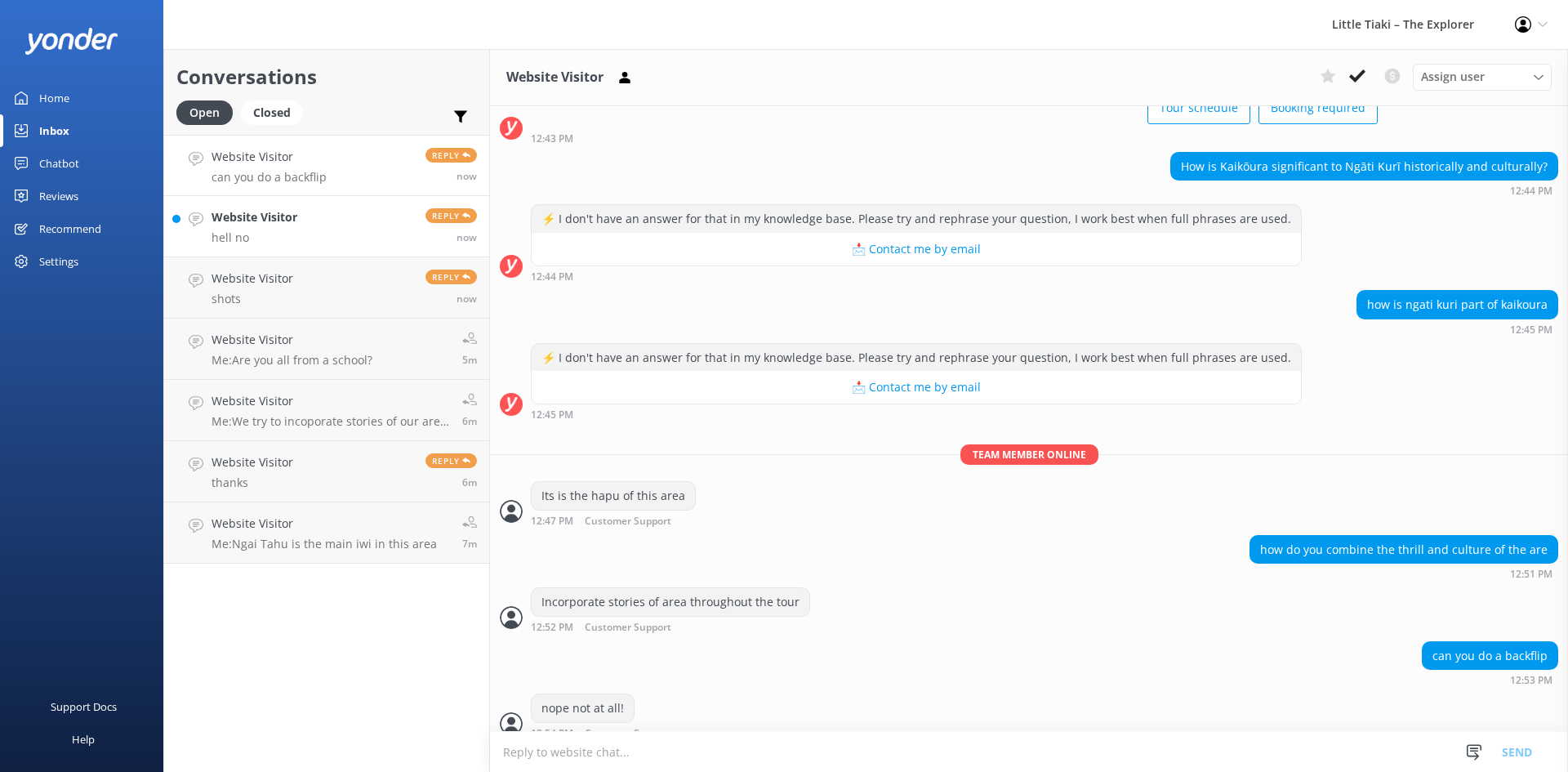
click at [260, 207] on link "Website Visitor hell no Reply now" at bounding box center [326, 226] width 325 height 61
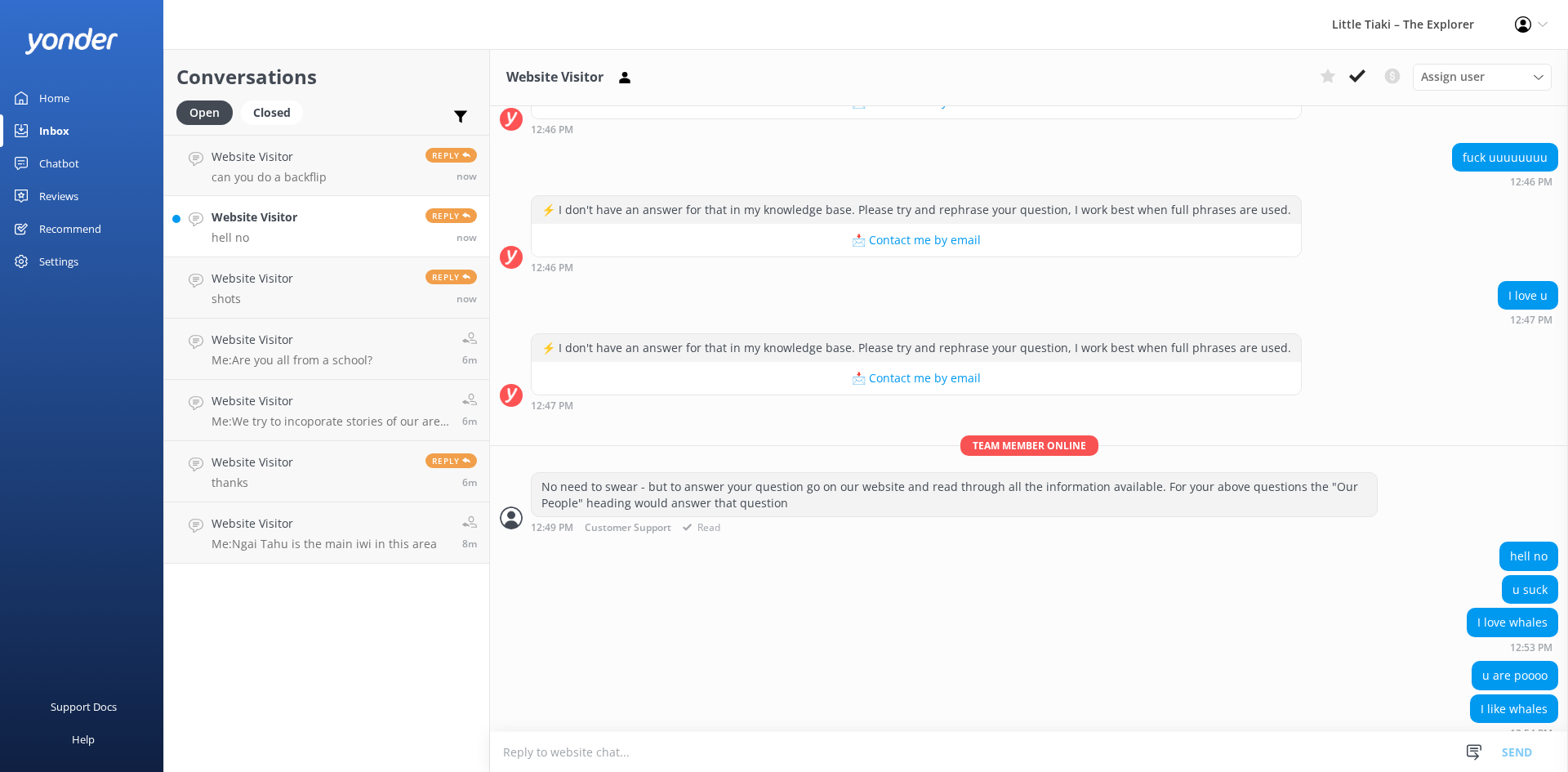
scroll to position [701, 0]
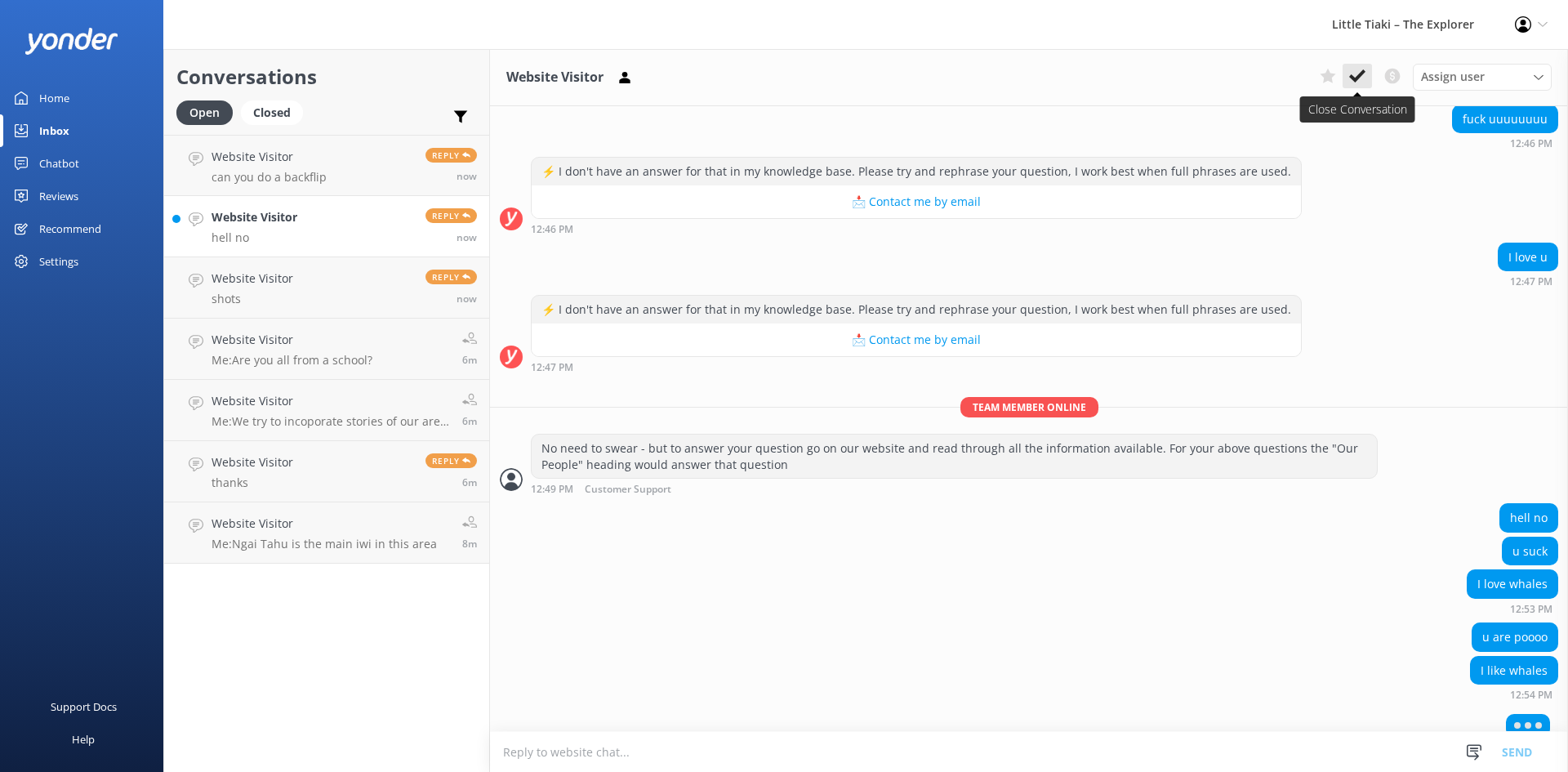
click at [1359, 72] on icon at bounding box center [1357, 76] width 16 height 16
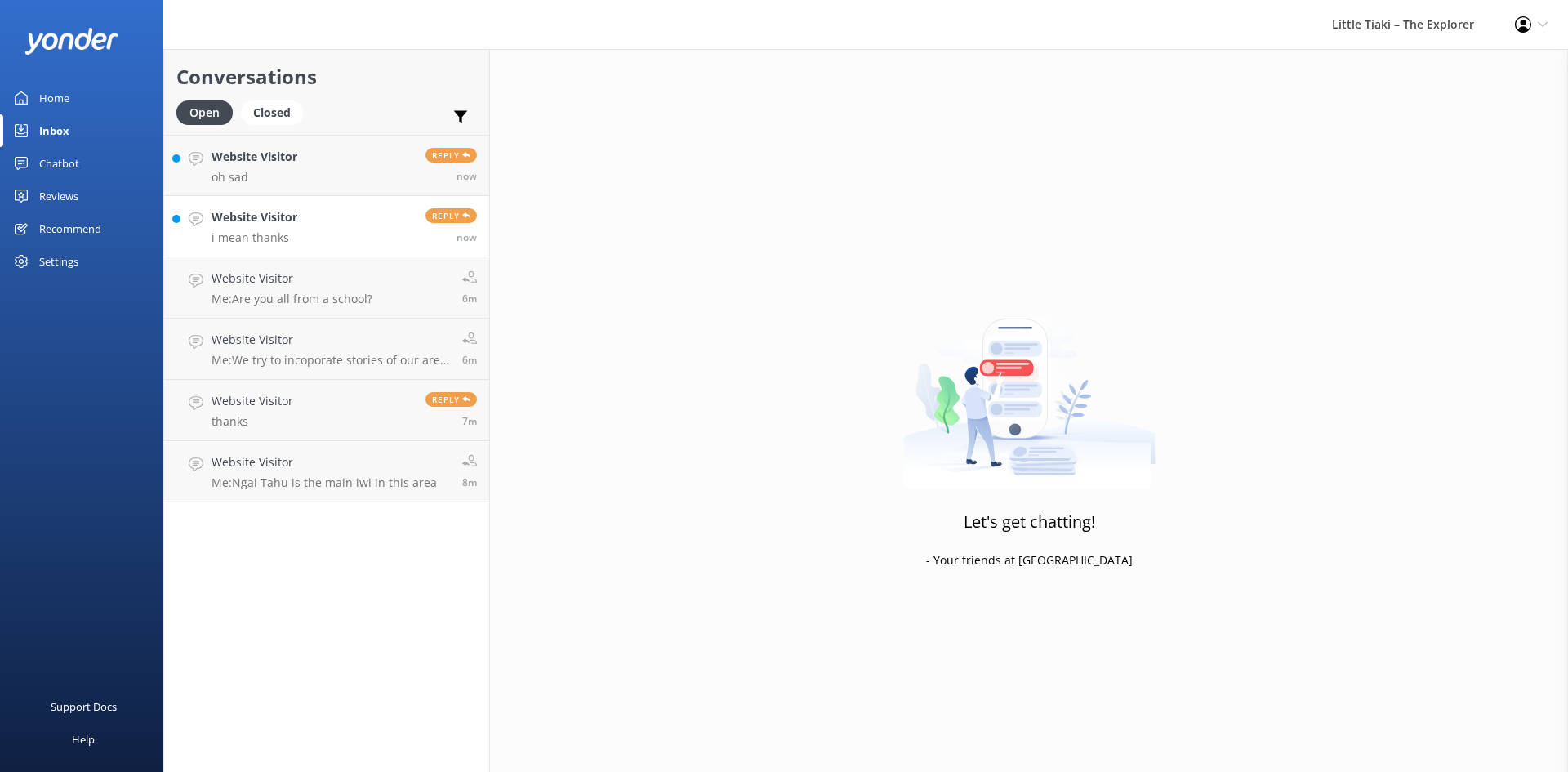
click at [248, 216] on h4 "Website Visitor" at bounding box center [254, 217] width 85 height 18
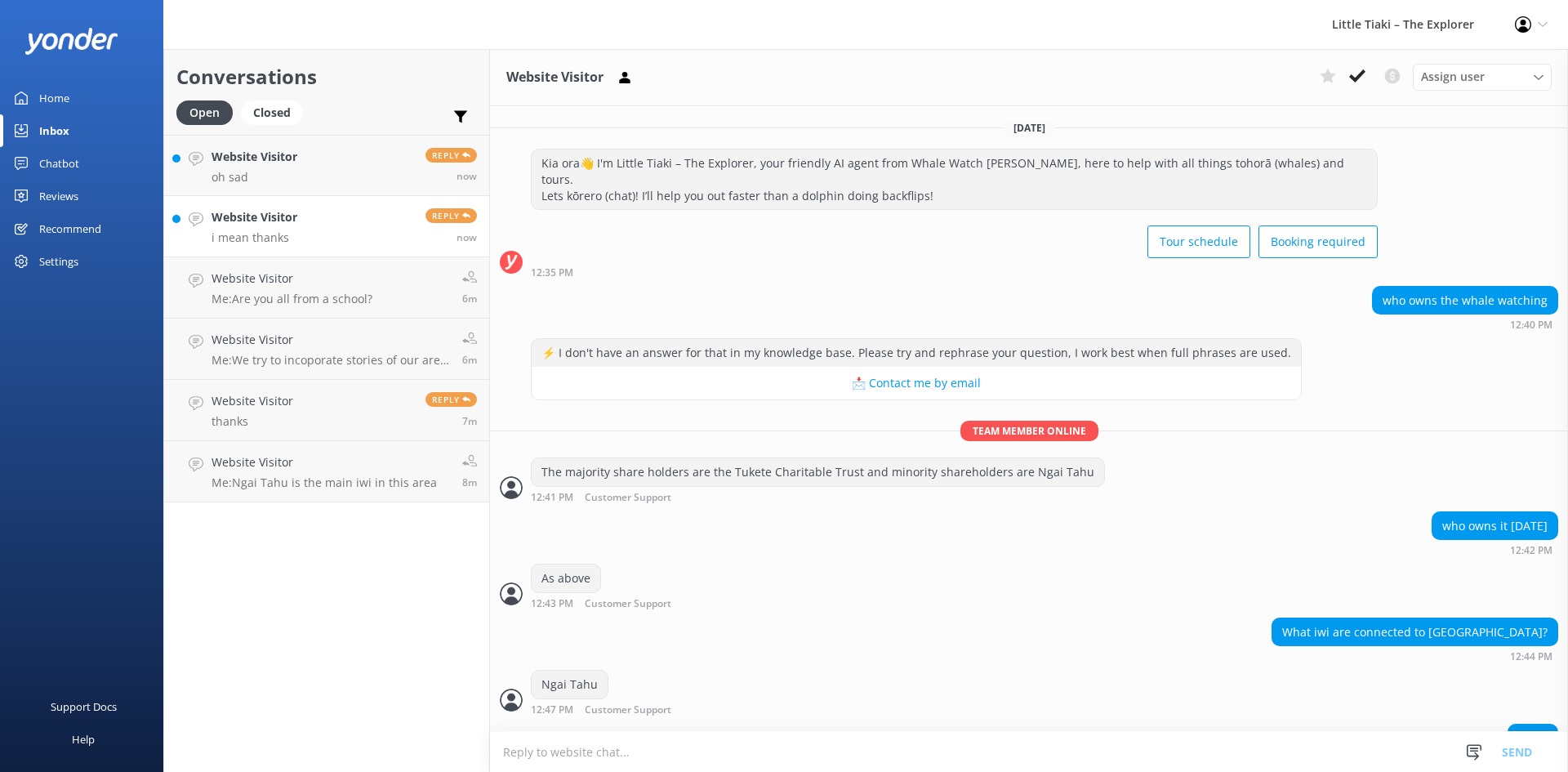
scroll to position [82, 0]
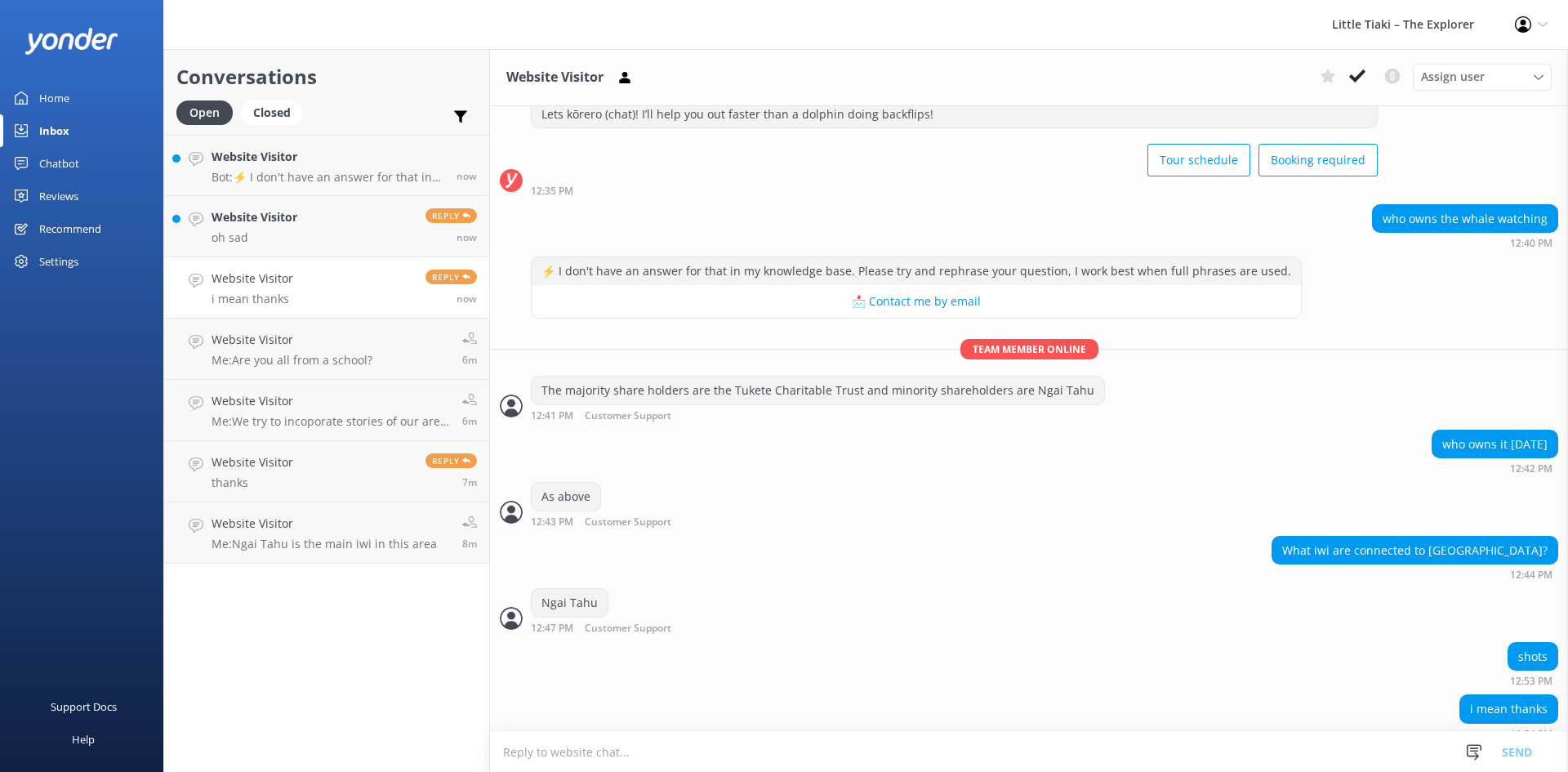
click at [734, 755] on textarea at bounding box center [1029, 751] width 1078 height 40
type textarea """
type textarea ":"
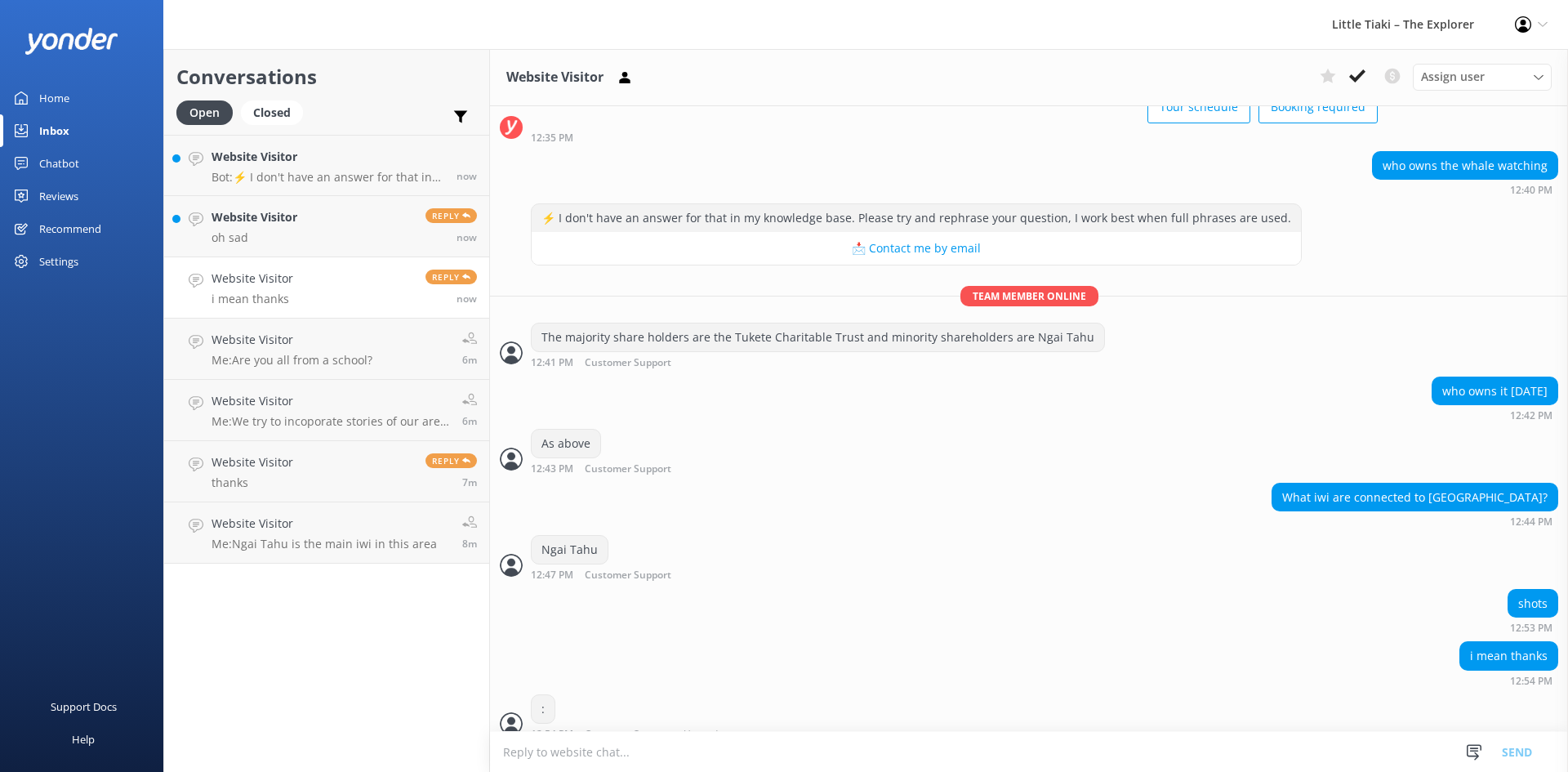
scroll to position [1, 0]
click at [734, 755] on textarea at bounding box center [1029, 751] width 1078 height 40
type textarea "no worries"
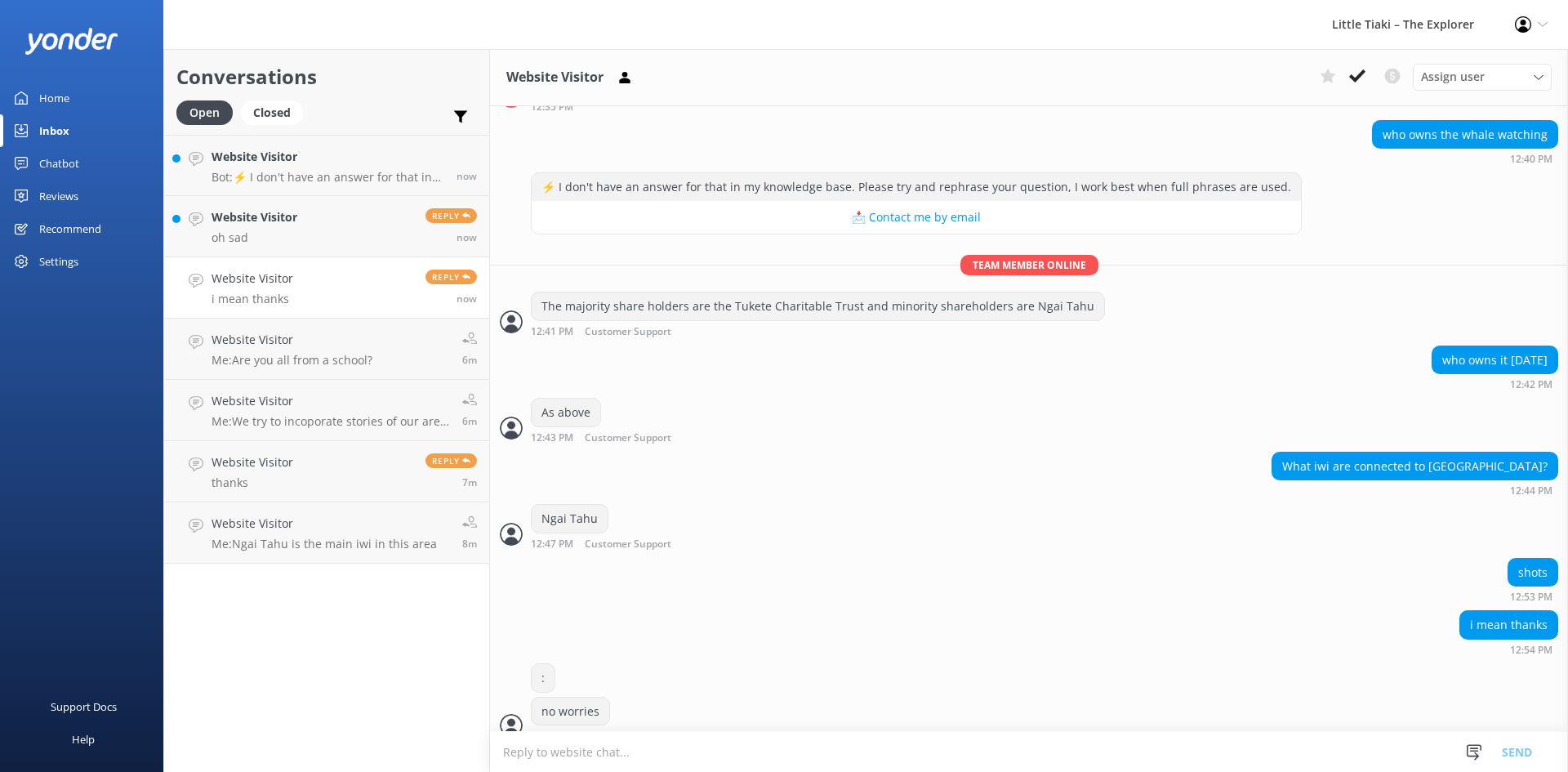
scroll to position [168, 0]
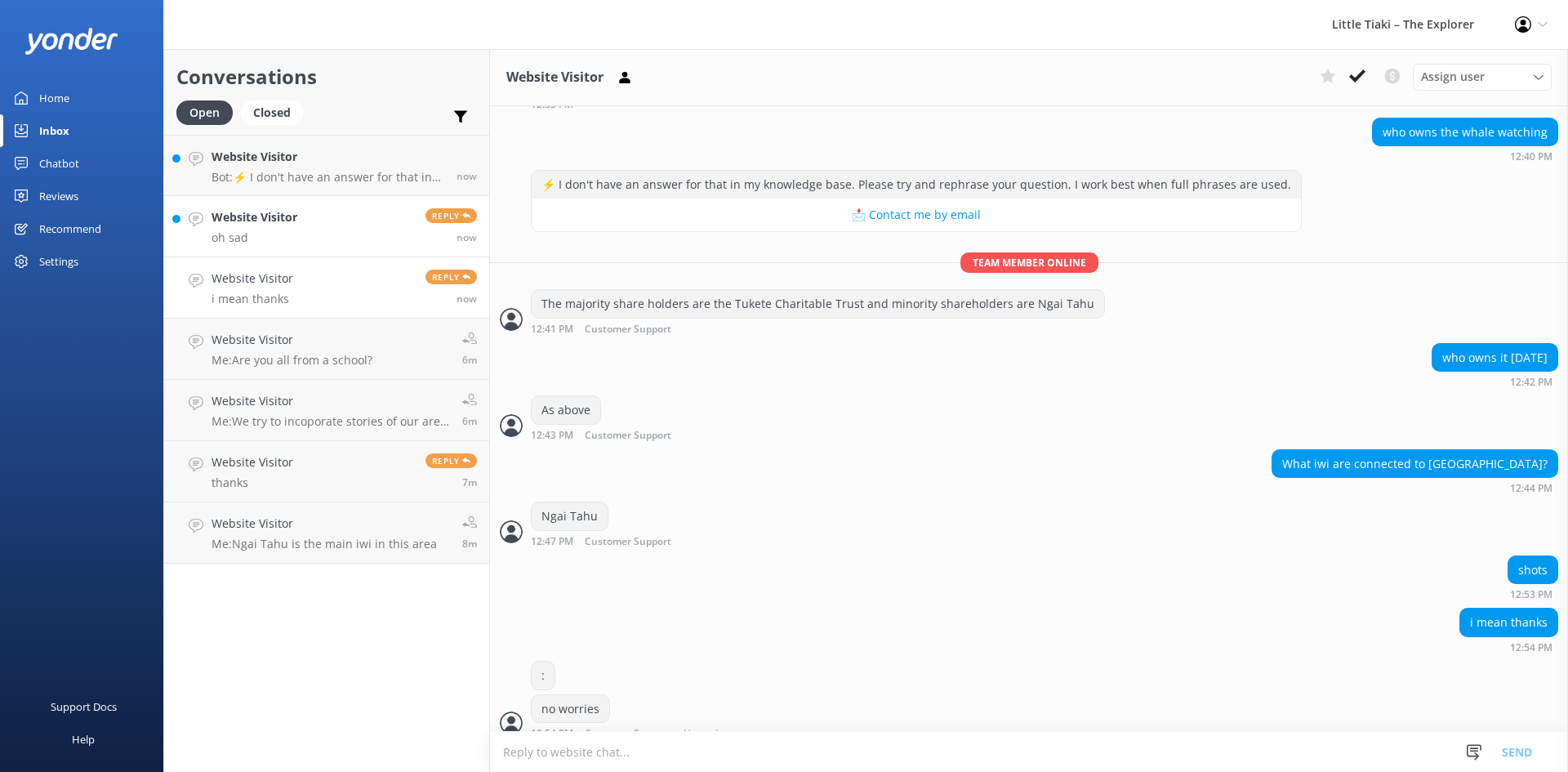
click at [268, 223] on h4 "Website Visitor" at bounding box center [254, 217] width 85 height 18
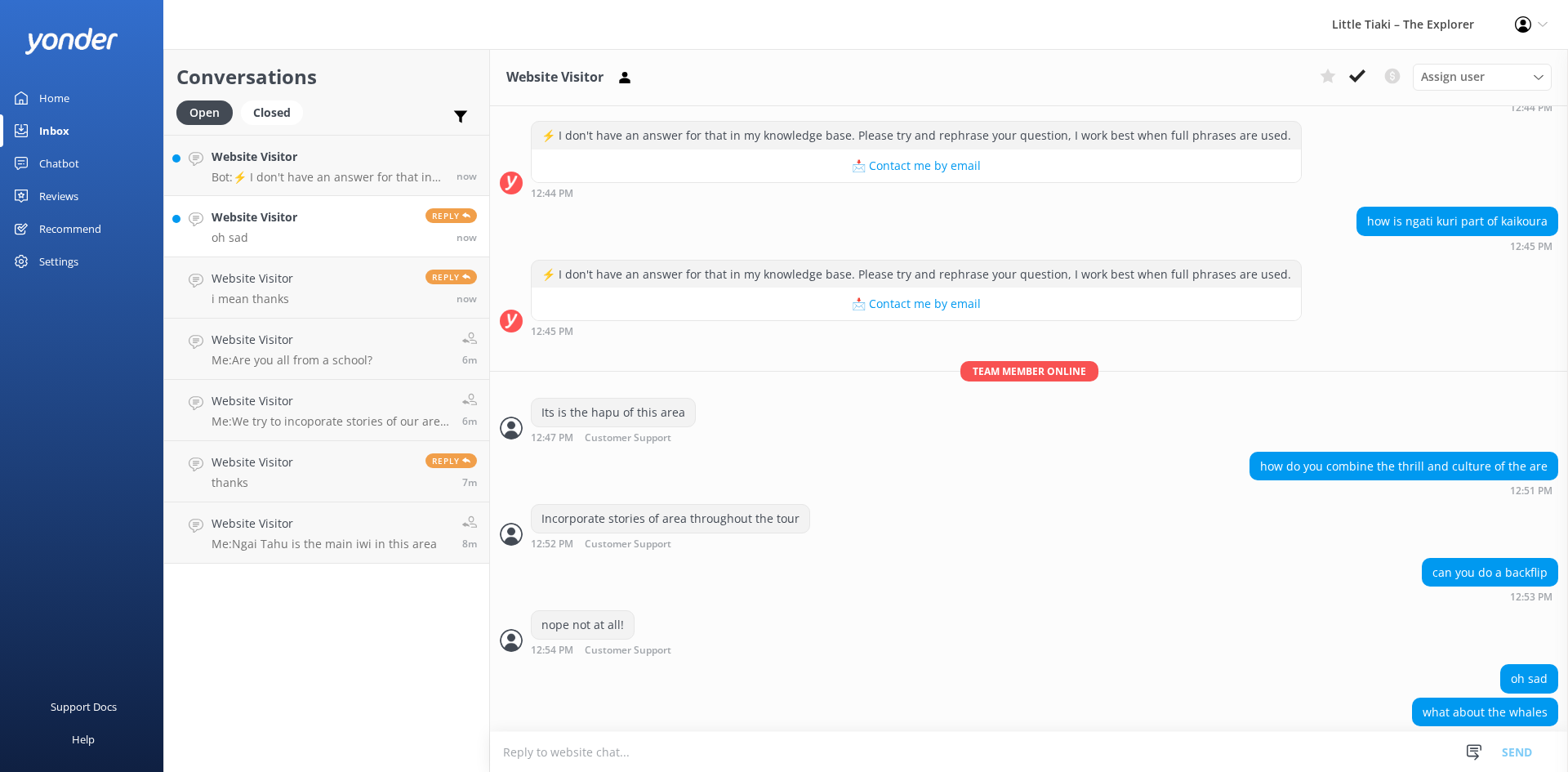
scroll to position [221, 0]
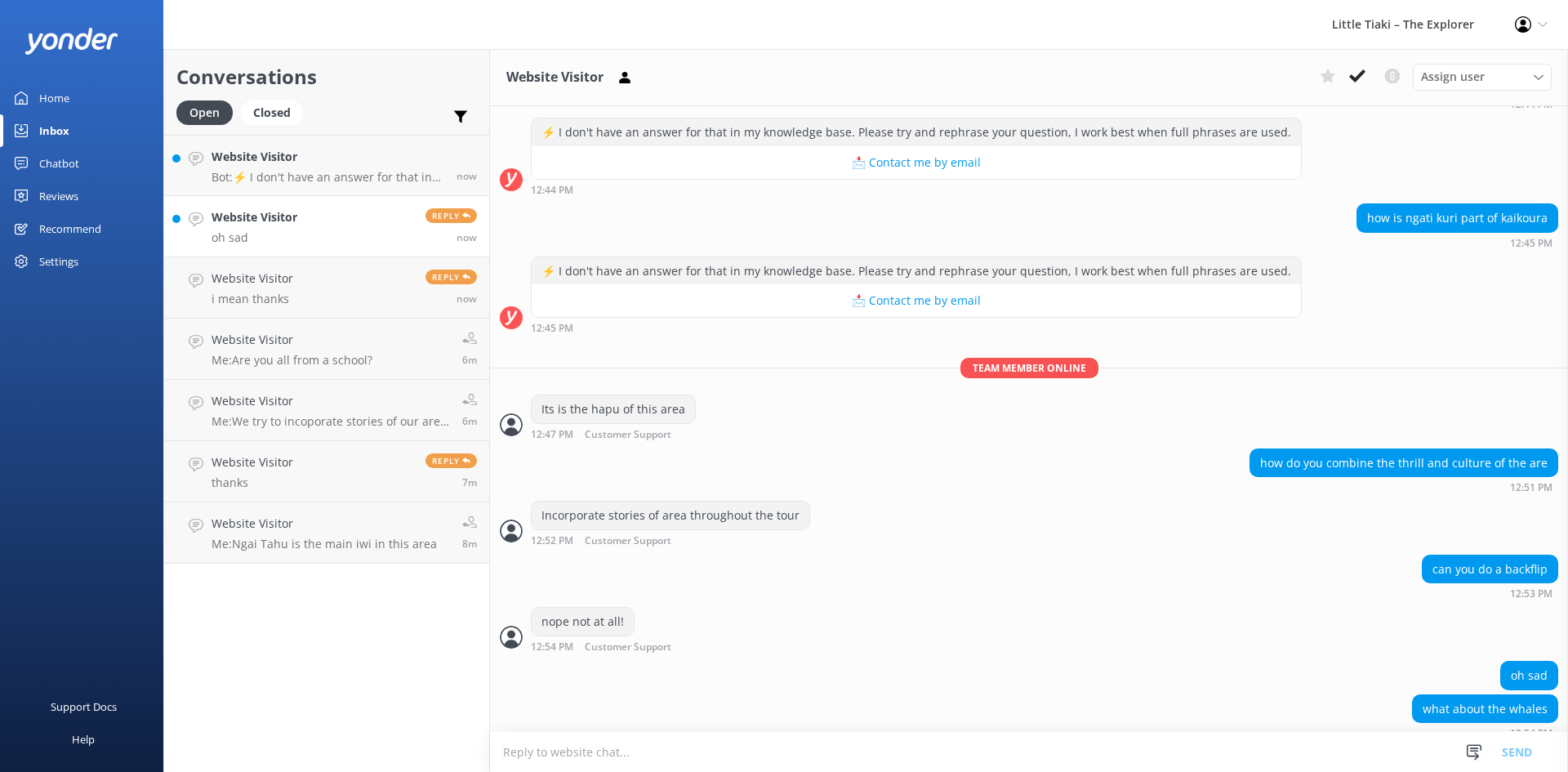
click at [517, 750] on textarea at bounding box center [1029, 751] width 1078 height 40
type textarea "Not the ones we see"
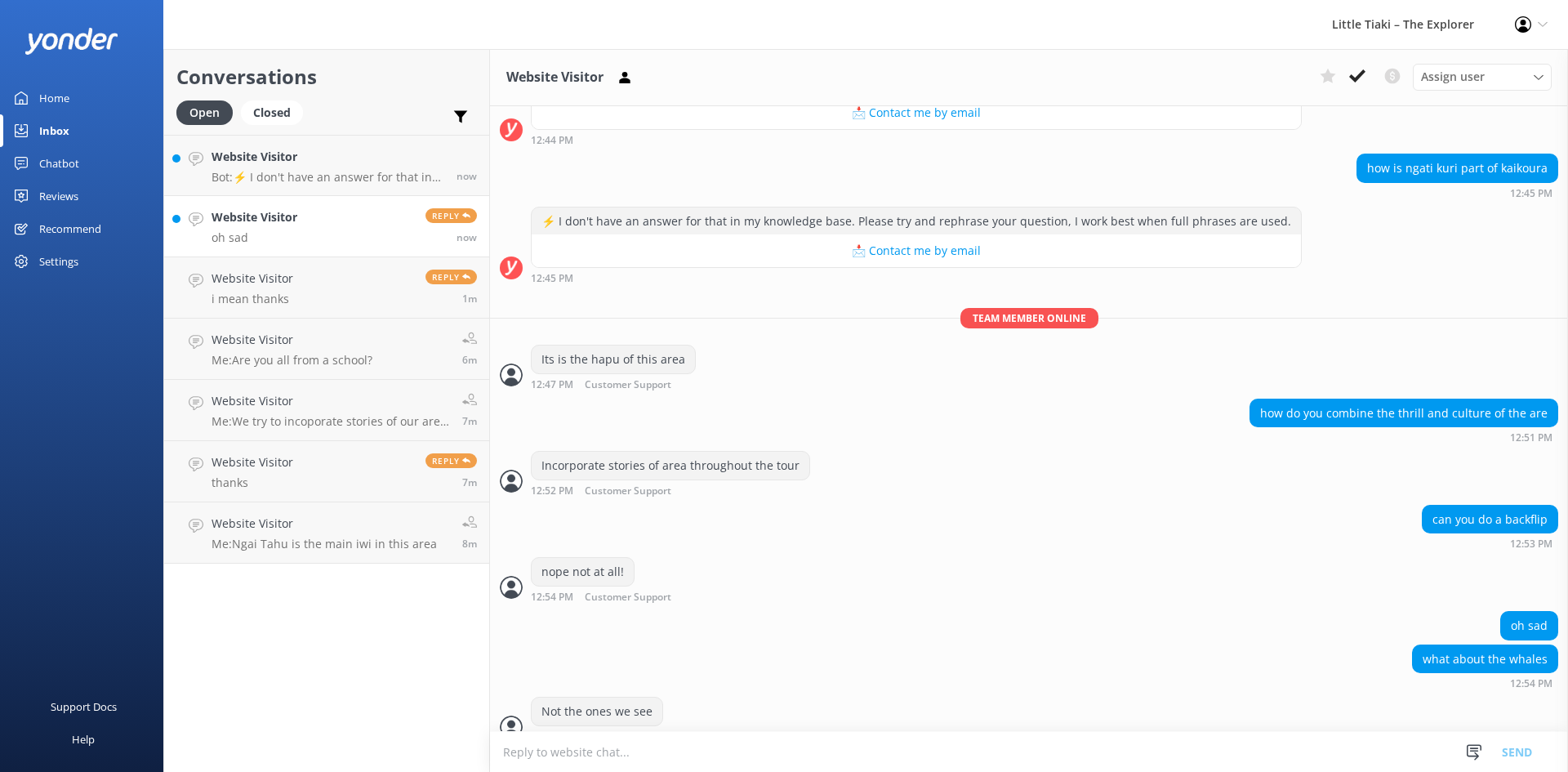
scroll to position [273, 0]
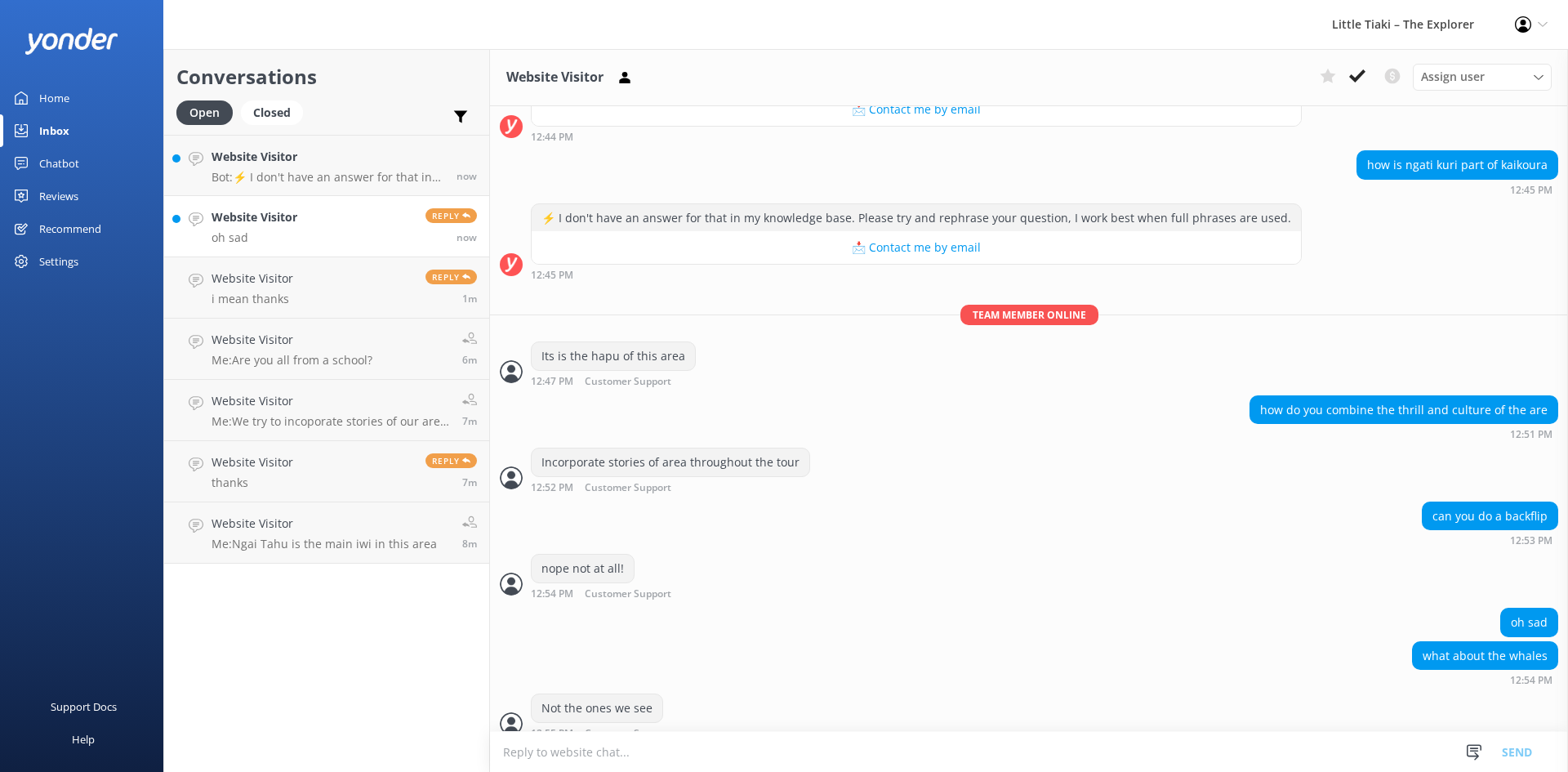
click at [253, 223] on h4 "Website Visitor" at bounding box center [254, 217] width 85 height 18
click at [252, 170] on p "Bot: ⚡ I don't have an answer for that in my knowledge base. Please try and rep…" at bounding box center [328, 177] width 233 height 15
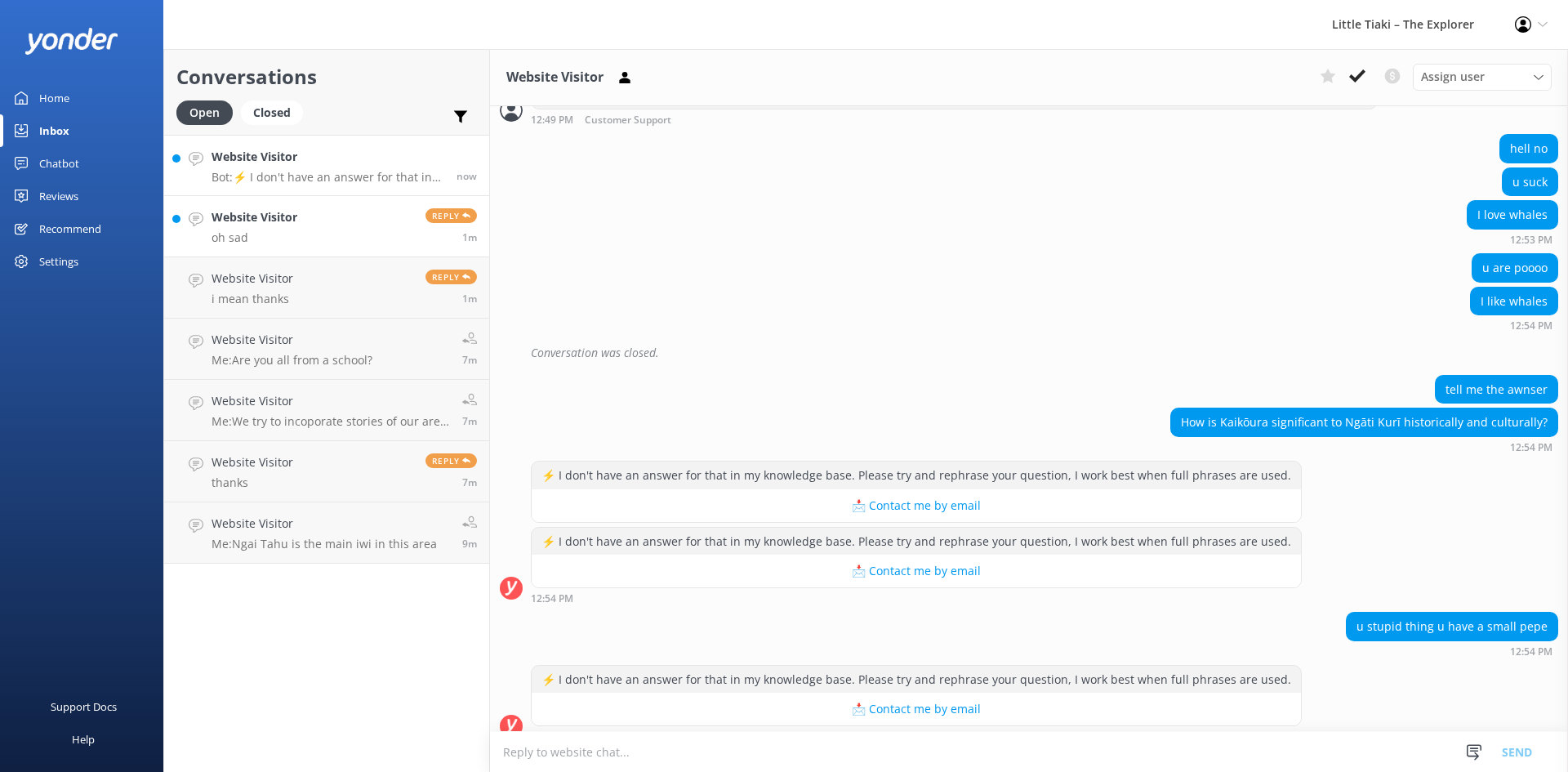
scroll to position [1074, 0]
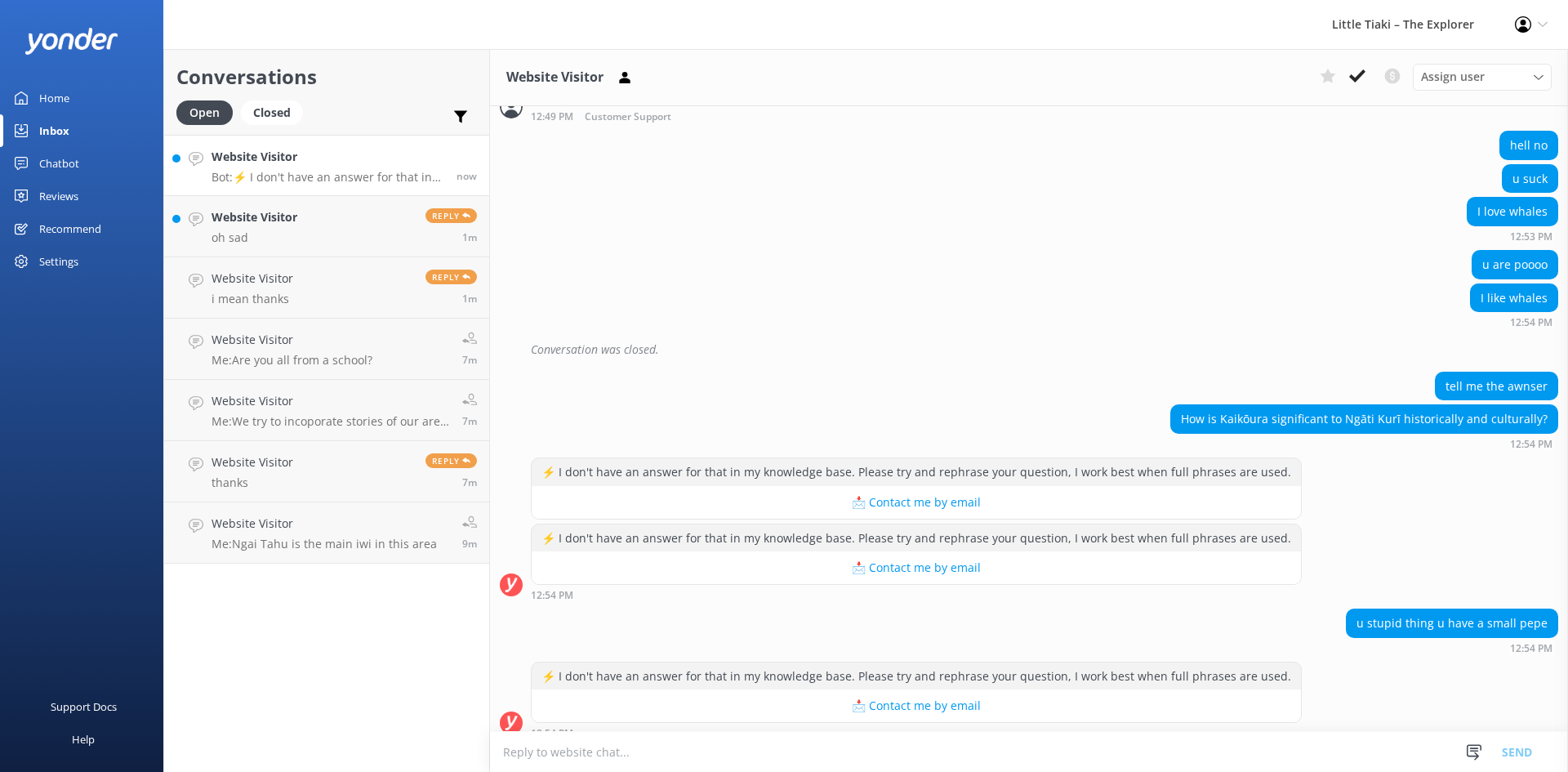
click at [693, 744] on textarea at bounding box center [1029, 751] width 1078 height 40
click at [620, 79] on icon at bounding box center [624, 77] width 16 height 16
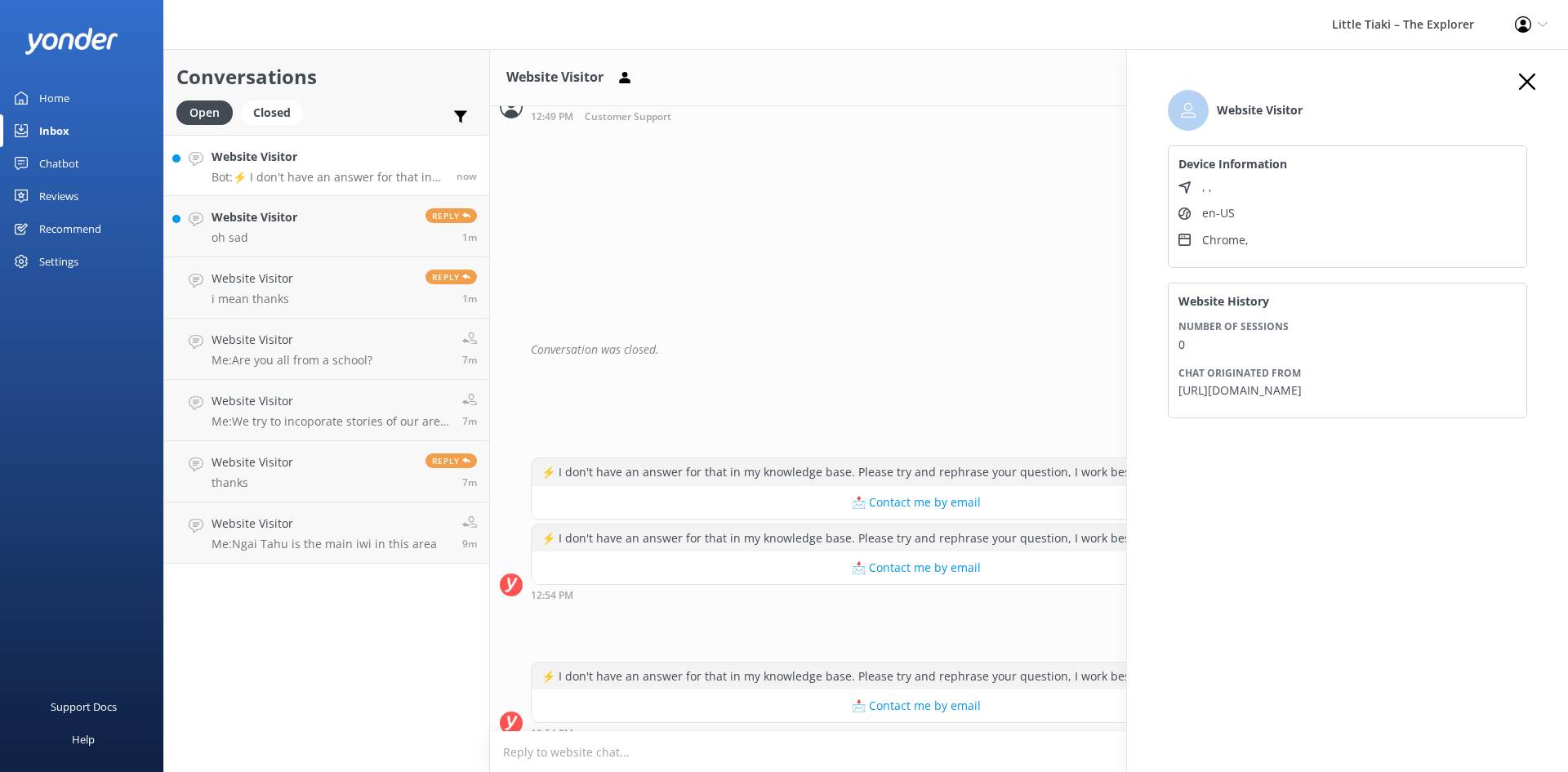
click at [1534, 85] on icon "button" at bounding box center [1527, 81] width 16 height 16
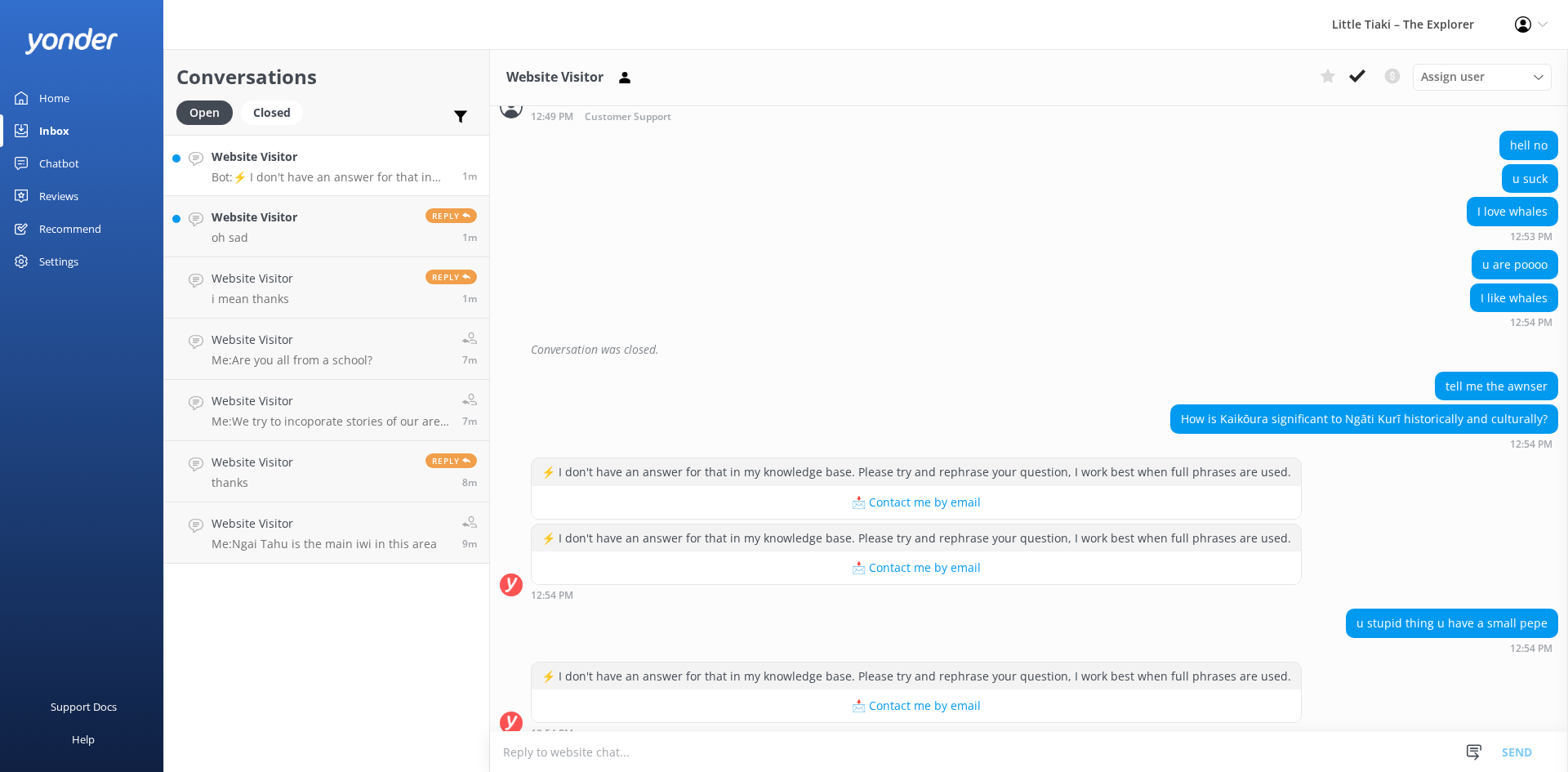
click at [564, 77] on h3 "Website Visitor" at bounding box center [555, 78] width 97 height 22
click at [1463, 72] on span "Assign user" at bounding box center [1452, 77] width 64 height 18
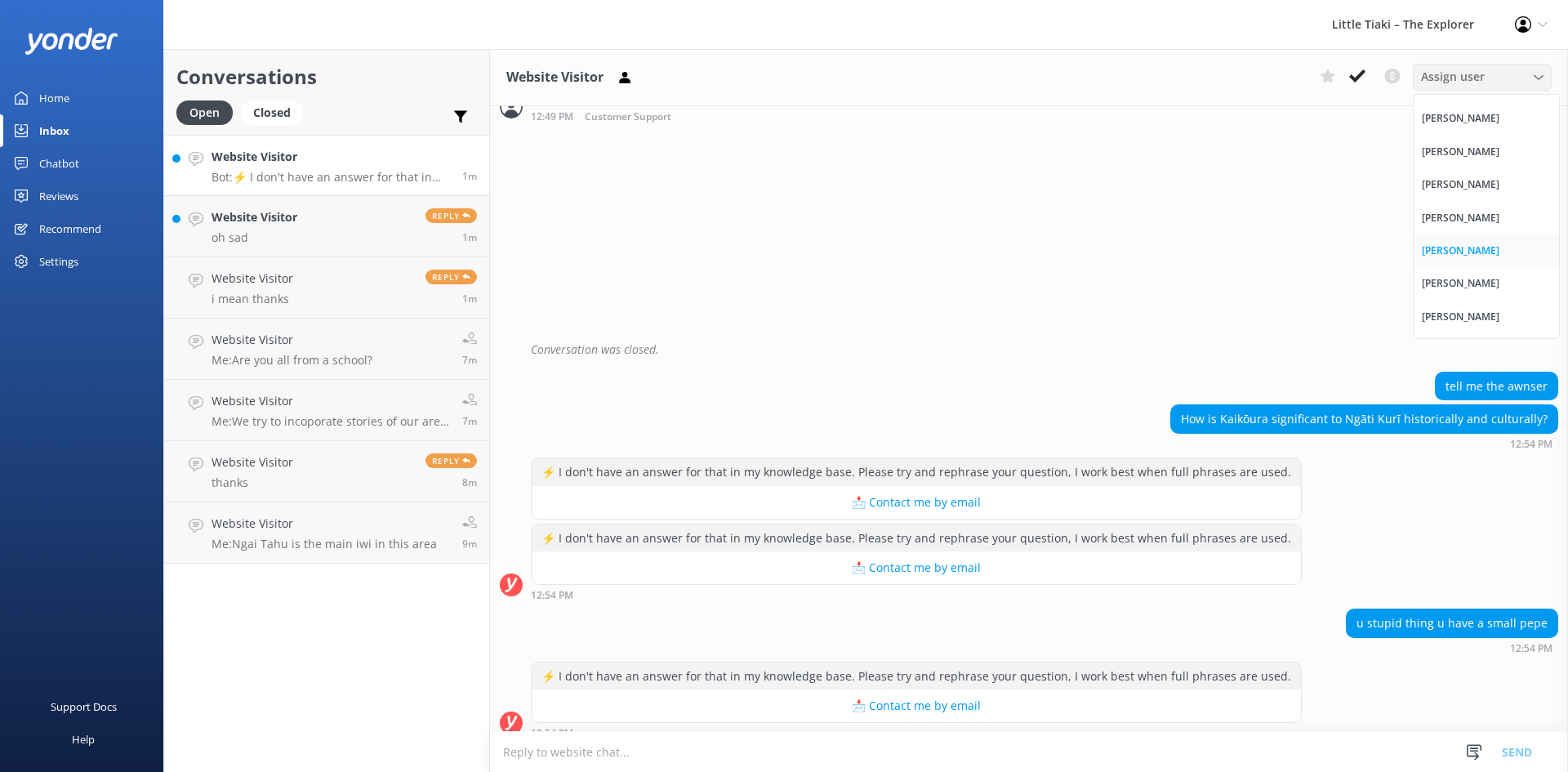
scroll to position [0, 0]
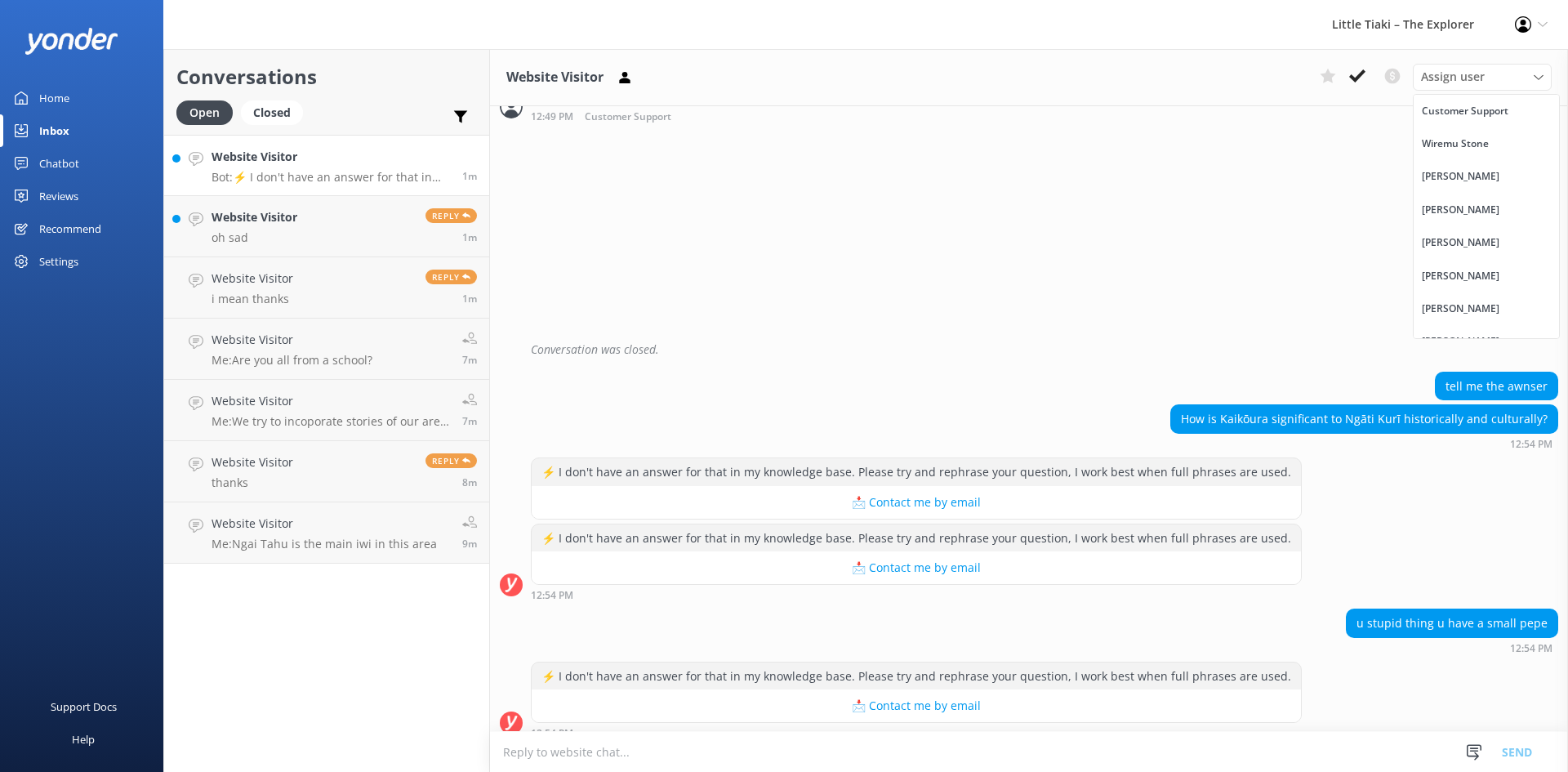
click at [1160, 266] on div "u are poooo" at bounding box center [1029, 267] width 1078 height 34
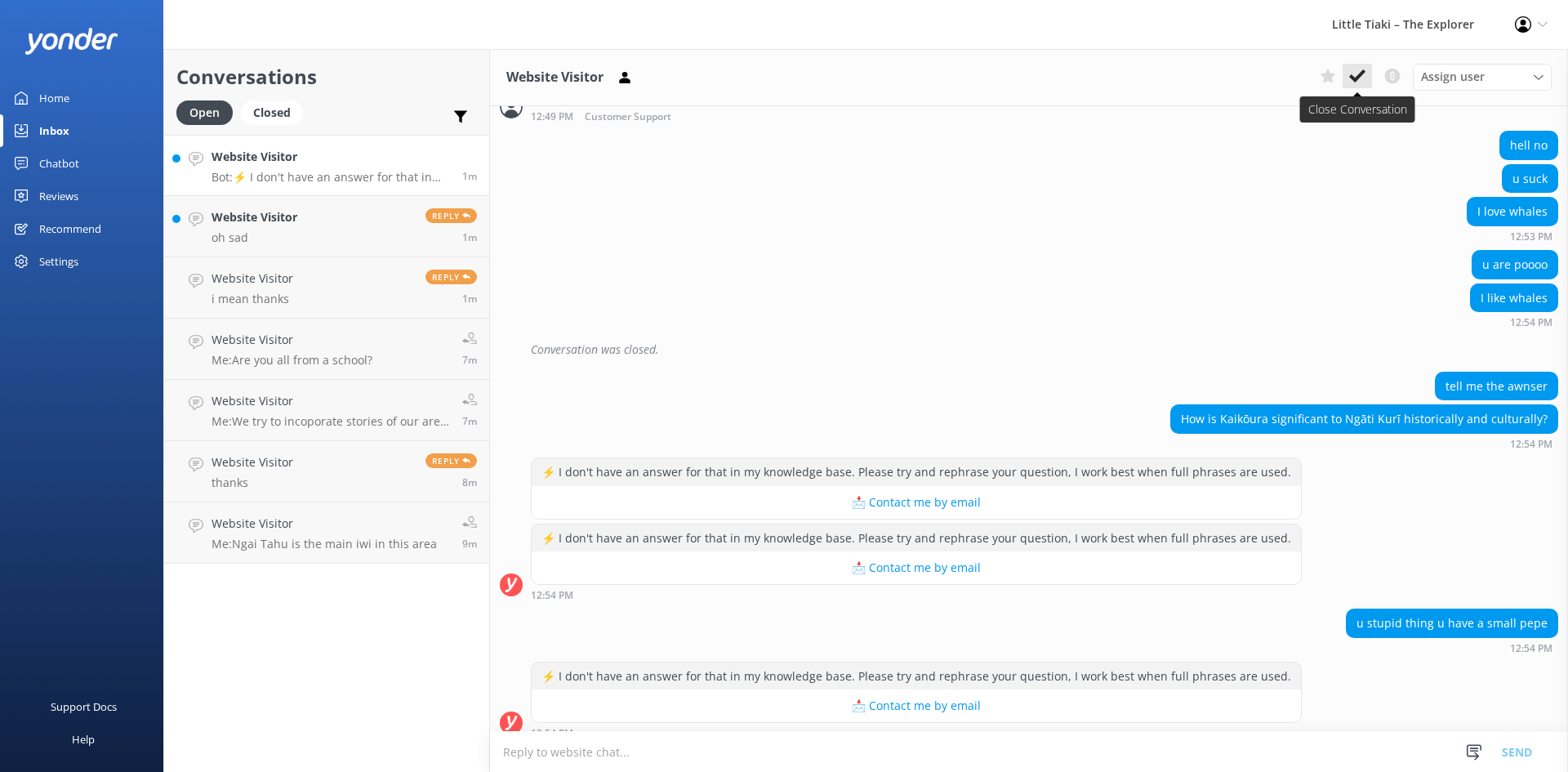
click at [1357, 74] on icon at bounding box center [1357, 76] width 16 height 16
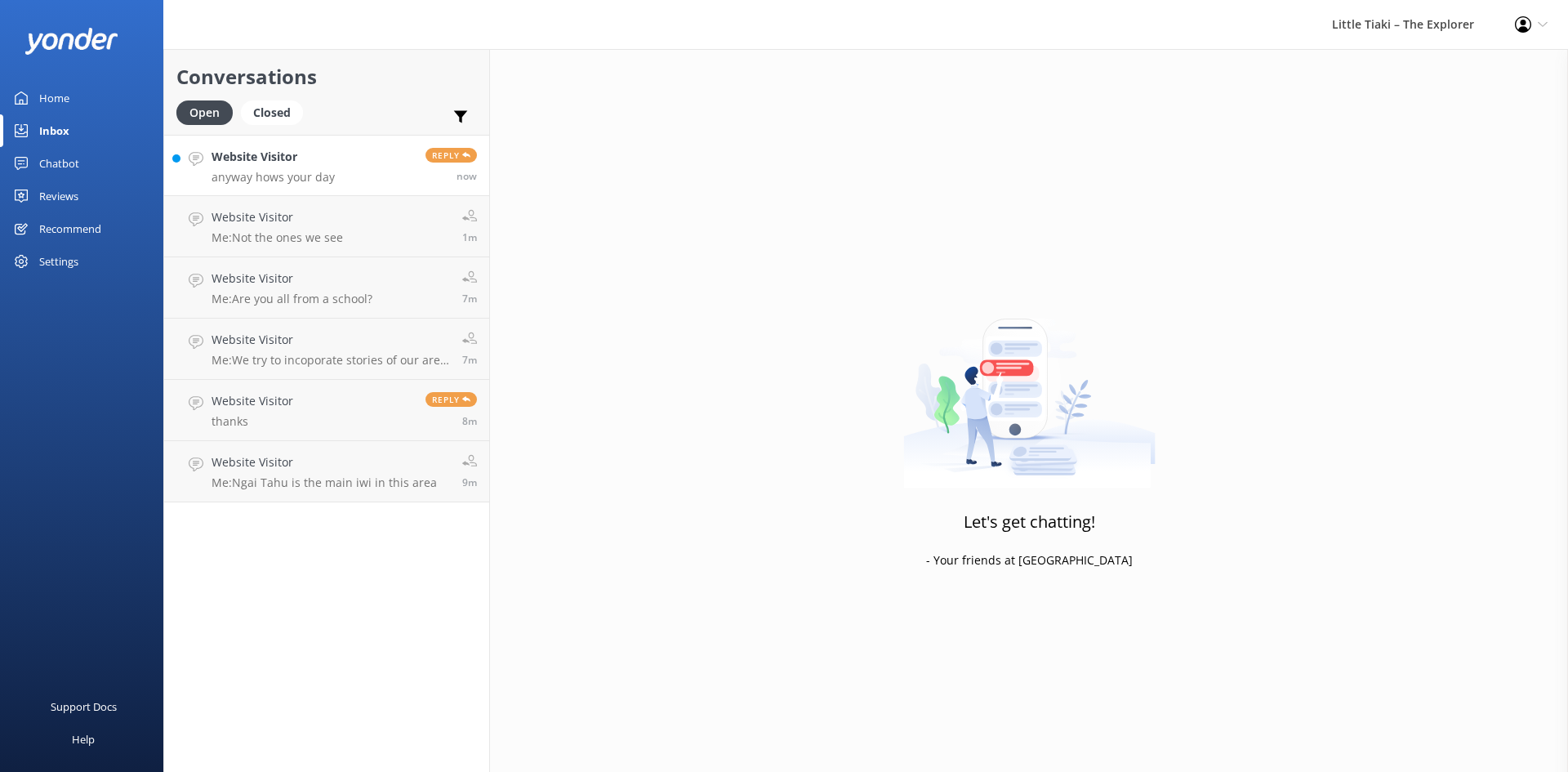
click at [259, 169] on div "Website Visitor anyway hows your day" at bounding box center [273, 165] width 123 height 35
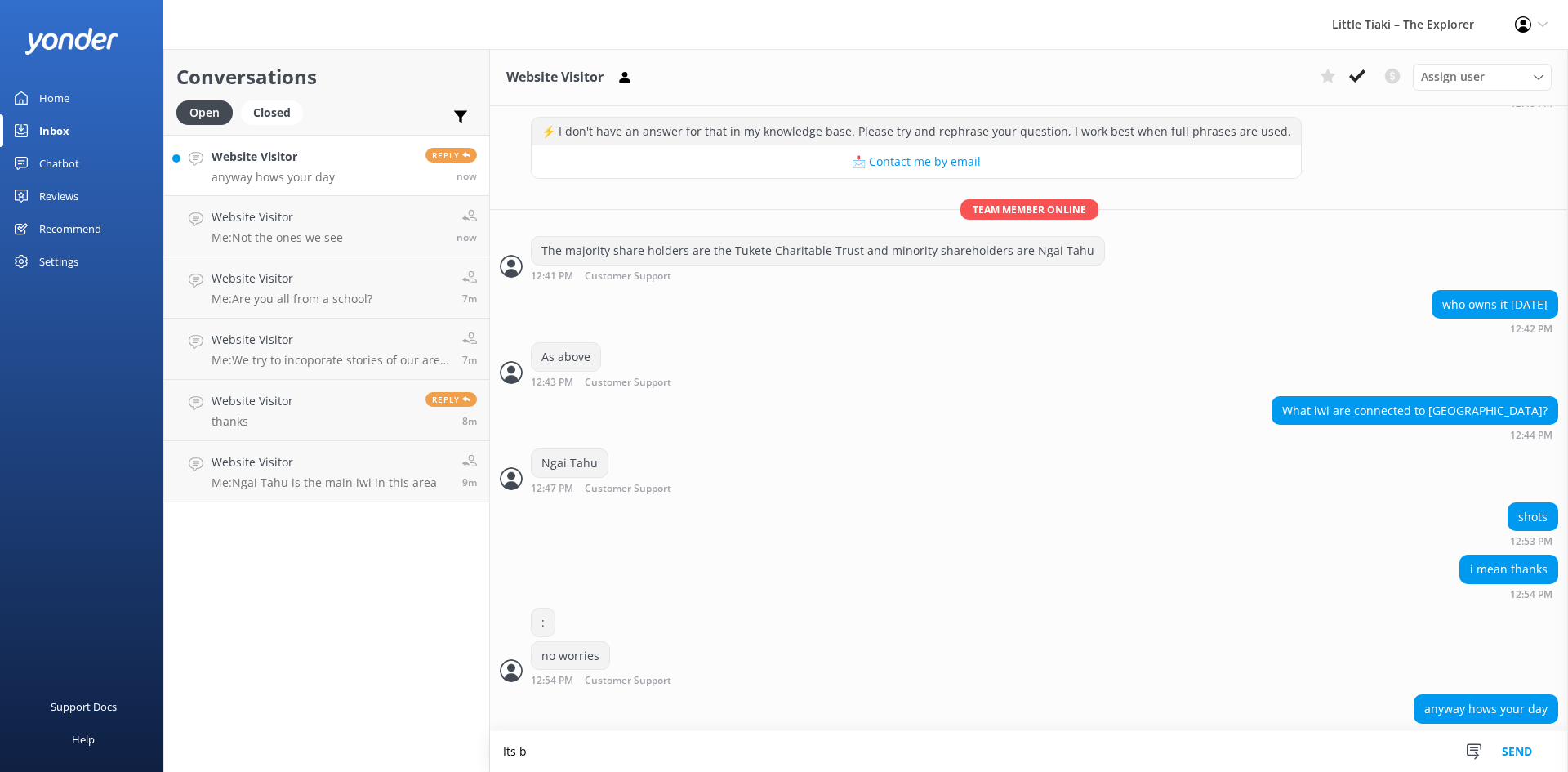
scroll to position [223, 0]
type textarea "Its busy - hows your day?"
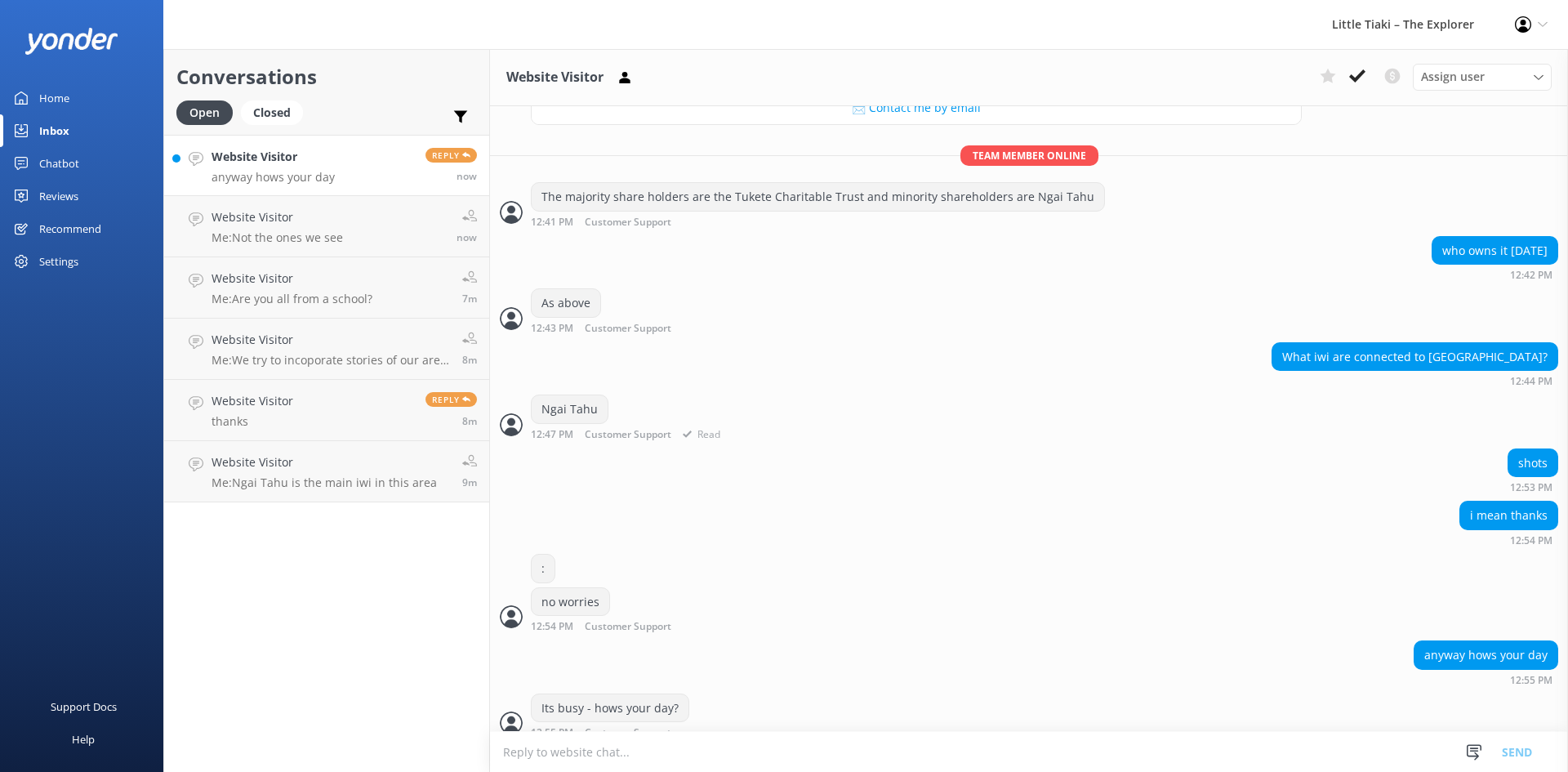
scroll to position [314, 0]
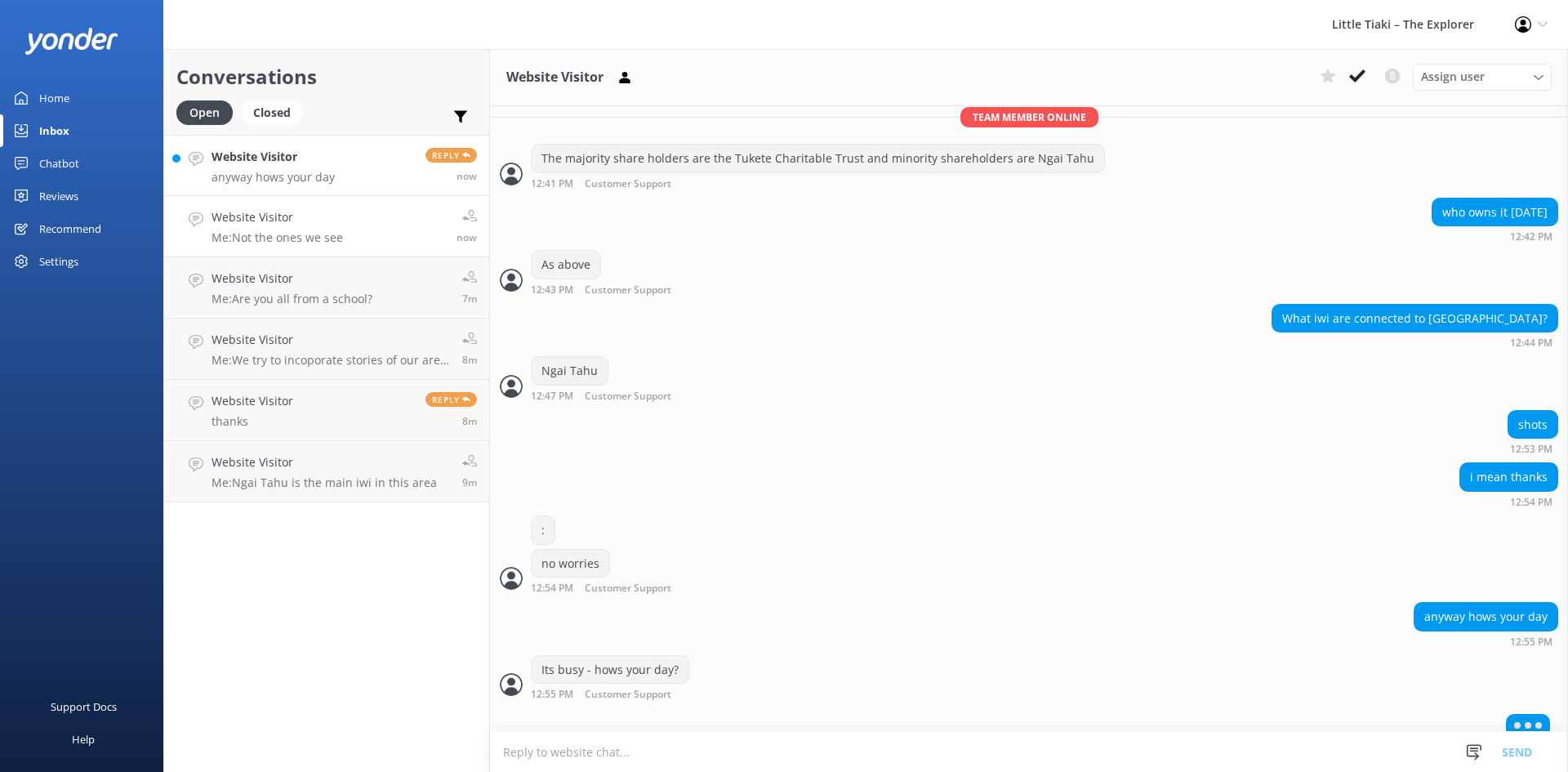
click at [329, 253] on link "Website Visitor Me: Not the ones we see now" at bounding box center [326, 226] width 325 height 61
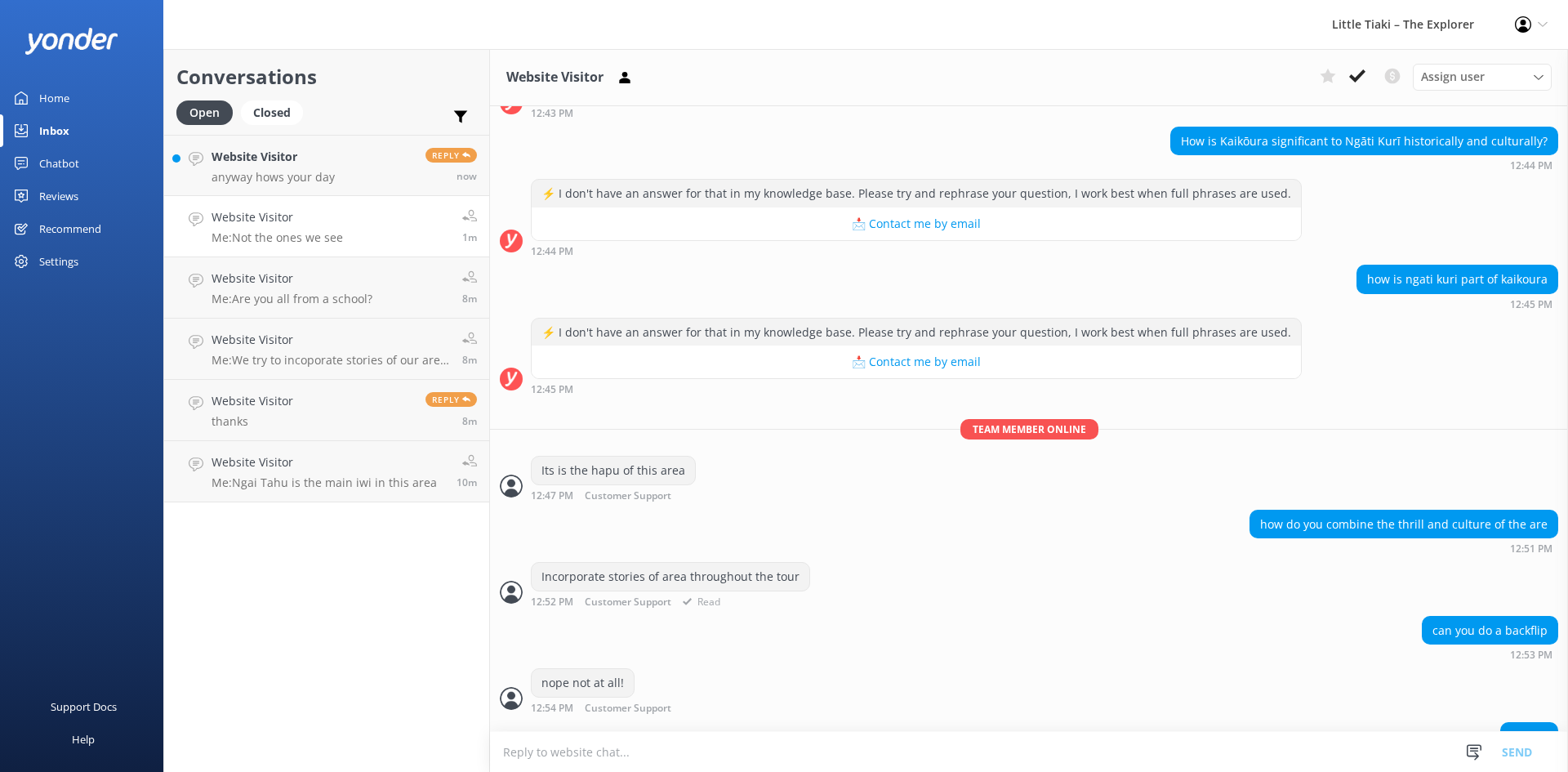
scroll to position [327, 0]
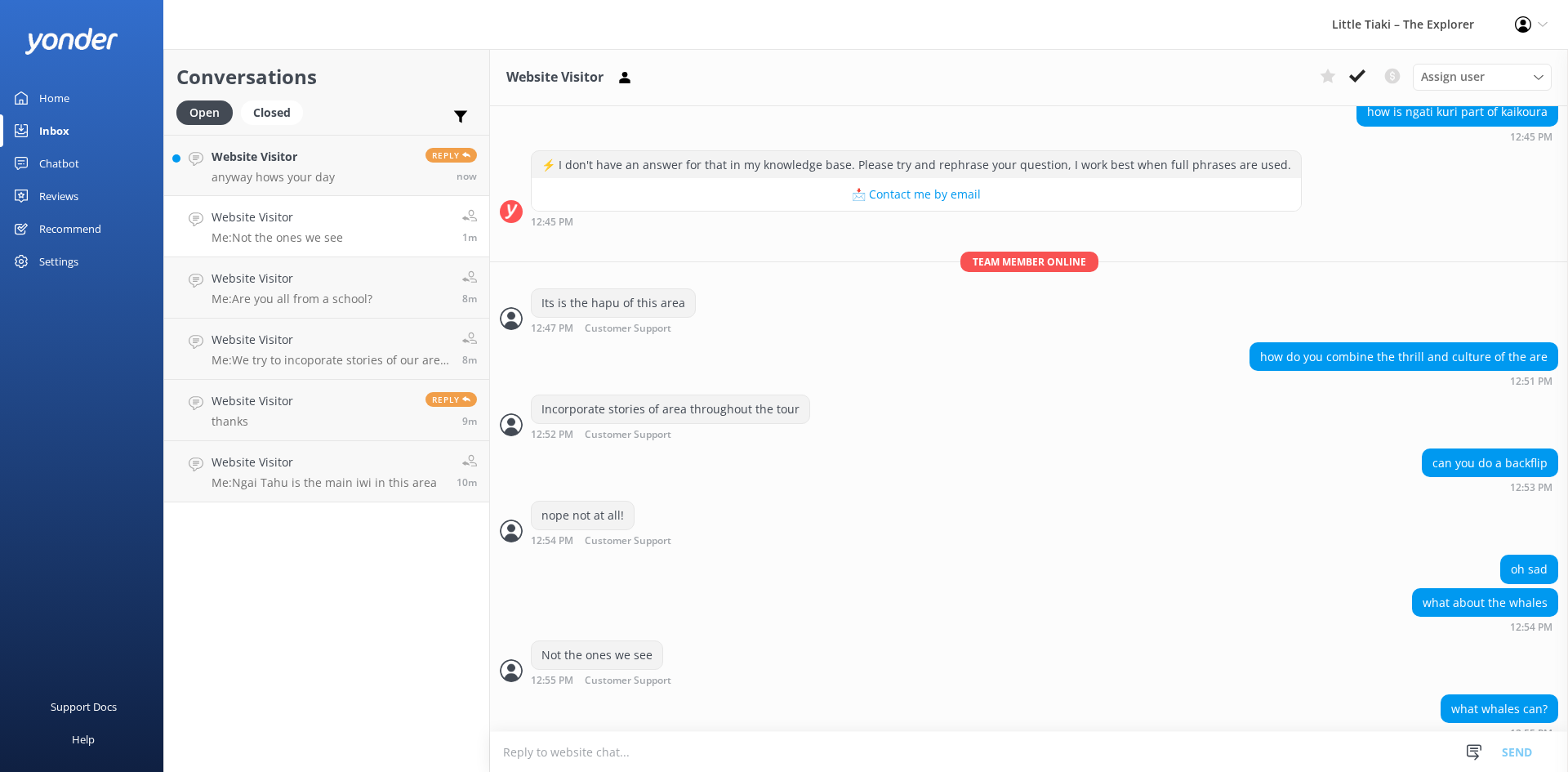
click at [748, 756] on textarea at bounding box center [1029, 751] width 1078 height 40
type textarea "Humpbacks - they can even Manu"
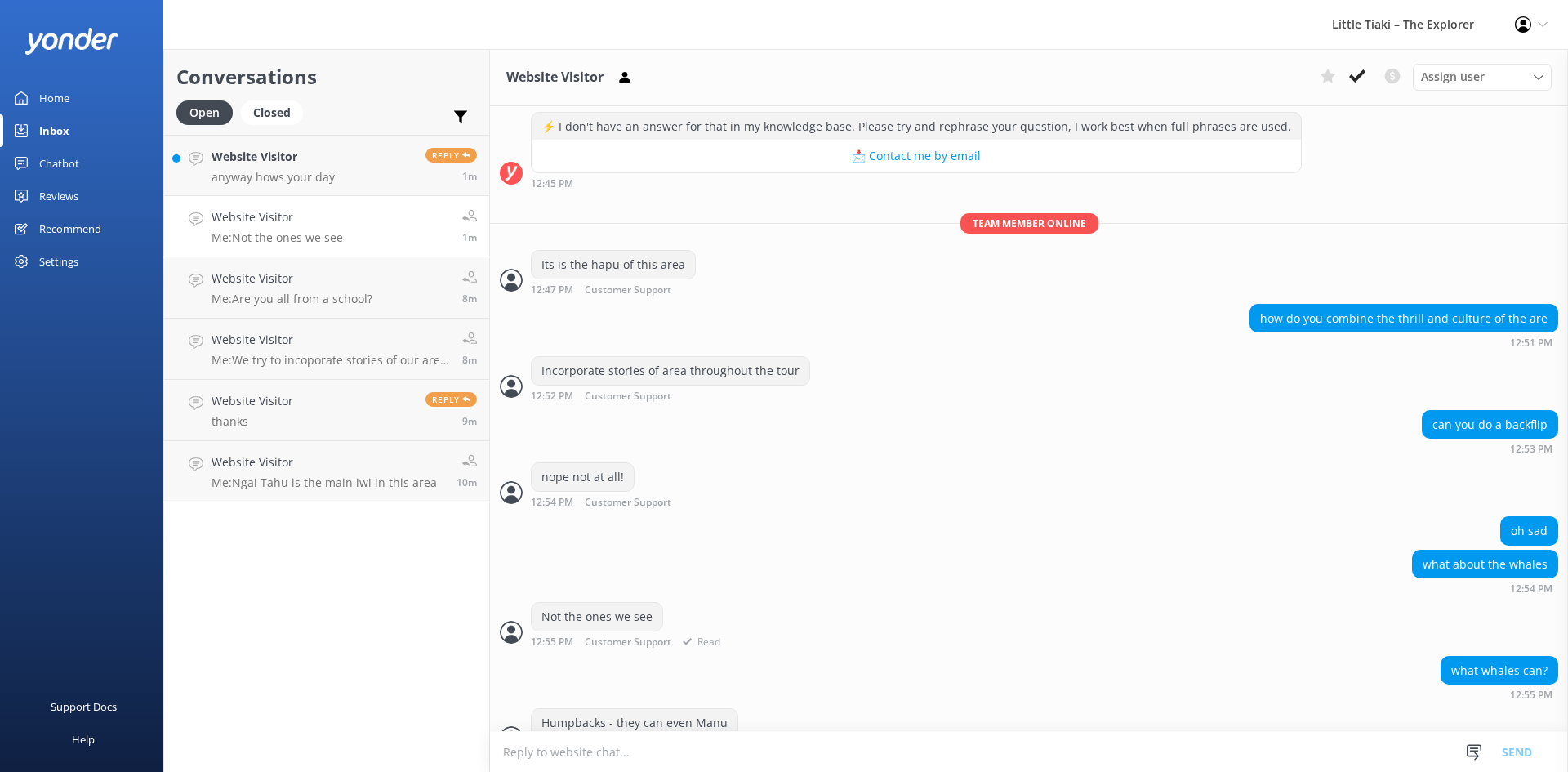
scroll to position [379, 0]
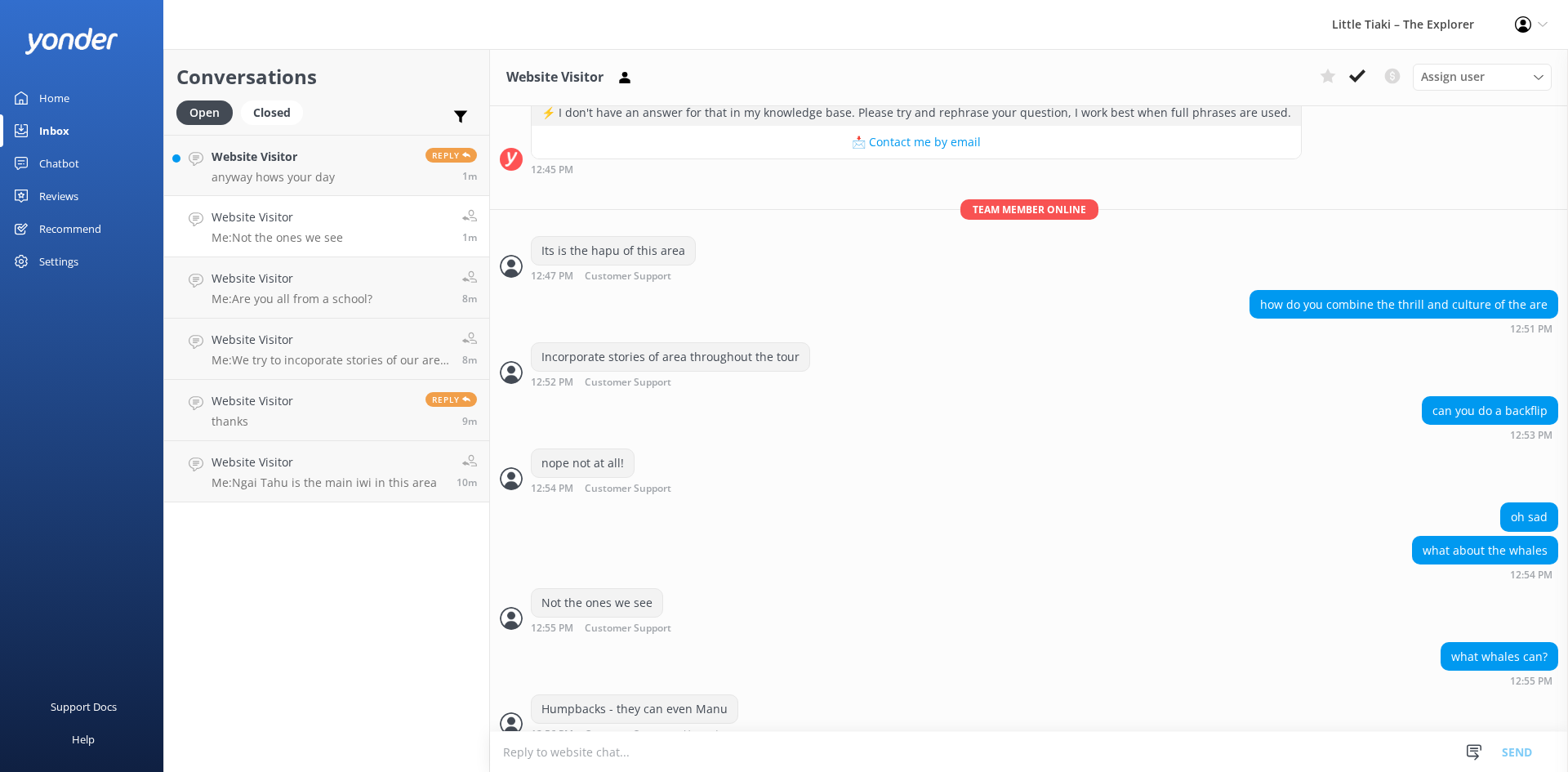
drag, startPoint x: 300, startPoint y: 172, endPoint x: 329, endPoint y: 219, distance: 55.2
click at [300, 172] on p "anyway hows your day" at bounding box center [273, 177] width 123 height 15
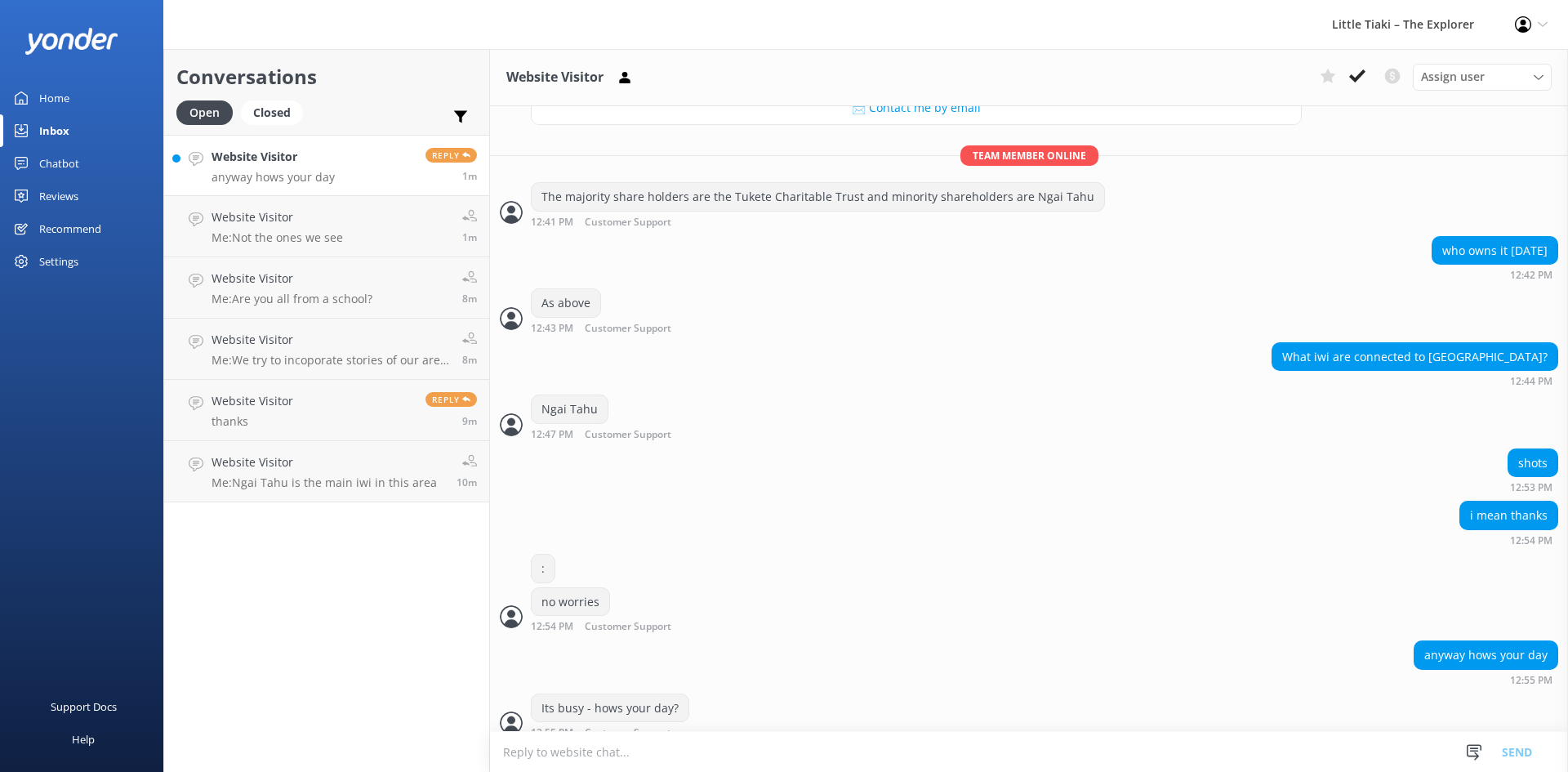
scroll to position [328, 0]
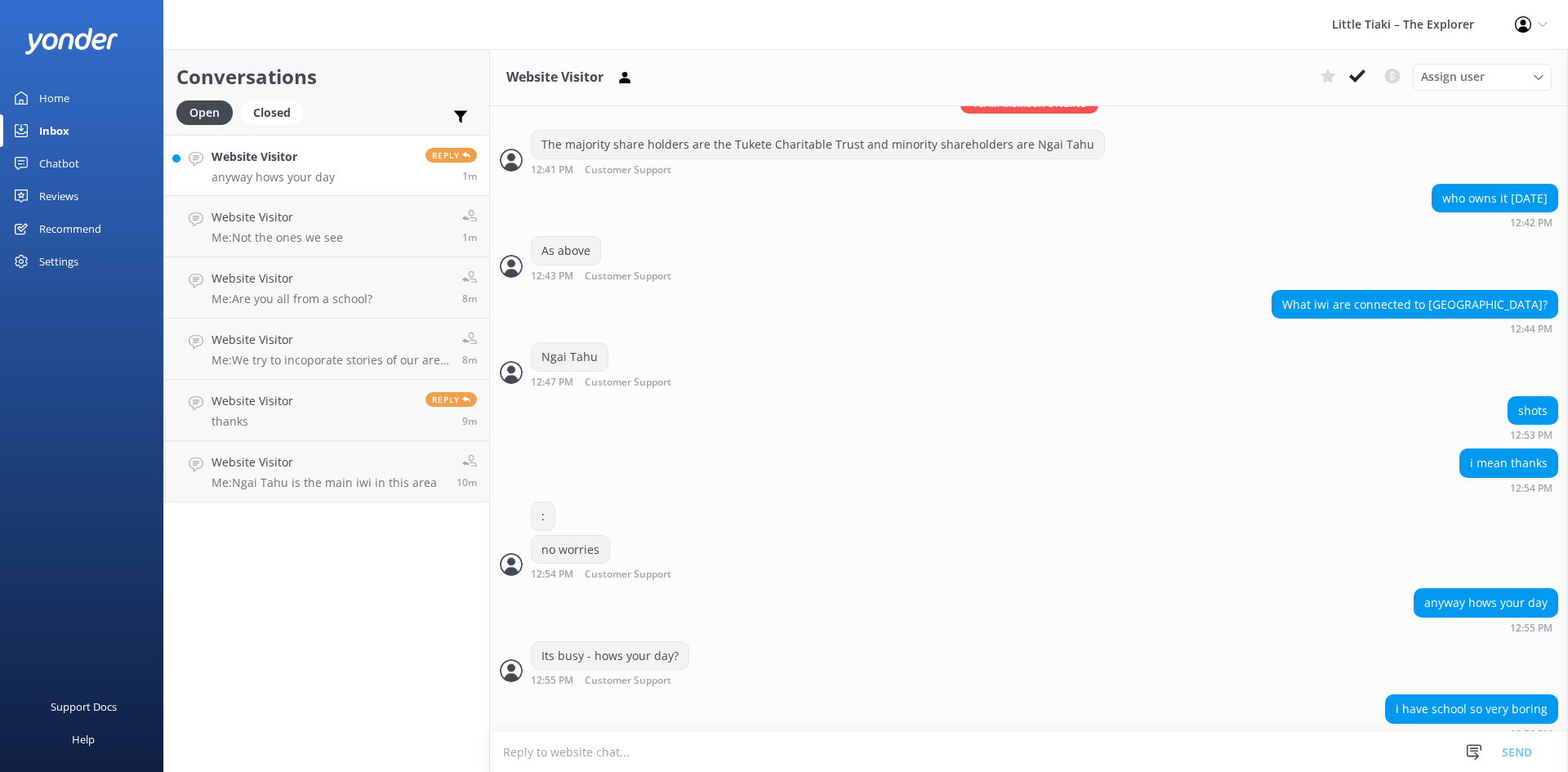
click at [826, 752] on textarea at bounding box center [1029, 751] width 1078 height 40
type textarea "School is far better then work! What is your project about?"
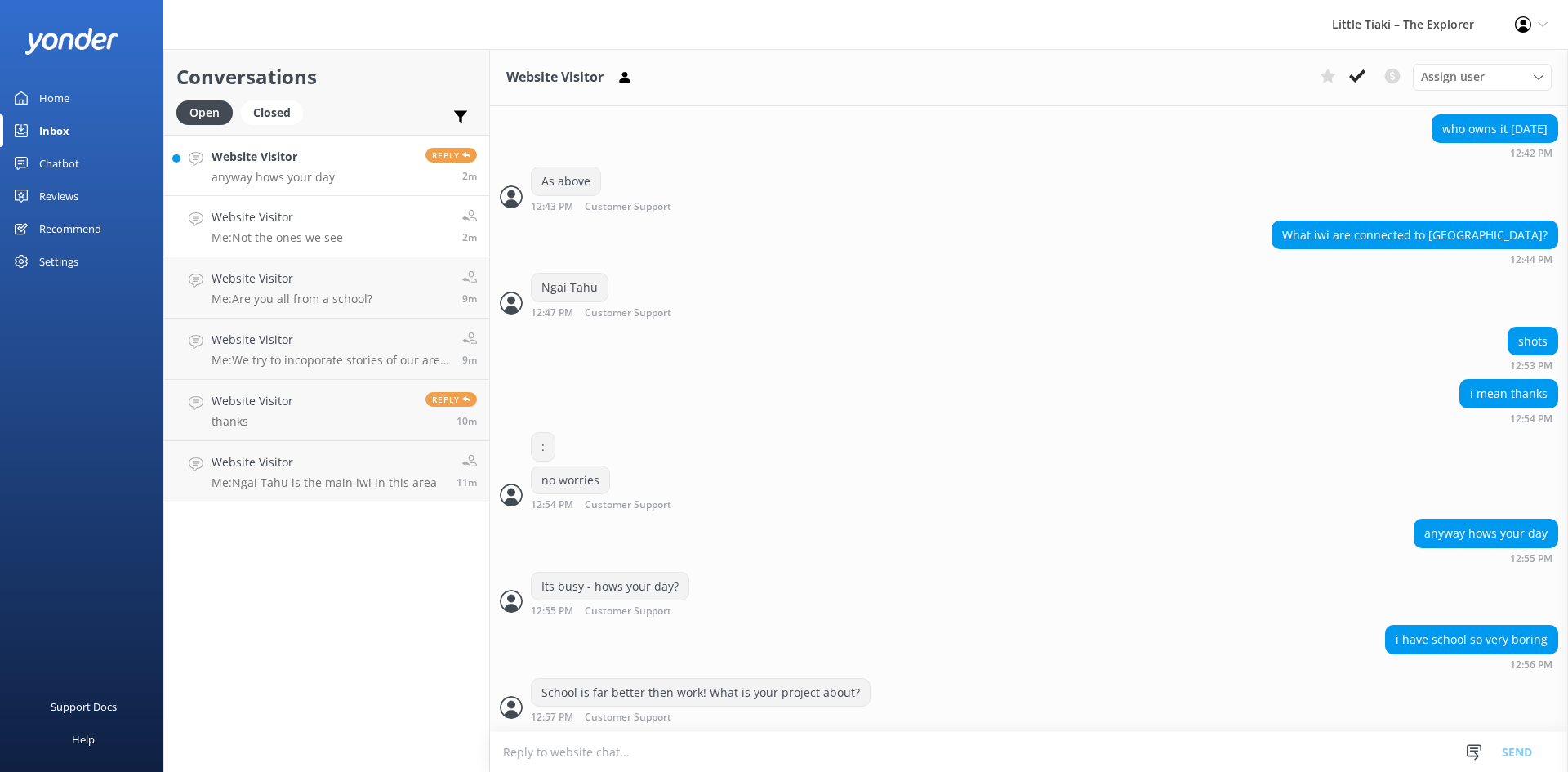
scroll to position [381, 0]
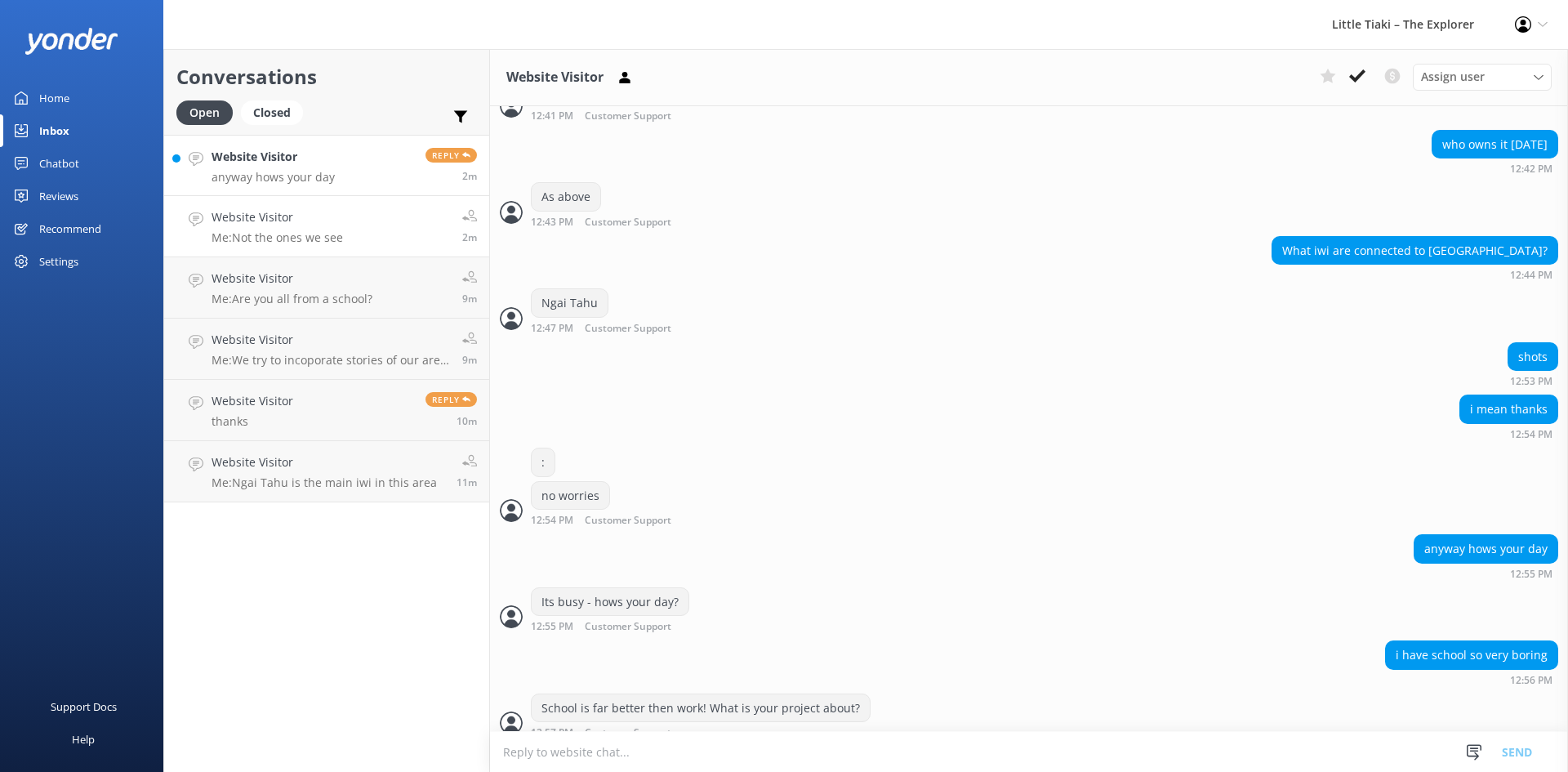
click at [270, 217] on h4 "Website Visitor" at bounding box center [277, 217] width 131 height 18
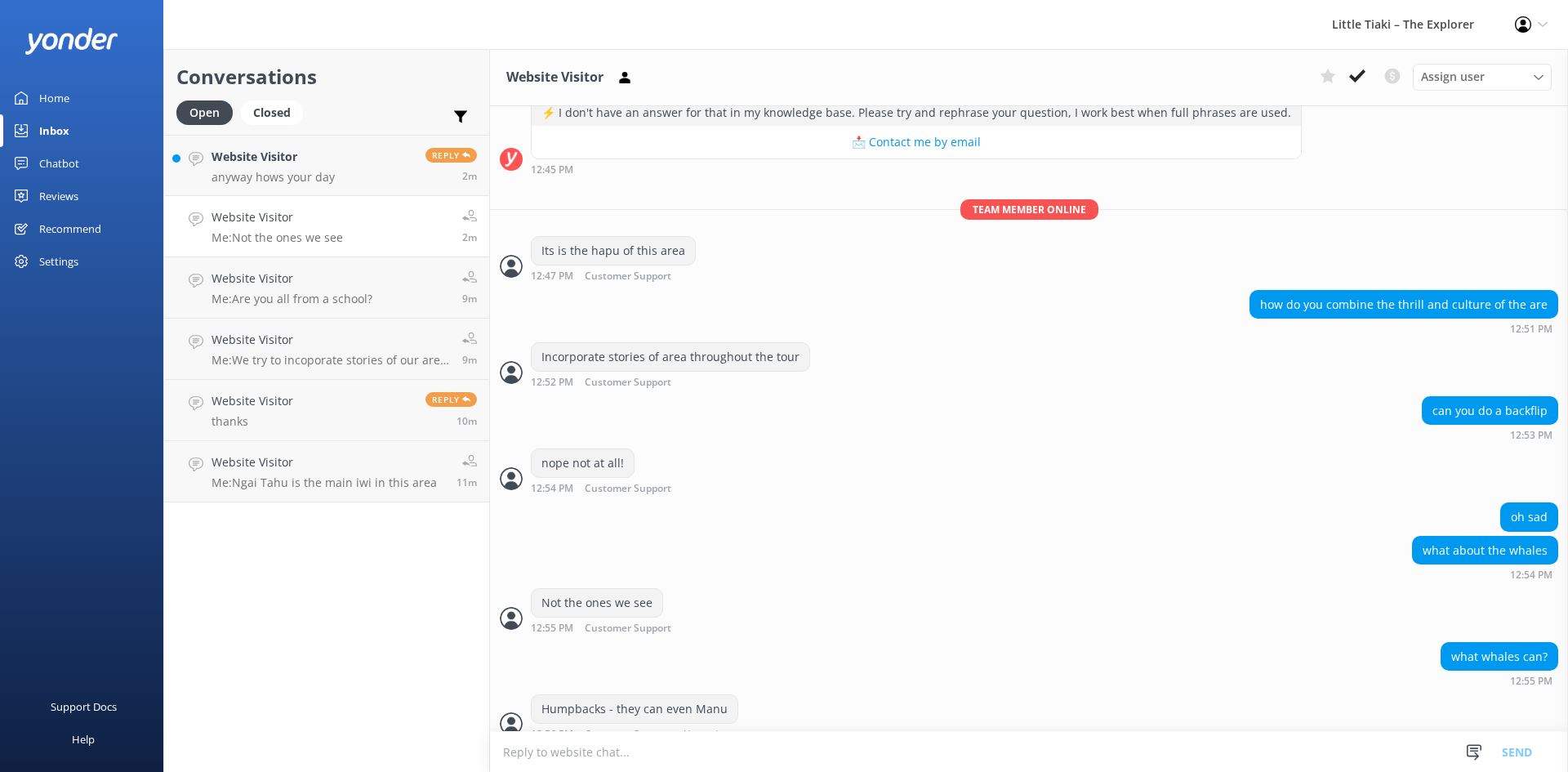
scroll to position [380, 0]
click at [298, 298] on p "Me: Are you all from a school?" at bounding box center [292, 298] width 161 height 15
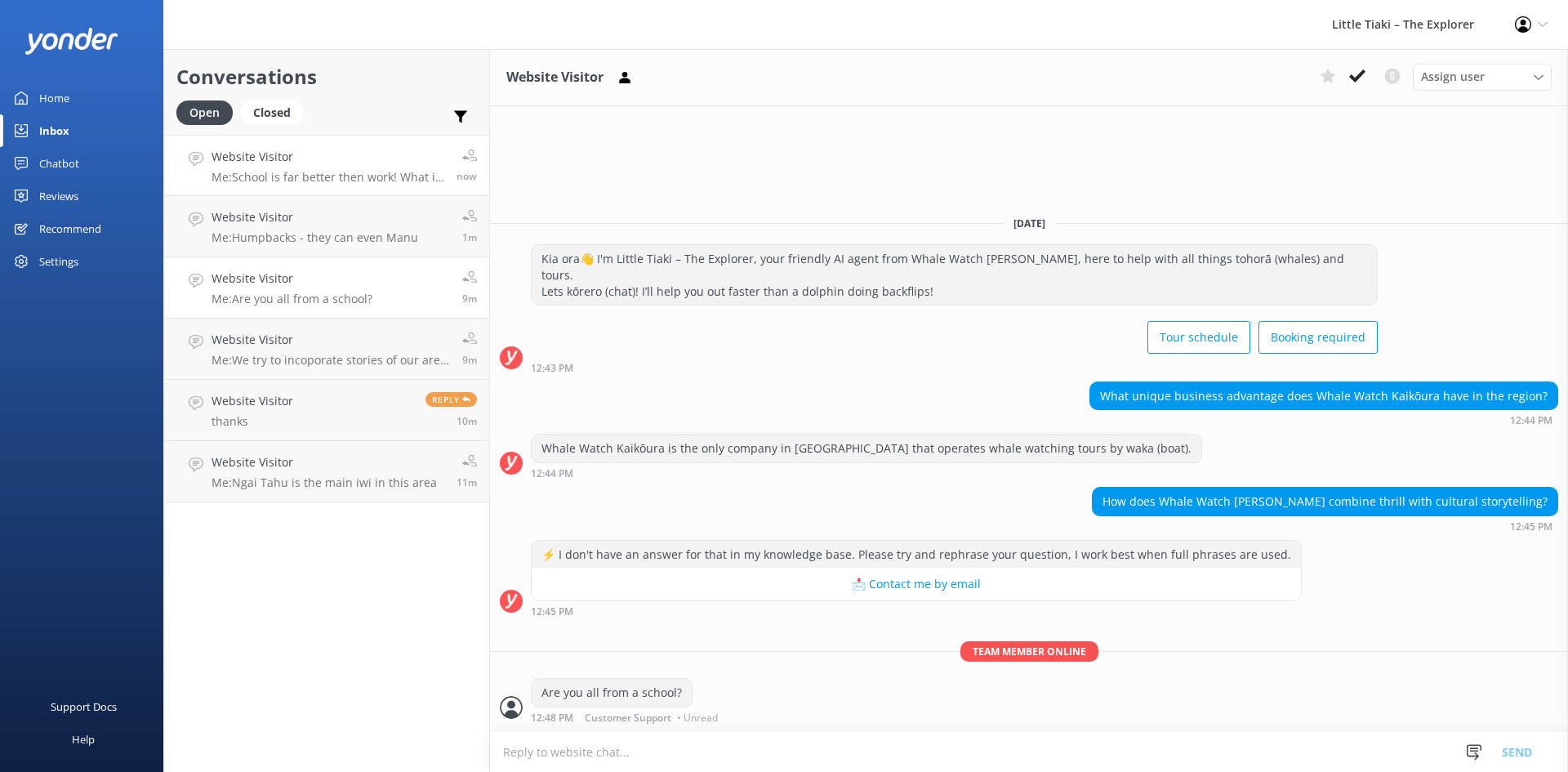
click at [275, 168] on div "Website Visitor Me: School is far better then work! What is your project about?" at bounding box center [328, 165] width 233 height 35
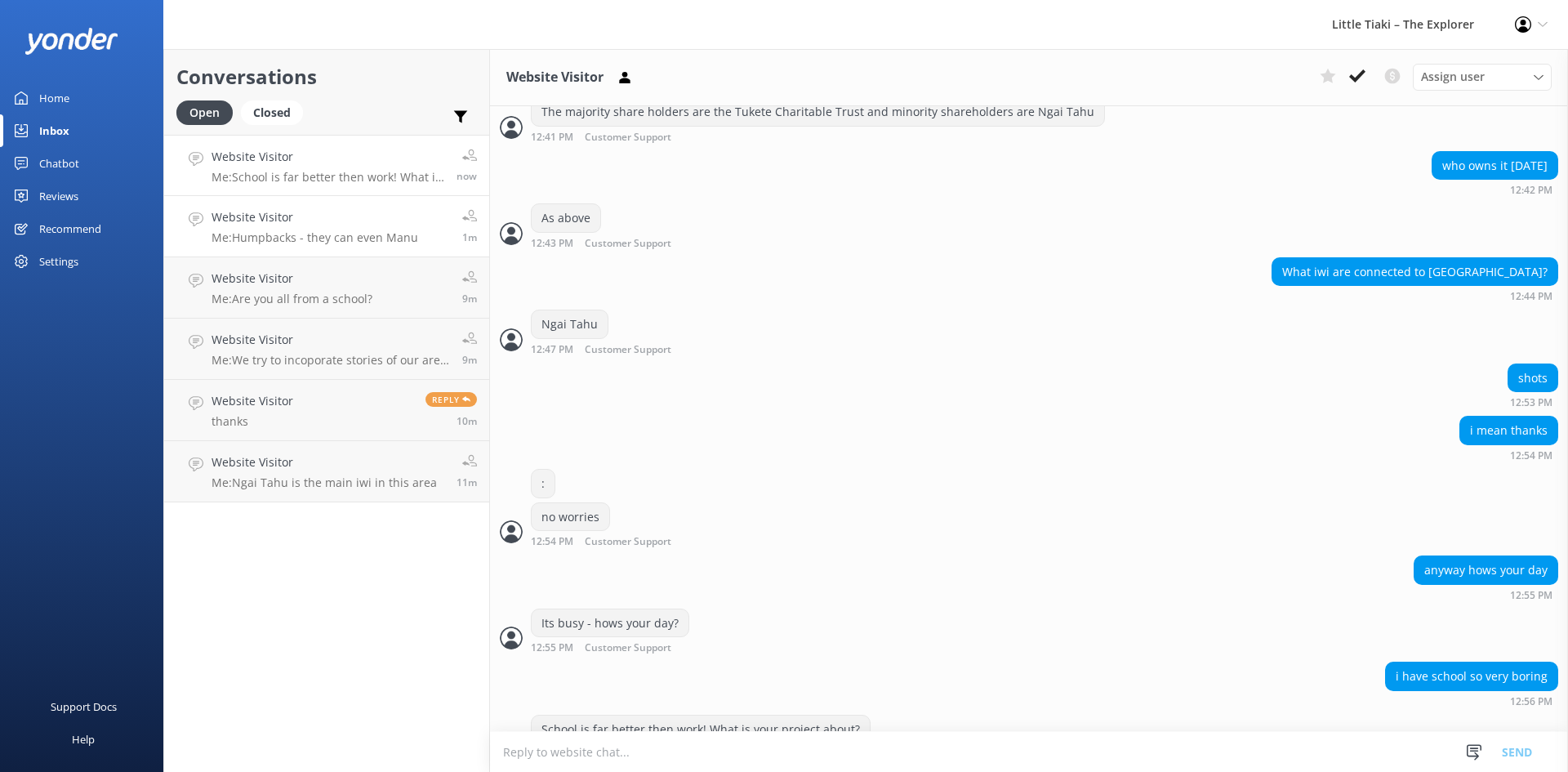
scroll to position [381, 0]
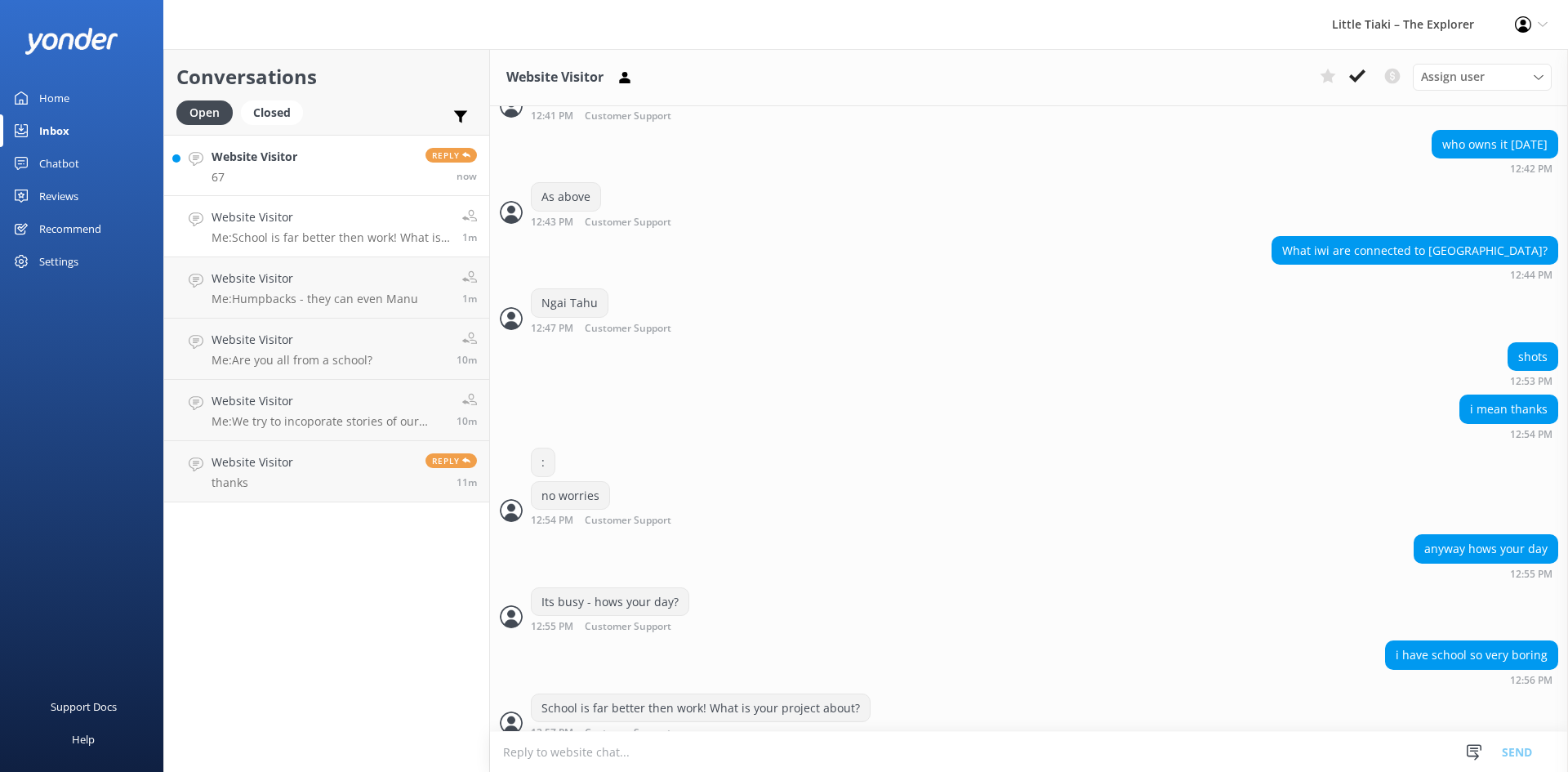
click at [267, 166] on div "Website Visitor 67" at bounding box center [254, 165] width 85 height 35
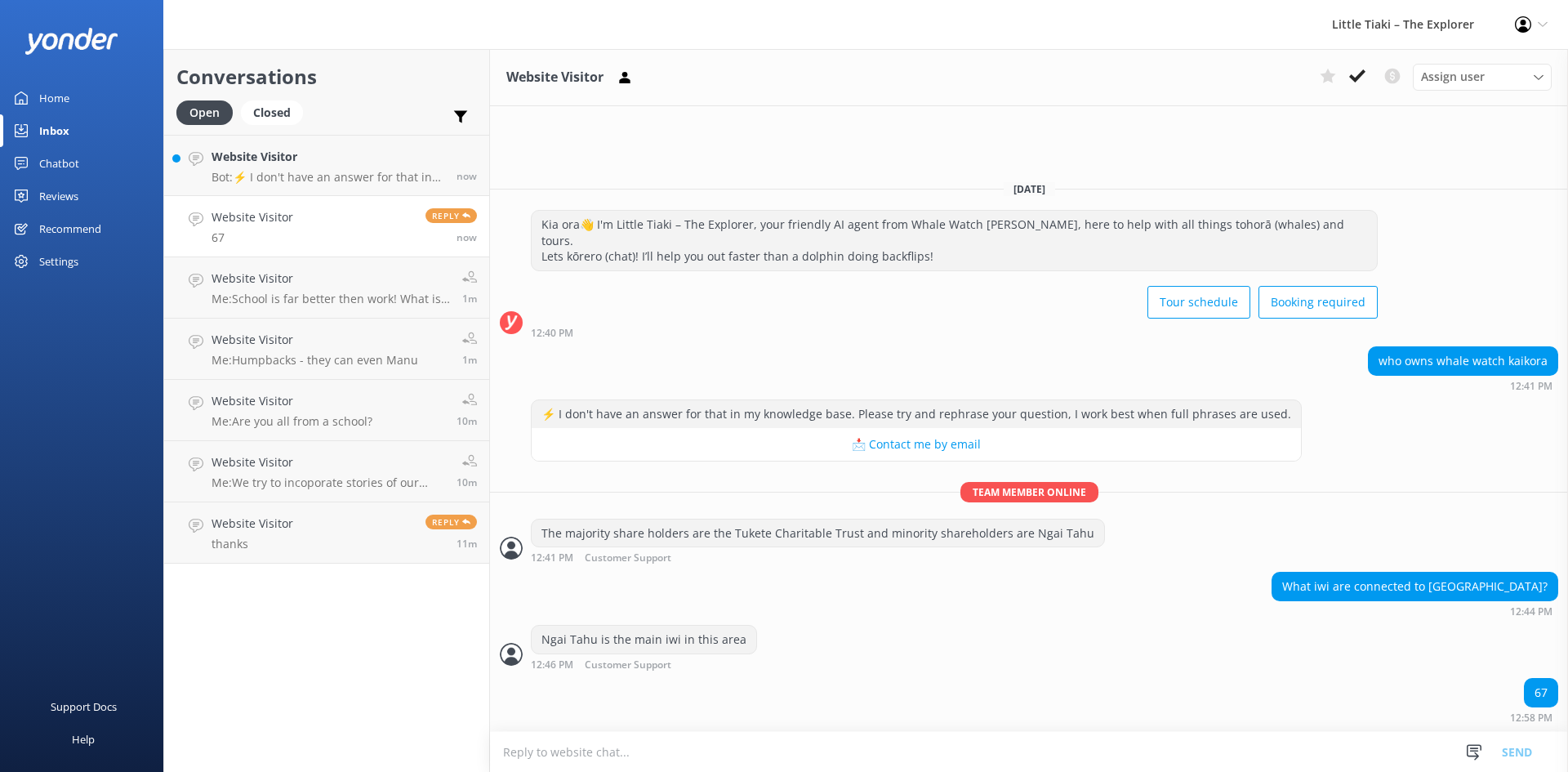
click at [627, 750] on textarea at bounding box center [1029, 751] width 1078 height 40
type textarea "AWWWWWW not the 6 7"
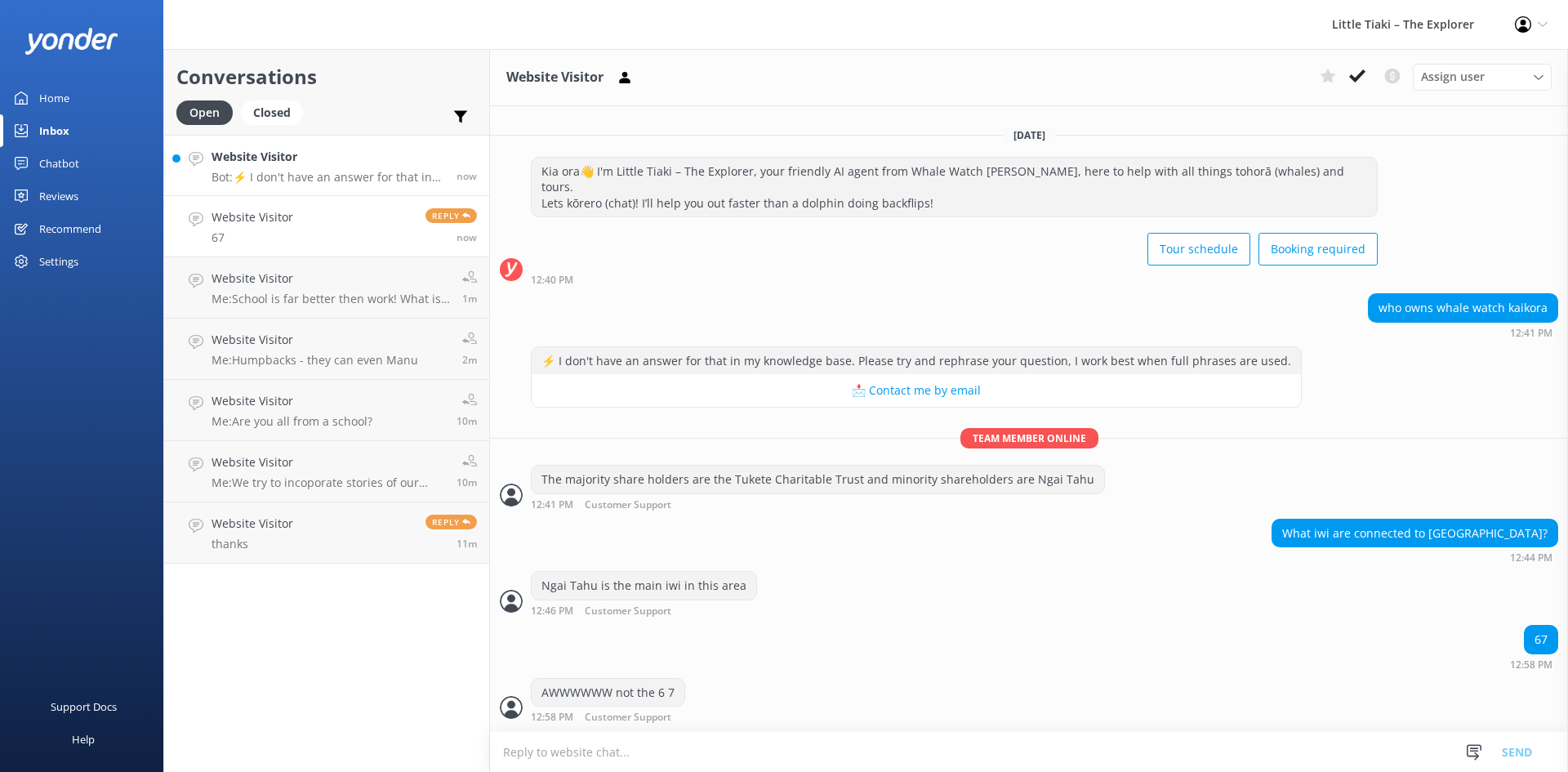
click at [329, 178] on p "Bot: ⚡ I don't have an answer for that in my knowledge base. Please try and rep…" at bounding box center [328, 177] width 233 height 15
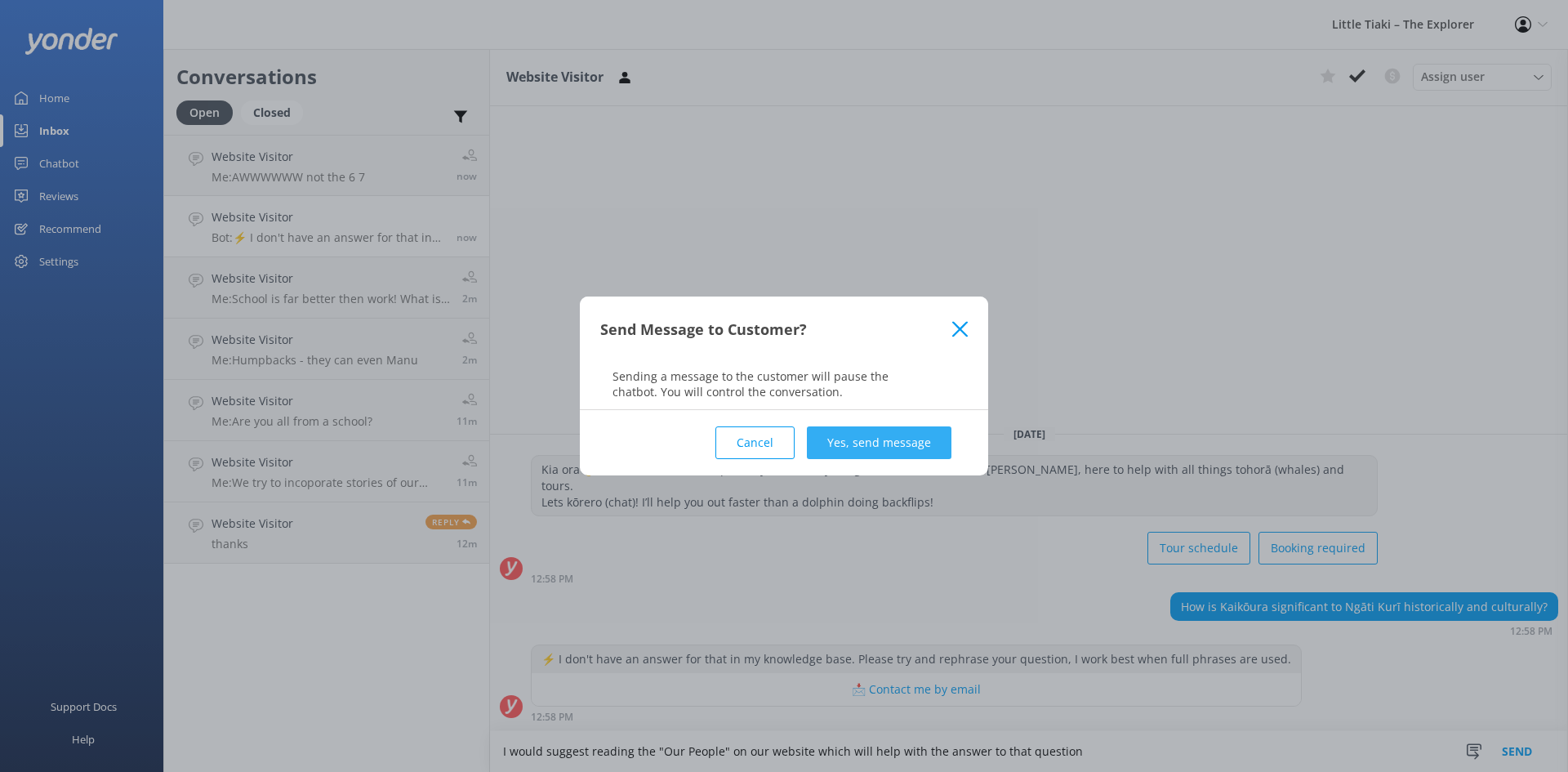
type textarea "I would suggest reading the "Our People" on our website which will help with th…"
click at [881, 447] on button "Yes, send message" at bounding box center [879, 442] width 145 height 33
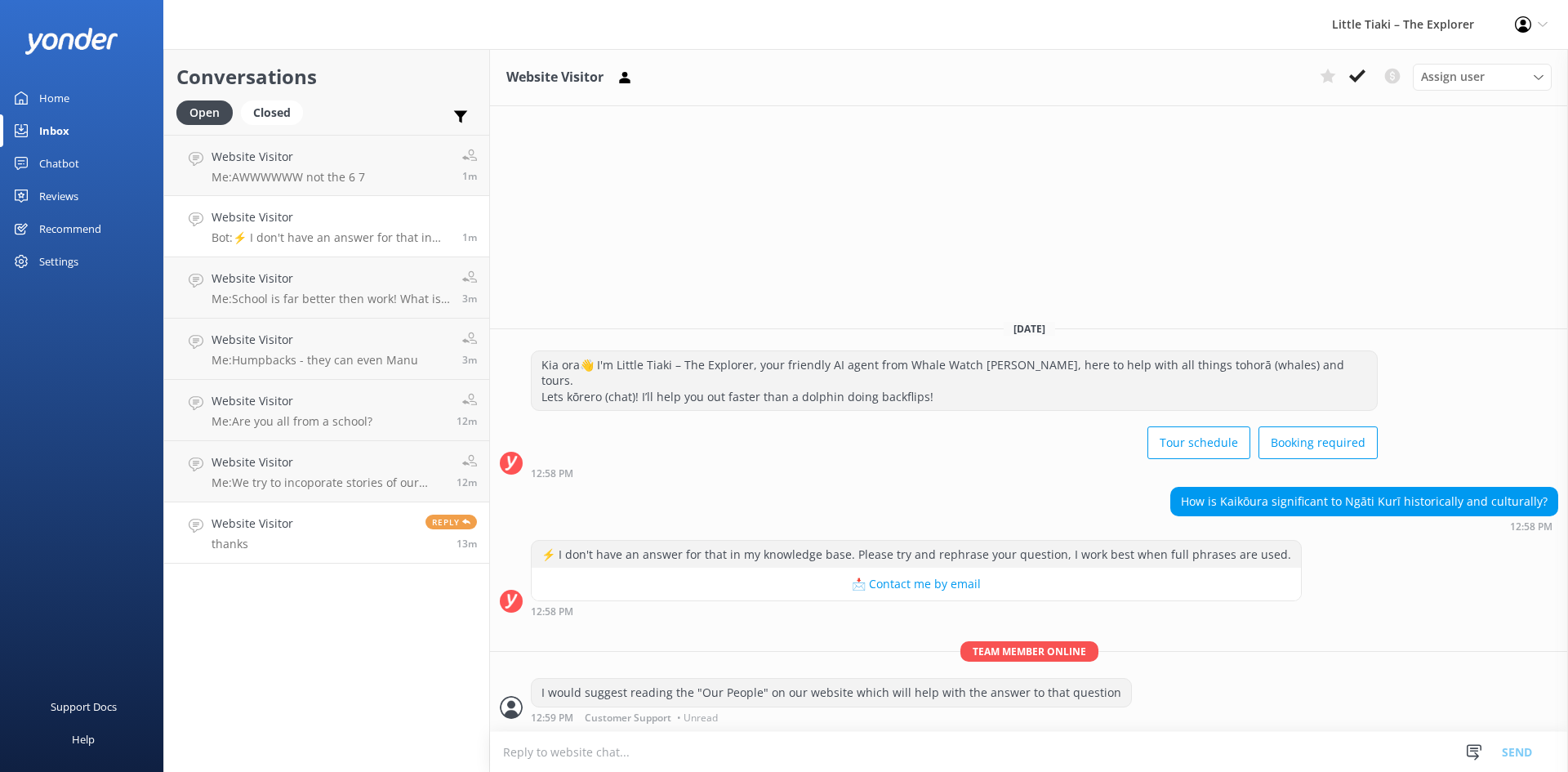
click at [305, 549] on link "Website Visitor thanks Reply 13m" at bounding box center [326, 532] width 325 height 61
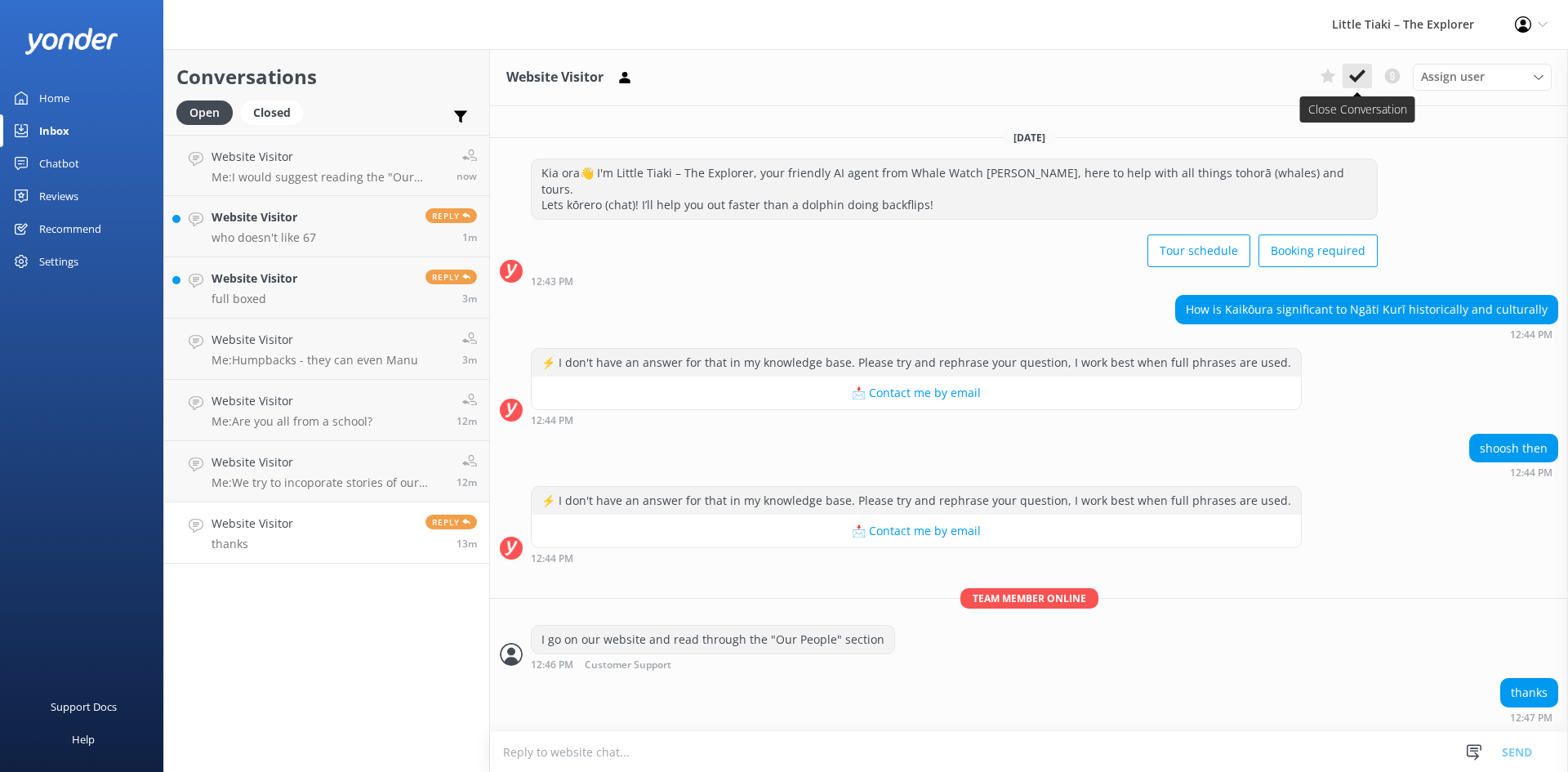
click at [1352, 76] on use at bounding box center [1357, 75] width 16 height 13
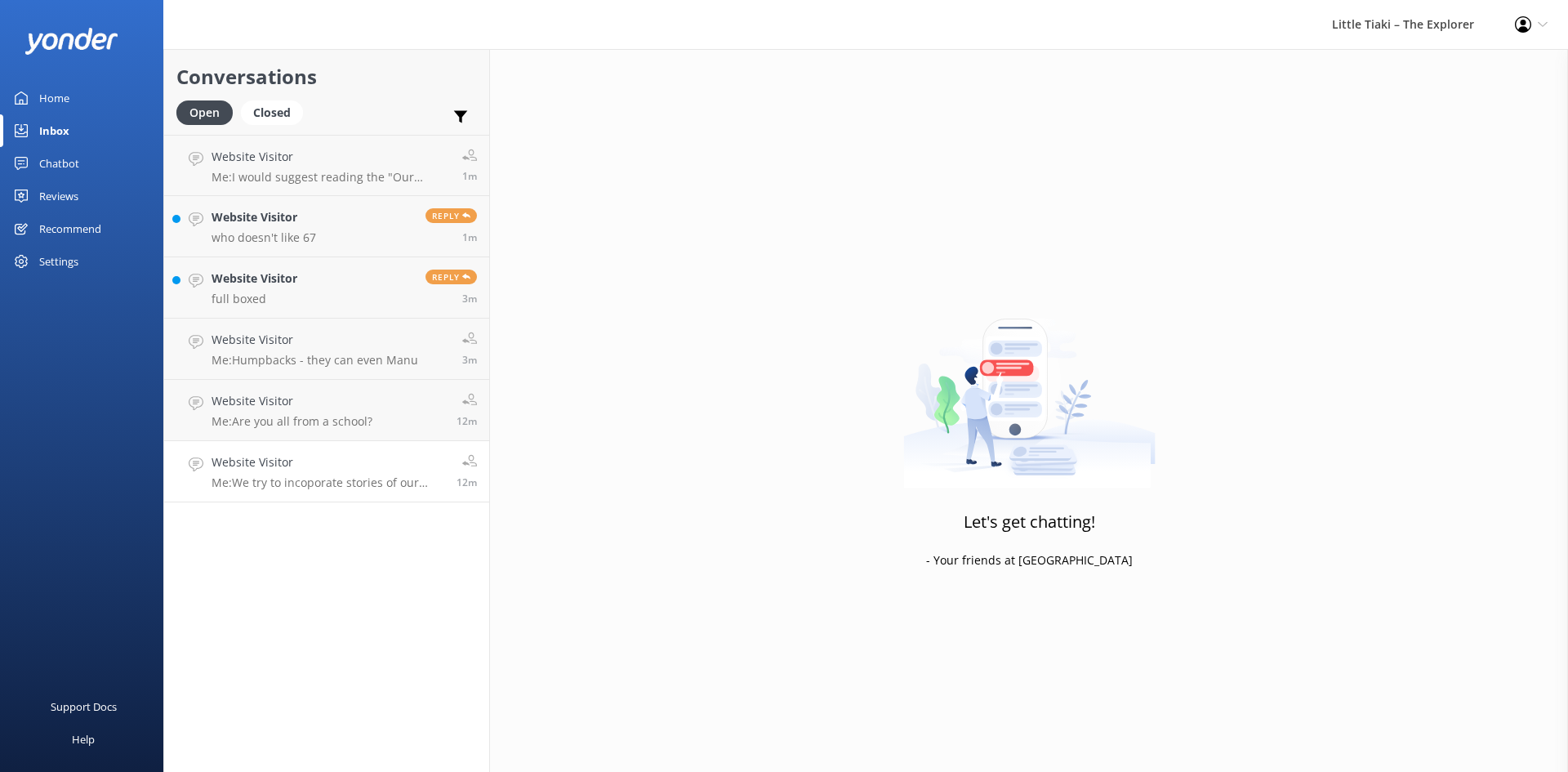
click at [324, 482] on p "Me: We try to incoporate stories of our area throughout the tour" at bounding box center [328, 482] width 233 height 15
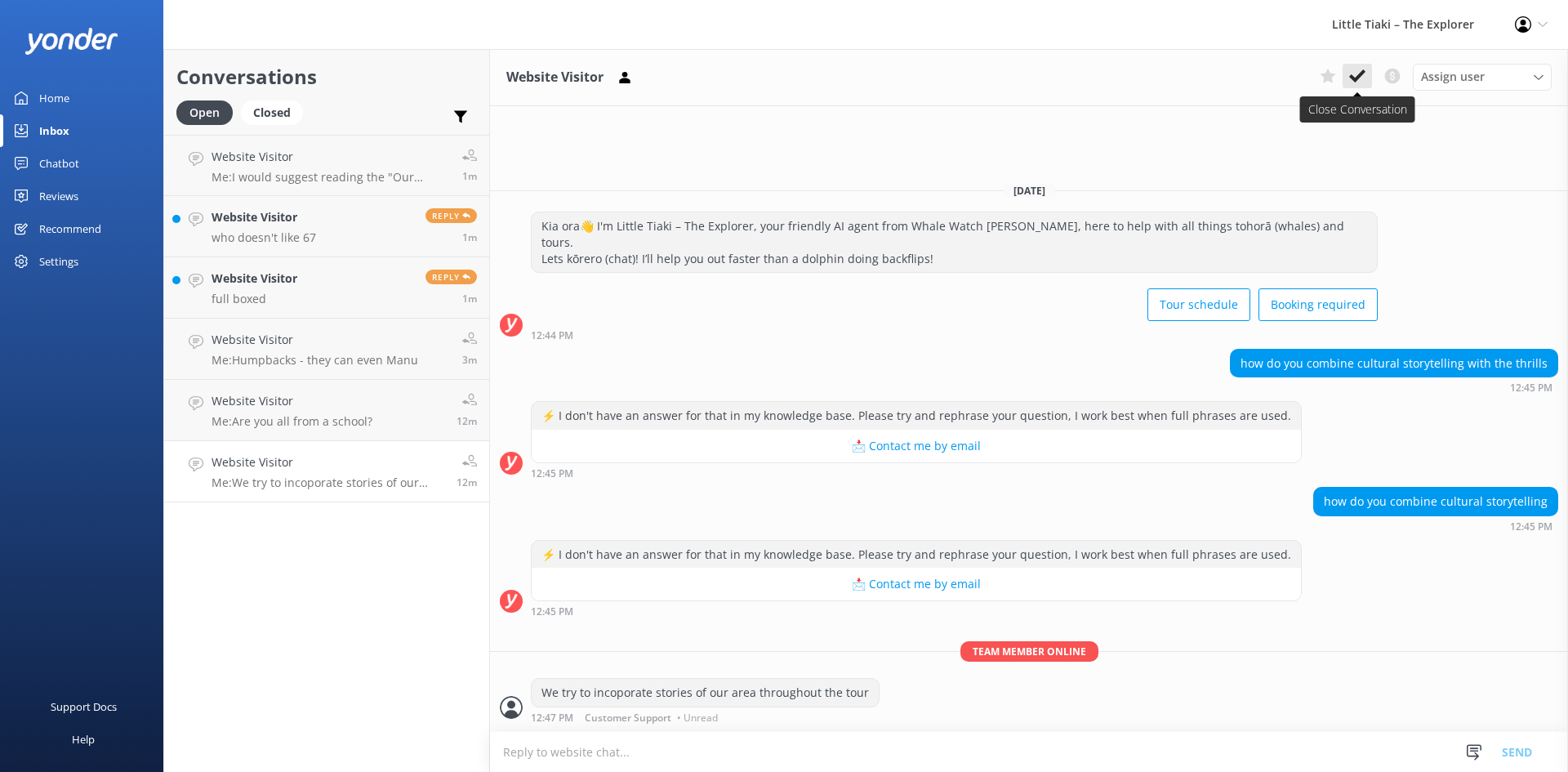
click at [1358, 78] on use at bounding box center [1357, 75] width 16 height 13
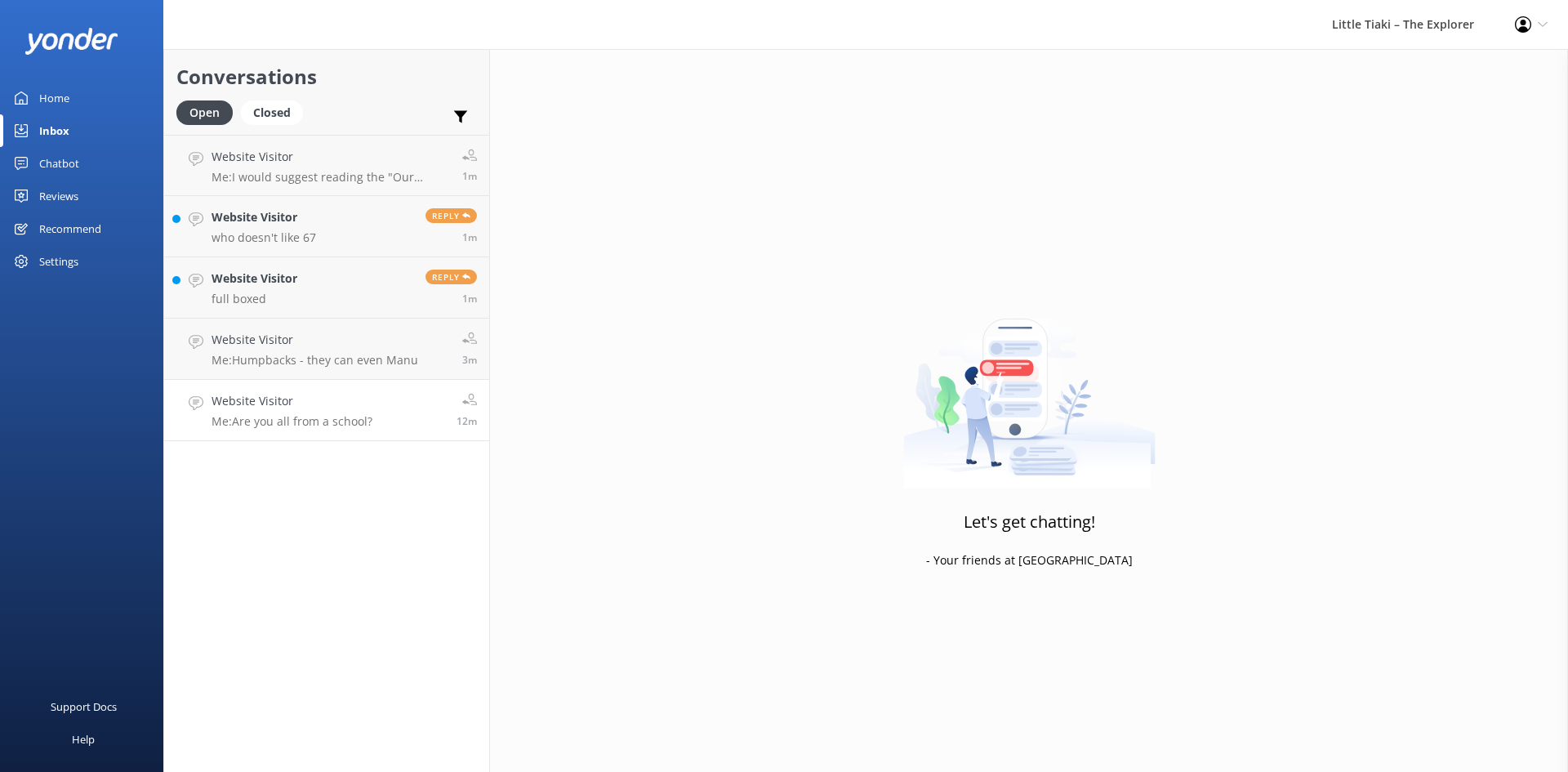
drag, startPoint x: 340, startPoint y: 420, endPoint x: 455, endPoint y: 389, distance: 119.1
click at [341, 419] on p "Me: Are you all from a school?" at bounding box center [292, 421] width 161 height 15
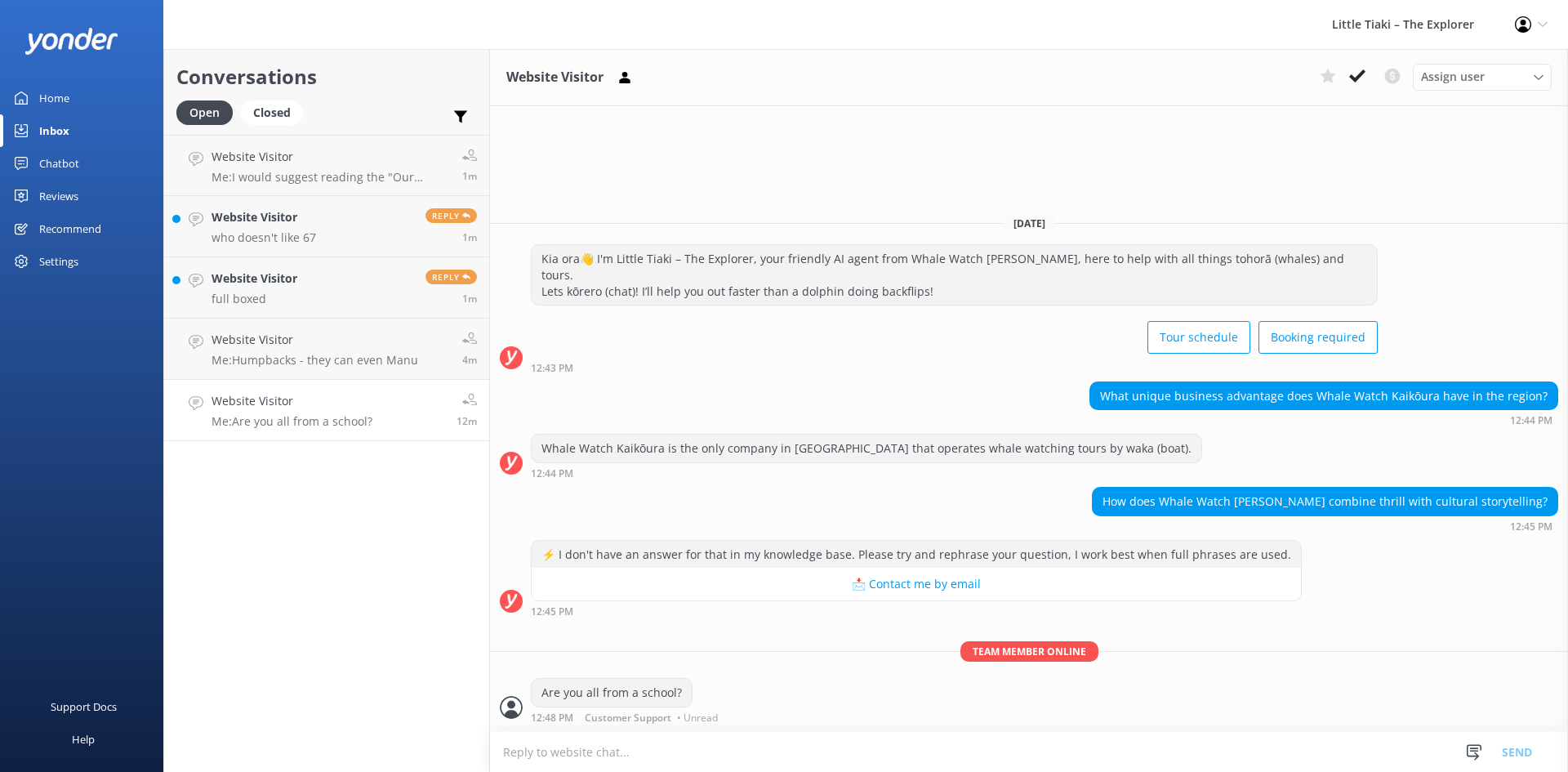
click at [310, 421] on p "Me: Are you all from a school?" at bounding box center [292, 421] width 161 height 15
click at [1361, 71] on icon at bounding box center [1357, 76] width 16 height 16
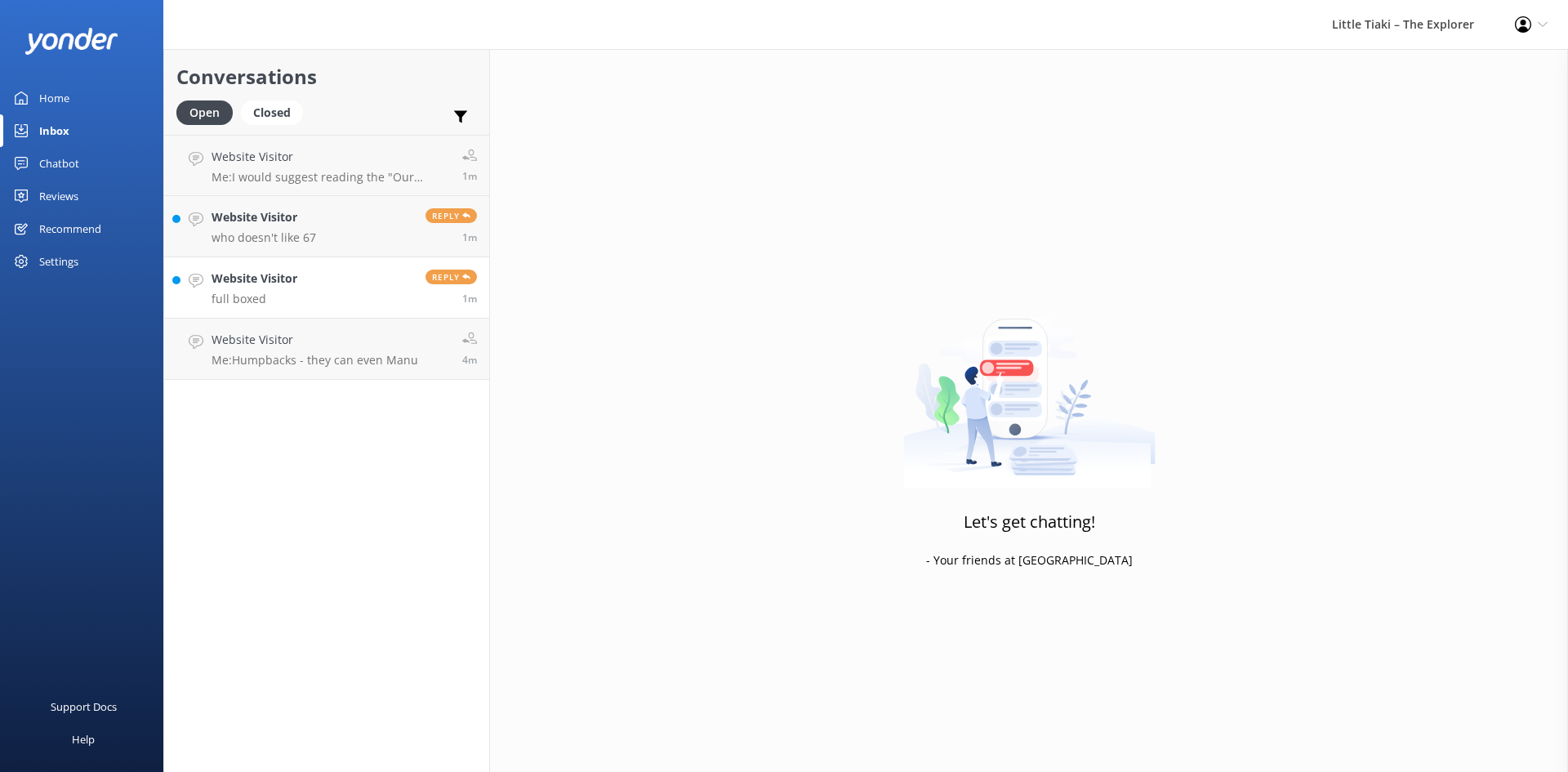
click at [295, 299] on p "full boxed" at bounding box center [254, 298] width 85 height 15
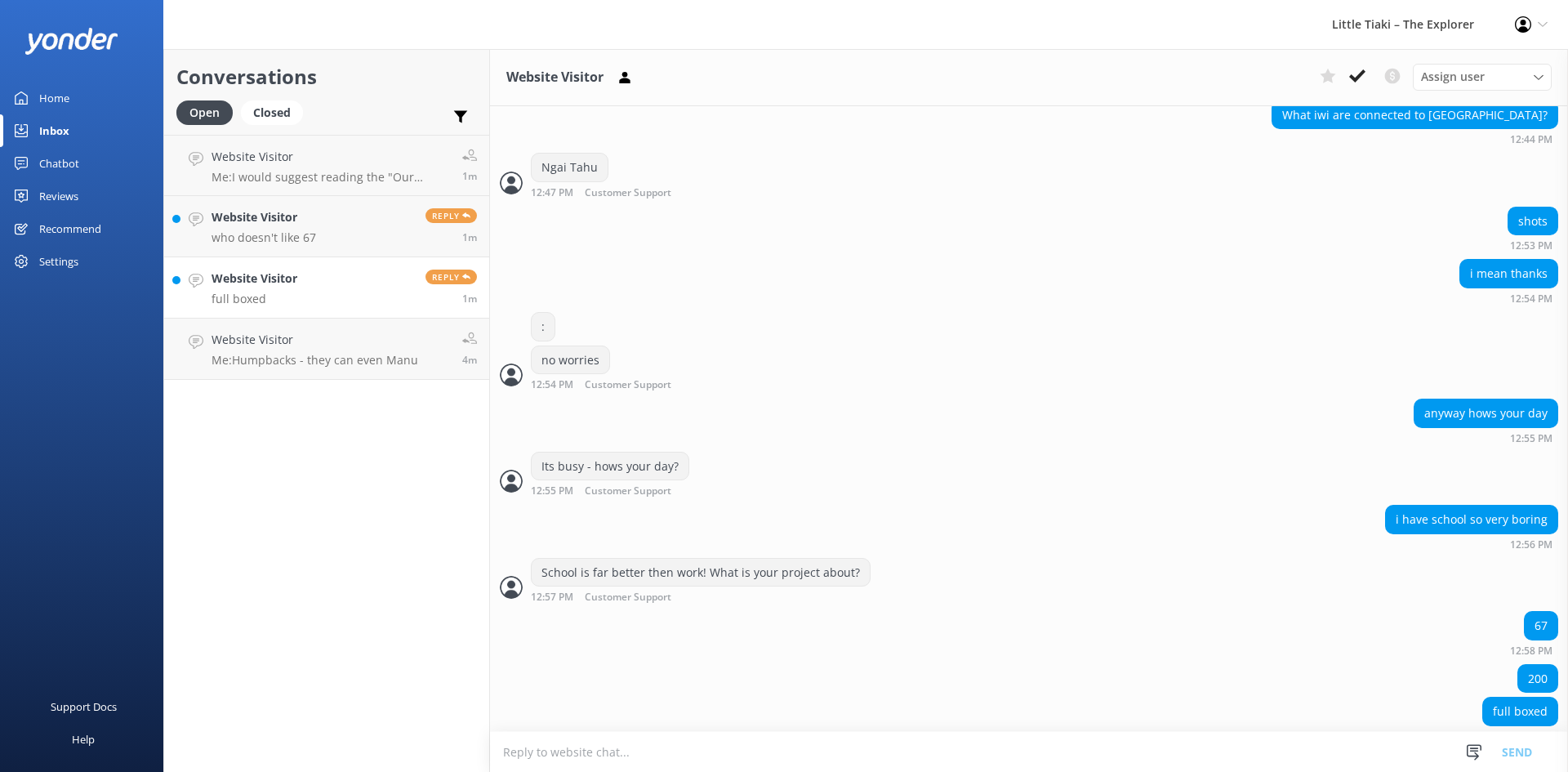
scroll to position [519, 0]
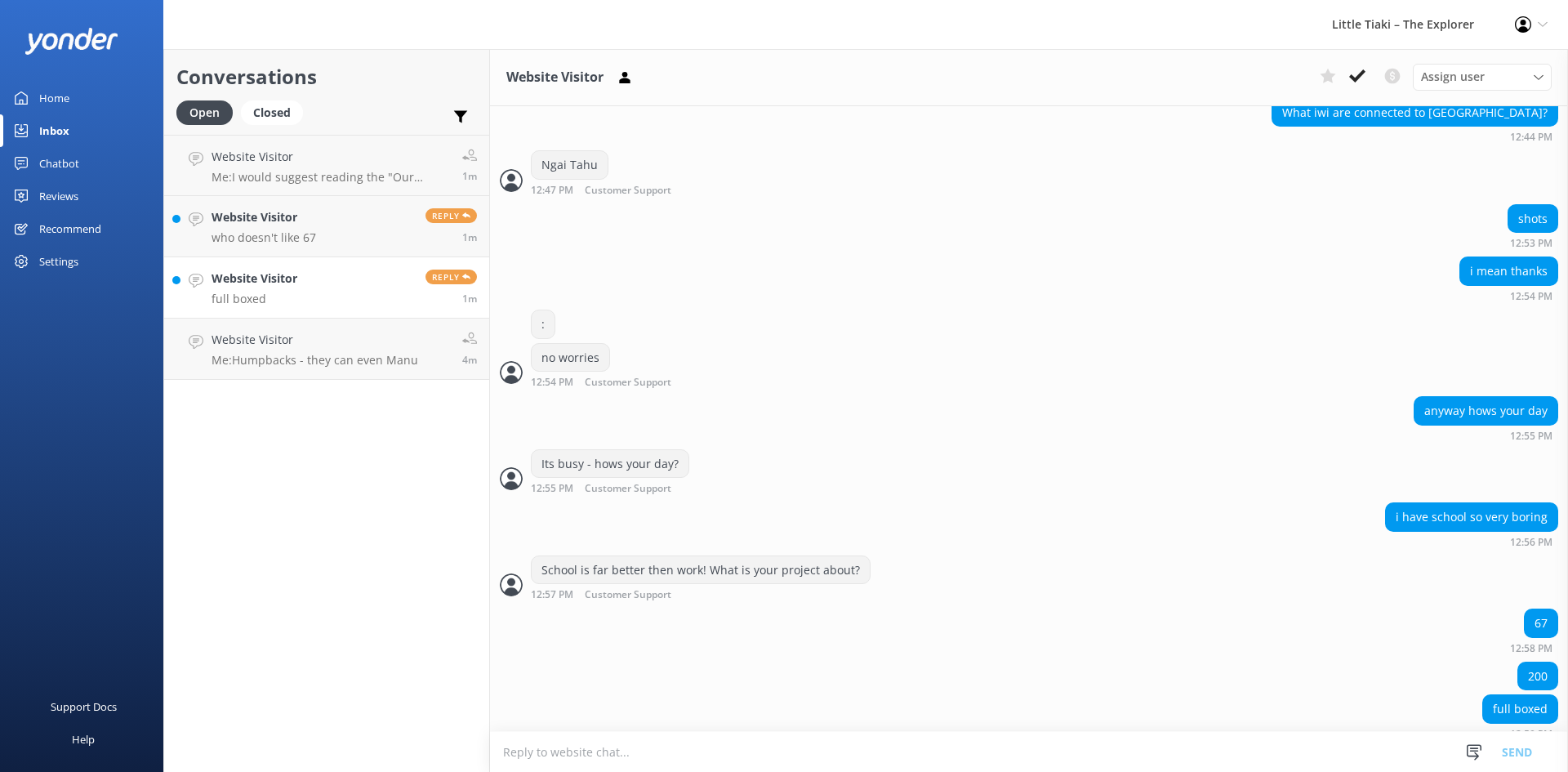
click at [738, 746] on textarea at bounding box center [1029, 751] width 1078 height 40
click at [687, 751] on textarea "Have a good day - im closing the coversation now" at bounding box center [1029, 750] width 1078 height 41
type textarea "Have a good day - im closing the conversation now"
click at [1527, 753] on button "Send" at bounding box center [1516, 750] width 61 height 41
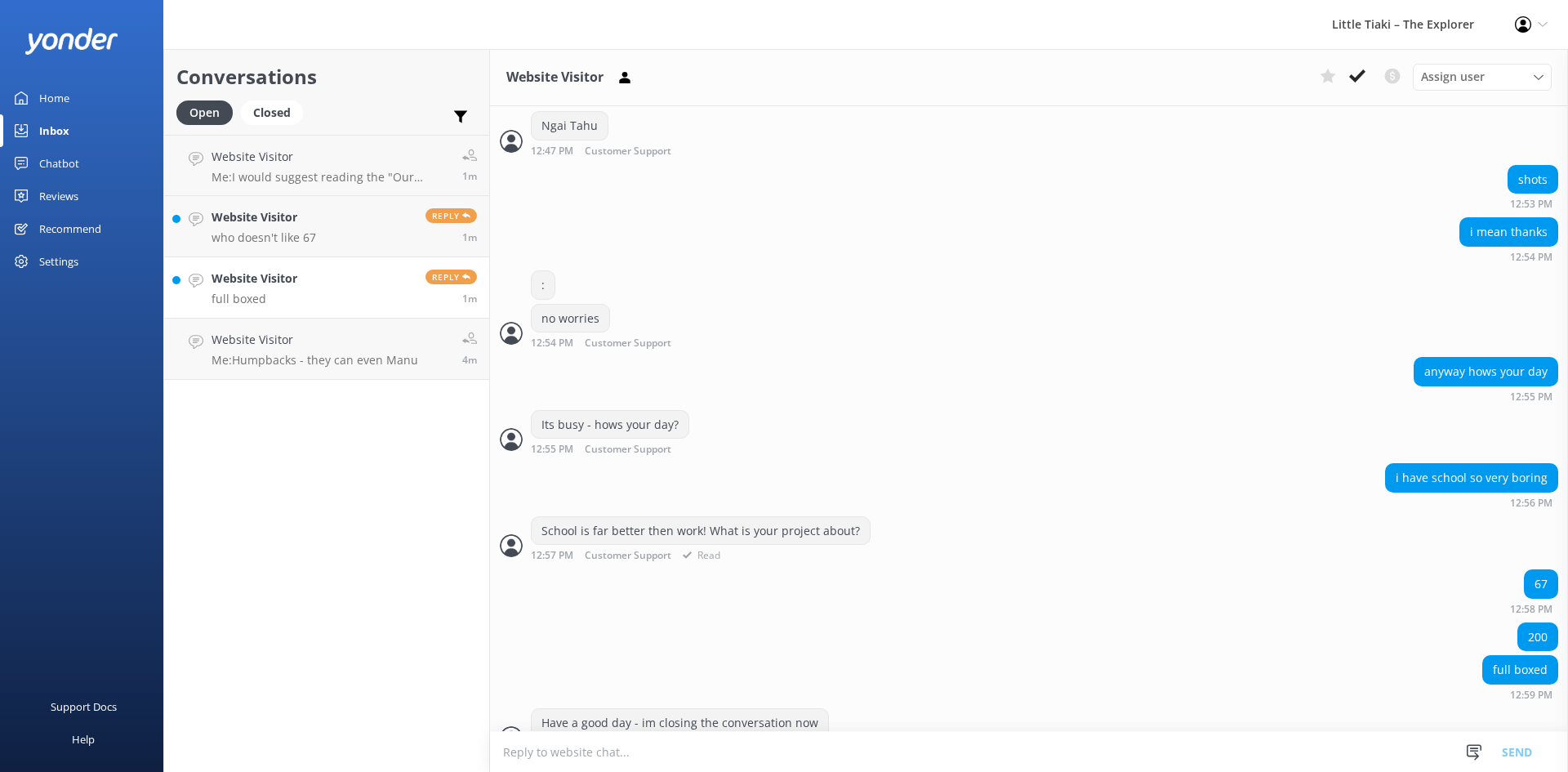
scroll to position [573, 0]
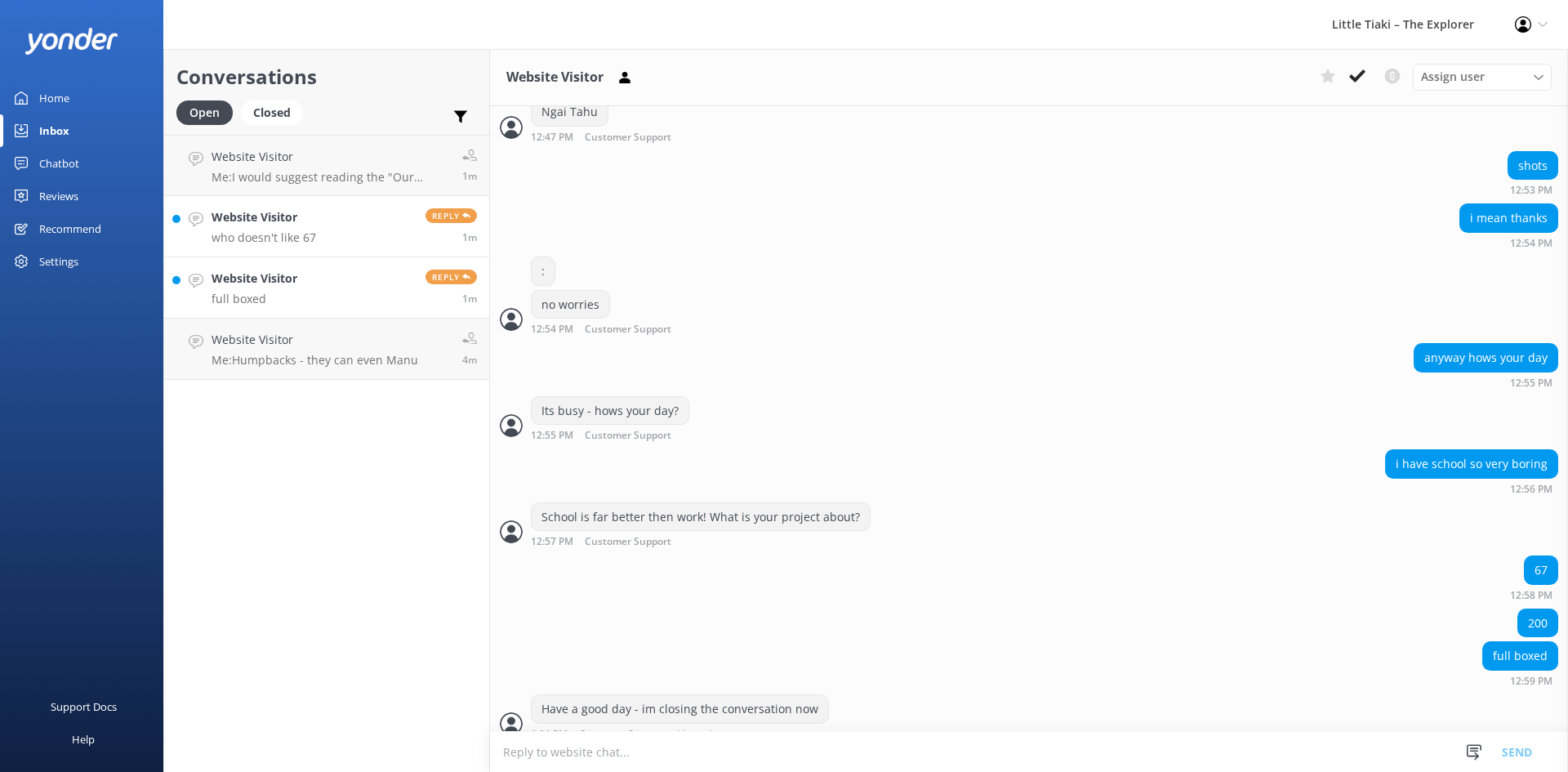
click at [285, 235] on p "who doesn't like 67" at bounding box center [263, 237] width 104 height 15
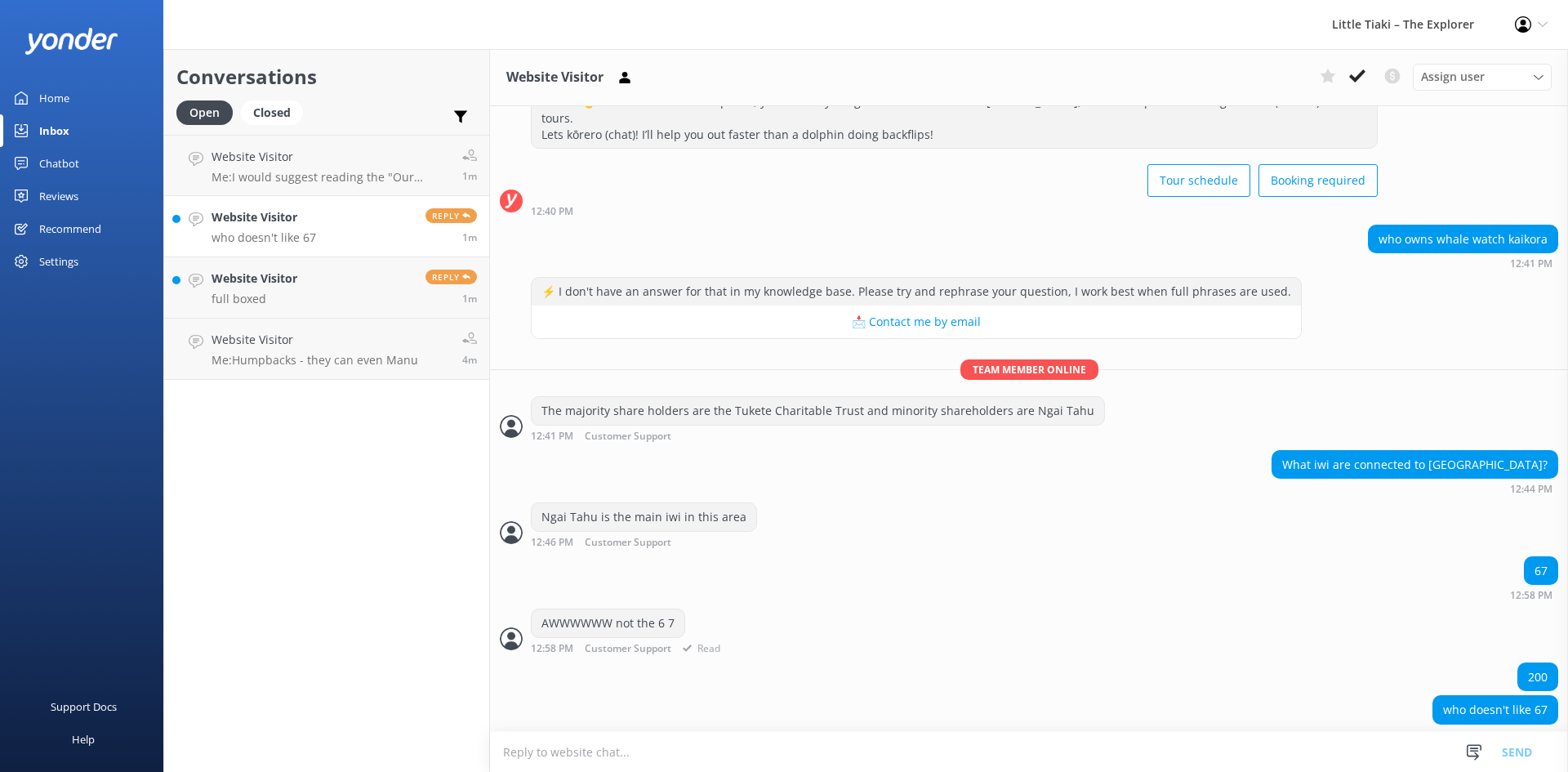
scroll to position [62, 0]
click at [580, 747] on textarea at bounding box center [1029, 751] width 1078 height 40
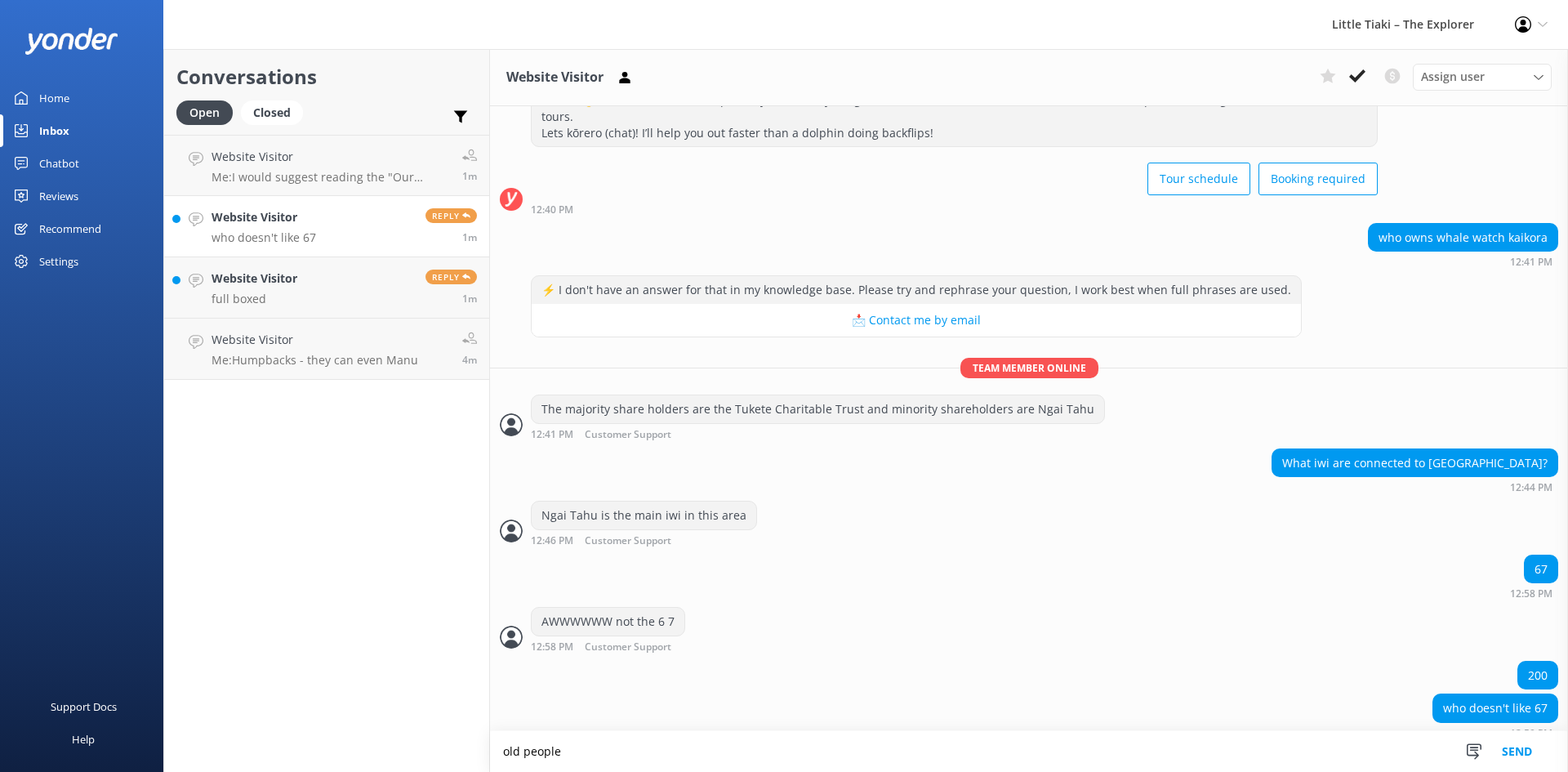
type textarea "old people"
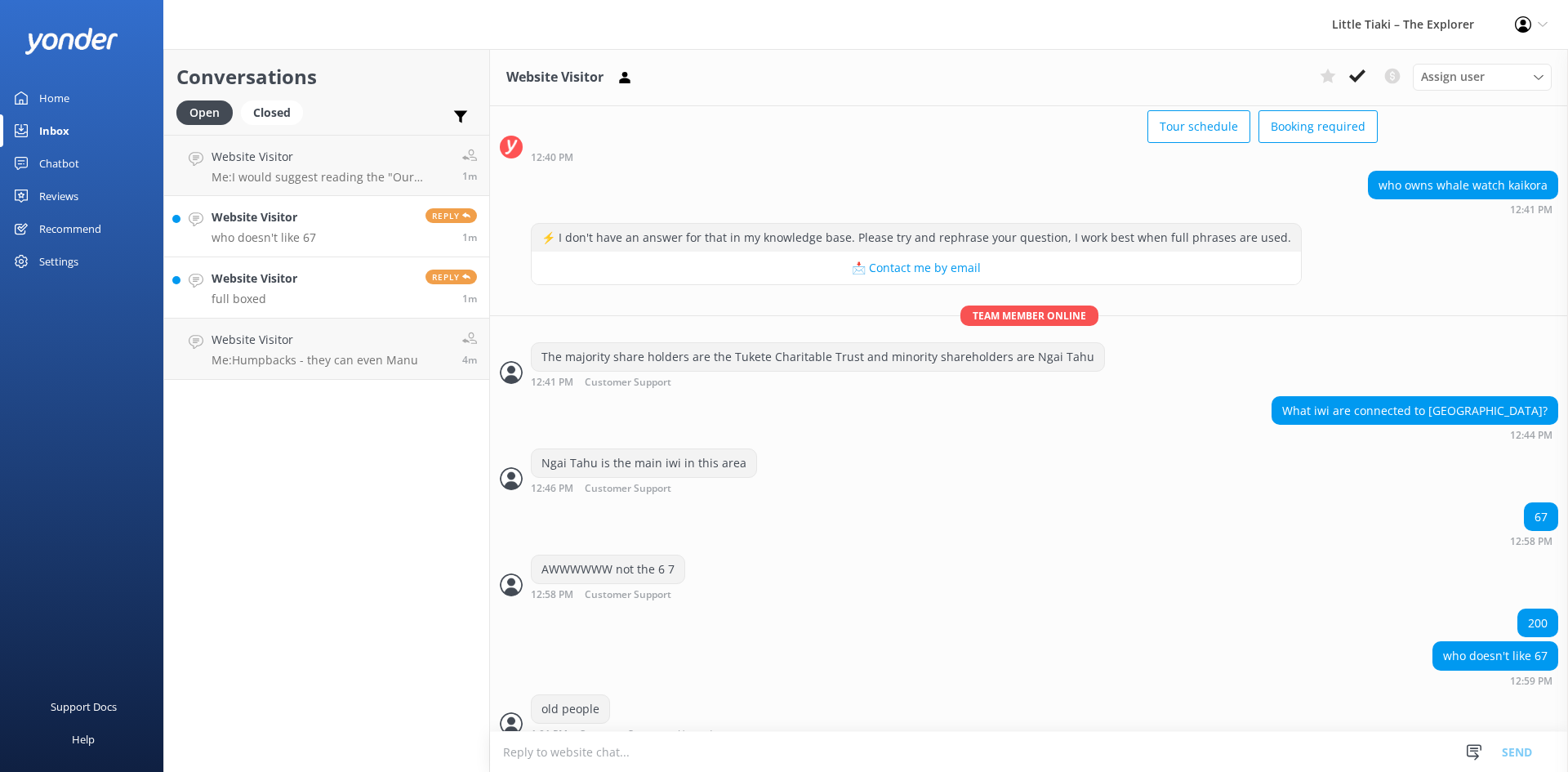
click at [261, 268] on link "Website Visitor full boxed Reply 1m" at bounding box center [326, 287] width 325 height 61
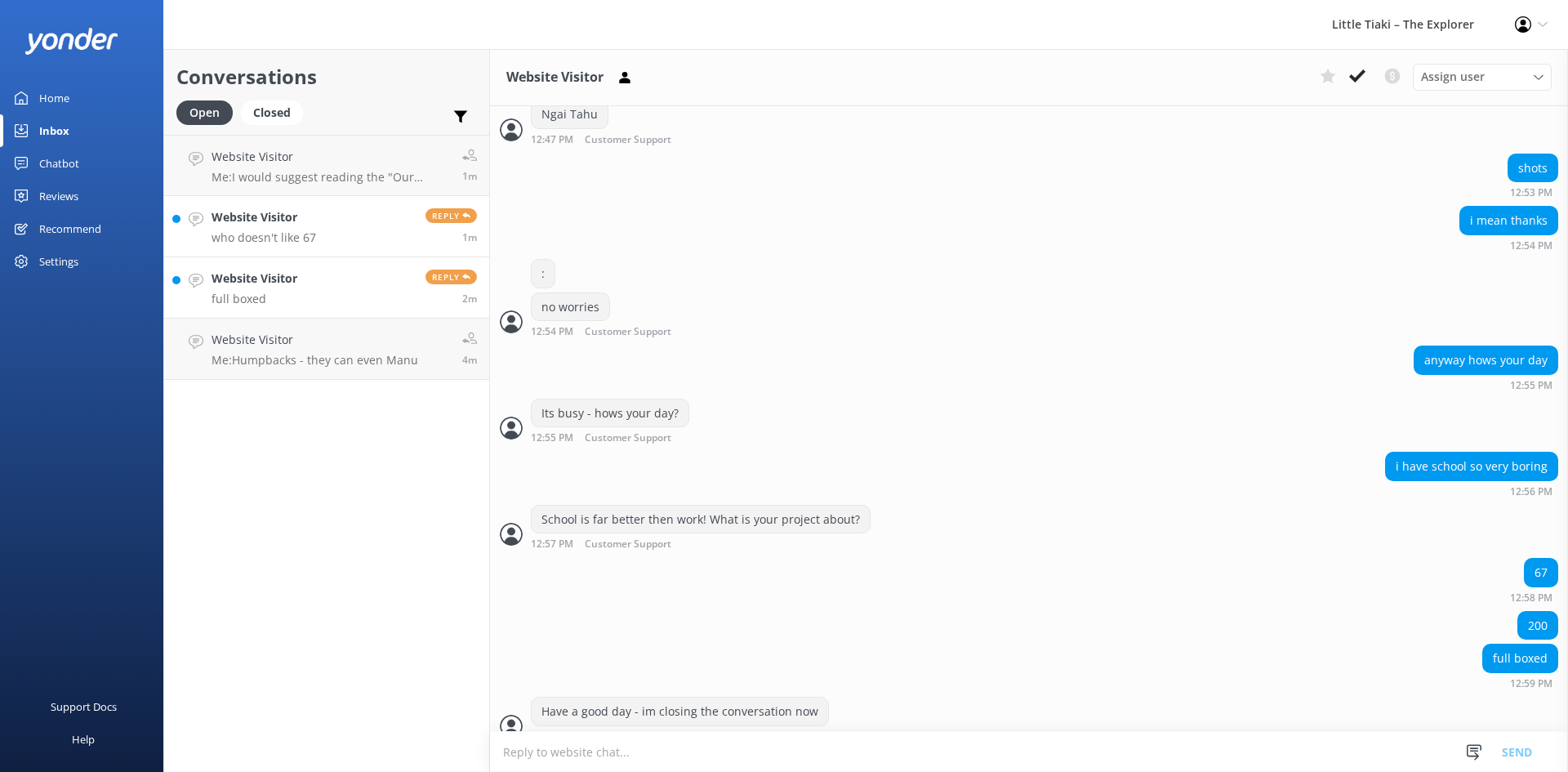
scroll to position [573, 0]
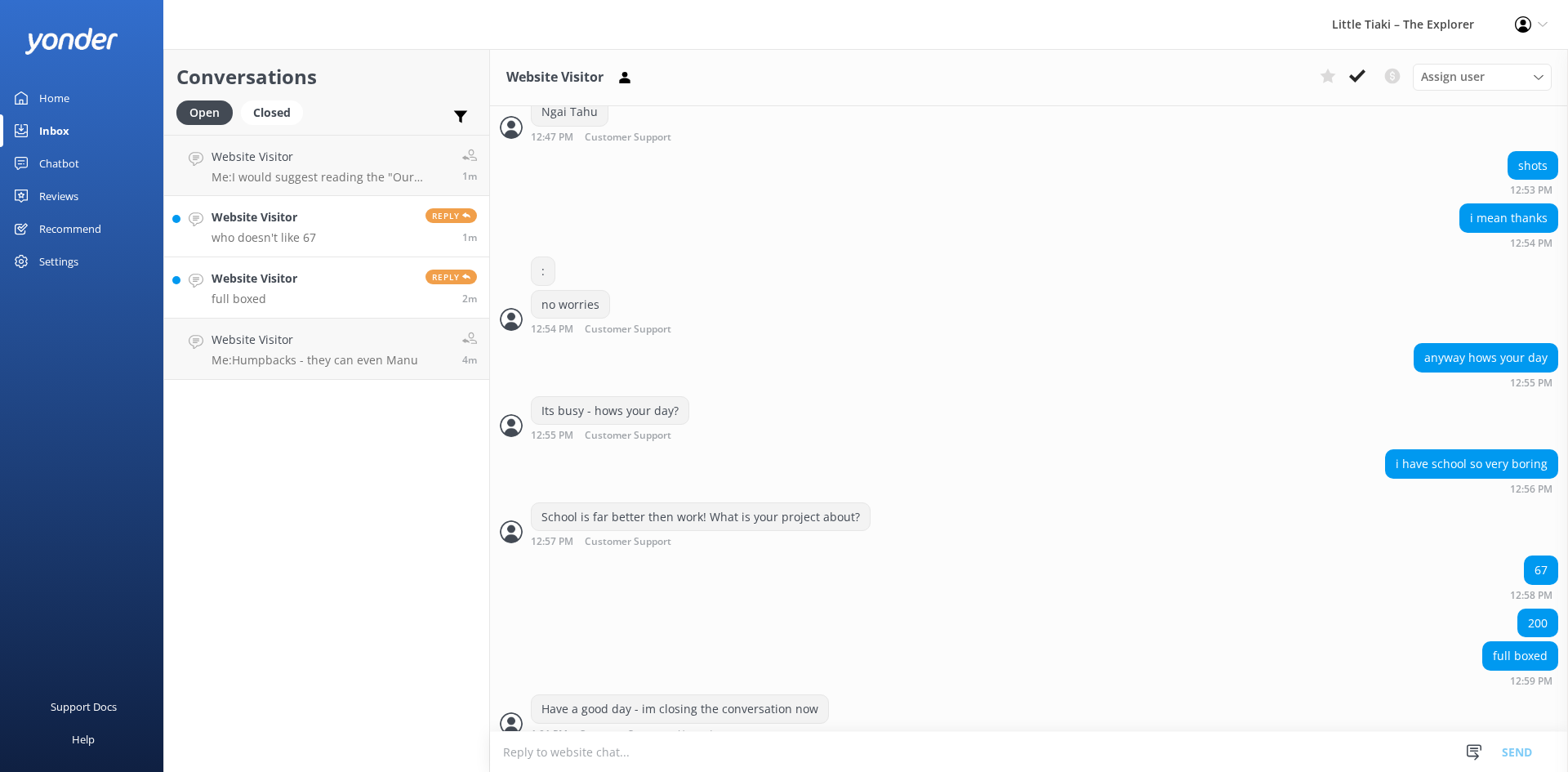
click at [264, 237] on p "who doesn't like 67" at bounding box center [263, 237] width 104 height 15
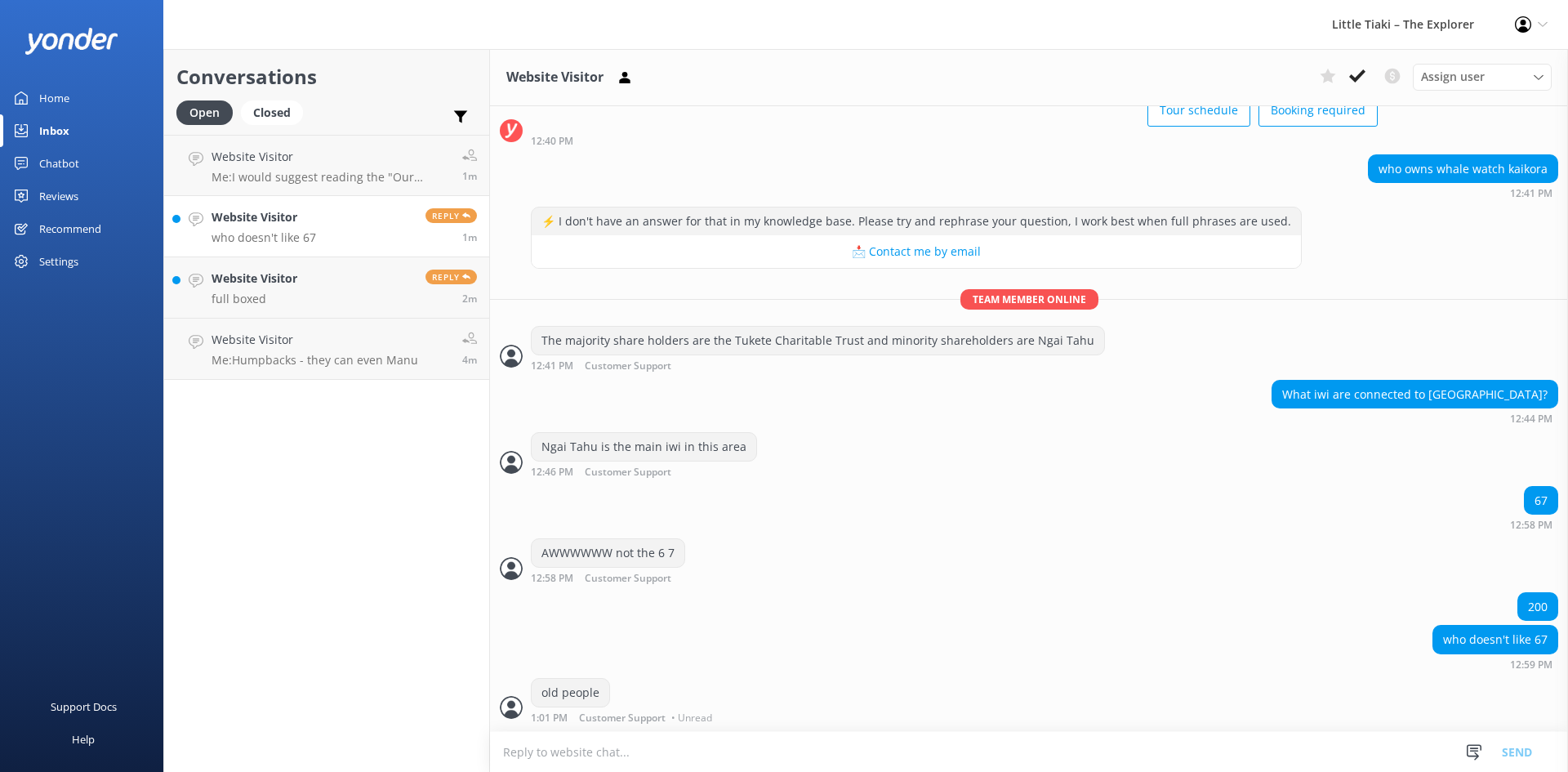
scroll to position [115, 0]
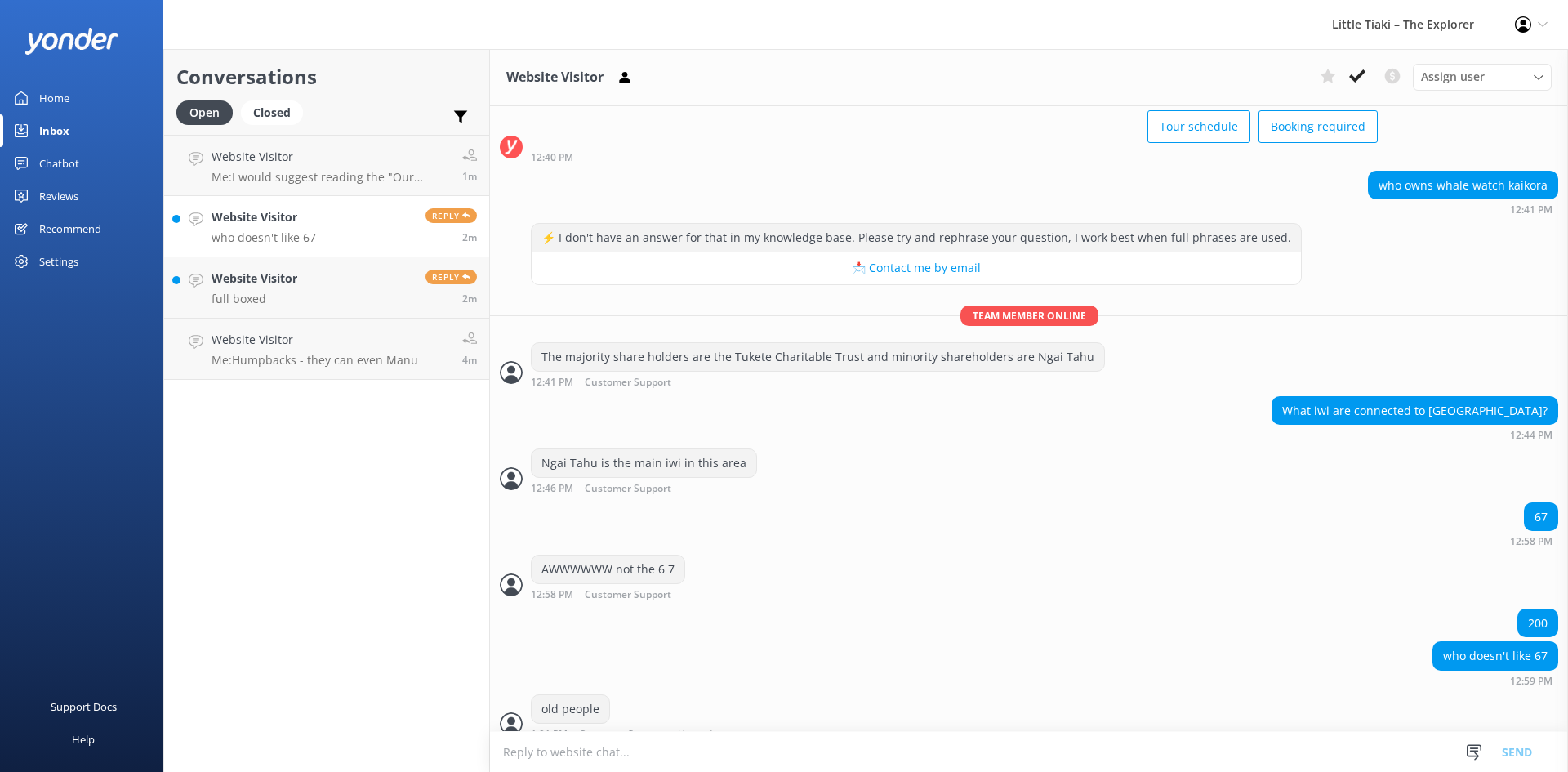
click at [544, 749] on textarea at bounding box center [1029, 751] width 1078 height 40
type textarea "Have a good day - im closing the conversation now"
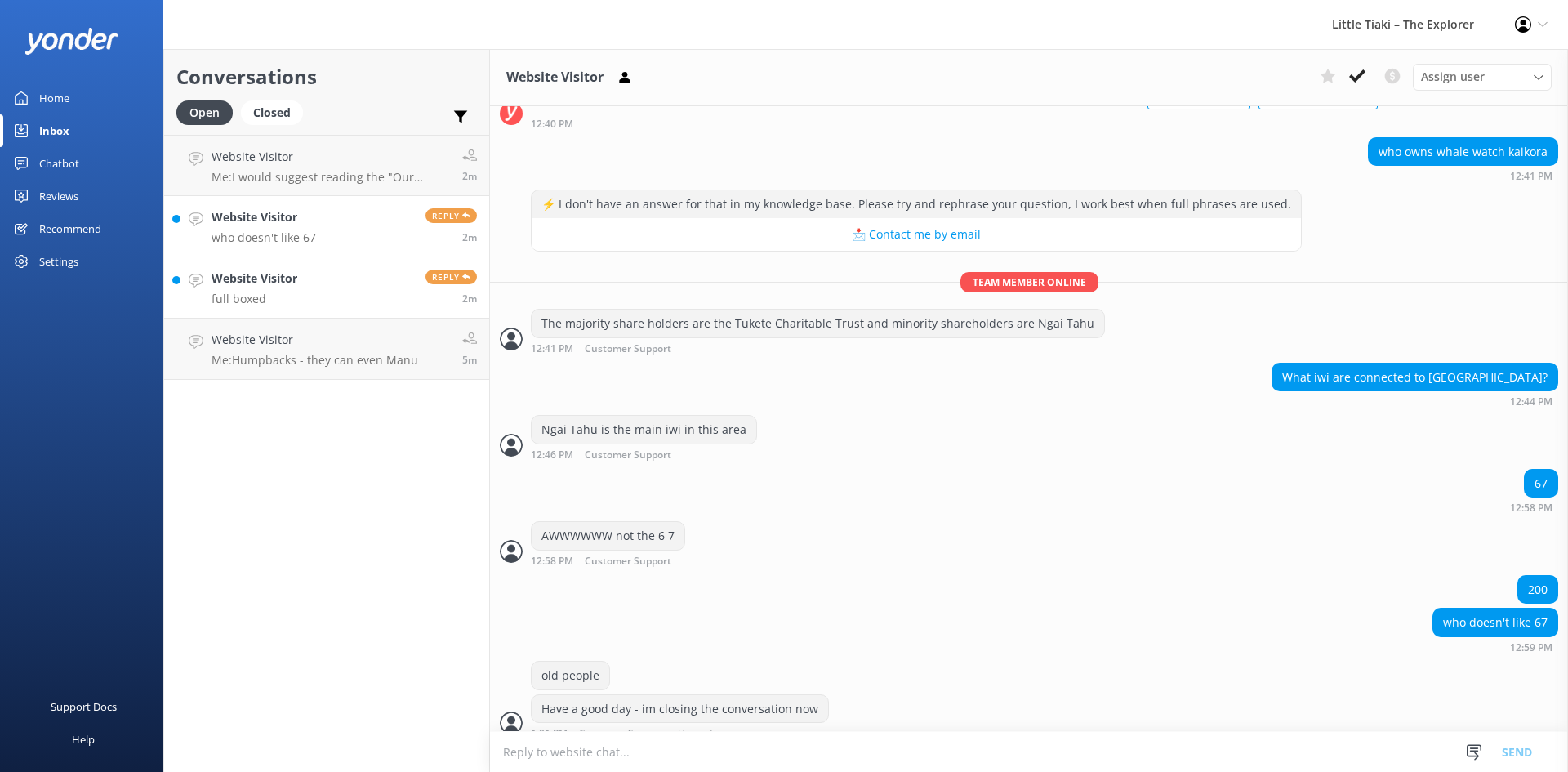
click at [282, 284] on h4 "Website Visitor" at bounding box center [254, 278] width 85 height 18
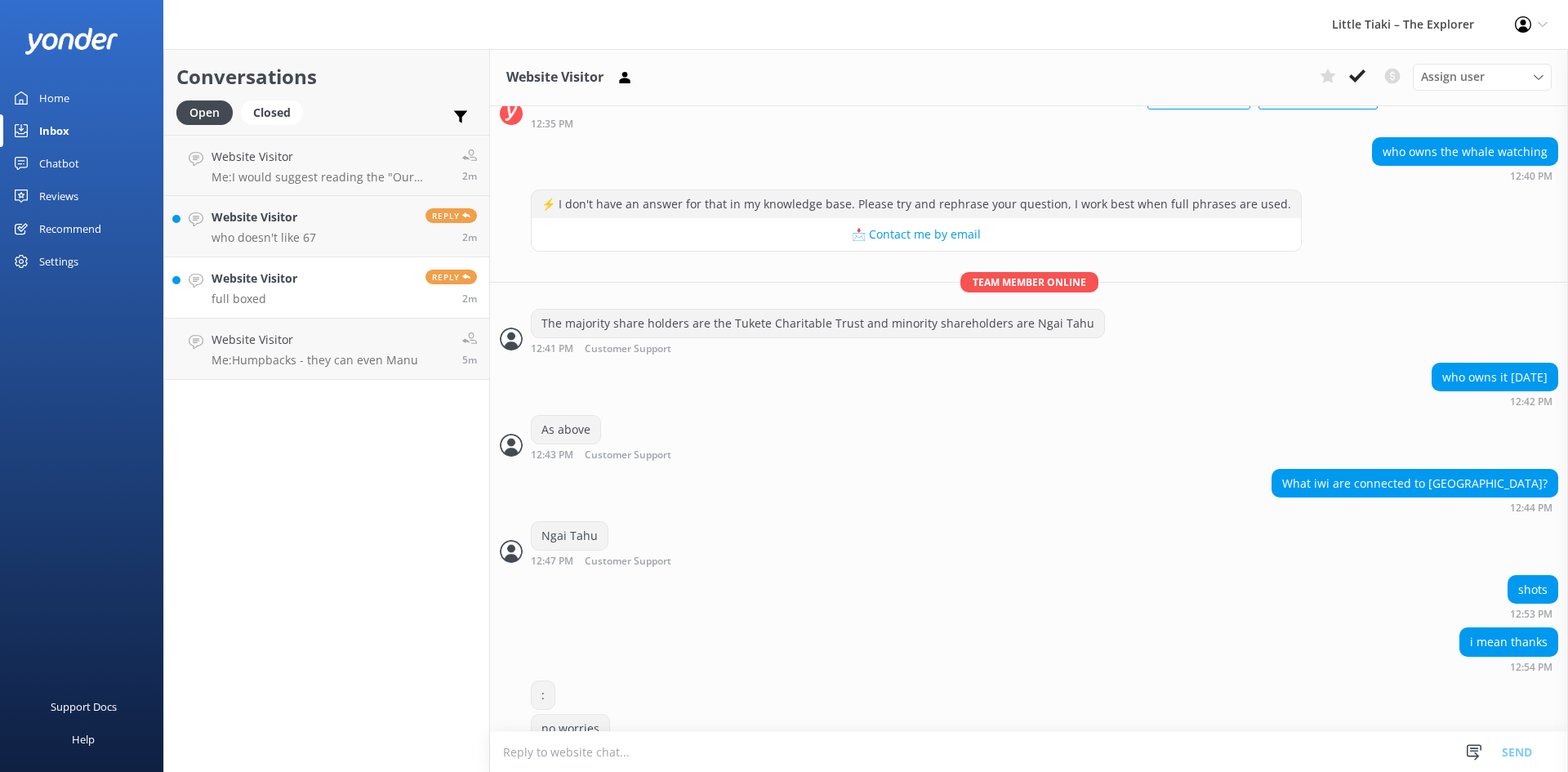
scroll to position [573, 0]
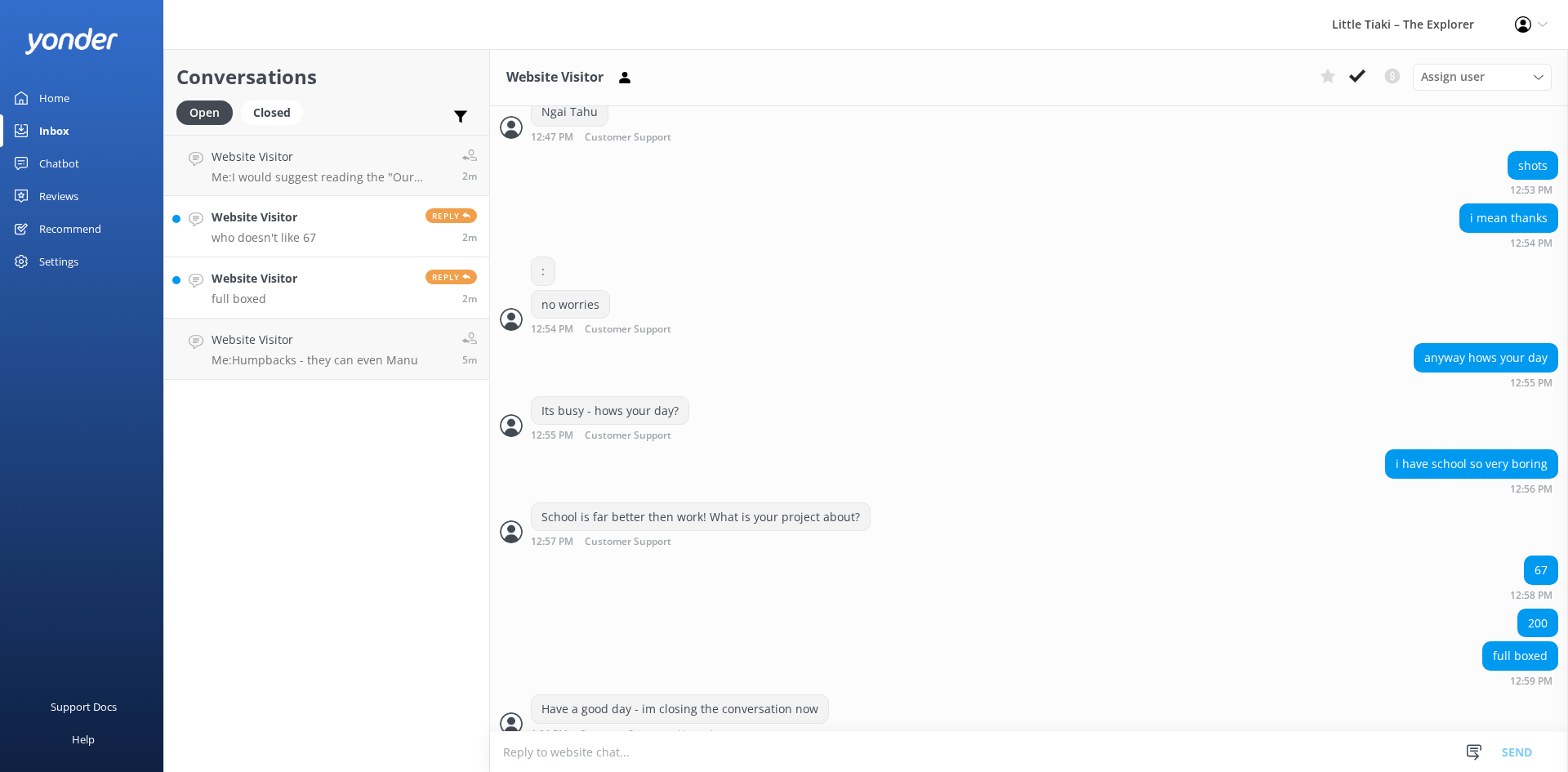
click at [238, 213] on h4 "Website Visitor" at bounding box center [263, 217] width 104 height 18
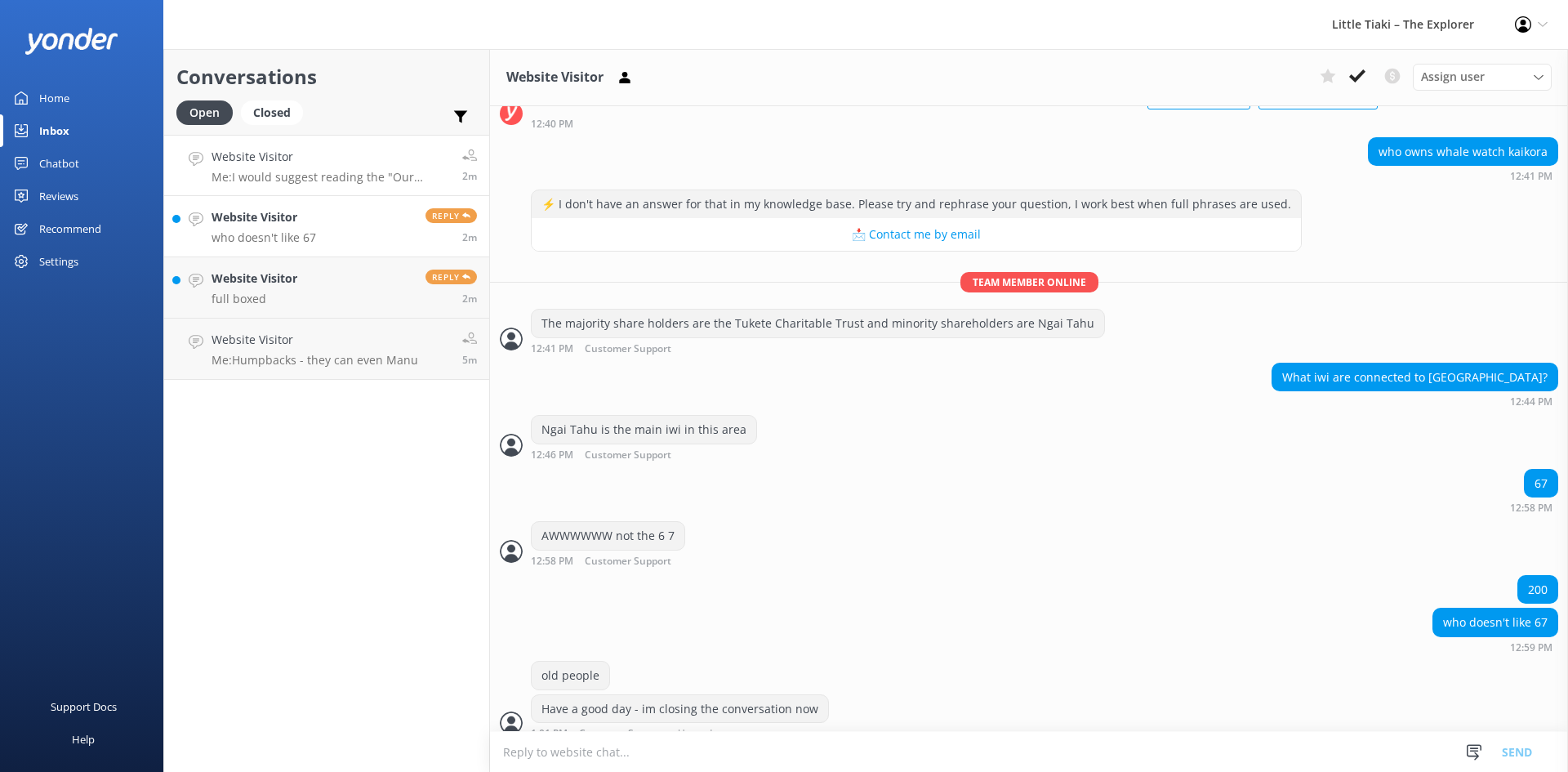
click at [255, 173] on p "Me: I would suggest reading the "Our People" on our website which will help wit…" at bounding box center [330, 177] width 238 height 15
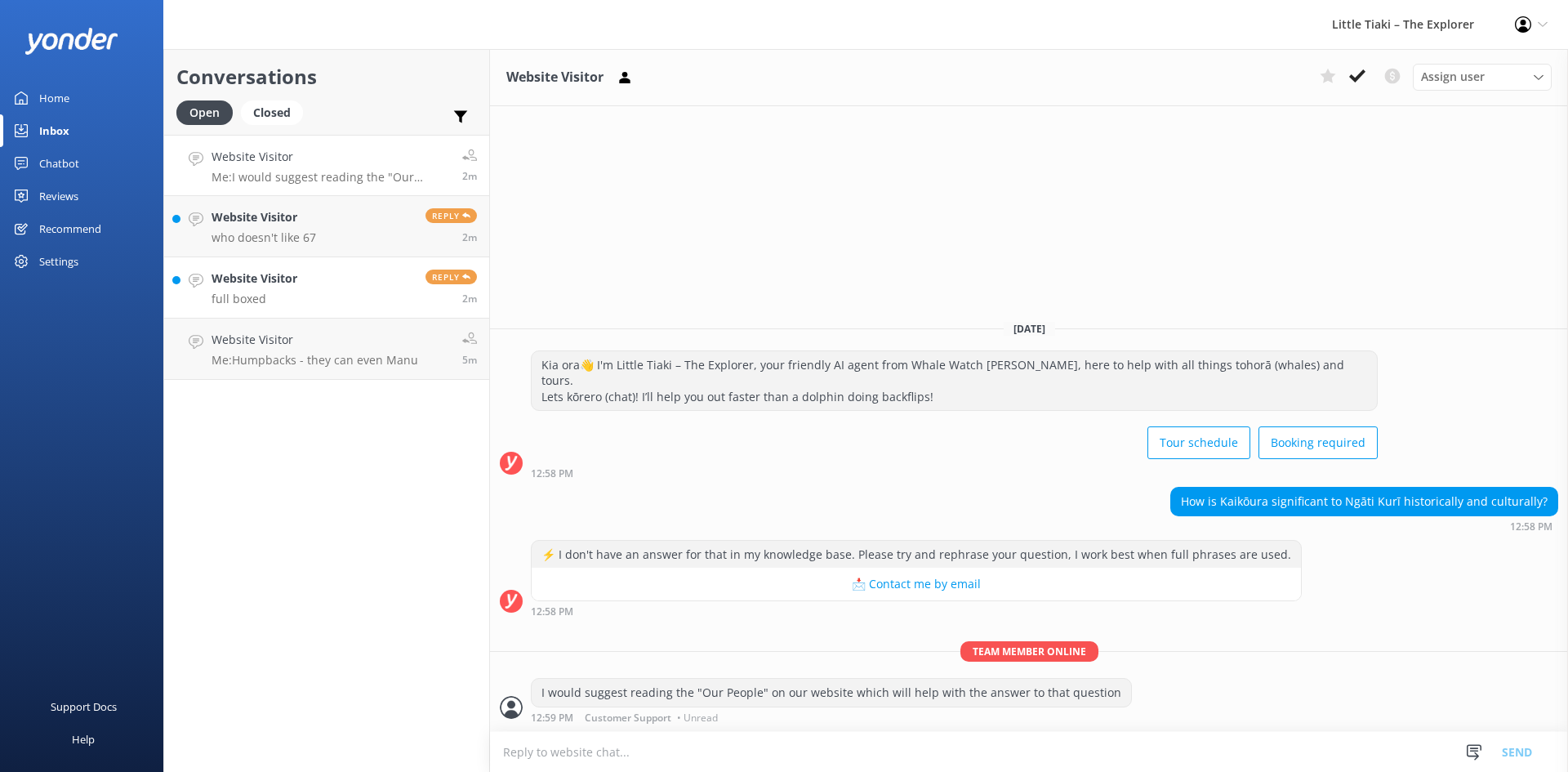
click at [252, 289] on div "Website Visitor full boxed" at bounding box center [254, 287] width 85 height 36
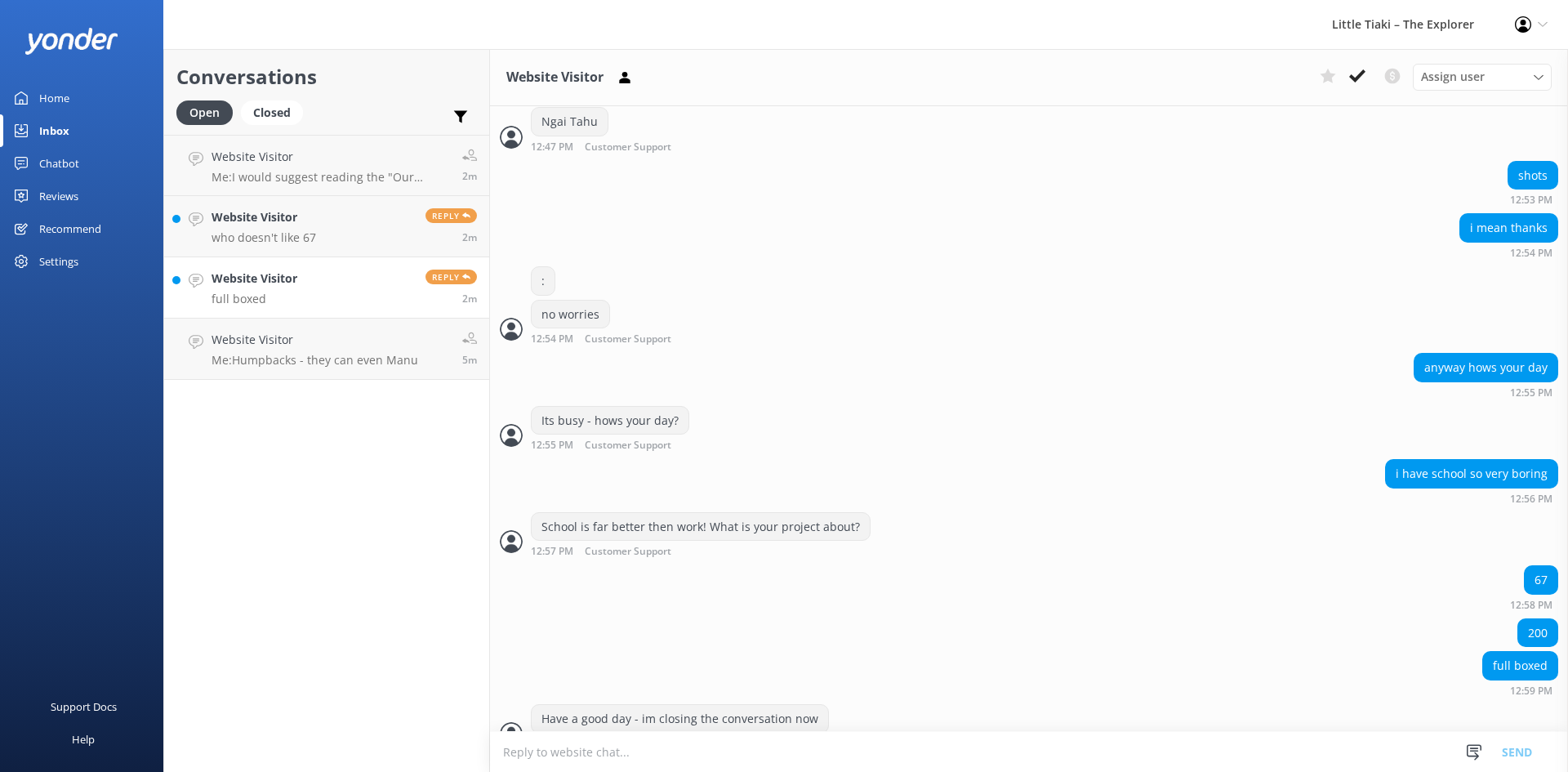
scroll to position [573, 0]
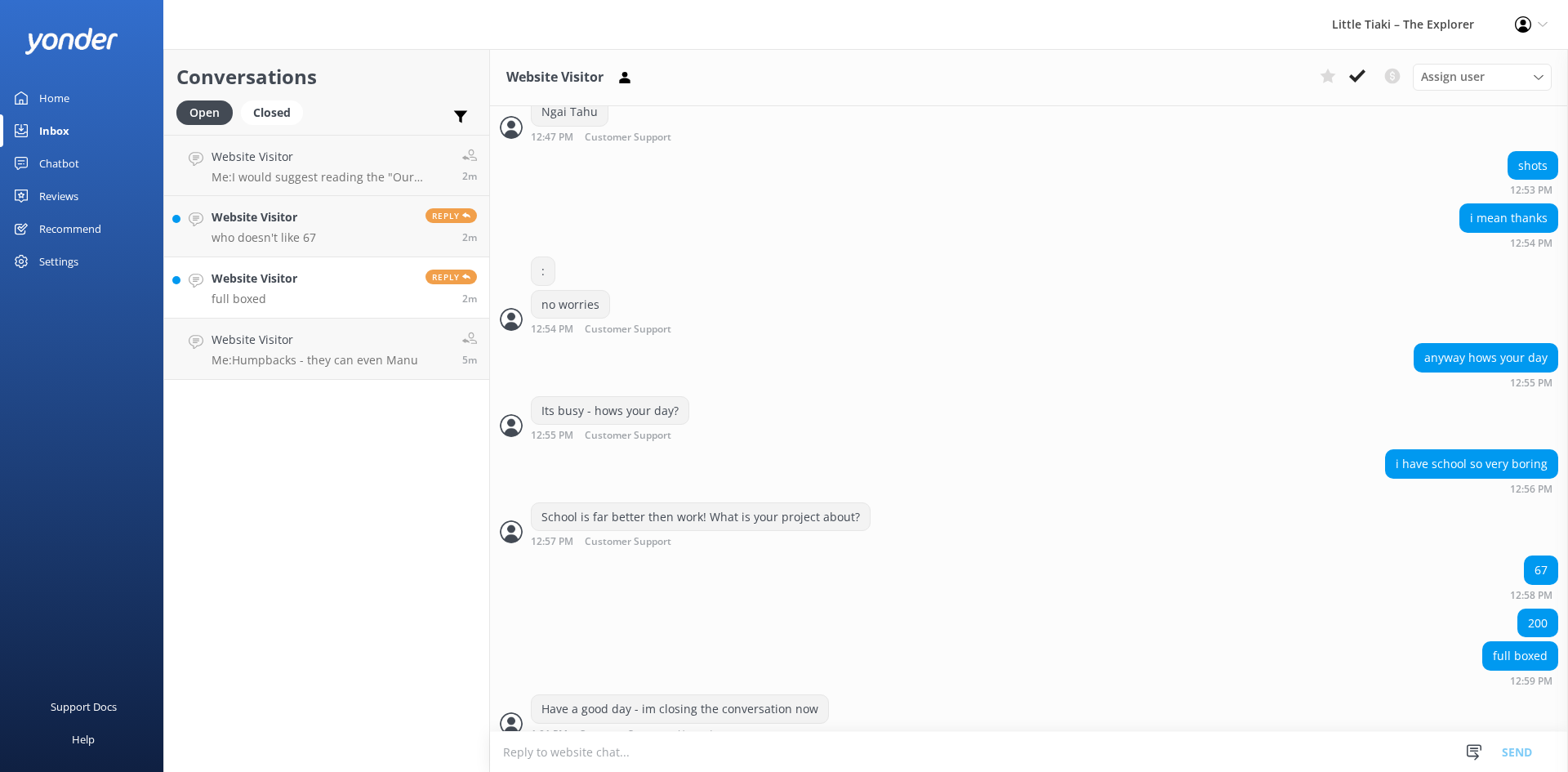
click at [274, 269] on h4 "Website Visitor" at bounding box center [254, 278] width 85 height 18
click at [294, 224] on h4 "Website Visitor" at bounding box center [263, 217] width 104 height 18
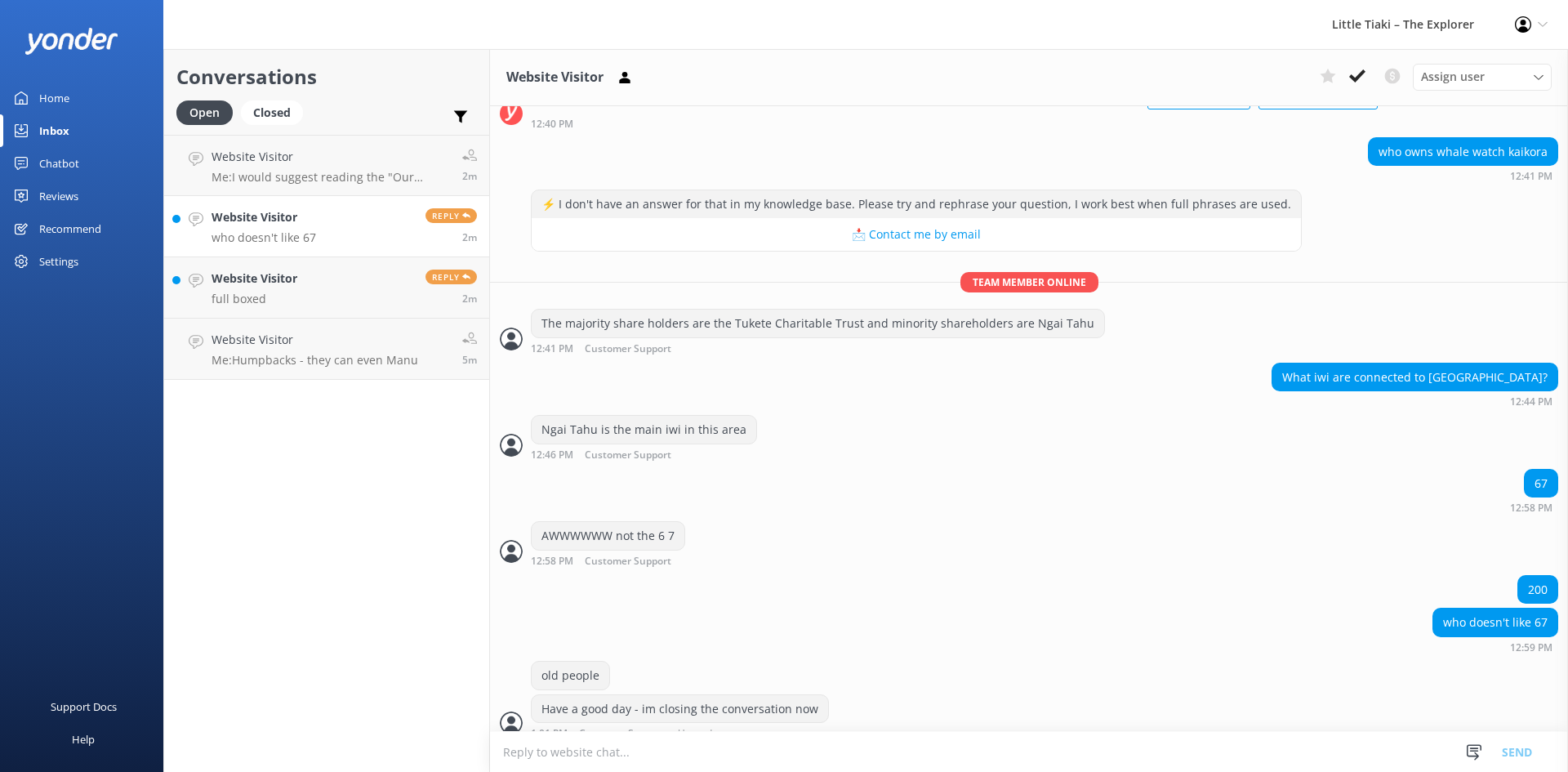
click at [914, 477] on div "67 12:58 PM" at bounding box center [1029, 491] width 1078 height 45
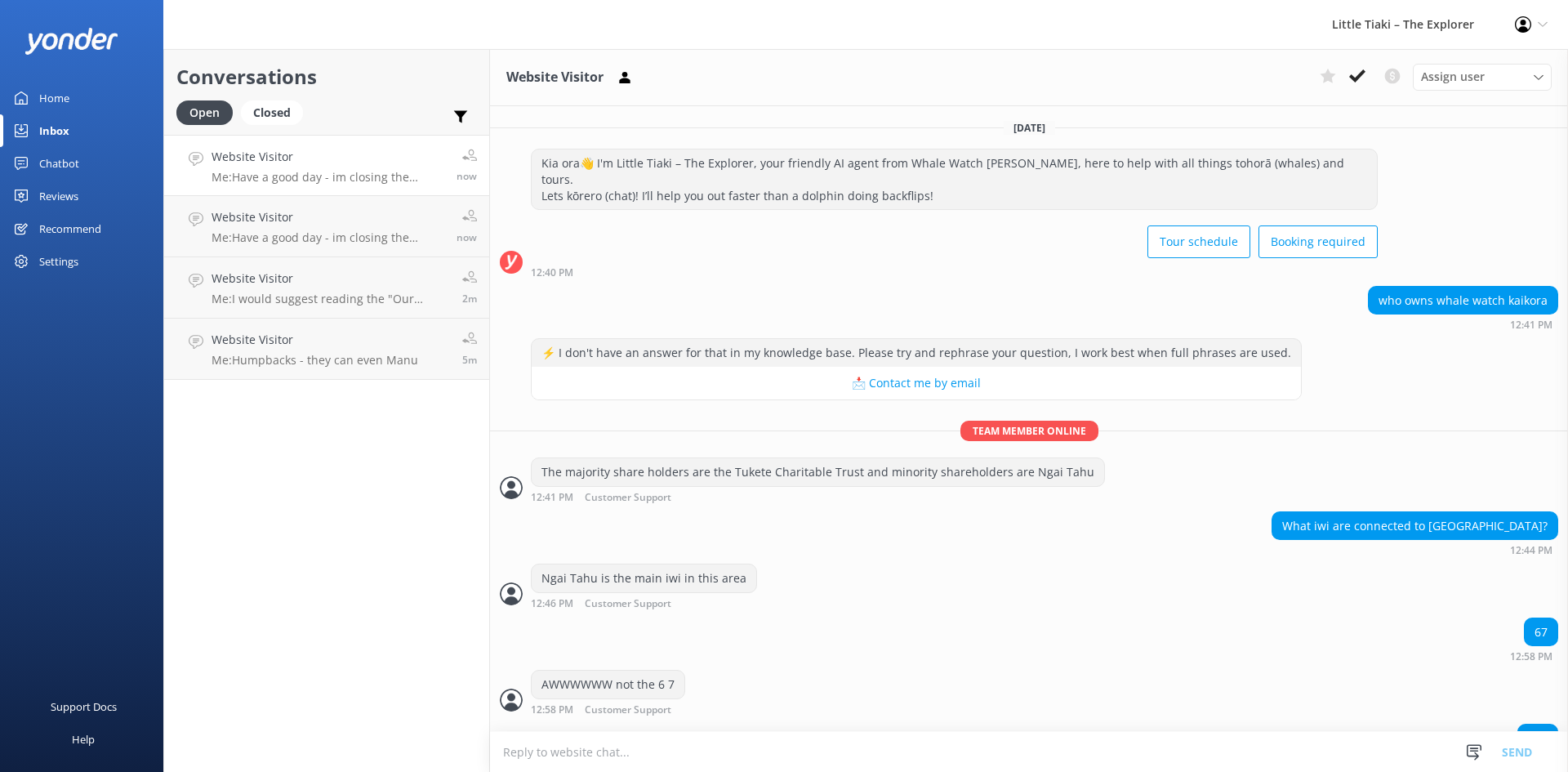
scroll to position [148, 0]
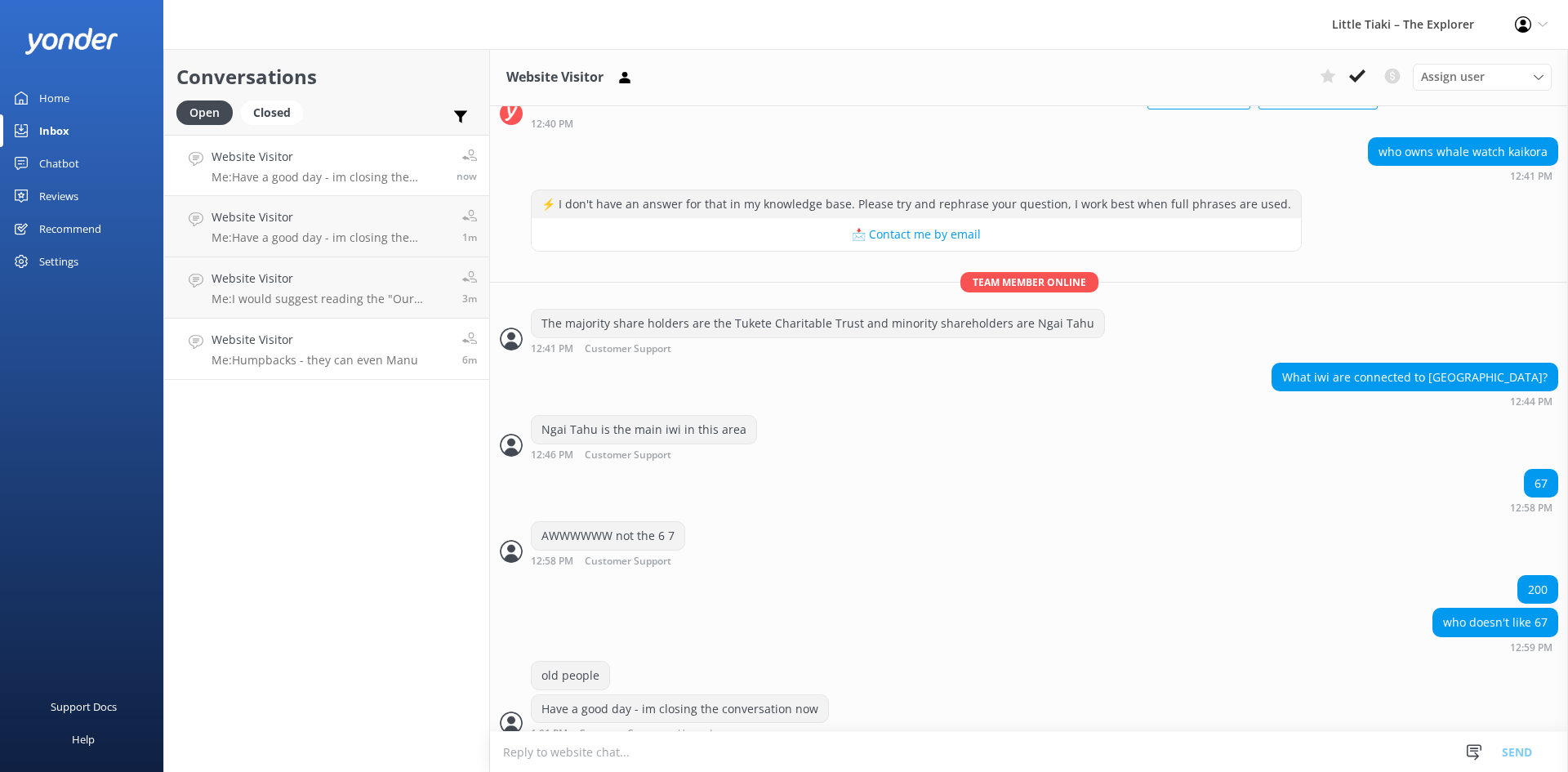
click at [304, 357] on p "Me: Humpbacks - they can even Manu" at bounding box center [315, 360] width 207 height 15
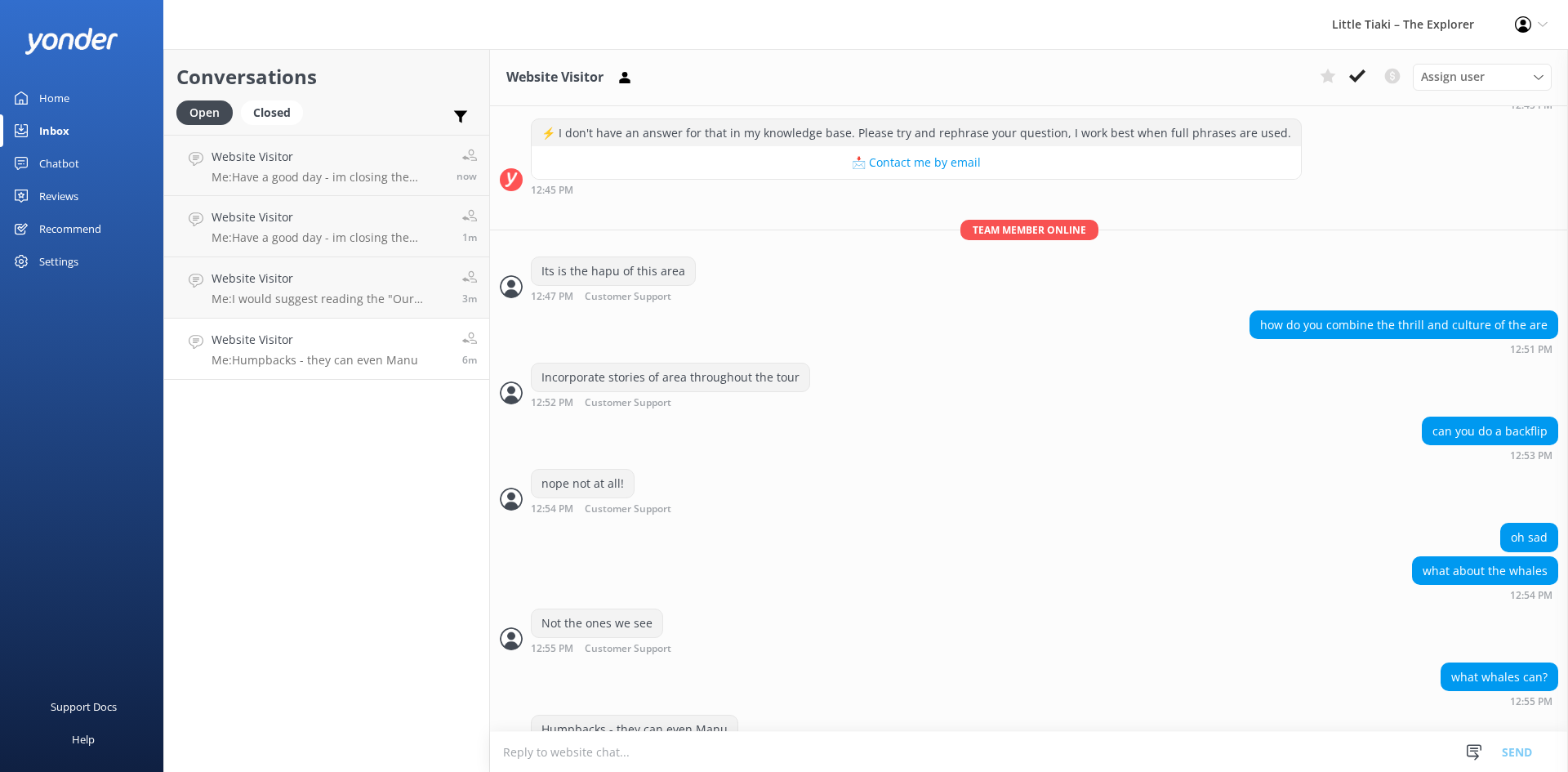
scroll to position [380, 0]
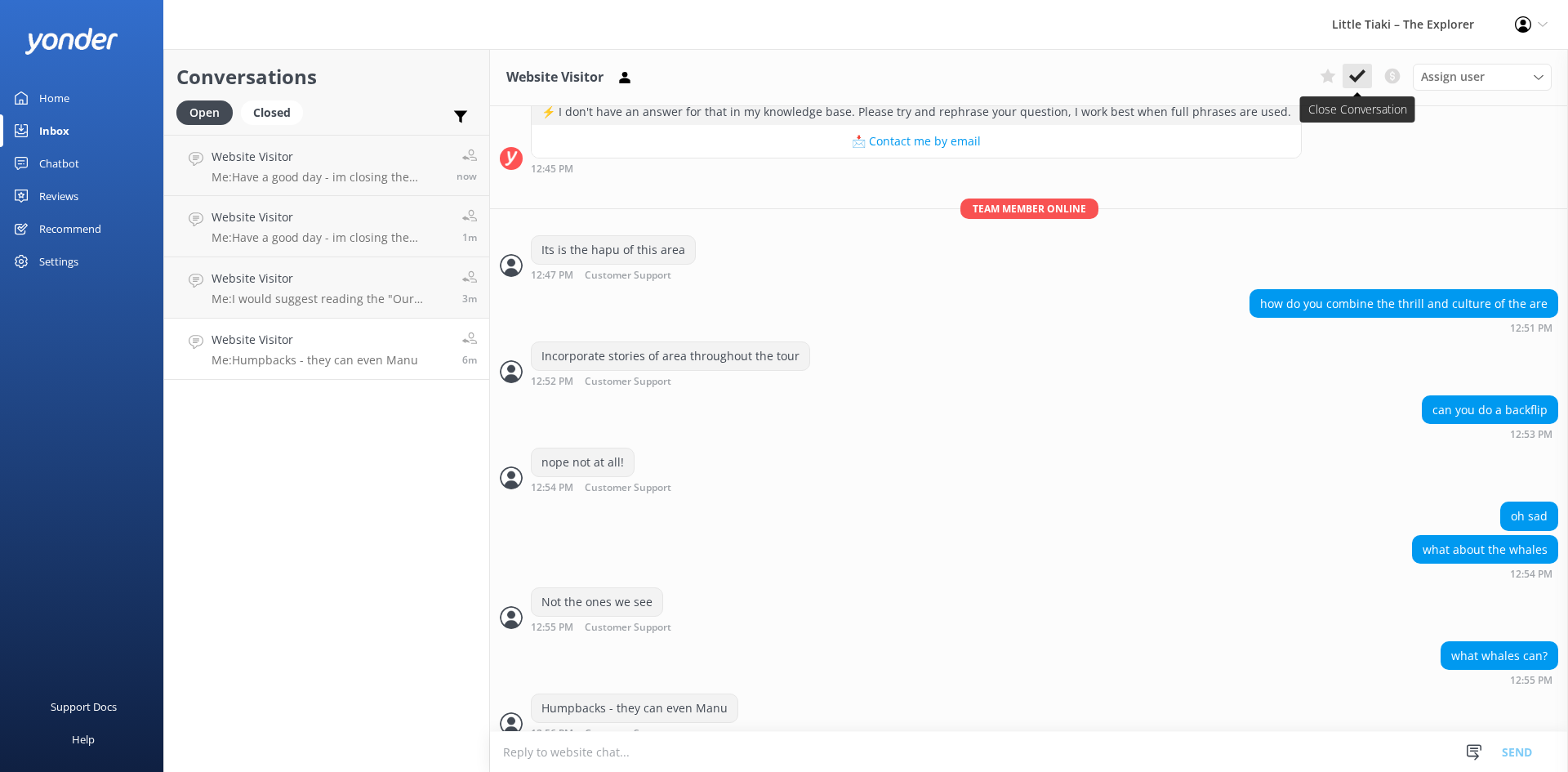
click at [1361, 77] on icon at bounding box center [1357, 76] width 16 height 16
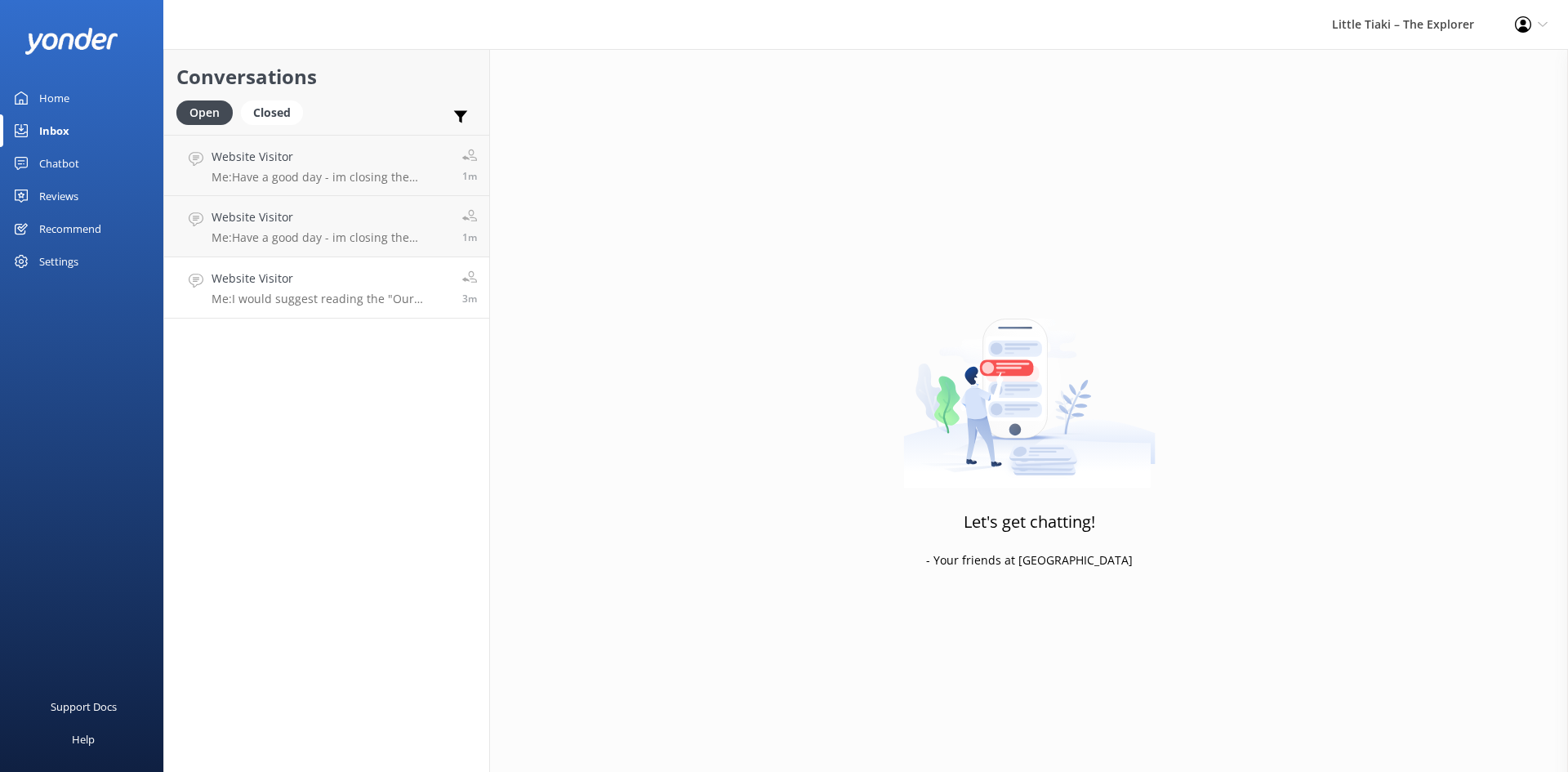
click at [319, 298] on p "Me: I would suggest reading the "Our People" on our website which will help wit…" at bounding box center [330, 298] width 238 height 15
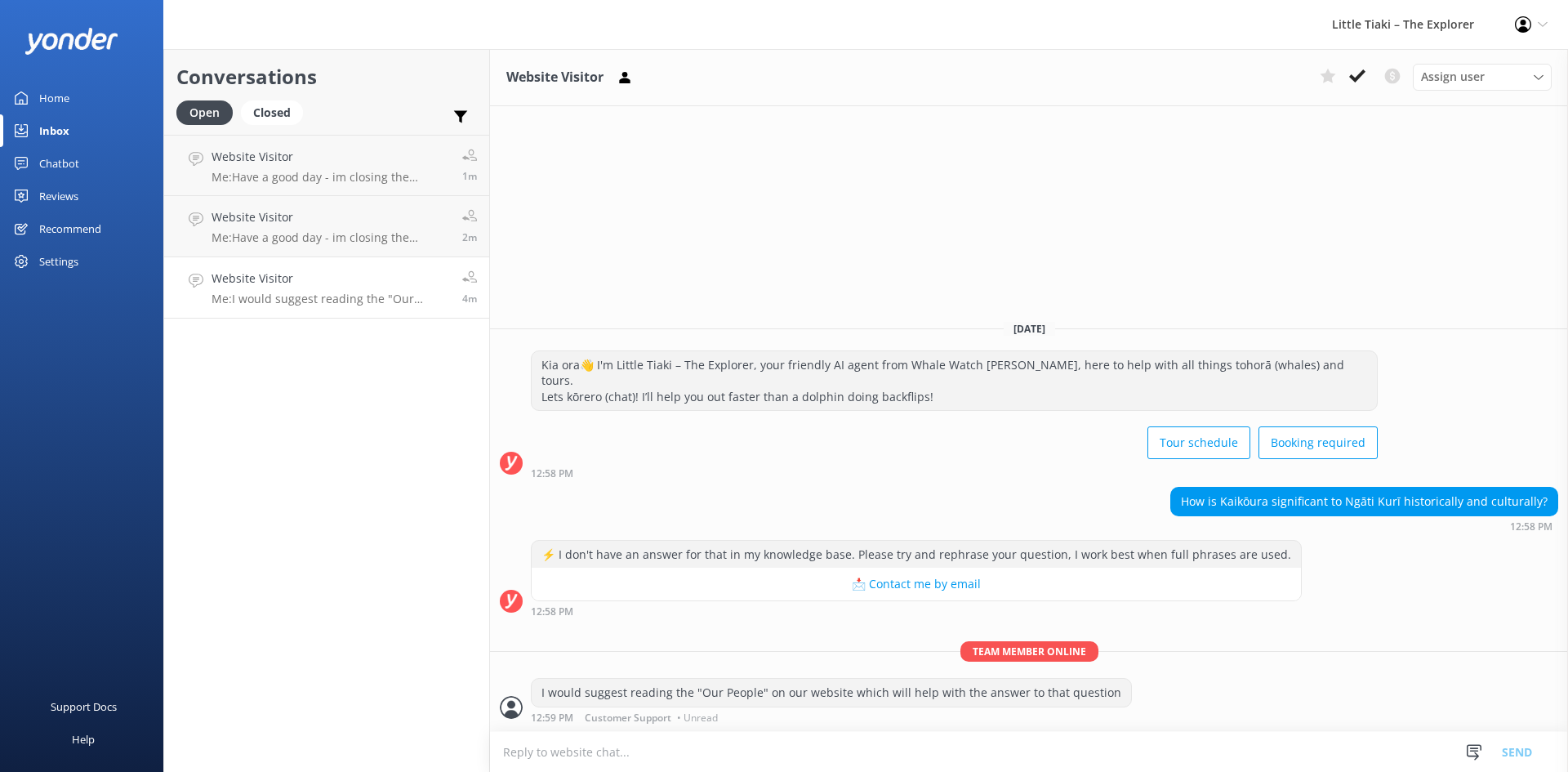
click at [284, 292] on p "Me: I would suggest reading the "Our People" on our website which will help wit…" at bounding box center [330, 298] width 238 height 15
click at [302, 291] on div "Website Visitor Me: I would suggest reading the "Our People" on our website whi…" at bounding box center [330, 287] width 238 height 36
click at [1352, 74] on icon at bounding box center [1357, 76] width 16 height 16
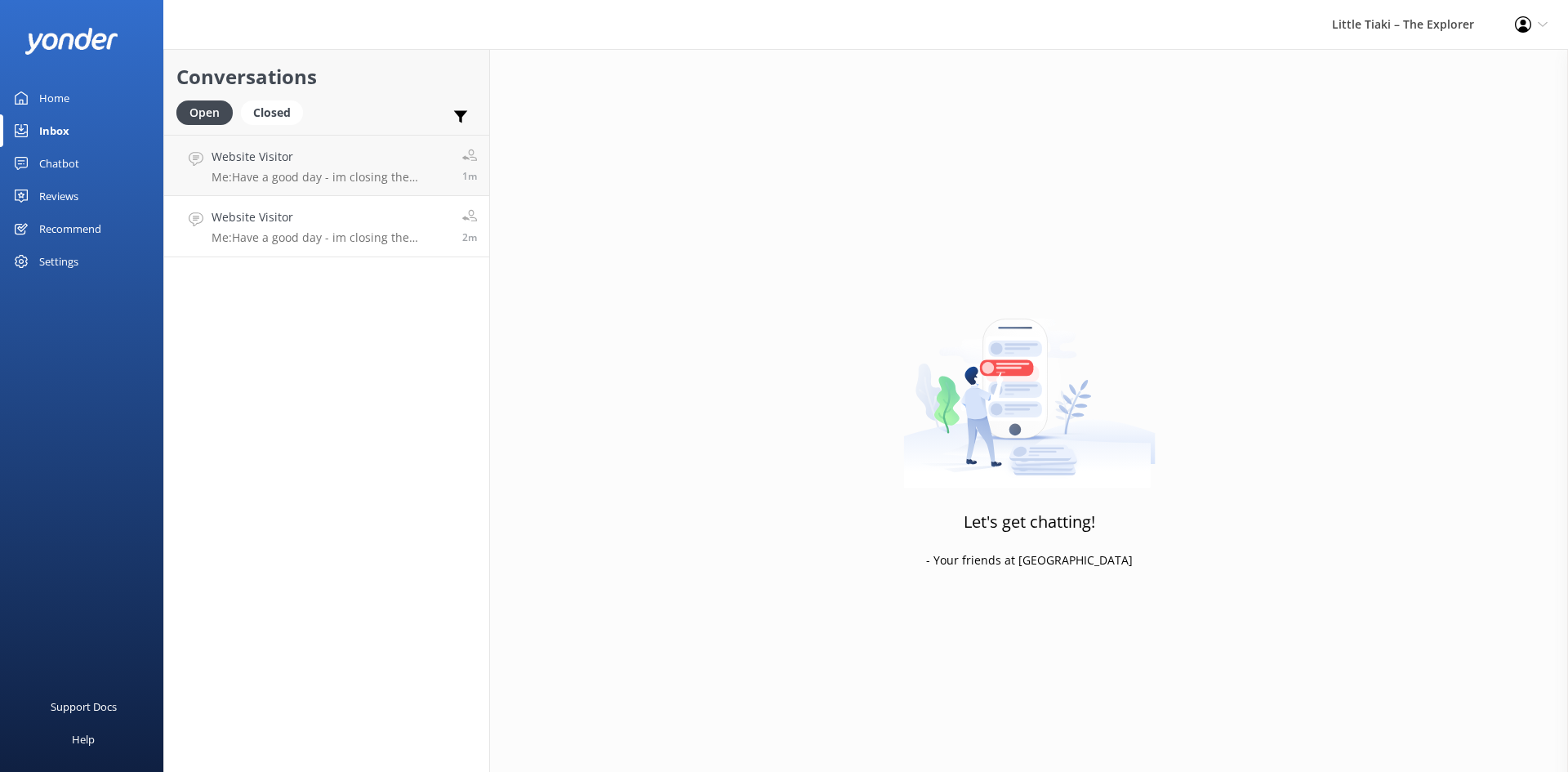
click at [324, 208] on h4 "Website Visitor" at bounding box center [330, 217] width 238 height 18
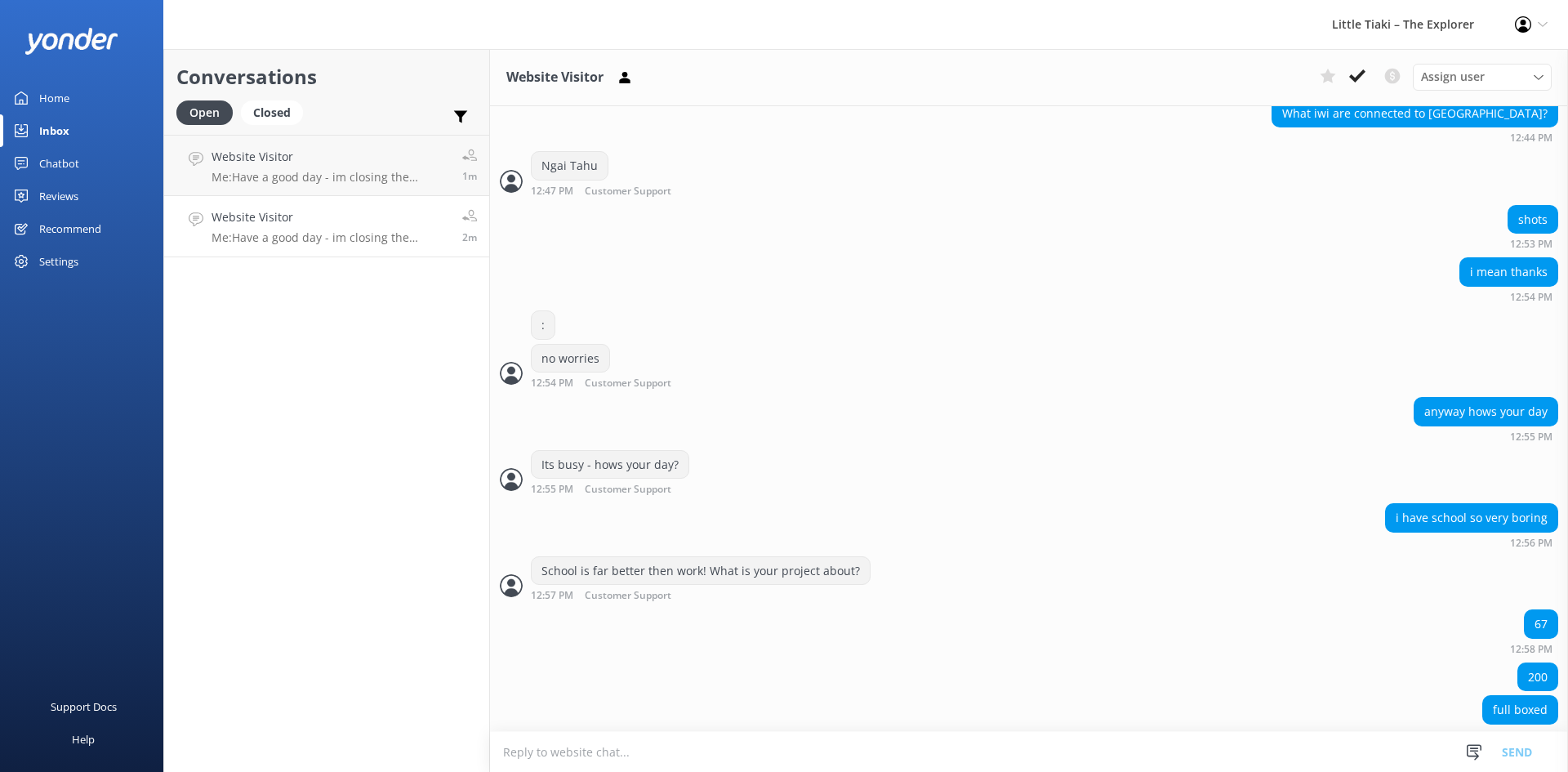
scroll to position [573, 0]
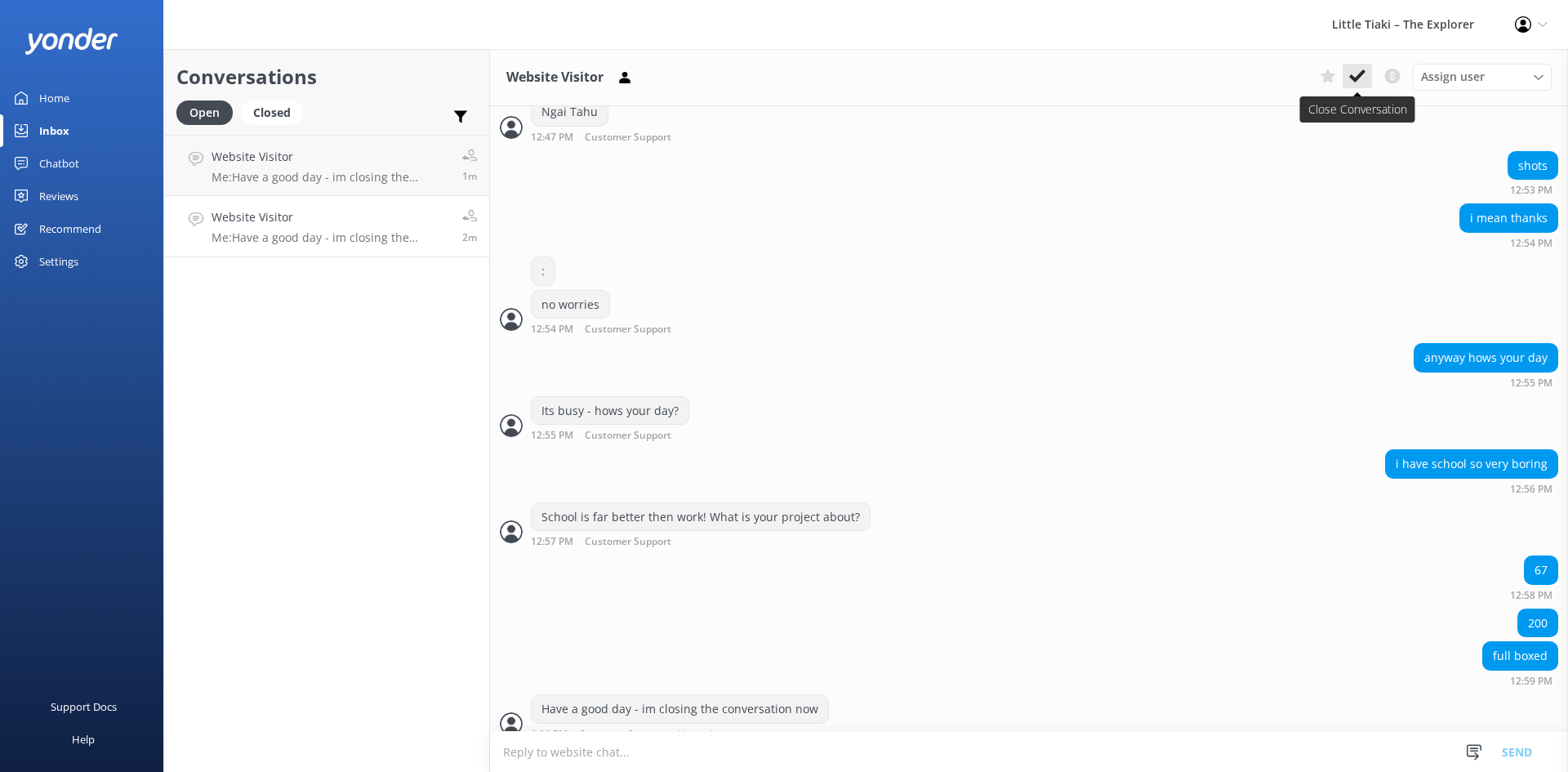
click at [1351, 78] on use at bounding box center [1357, 75] width 16 height 13
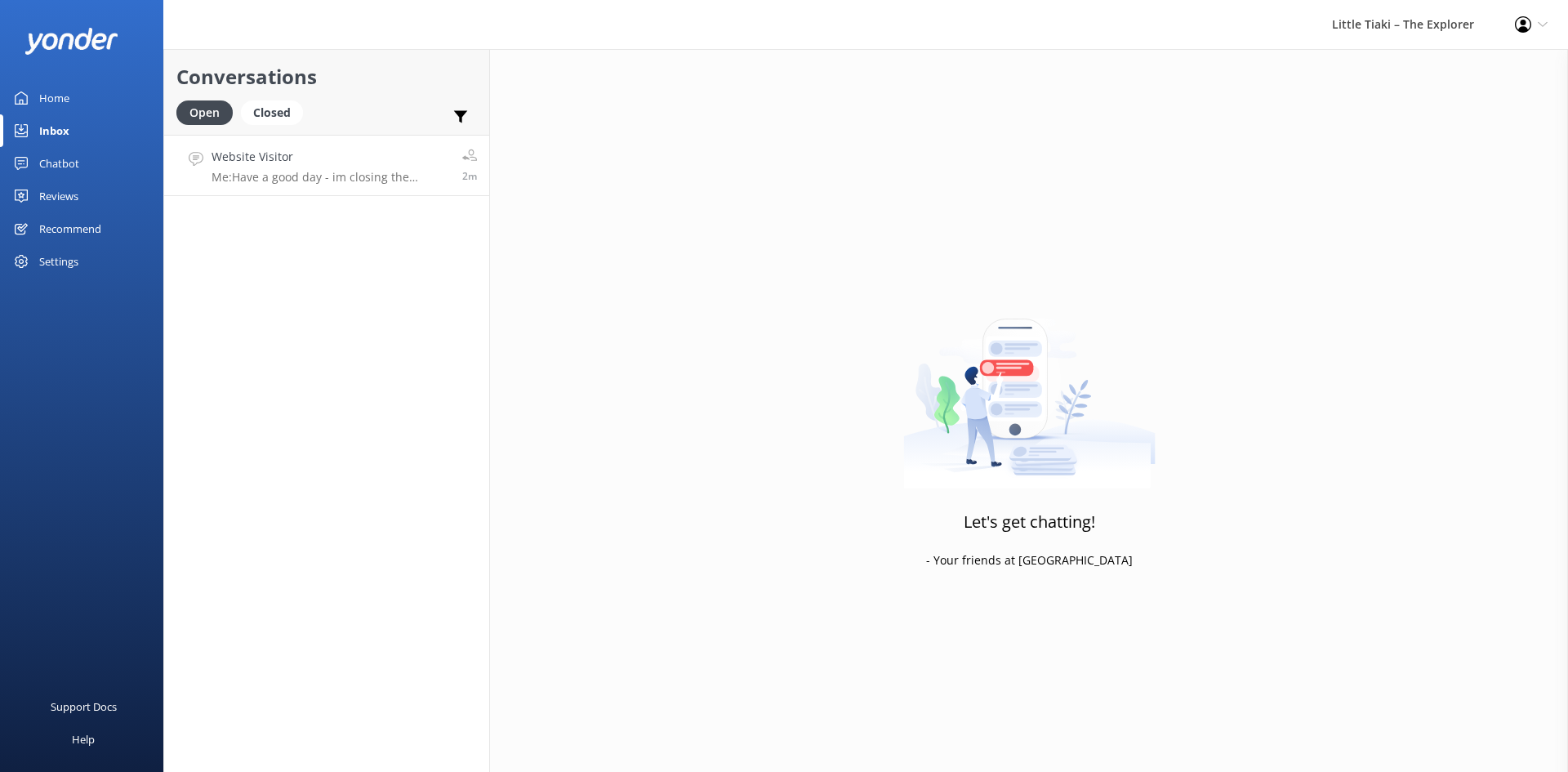
click at [352, 176] on p "Me: Have a good day - im closing the conversation now" at bounding box center [330, 177] width 238 height 15
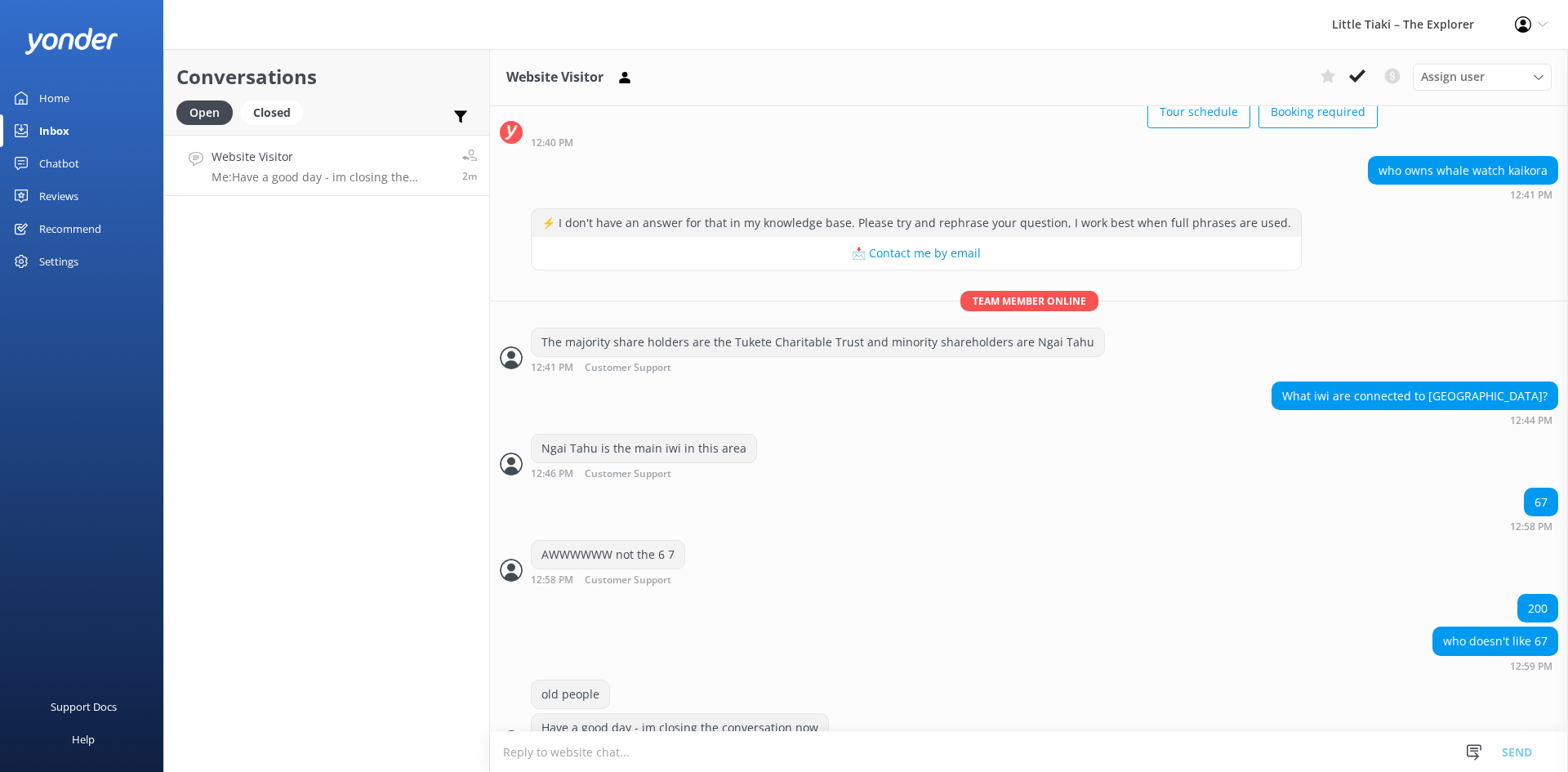
scroll to position [148, 0]
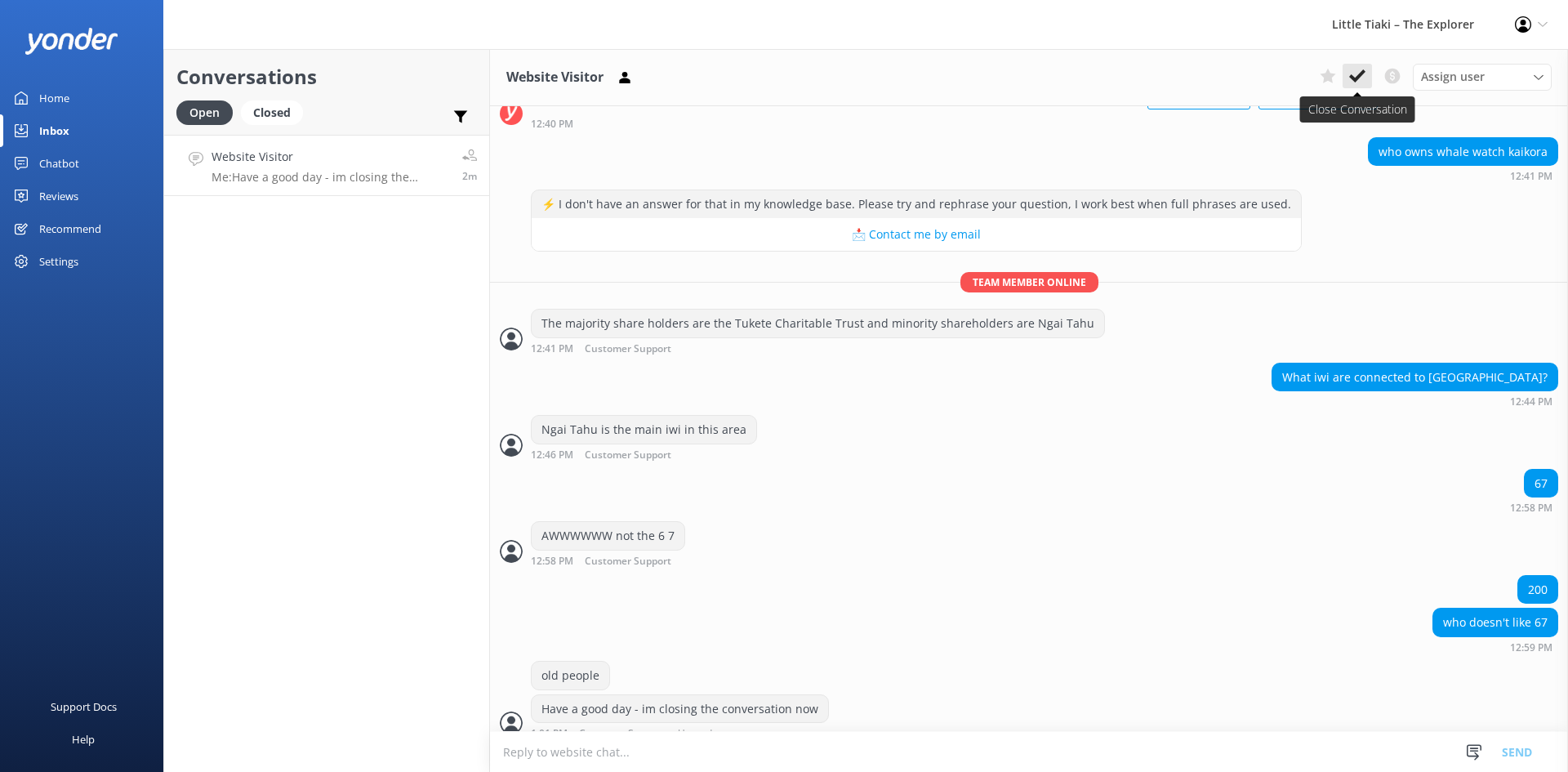
click at [1352, 72] on icon at bounding box center [1357, 76] width 16 height 16
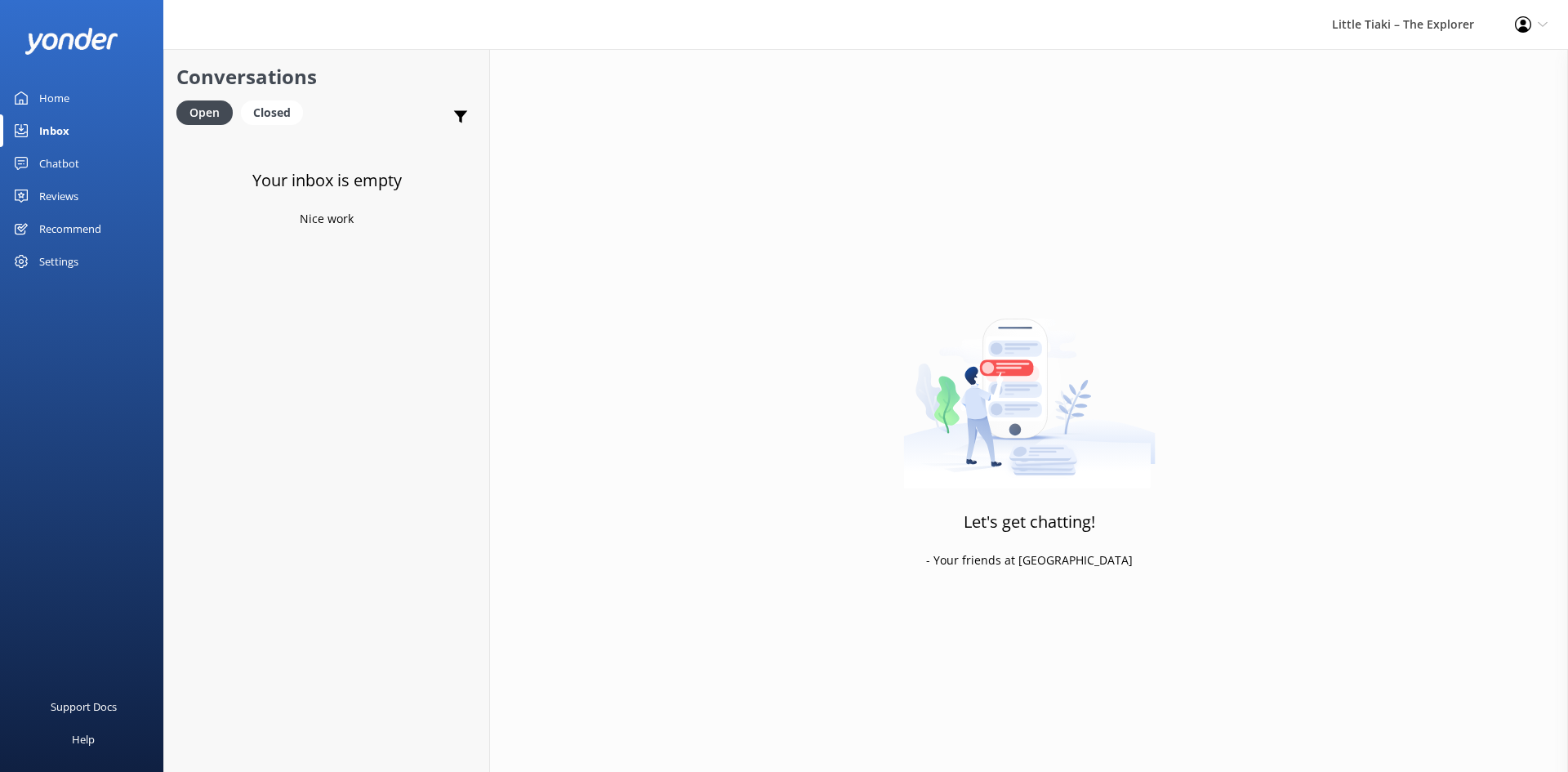
click at [55, 130] on div "Inbox" at bounding box center [53, 131] width 30 height 33
click at [77, 104] on link "Home" at bounding box center [81, 98] width 163 height 33
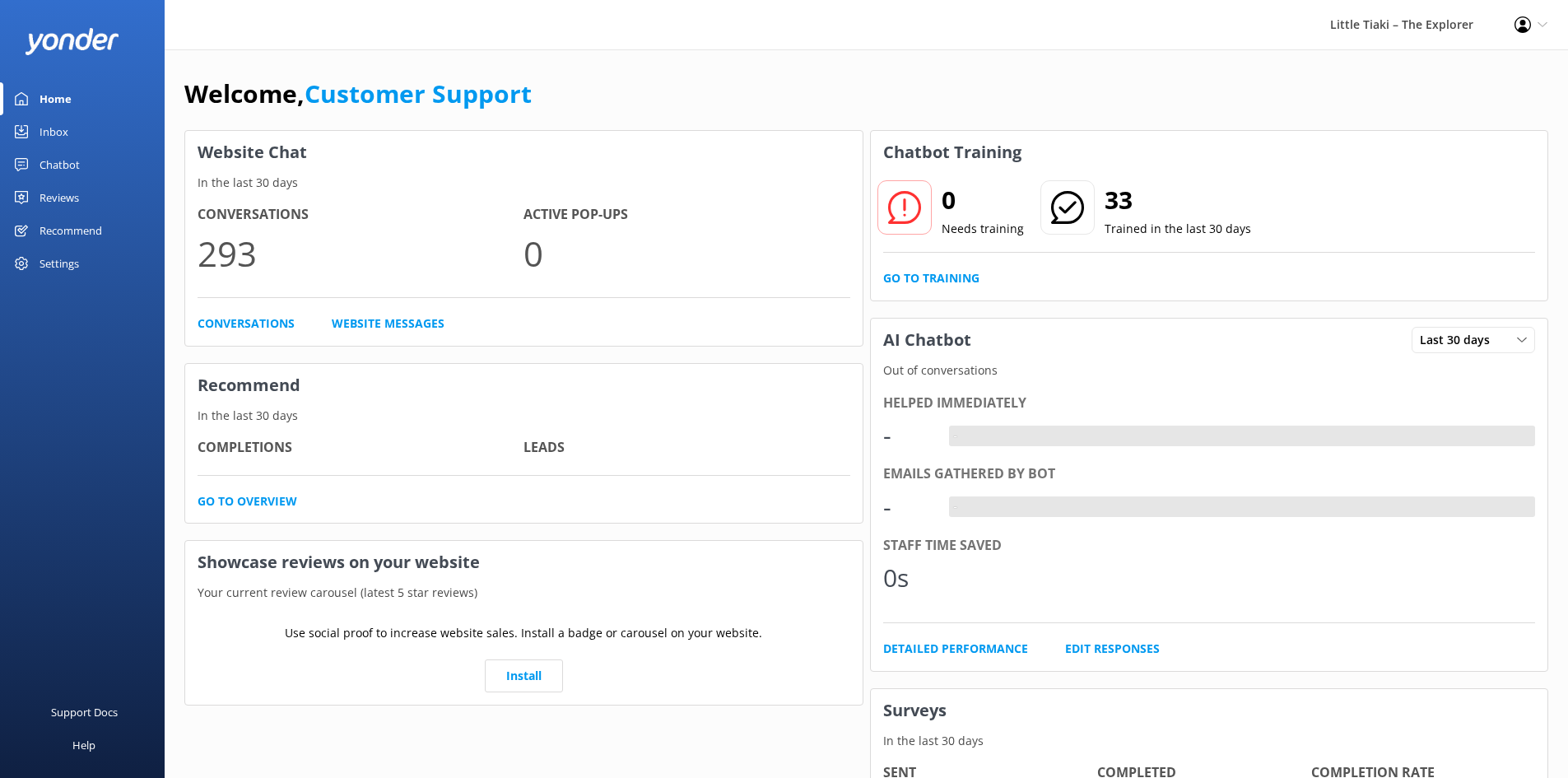
click at [79, 136] on link "Inbox" at bounding box center [82, 132] width 164 height 33
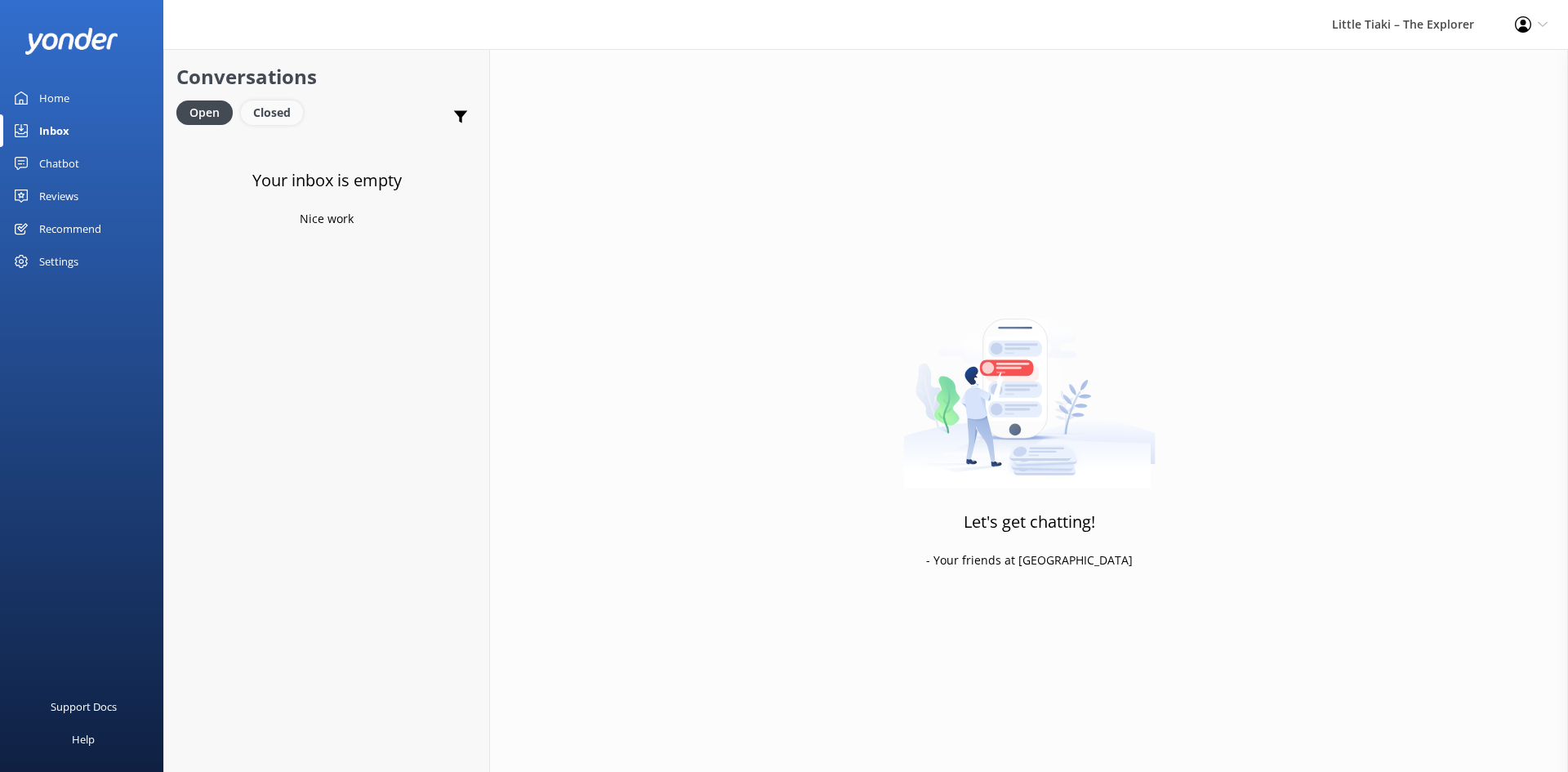
click at [269, 119] on div "Closed" at bounding box center [272, 112] width 62 height 24
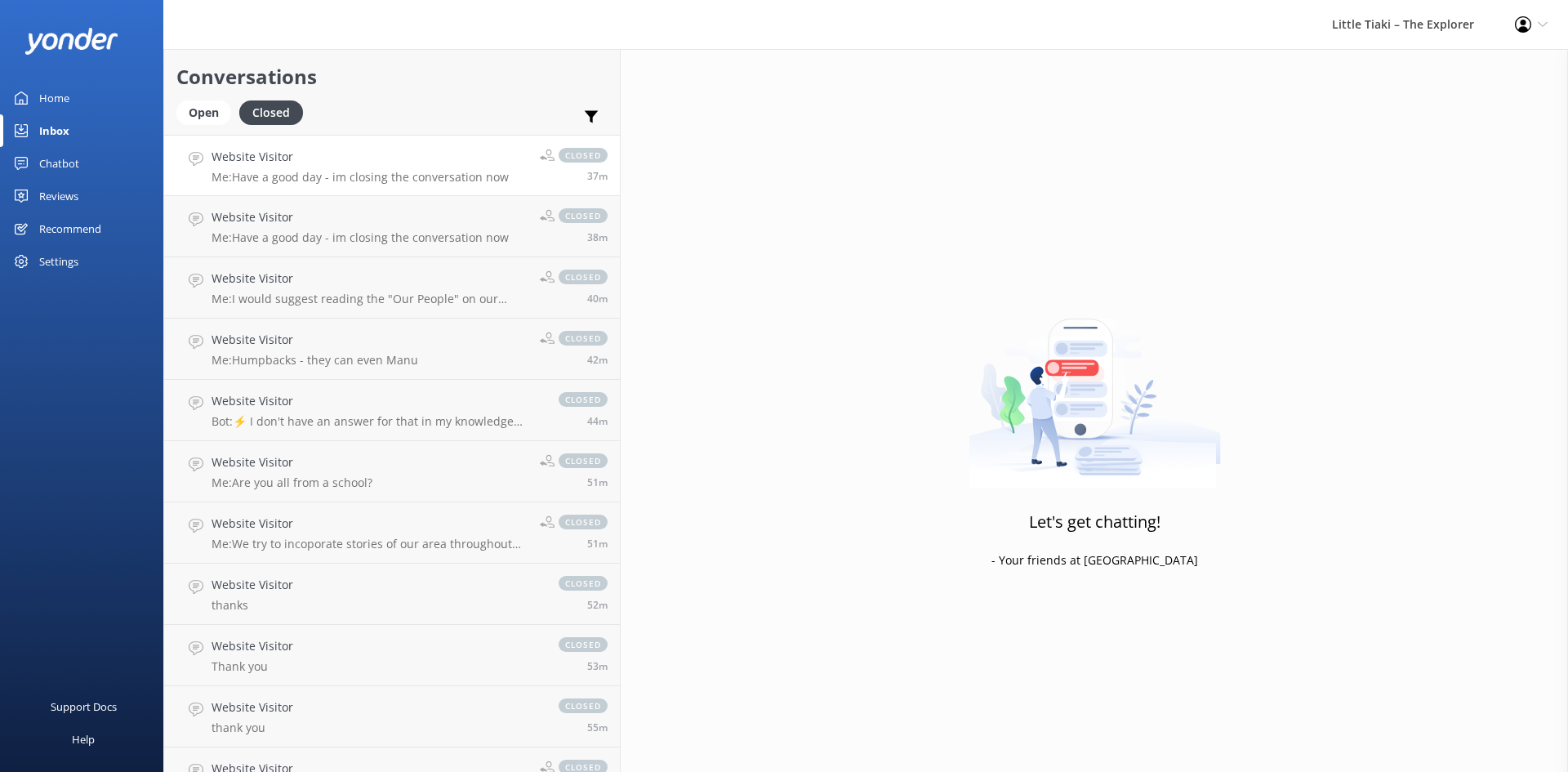
click at [253, 175] on p "Me: Have a good day - im closing the conversation now" at bounding box center [360, 177] width 298 height 15
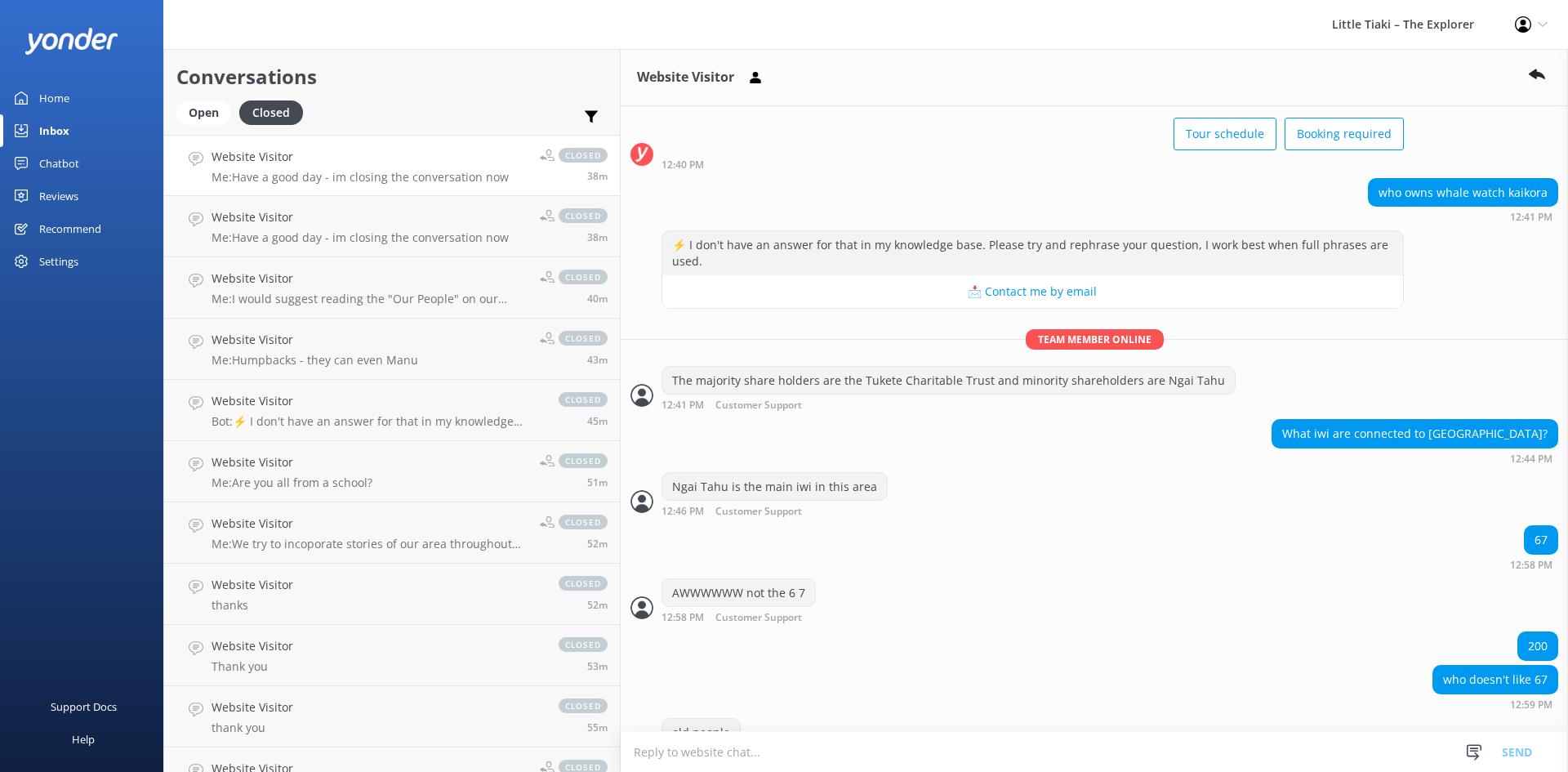
scroll to position [163, 0]
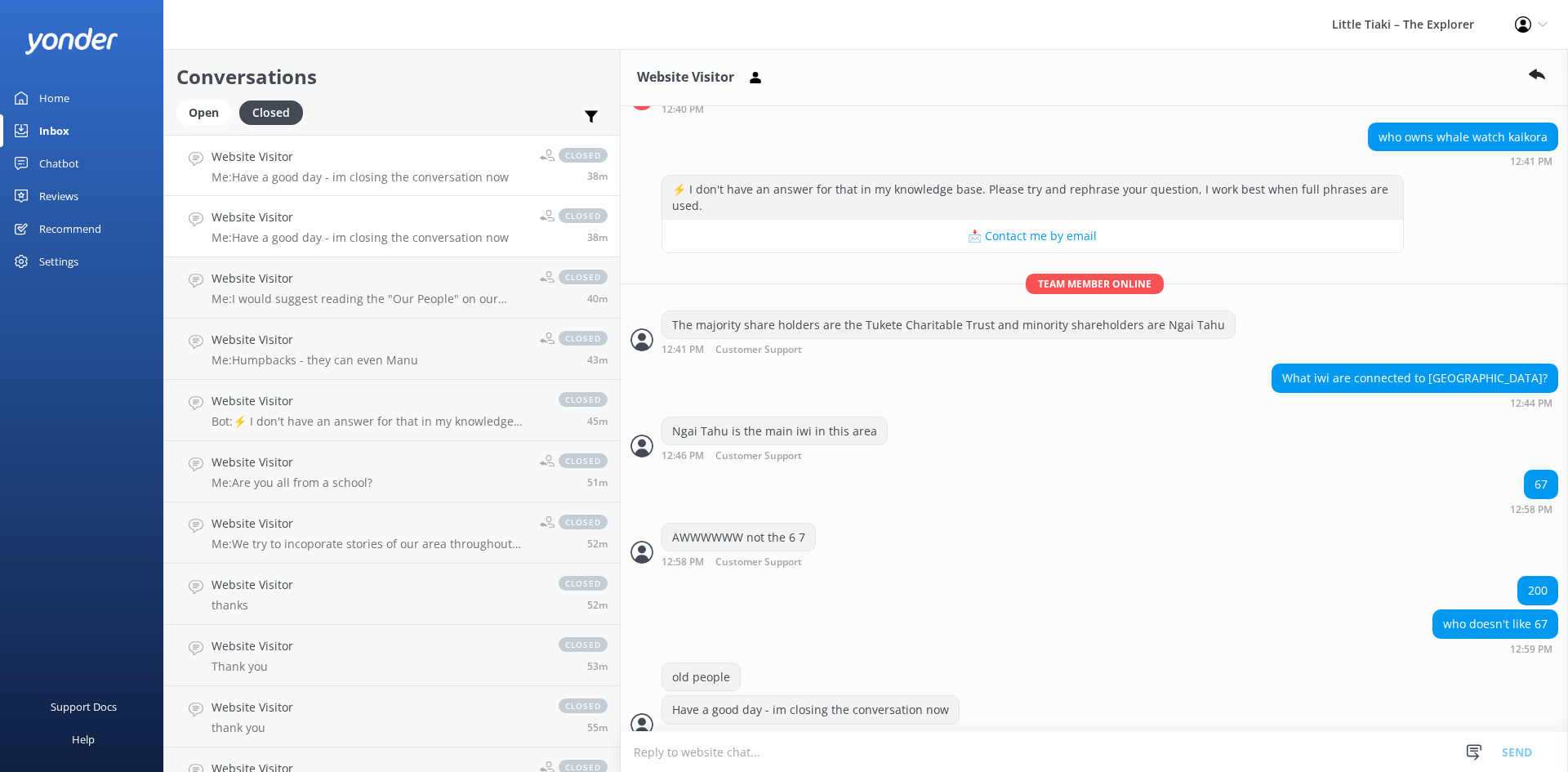
click at [342, 235] on p "Me: Have a good day - im closing the conversation now" at bounding box center [360, 237] width 298 height 15
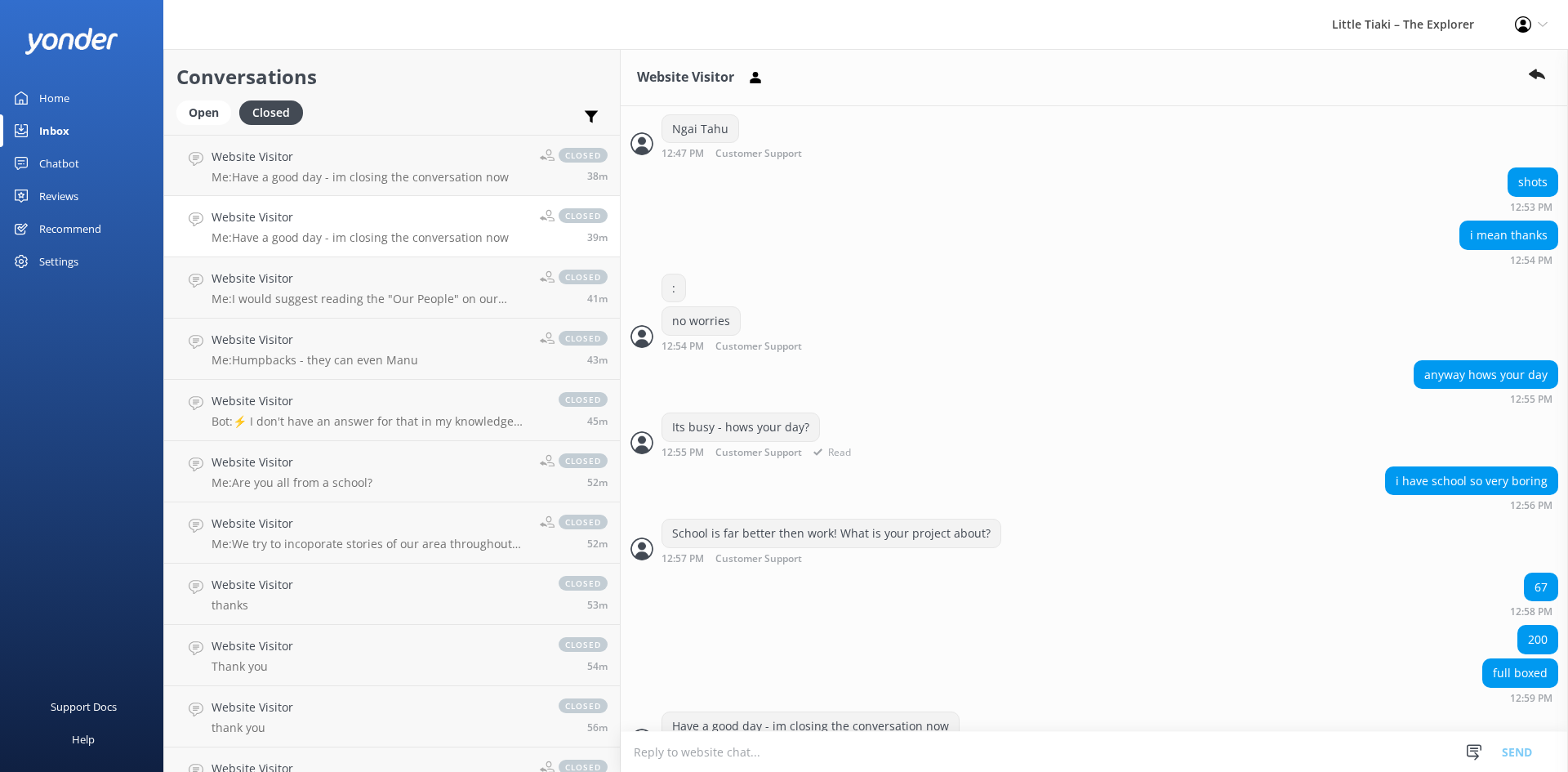
scroll to position [608, 0]
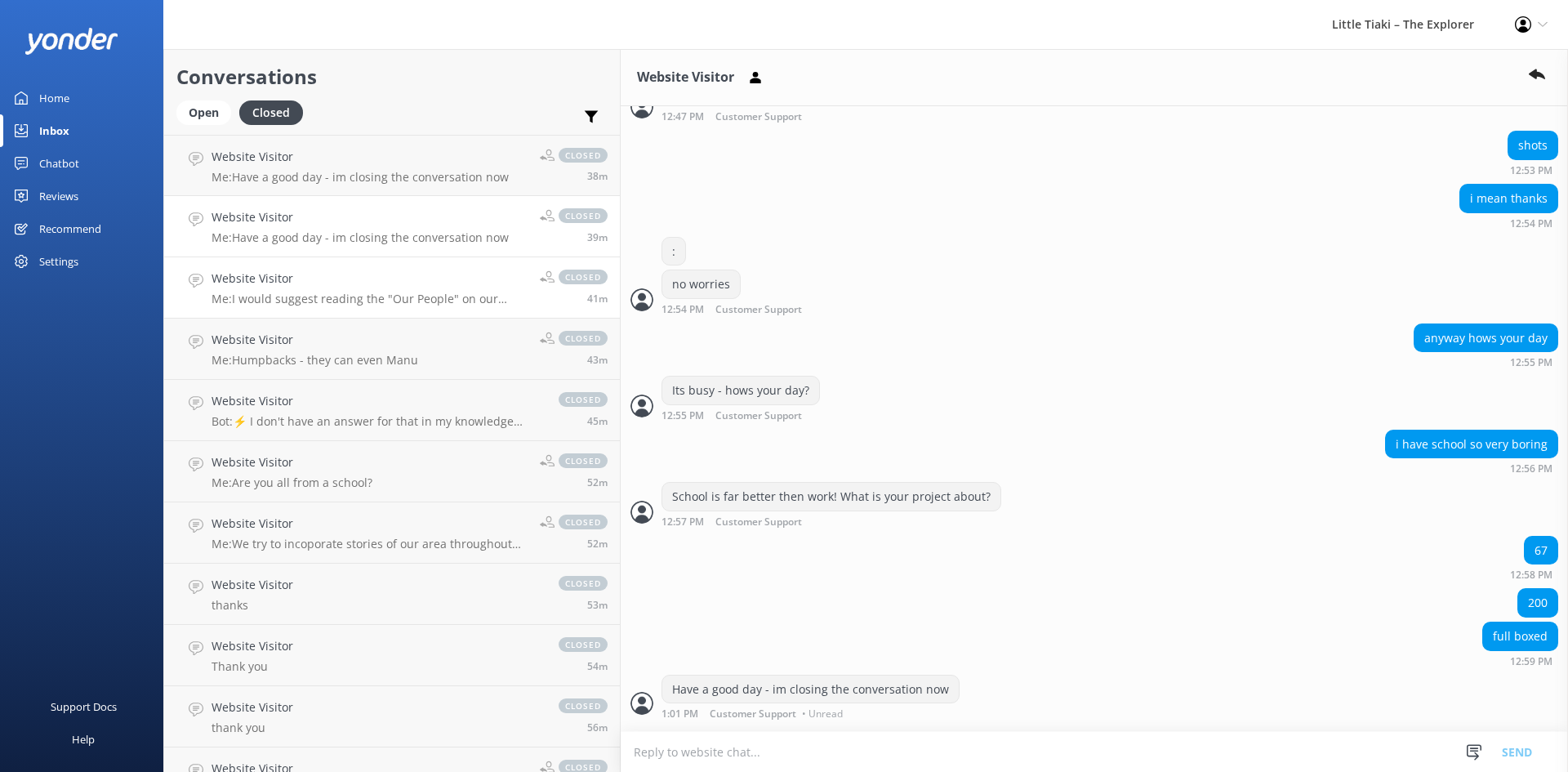
click at [338, 311] on link "Website Visitor Me: I would suggest reading the "Our People" on our website whi…" at bounding box center [392, 287] width 455 height 61
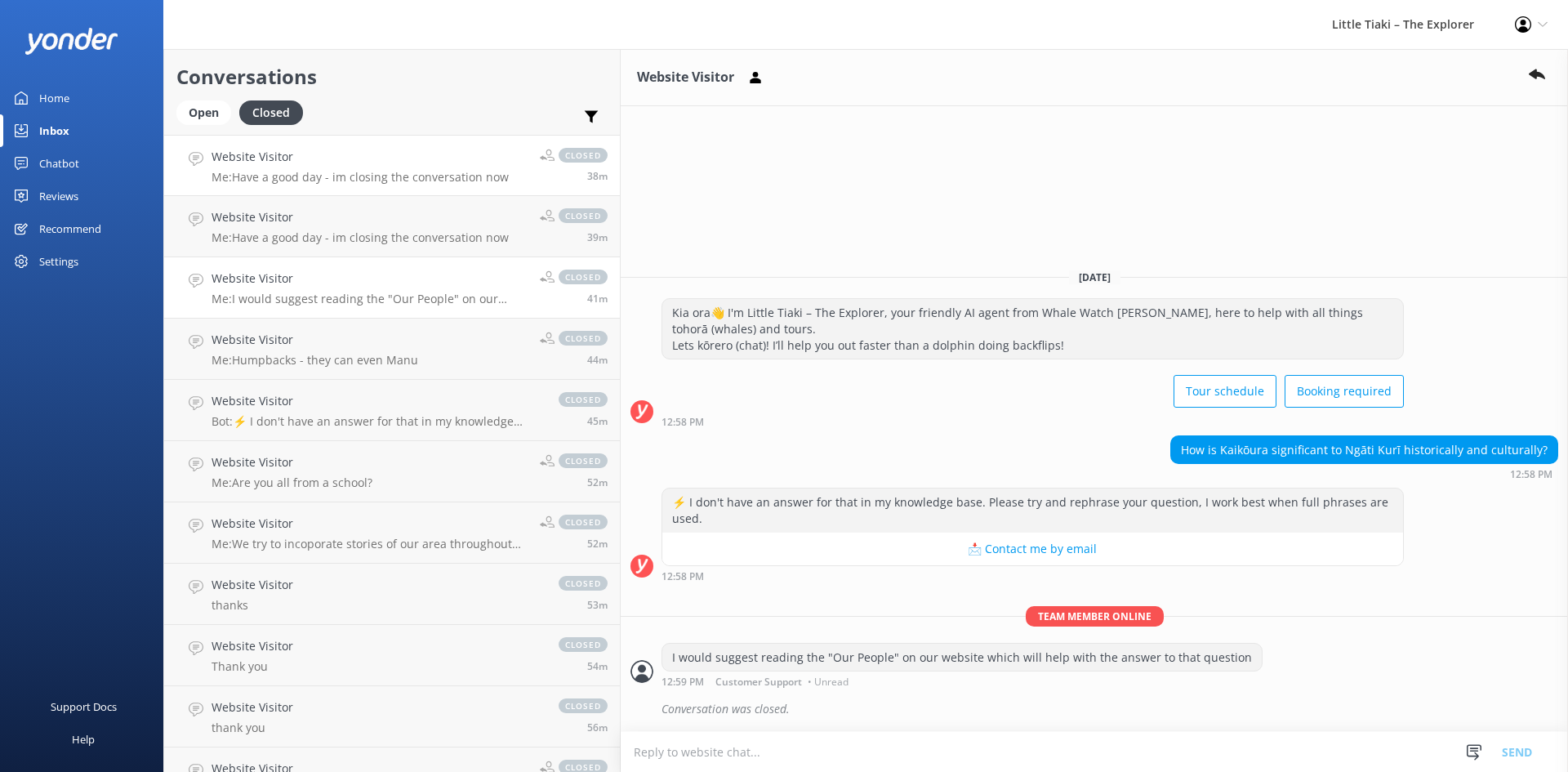
click at [305, 172] on p "Me: Have a good day - im closing the conversation now" at bounding box center [360, 177] width 298 height 15
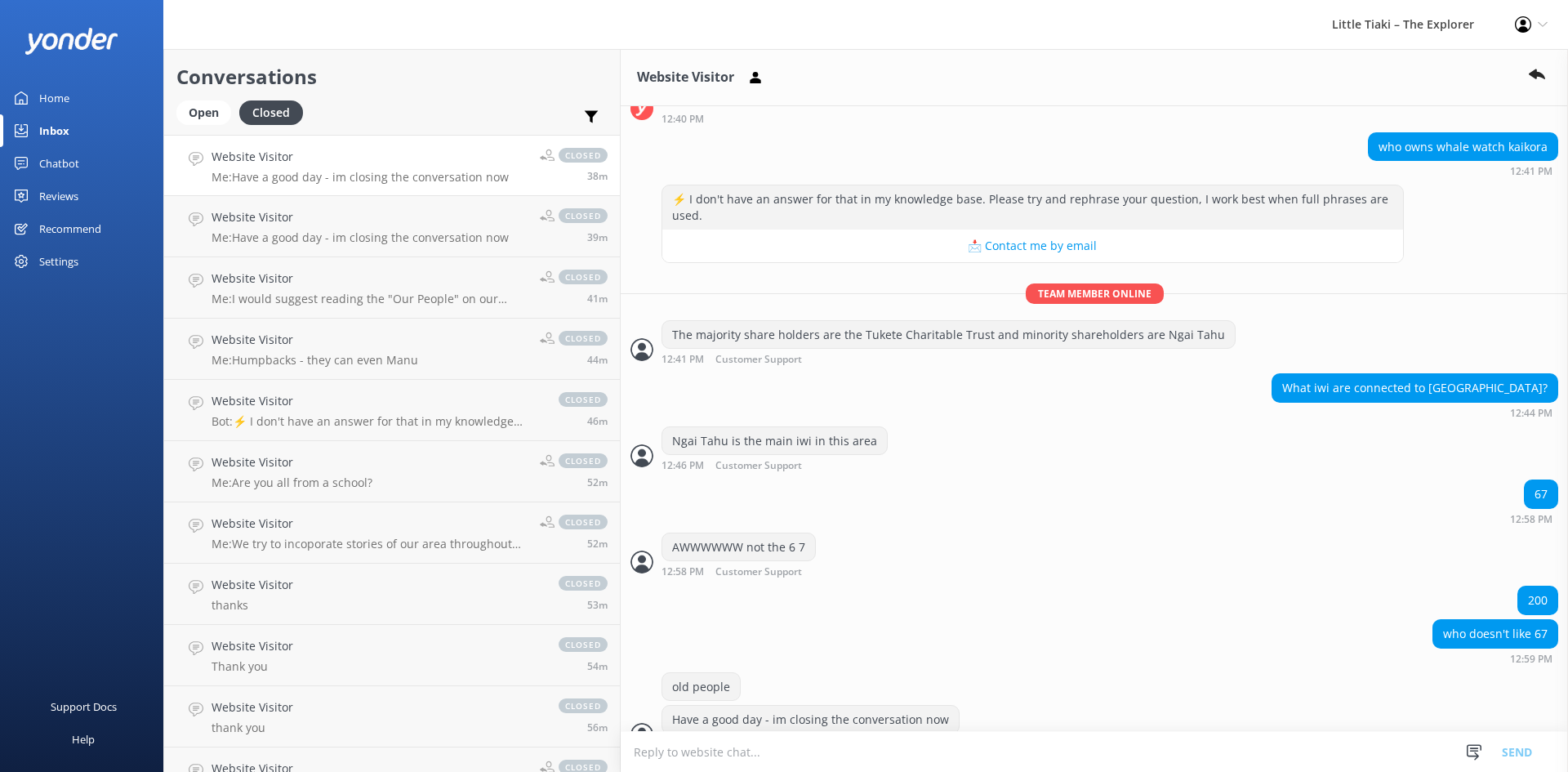
scroll to position [184, 0]
